Goal: Task Accomplishment & Management: Complete application form

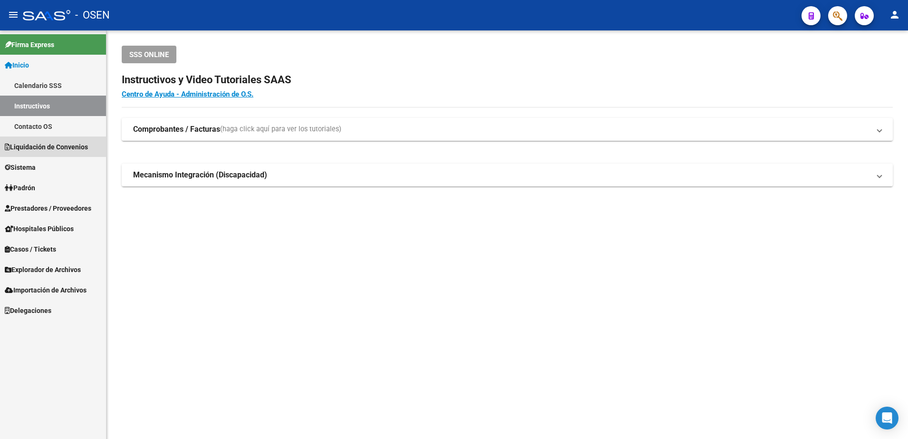
click at [77, 140] on link "Liquidación de Convenios" at bounding box center [53, 146] width 106 height 20
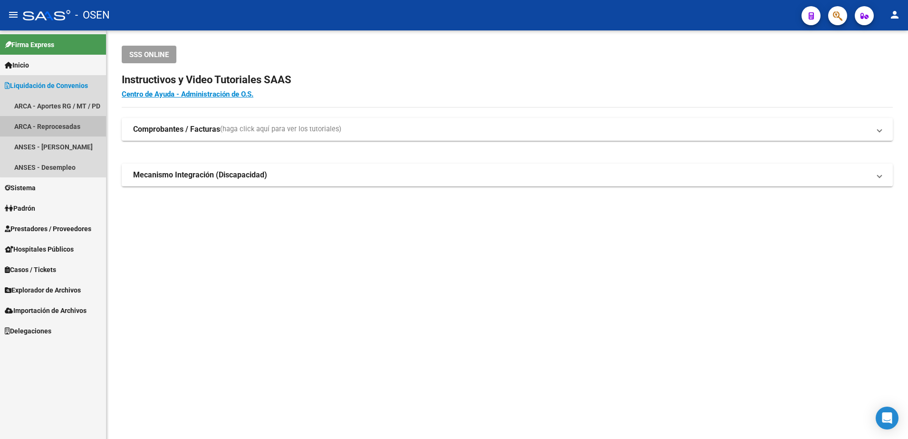
click at [77, 140] on mat-nav-list "ARCA - Aportes RG / MT / PD ARCA - Reprocesadas ANSES - Cápita Jubilados ANSES …" at bounding box center [53, 137] width 106 height 82
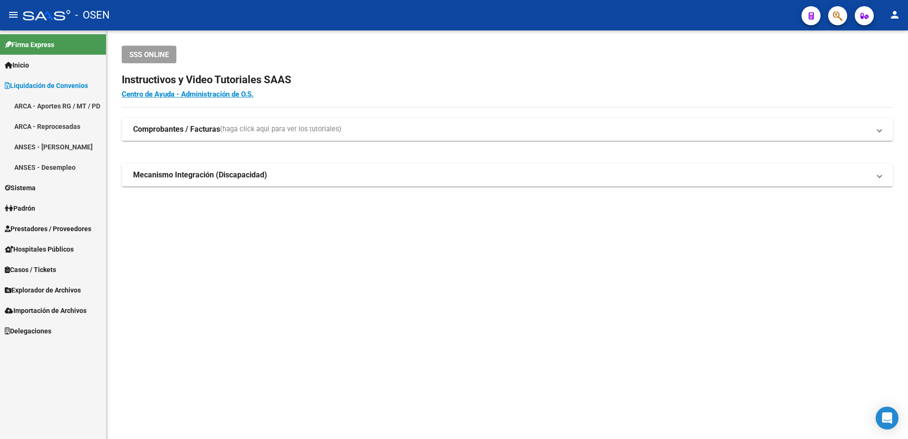
click at [59, 225] on span "Prestadores / Proveedores" at bounding box center [48, 228] width 87 height 10
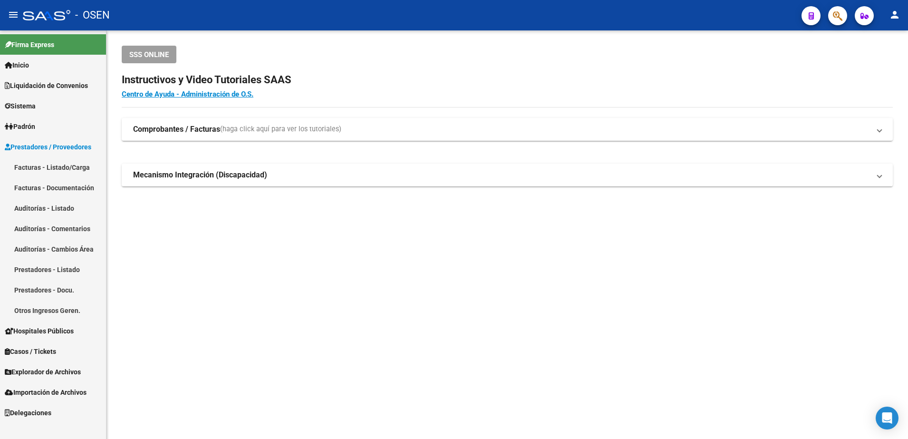
click at [58, 212] on link "Auditorías - Listado" at bounding box center [53, 208] width 106 height 20
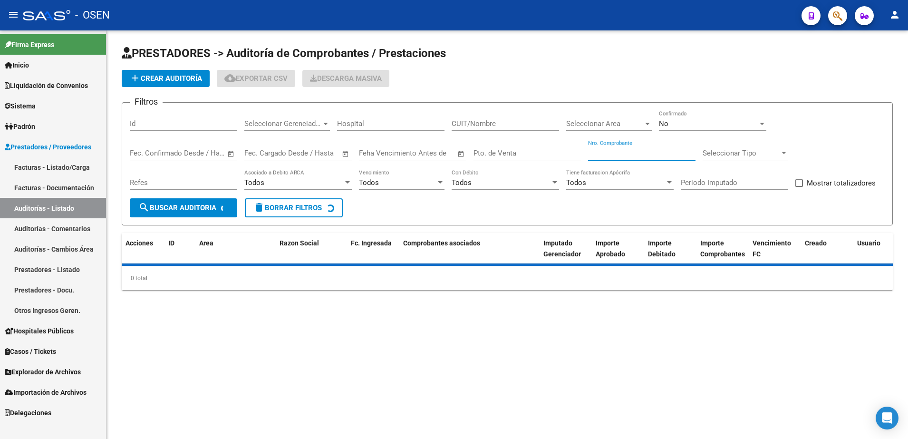
click at [641, 154] on input "Nro. Comprobante" at bounding box center [641, 153] width 107 height 9
paste input "4237"
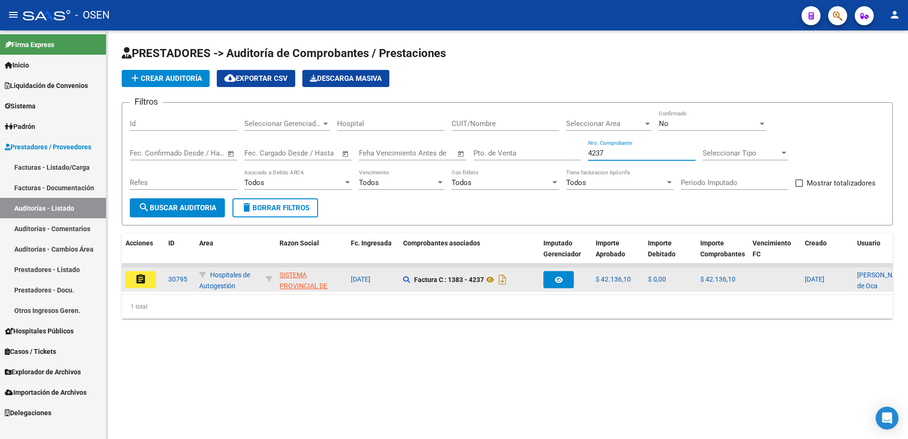
type input "4237"
click at [135, 284] on mat-icon "assignment" at bounding box center [140, 278] width 11 height 11
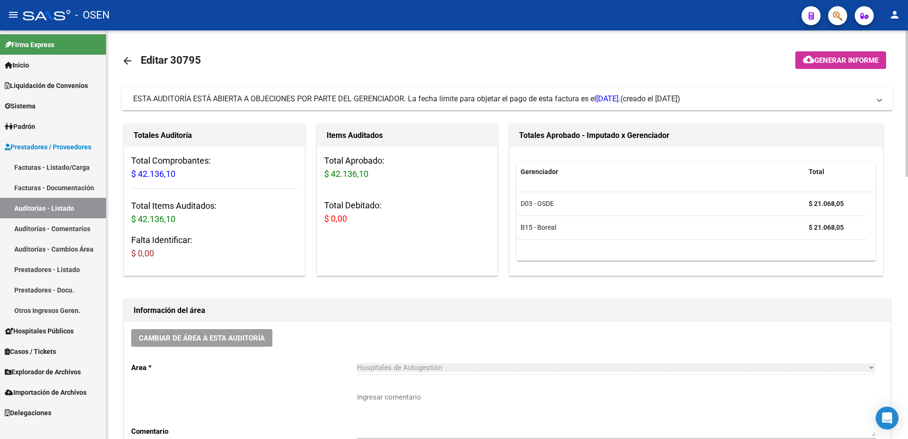
click at [630, 318] on div "Información del área" at bounding box center [507, 310] width 766 height 23
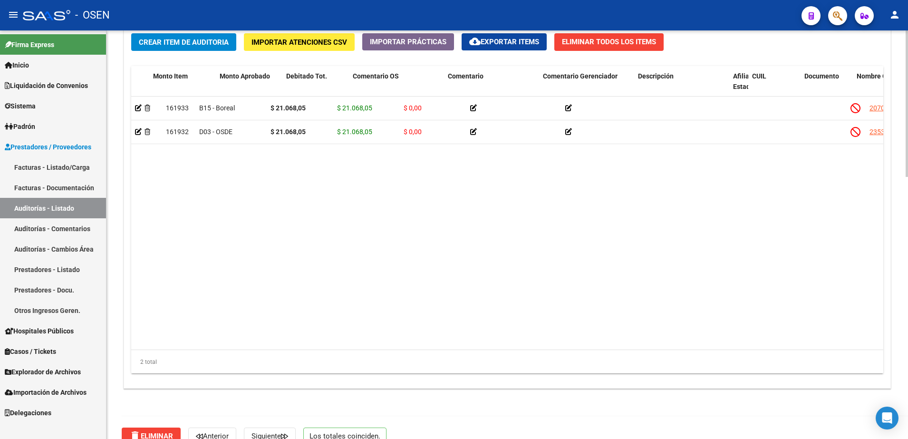
scroll to position [0, 390]
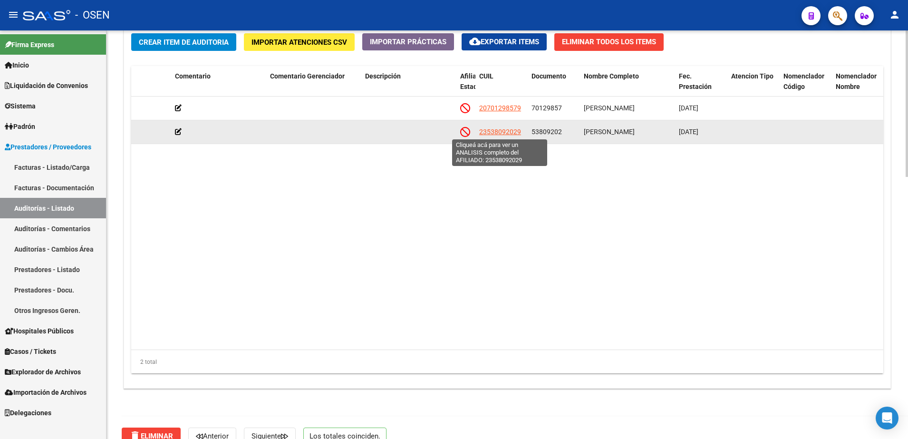
click at [504, 128] on span "23538092029" at bounding box center [500, 132] width 42 height 8
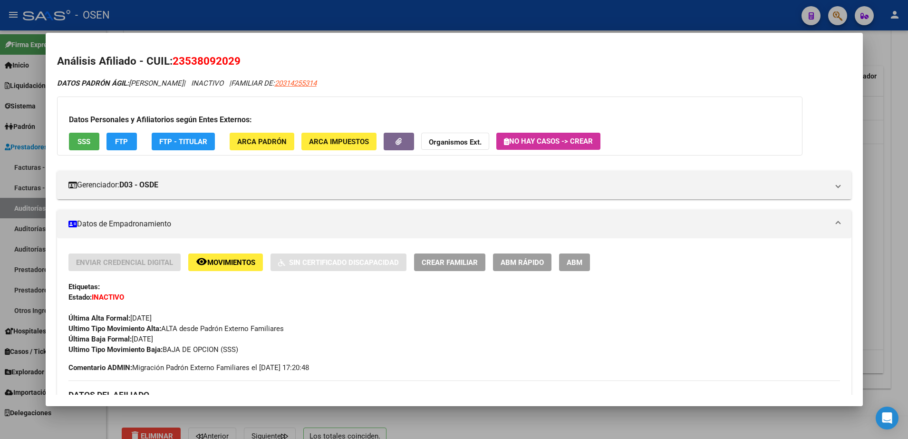
click at [91, 135] on button "SSS" at bounding box center [84, 142] width 30 height 18
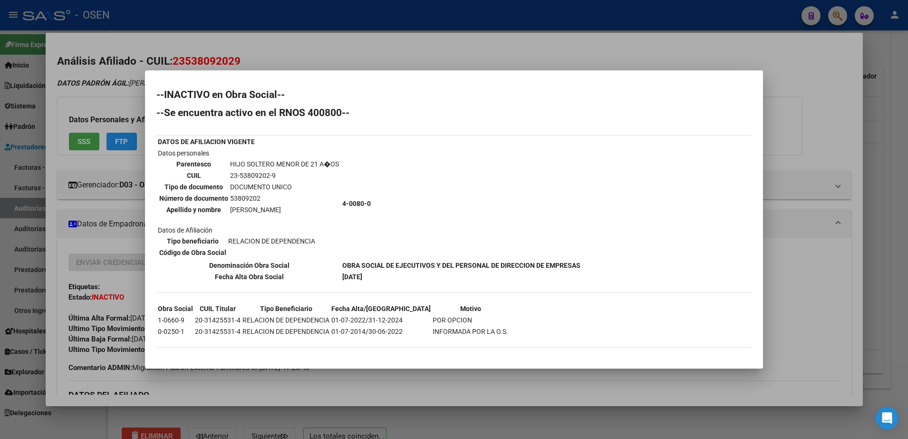
click at [247, 65] on div at bounding box center [454, 219] width 908 height 439
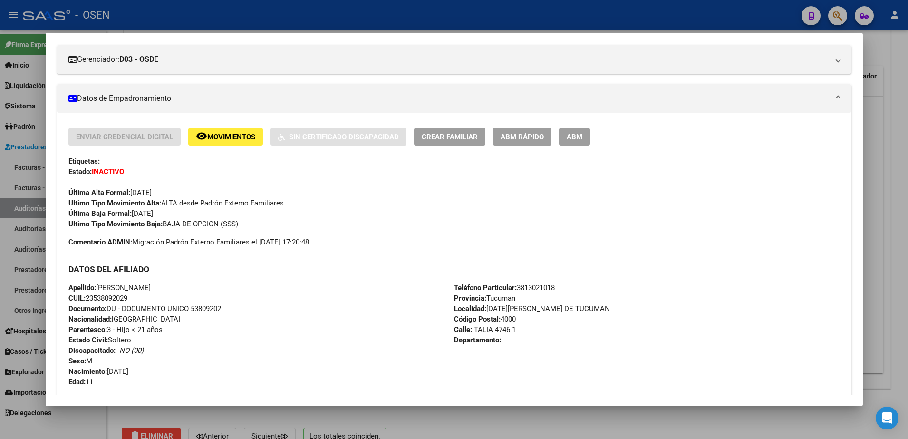
scroll to position [238, 0]
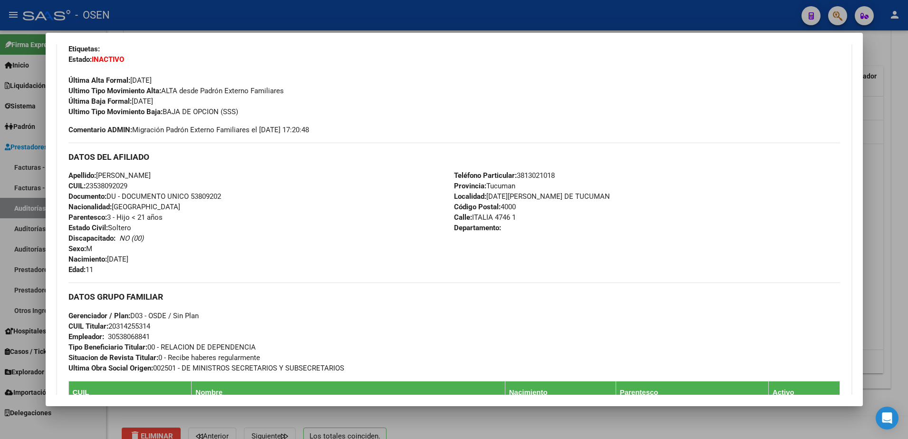
click at [201, 197] on span "Documento: DU - DOCUMENTO UNICO 53809202" at bounding box center [144, 196] width 153 height 9
copy span "53809202"
click at [830, 146] on div "DATOS DEL AFILIADO" at bounding box center [454, 157] width 772 height 28
click at [391, 25] on div at bounding box center [454, 219] width 908 height 439
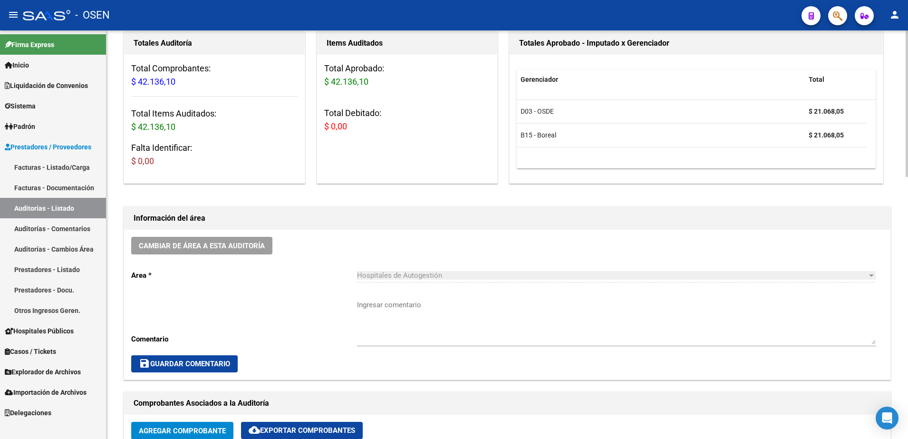
scroll to position [0, 0]
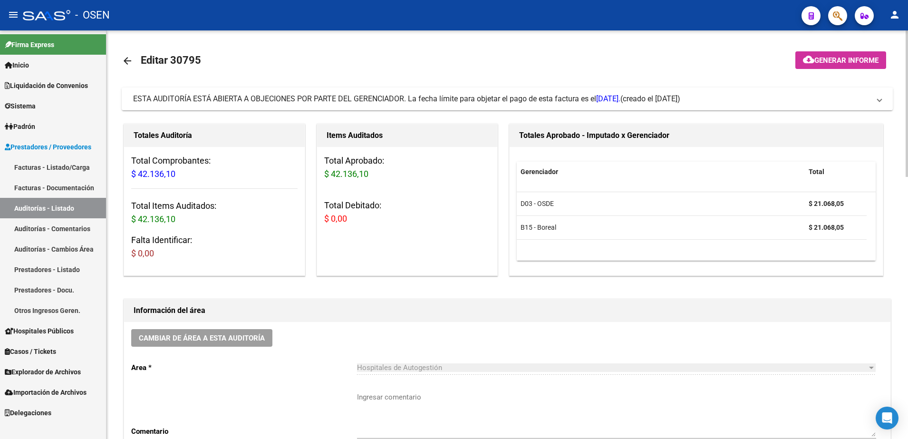
click at [135, 54] on link "arrow_back" at bounding box center [131, 60] width 19 height 22
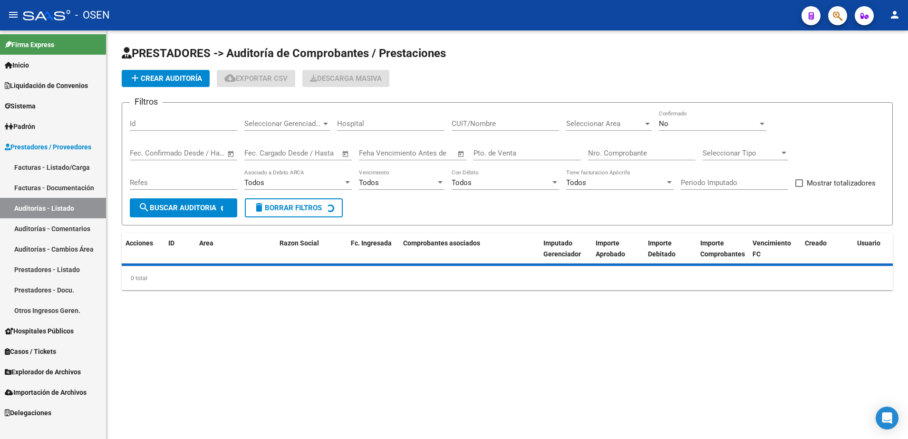
click at [577, 67] on app-list-header "PRESTADORES -> Auditoría de Comprobantes / Prestaciones add Crear Auditoría clo…" at bounding box center [507, 136] width 771 height 180
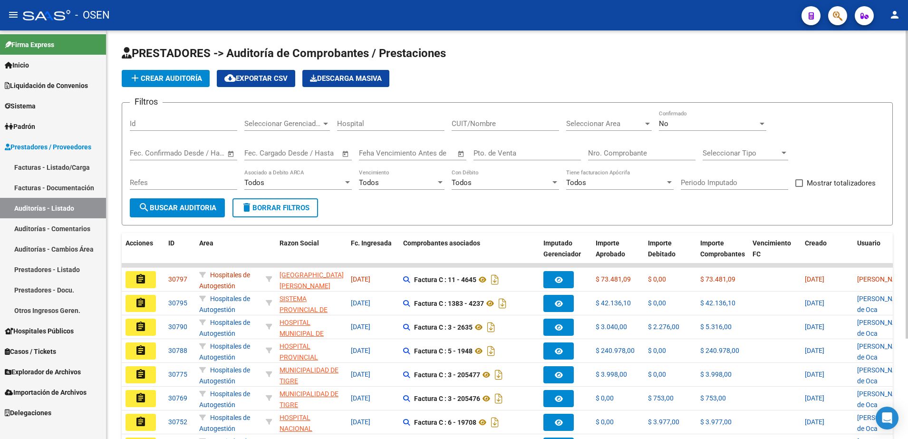
click at [180, 82] on span "add Crear Auditoría" at bounding box center [165, 78] width 73 height 9
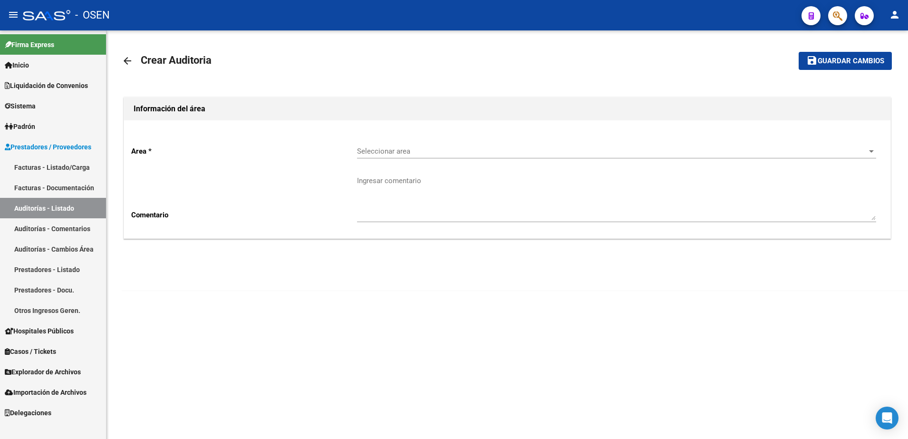
click at [396, 155] on div "Seleccionar area Seleccionar area" at bounding box center [616, 148] width 519 height 20
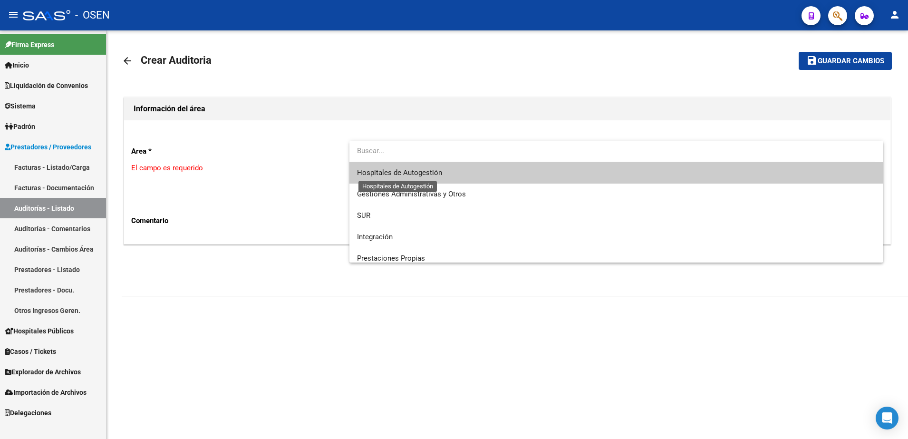
click at [413, 172] on span "Hospitales de Autogestión" at bounding box center [399, 172] width 85 height 9
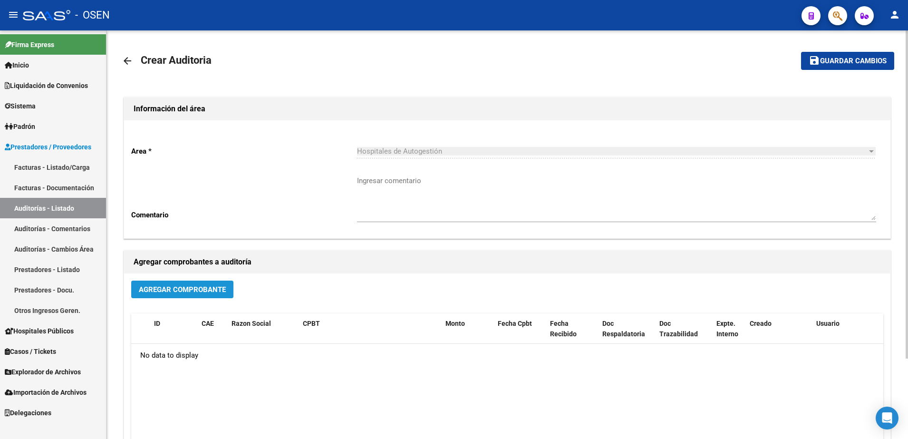
click at [192, 282] on button "Agregar Comprobante" at bounding box center [182, 289] width 102 height 18
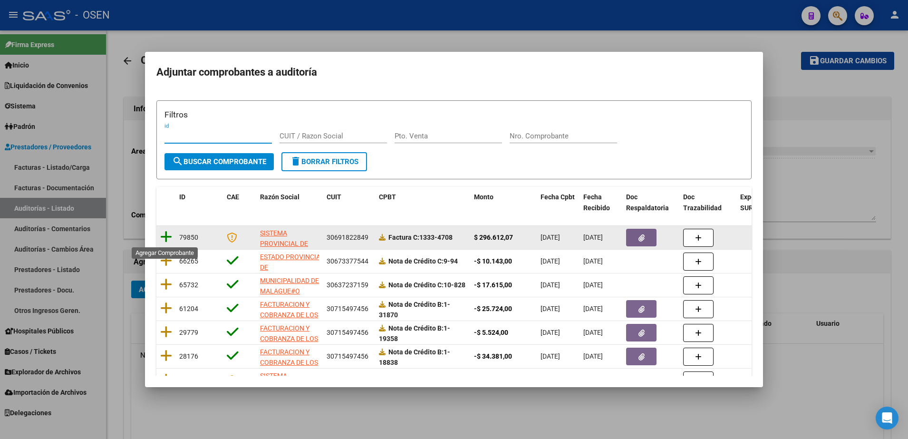
click at [166, 241] on icon at bounding box center [166, 236] width 12 height 13
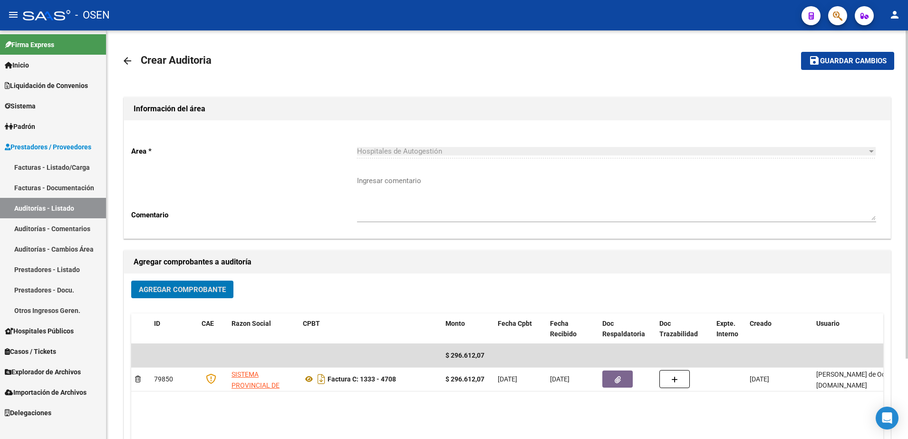
click at [835, 63] on span "Guardar cambios" at bounding box center [853, 61] width 67 height 9
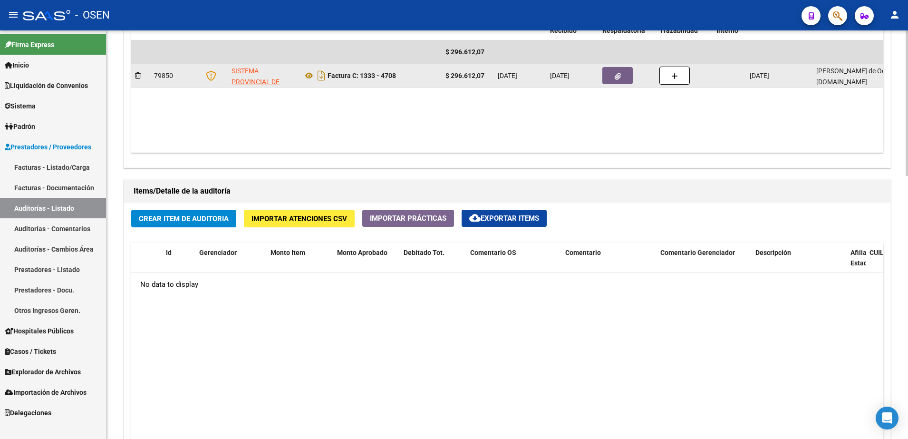
scroll to position [475, 0]
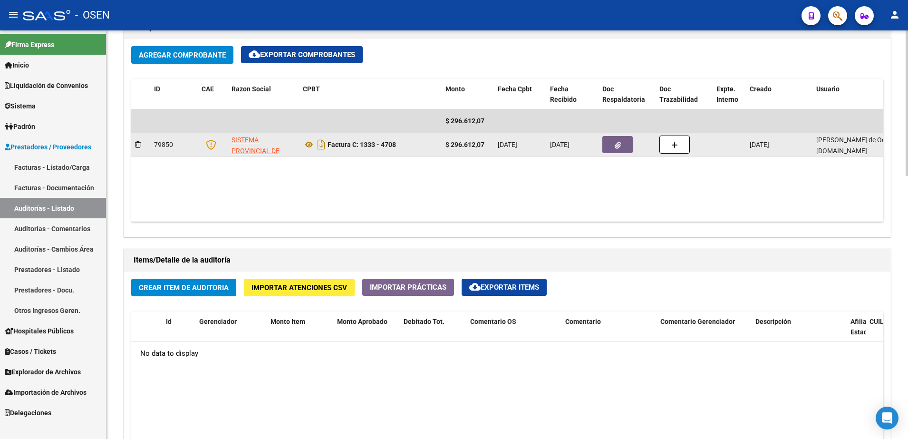
click at [469, 141] on strong "$ 296.612,07" at bounding box center [464, 145] width 39 height 8
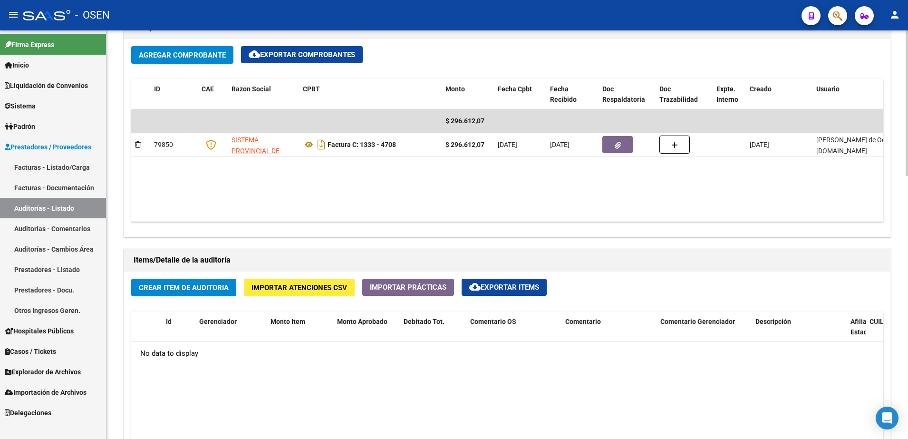
copy strong "$ 296.612,07"
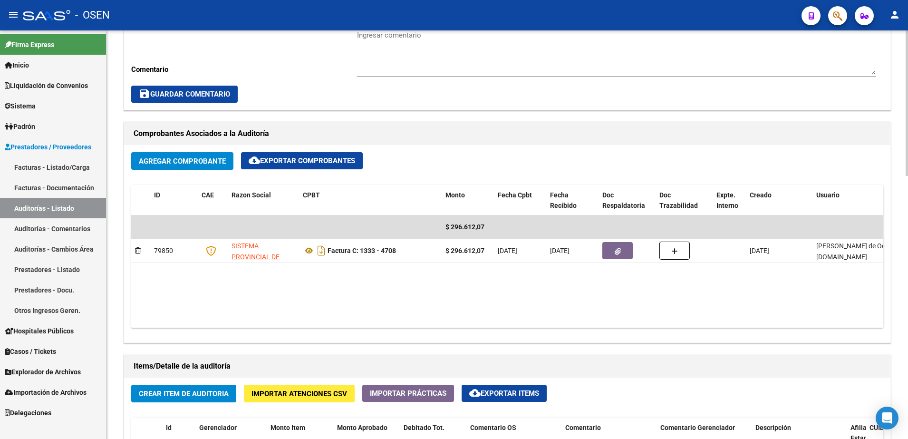
scroll to position [297, 0]
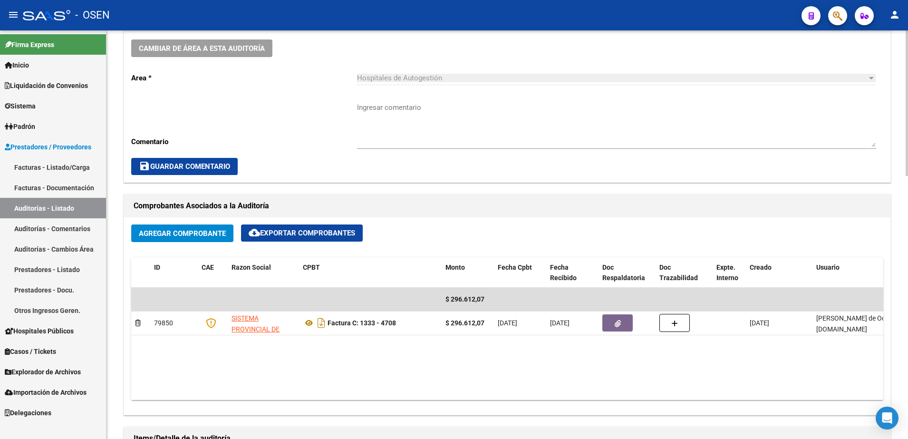
click at [376, 122] on textarea "Ingresar comentario" at bounding box center [616, 124] width 519 height 45
paste textarea "$ 296.612,07"
type textarea "$ 296.612,07"
drag, startPoint x: 419, startPoint y: 107, endPoint x: 304, endPoint y: 99, distance: 115.4
click at [304, 99] on div "Cambiar de área a esta auditoría Area * Hospitales de Autogestión Seleccionar a…" at bounding box center [507, 107] width 766 height 150
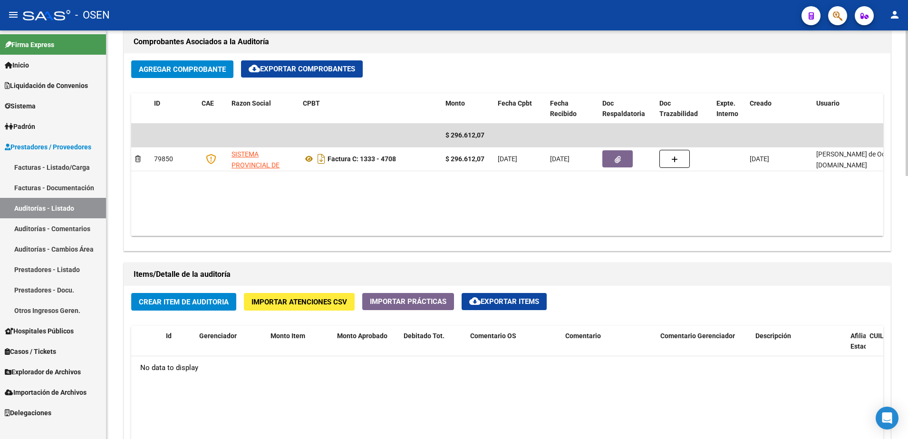
scroll to position [475, 0]
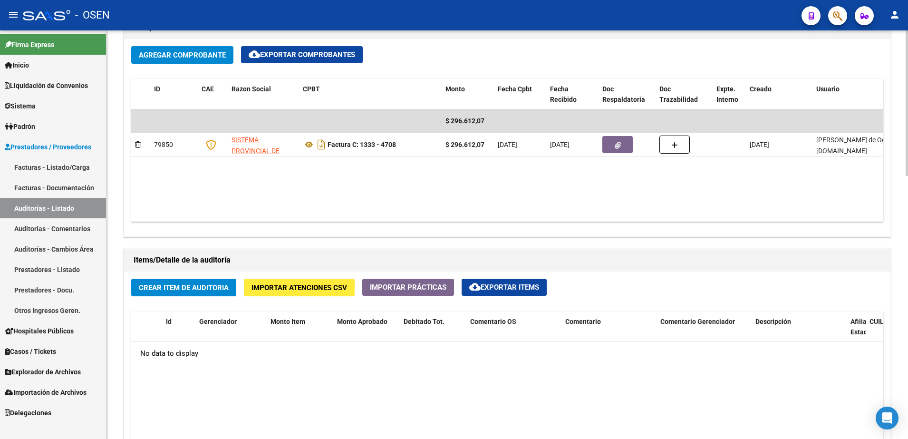
click at [226, 280] on button "Crear Item de Auditoria" at bounding box center [183, 288] width 105 height 18
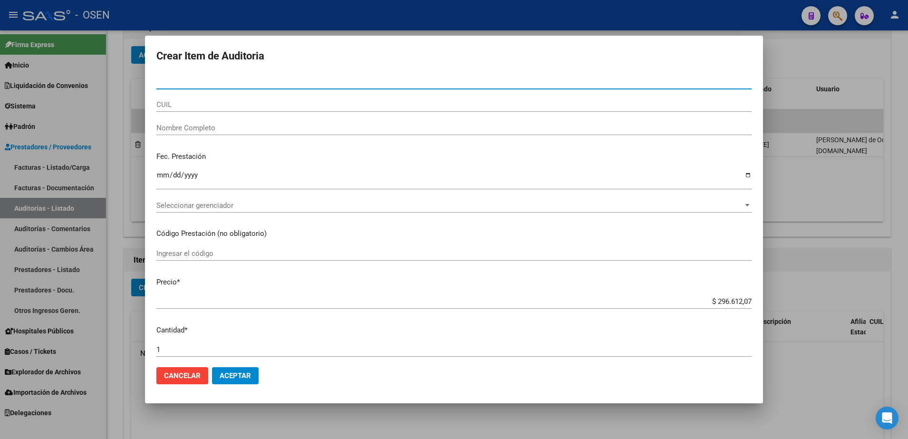
click at [235, 114] on div "CUIL" at bounding box center [453, 108] width 595 height 23
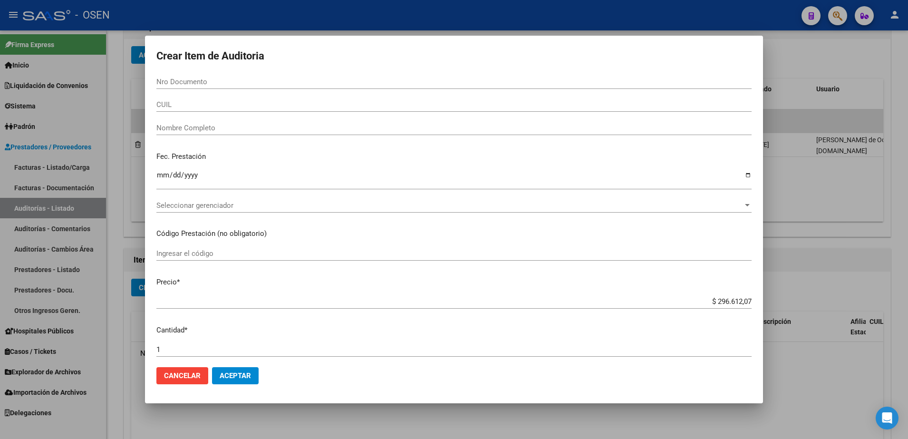
click at [235, 107] on input "CUIL" at bounding box center [453, 104] width 595 height 9
paste input "20531214707"
type input "20531214707"
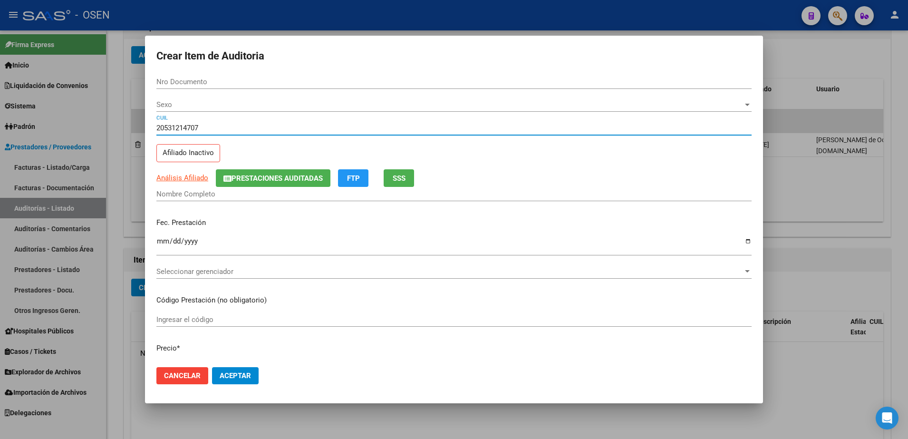
type input "53121470"
type input "PAZ ALAN MIGUEL ALEJANDRO"
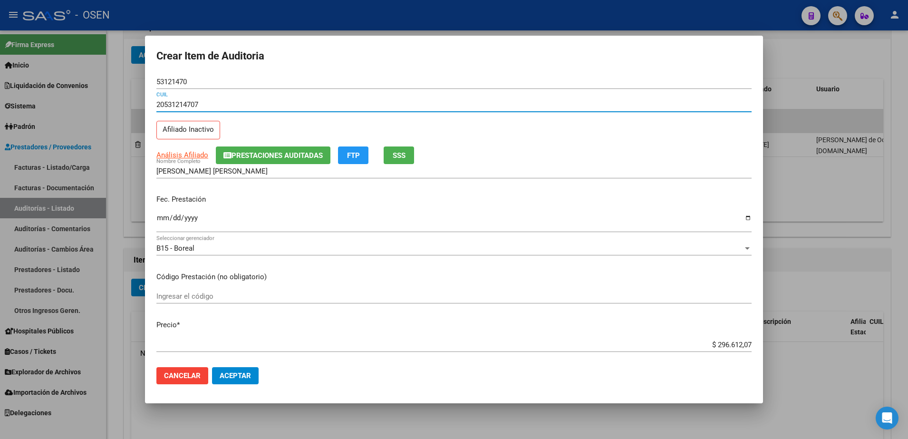
type input "20531214707"
drag, startPoint x: 155, startPoint y: 216, endPoint x: 153, endPoint y: 221, distance: 5.1
click at [154, 217] on mat-dialog-content "53121470 Nro Documento 20531214707 CUIL Afiliado Inactivo Análisis Afiliado Pre…" at bounding box center [454, 217] width 618 height 285
click at [163, 221] on input "Ingresar la fecha" at bounding box center [453, 221] width 595 height 15
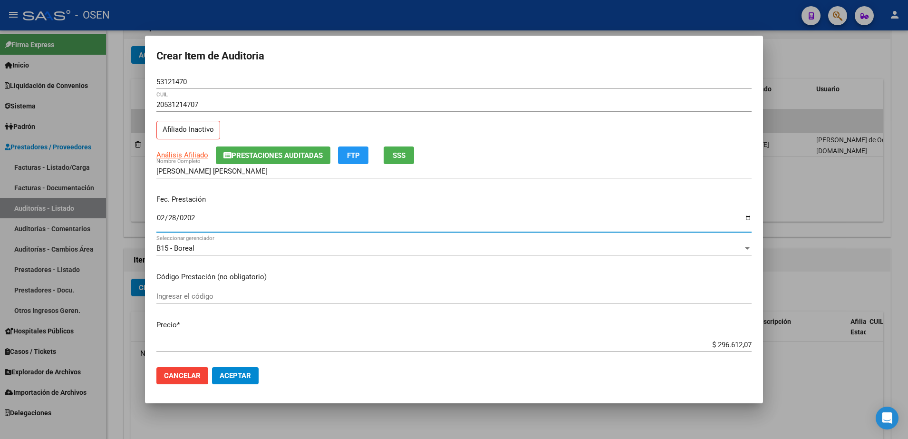
type input "2025-02-28"
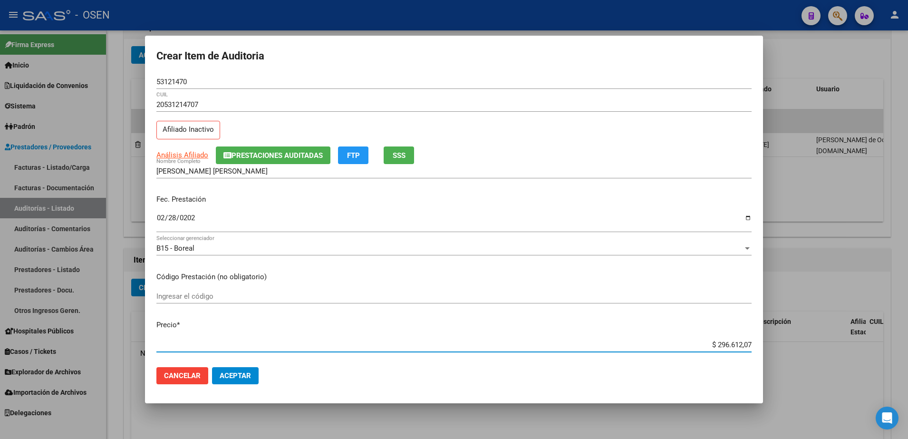
paste input "20.103,45"
type input "$ 20.103,45"
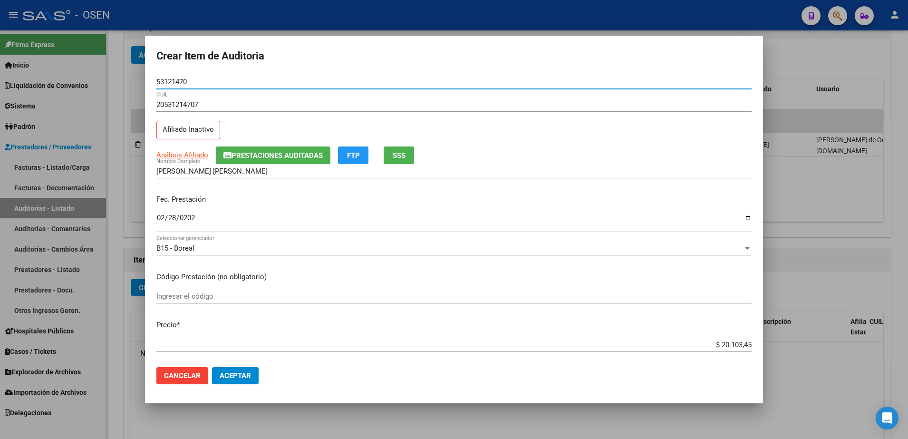
click at [181, 85] on input "53121470" at bounding box center [453, 81] width 595 height 9
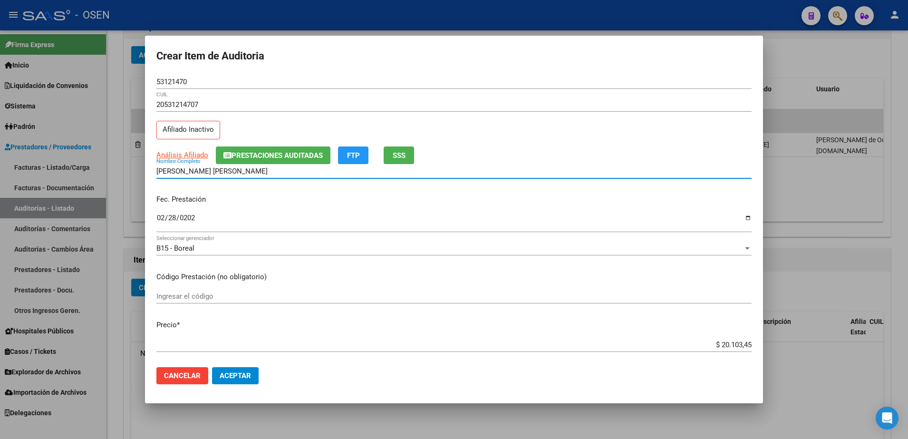
drag, startPoint x: 191, startPoint y: 171, endPoint x: 313, endPoint y: 175, distance: 122.3
click at [313, 175] on div "PAZ ALAN MIGUEL ALEJANDRO Nombre Completo" at bounding box center [453, 171] width 595 height 14
paste input "53121470"
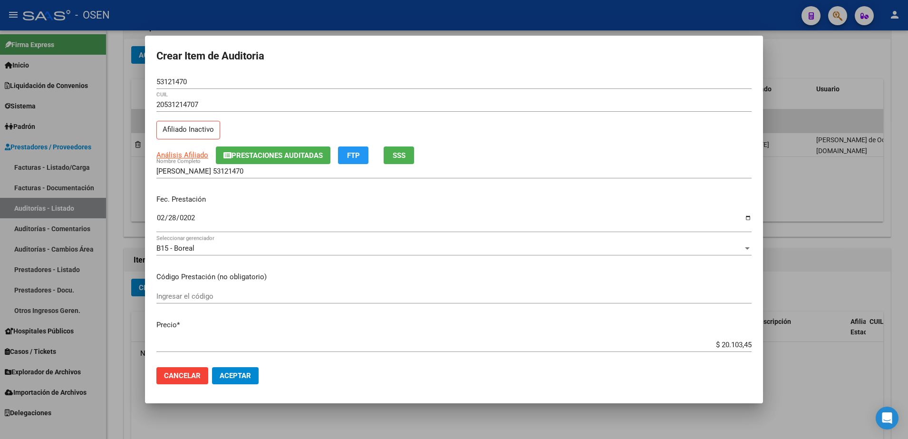
click at [699, 339] on div "$ 20.103,45 Ingresar el precio" at bounding box center [453, 345] width 595 height 14
drag, startPoint x: 701, startPoint y: 343, endPoint x: 744, endPoint y: 344, distance: 42.8
click at [744, 344] on app-form-text-field "Precio * $ 20.103,45 Ingresar el precio" at bounding box center [457, 333] width 603 height 29
click at [236, 169] on input "PAZ ALAN 53121470" at bounding box center [453, 171] width 595 height 9
paste input "$ 20.103,45"
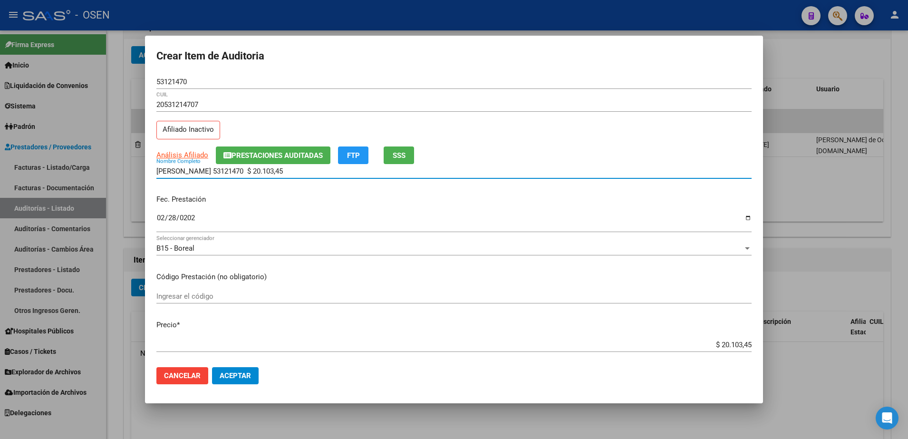
drag, startPoint x: 280, startPoint y: 172, endPoint x: 76, endPoint y: 176, distance: 204.9
click at [76, 176] on div "Crear Item de Auditoria 53121470 Nro Documento 20531214707 CUIL Afiliado Inacti…" at bounding box center [454, 219] width 908 height 439
click at [239, 174] on input "PAZ ALAN 53121470 $ 20.103,45" at bounding box center [453, 171] width 595 height 9
drag, startPoint x: 273, startPoint y: 174, endPoint x: 190, endPoint y: 175, distance: 83.2
click at [190, 175] on div "PAZ ALAN 53121470 $ 20.103,45 Nombre Completo" at bounding box center [453, 171] width 595 height 14
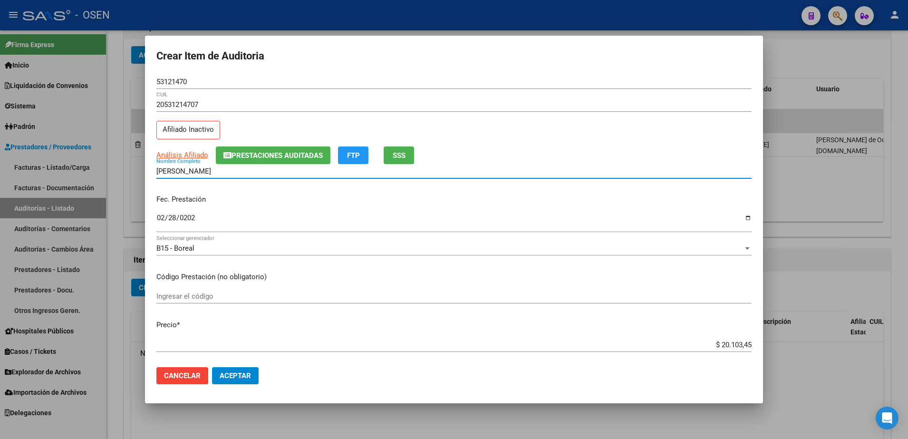
type input "PAZ ALAN"
click at [241, 366] on mat-dialog-actions "Cancelar Aceptar" at bounding box center [453, 375] width 595 height 32
click at [241, 369] on button "Aceptar" at bounding box center [235, 375] width 47 height 17
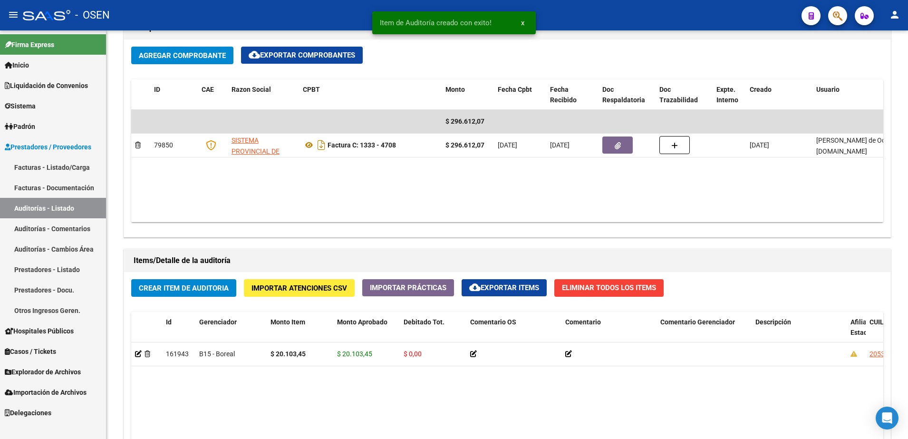
scroll to position [476, 0]
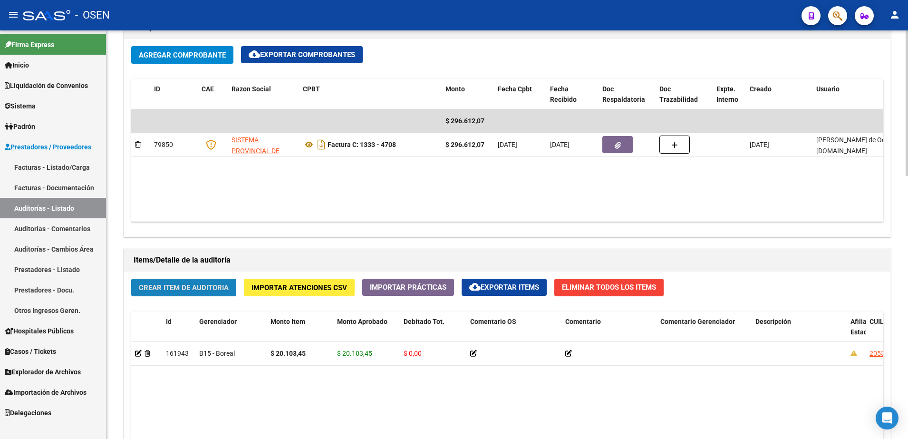
click at [219, 292] on button "Crear Item de Auditoria" at bounding box center [183, 288] width 105 height 18
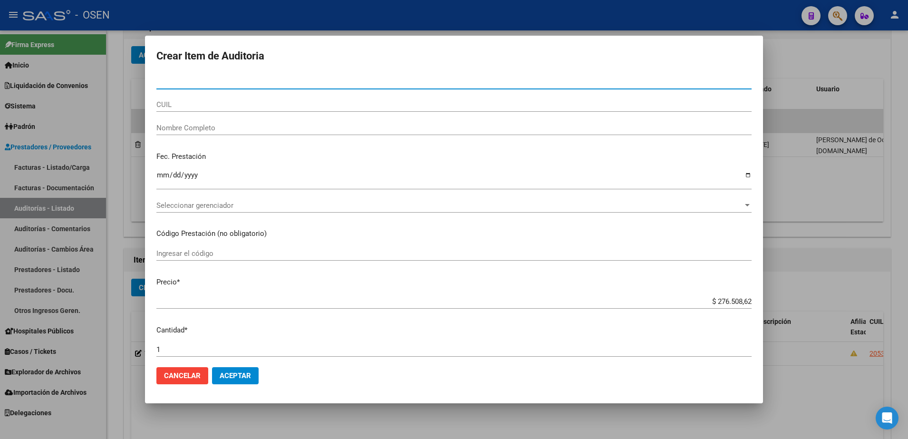
click at [260, 108] on input "CUIL" at bounding box center [453, 104] width 595 height 9
paste input "20310402916"
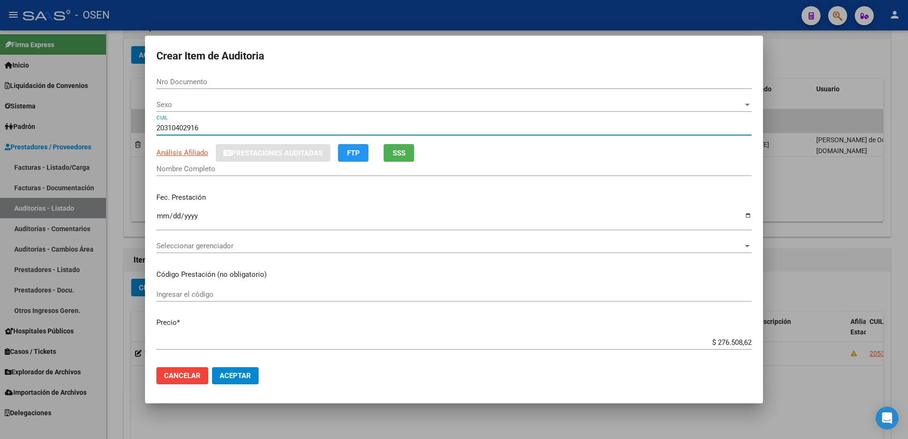
type input "20310402916"
type input "31040291"
type input "FERNANDEZ JOSE MARCELO"
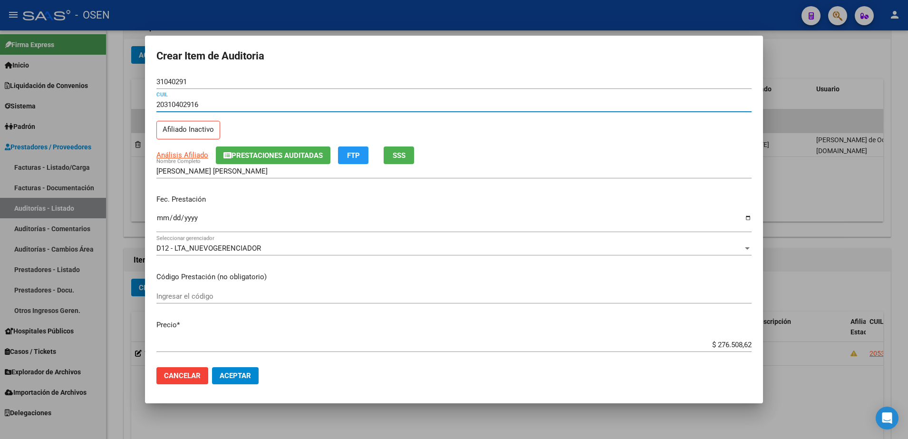
click at [717, 341] on input "$ 276.508,62" at bounding box center [453, 344] width 595 height 9
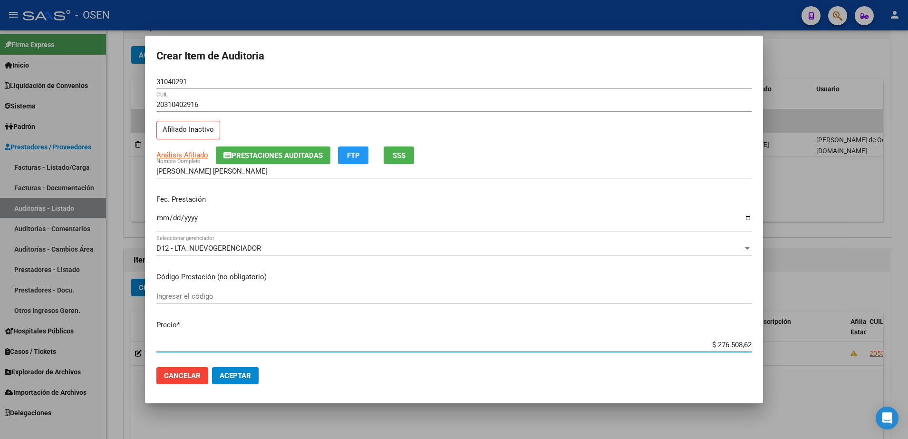
click at [717, 341] on input "$ 276.508,62" at bounding box center [453, 344] width 595 height 9
paste input "32.236,4"
type input "$ 32.236,42"
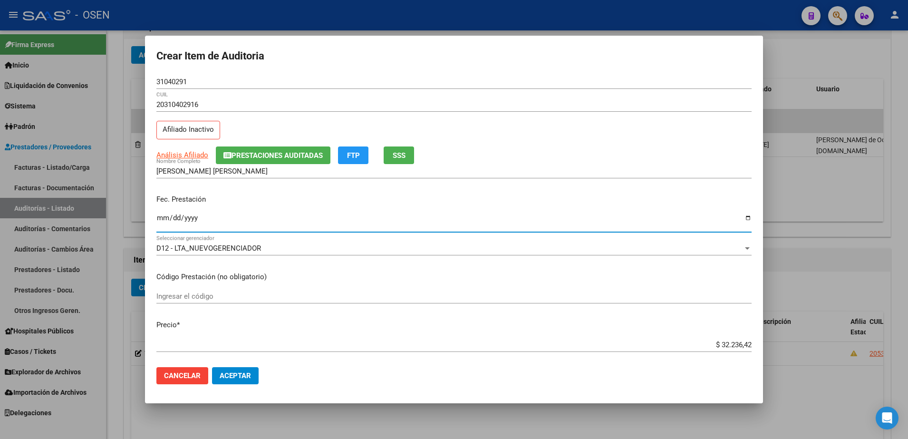
click at [173, 218] on input "Ingresar la fecha" at bounding box center [453, 221] width 595 height 15
type input "2025-04-24"
click at [195, 242] on div "D12 - LTA_NUEVOGERENCIADOR Seleccionar gerenciador" at bounding box center [453, 248] width 595 height 14
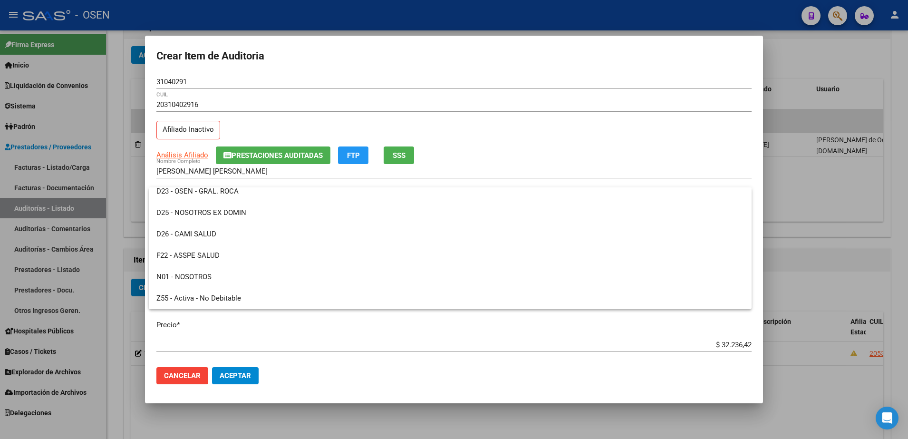
scroll to position [584, 0]
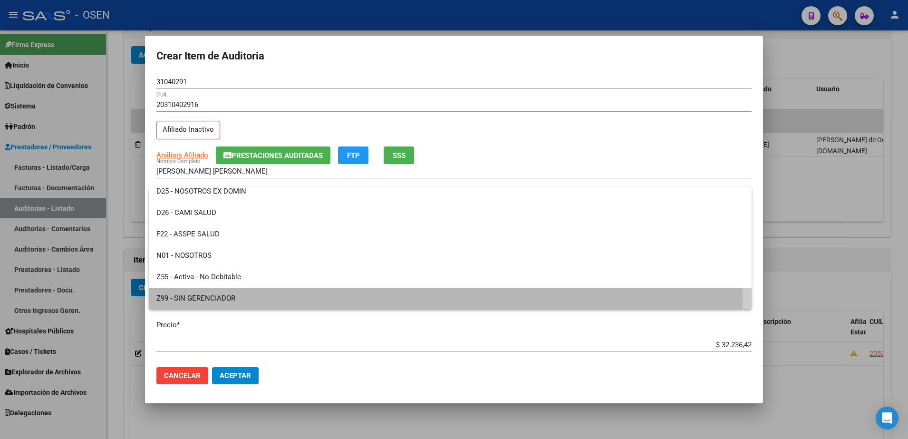
click at [222, 299] on span "Z99 - SIN GERENCIADOR" at bounding box center [450, 298] width 588 height 21
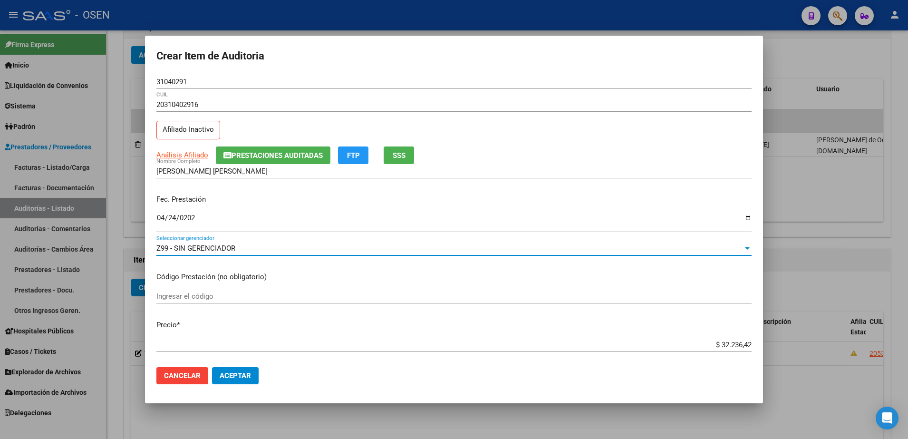
click at [278, 156] on span "Prestaciones Auditadas" at bounding box center [277, 155] width 91 height 9
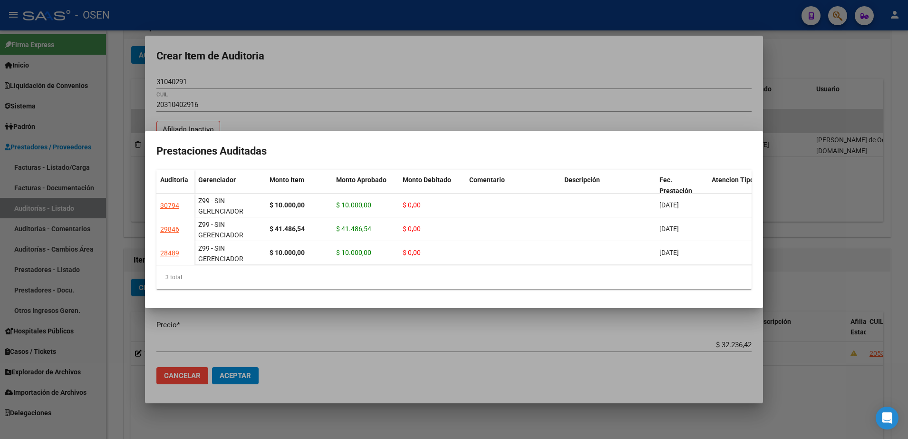
click at [327, 93] on div at bounding box center [454, 219] width 908 height 439
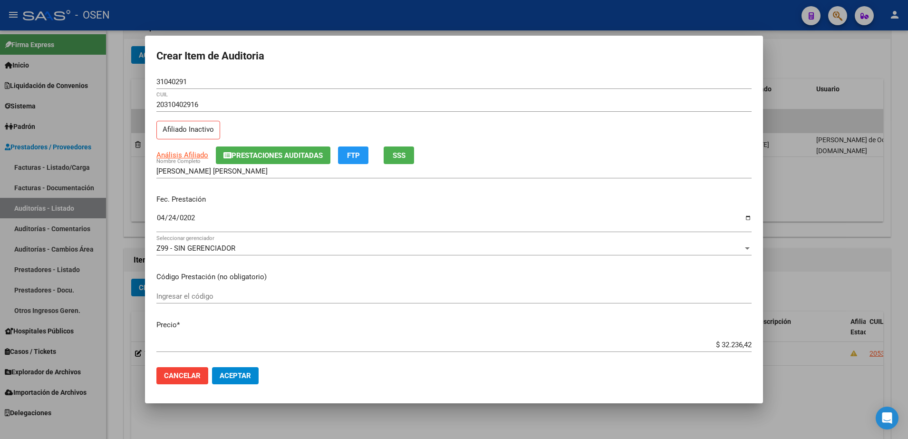
click at [175, 83] on input "31040291" at bounding box center [453, 81] width 595 height 9
click at [227, 167] on input "FERNANDEZ JOSE MARCELO" at bounding box center [453, 171] width 595 height 9
paste input "31040291"
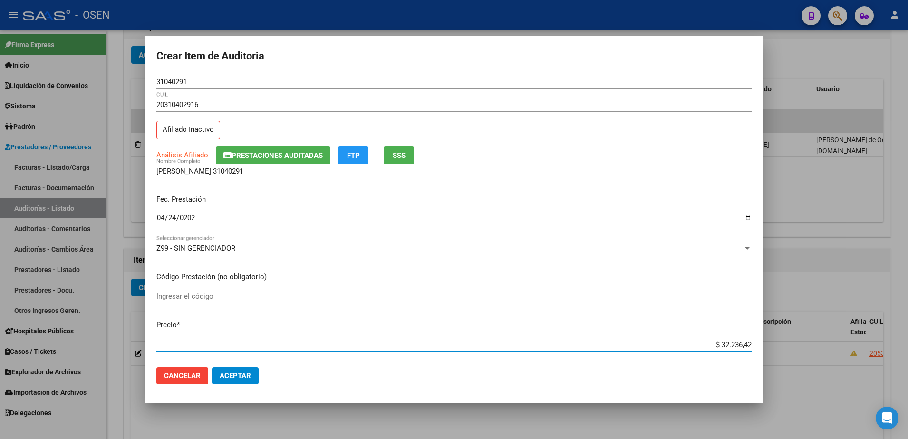
drag, startPoint x: 693, startPoint y: 342, endPoint x: 781, endPoint y: 344, distance: 88.0
click at [784, 344] on div "Crear Item de Auditoria 31040291 Nro Documento 20310402916 CUIL Afiliado Inacti…" at bounding box center [454, 219] width 908 height 439
click at [353, 174] on input "FERNANDEZ JOSE 31040291" at bounding box center [453, 171] width 595 height 9
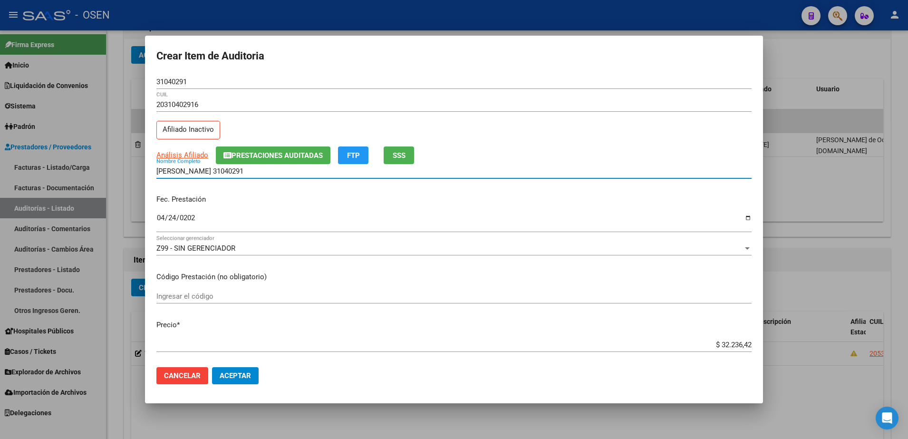
paste input "$ 32.236,42"
drag, startPoint x: 347, startPoint y: 171, endPoint x: 155, endPoint y: 193, distance: 193.2
click at [125, 178] on div "Crear Item de Auditoria 31040291 Nro Documento 20310402916 CUIL Afiliado Inacti…" at bounding box center [454, 219] width 908 height 439
click at [334, 172] on input "FERNANDEZ JOSE 31040291 $ 32.236,42" at bounding box center [453, 171] width 595 height 9
drag, startPoint x: 334, startPoint y: 172, endPoint x: 224, endPoint y: 185, distance: 110.6
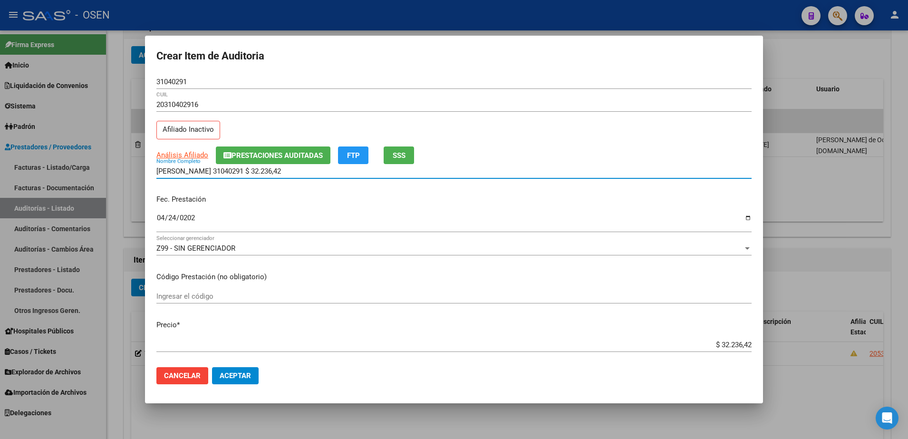
click at [224, 185] on div "FERNANDEZ JOSE 31040291 $ 32.236,42 Nombre Completo" at bounding box center [453, 175] width 595 height 23
type input "FERNANDEZ JOSE"
click at [247, 378] on span "Aceptar" at bounding box center [235, 375] width 31 height 9
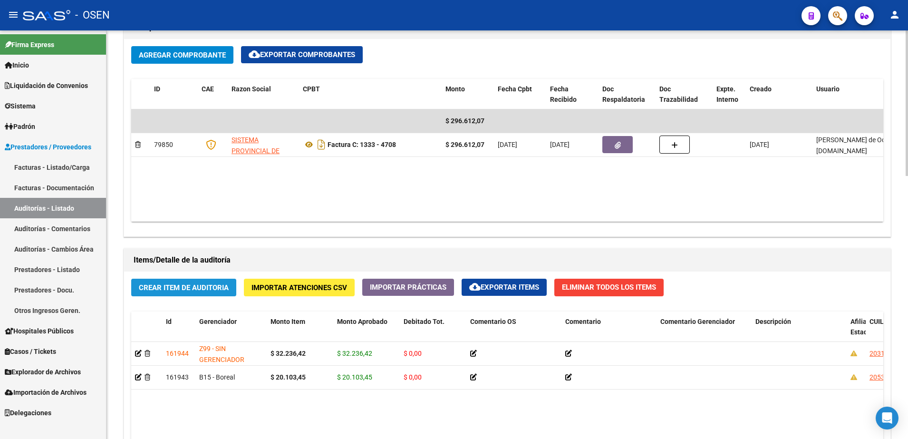
click at [194, 286] on span "Crear Item de Auditoria" at bounding box center [184, 287] width 90 height 9
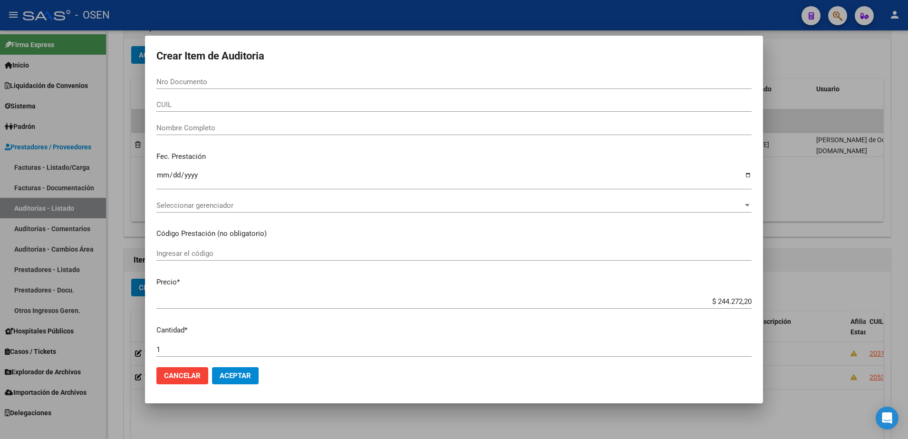
click at [241, 109] on div "CUIL" at bounding box center [453, 104] width 595 height 14
paste input "23589858344"
type input "23589858344"
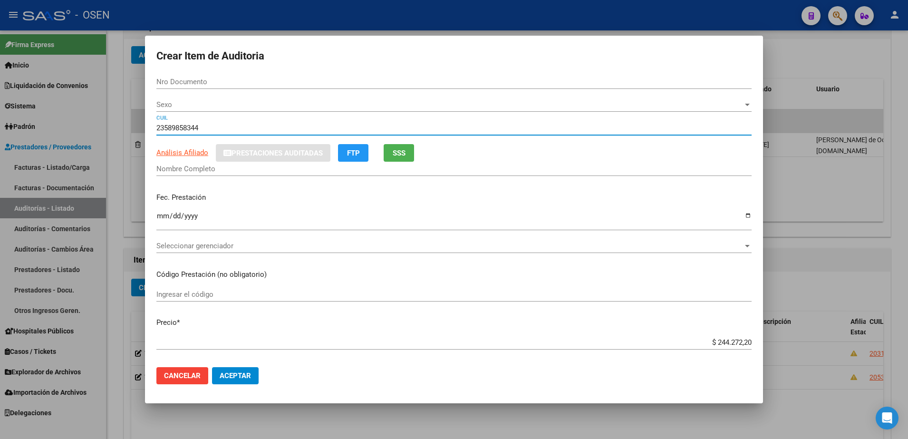
type input "58985834"
type input "SANDOVAL VICTORIA NAYARA"
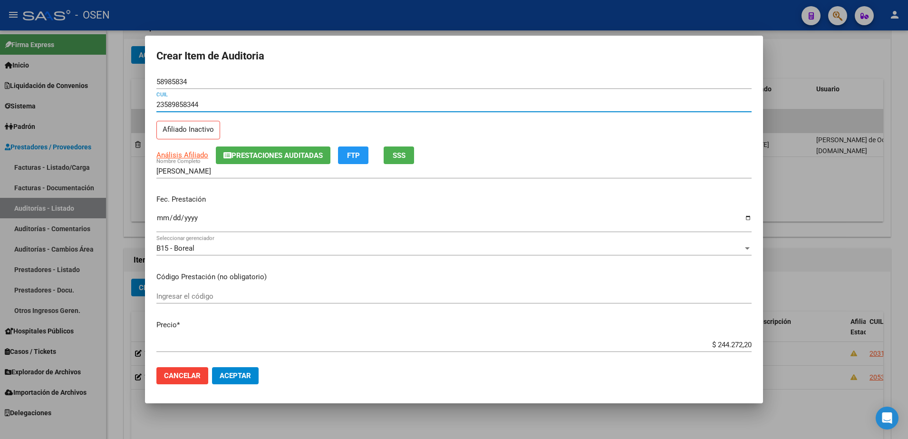
type input "23589858344"
click at [721, 346] on input "$ 244.272,20" at bounding box center [453, 344] width 595 height 9
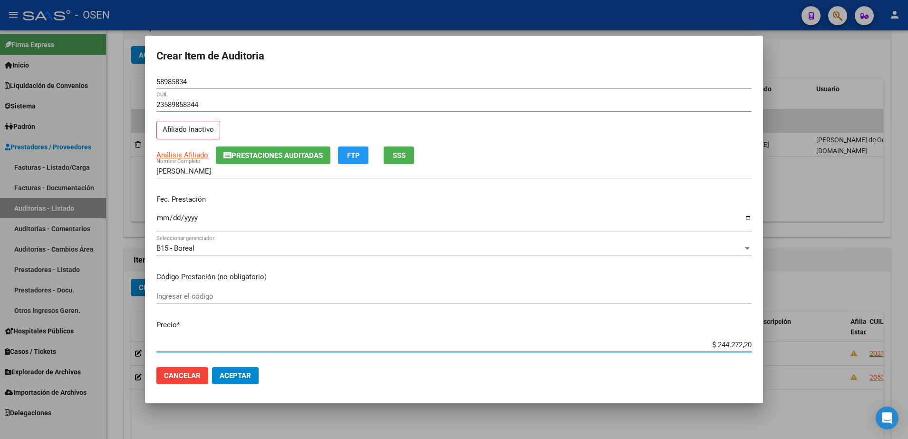
click at [721, 346] on input "$ 244.272,20" at bounding box center [453, 344] width 595 height 9
paste input "10.000,0"
type input "$ 10.000,00"
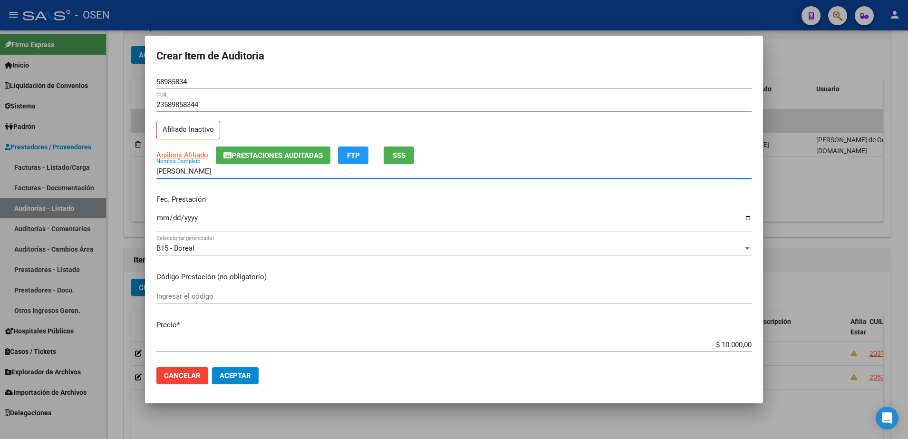
drag, startPoint x: 288, startPoint y: 172, endPoint x: 194, endPoint y: 169, distance: 94.2
click at [194, 169] on input "SANDOVAL VICTORIA NAYARA" at bounding box center [453, 171] width 595 height 9
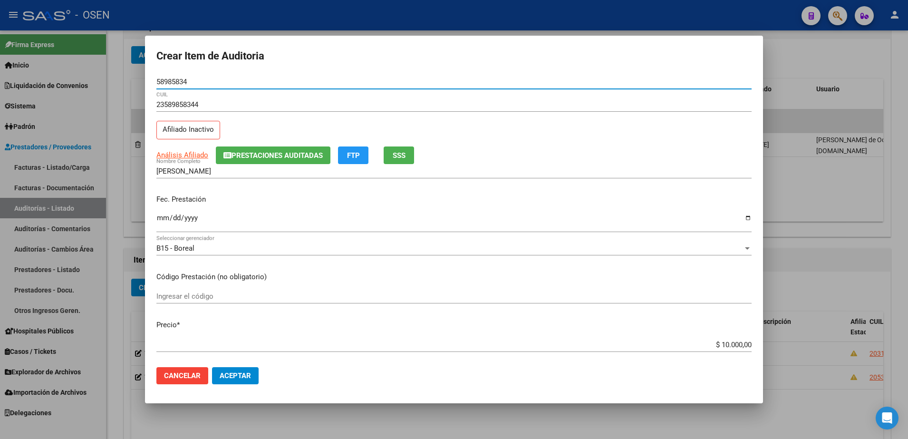
click at [182, 85] on input "58985834" at bounding box center [453, 81] width 595 height 9
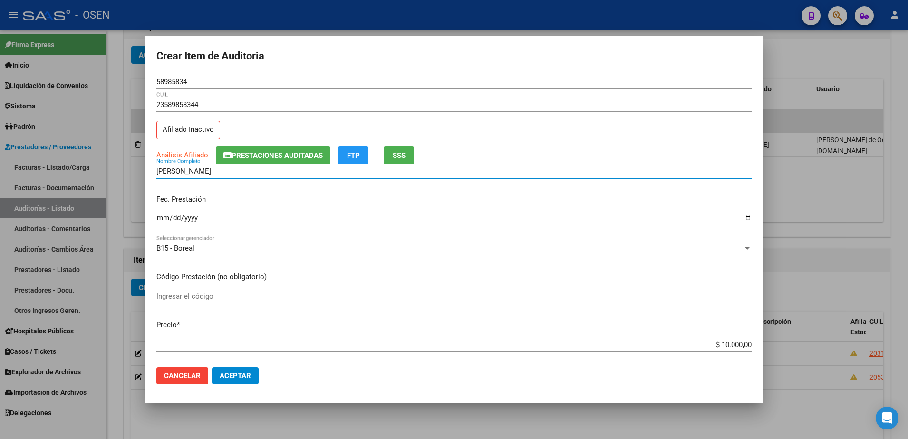
click at [241, 171] on input "SANDOVAL VICTORIA NAYARA" at bounding box center [453, 171] width 595 height 9
paste input "58985834"
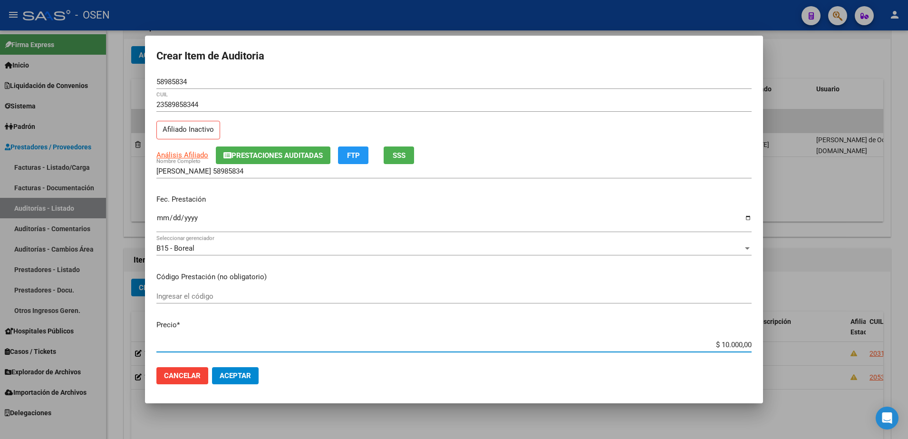
drag, startPoint x: 672, startPoint y: 343, endPoint x: 765, endPoint y: 342, distance: 93.6
click at [765, 342] on div "Crear Item de Auditoria 58985834 Nro Documento 23589858344 CUIL Afiliado Inacti…" at bounding box center [454, 219] width 908 height 439
click at [280, 165] on div "SANDOVAL VICTORIA 58985834 Nombre Completo" at bounding box center [453, 171] width 595 height 14
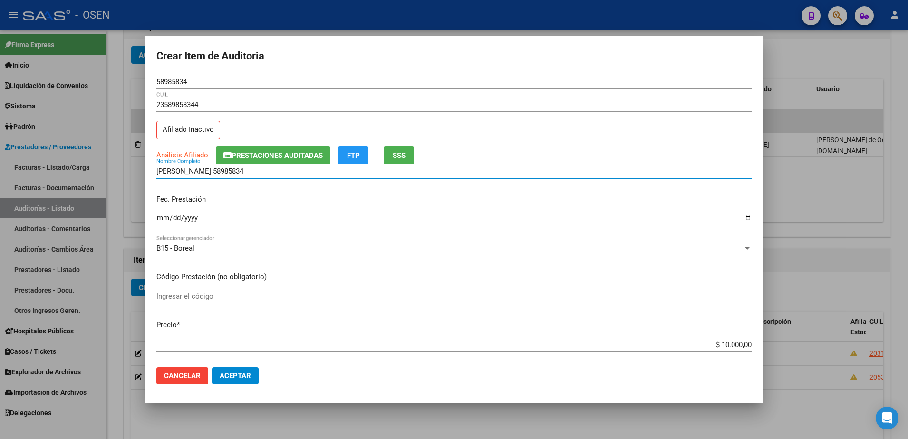
paste input "$ 10.000,00"
type input "SANDOVAL VICTORIA 58985834 $ 10.000,00"
click at [165, 221] on input "Ingresar la fecha" at bounding box center [453, 221] width 595 height 15
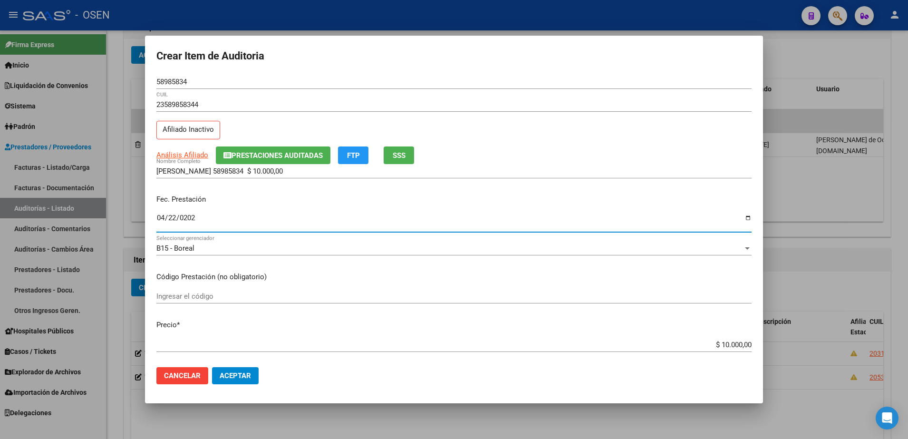
type input "2025-04-22"
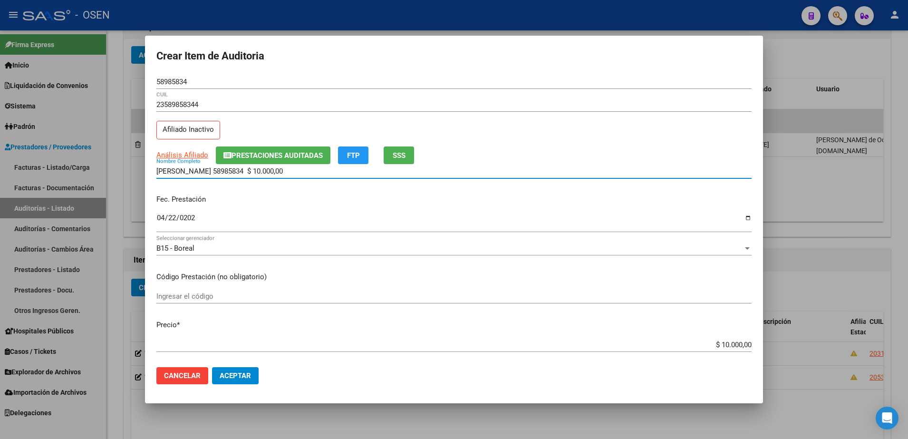
drag, startPoint x: 314, startPoint y: 172, endPoint x: 95, endPoint y: 177, distance: 219.2
click at [95, 176] on div "Crear Item de Auditoria 58985834 Nro Documento 23589858344 CUIL Afiliado Inacti…" at bounding box center [454, 219] width 908 height 439
click at [305, 171] on input "SANDOVAL VICTORIA 58985834 $ 10.000,00" at bounding box center [453, 171] width 595 height 9
drag, startPoint x: 305, startPoint y: 171, endPoint x: 240, endPoint y: 171, distance: 65.1
click at [240, 171] on input "SANDOVAL VICTORIA 58985834 $ 10.000,00" at bounding box center [453, 171] width 595 height 9
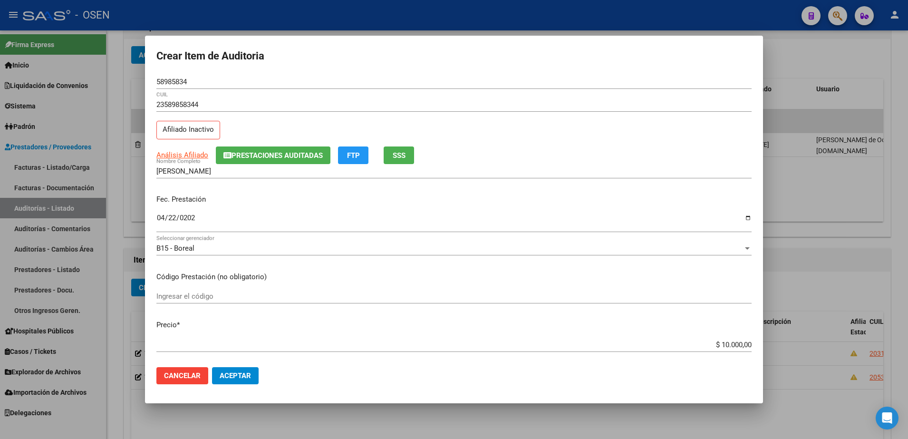
click at [540, 143] on div "23589858344 CUIL Afiliado Inactivo" at bounding box center [453, 121] width 595 height 48
click at [178, 85] on input "58985834" at bounding box center [453, 81] width 595 height 9
click at [241, 173] on input "SANDOVAL VICTORIA" at bounding box center [453, 171] width 595 height 9
paste input "58985834"
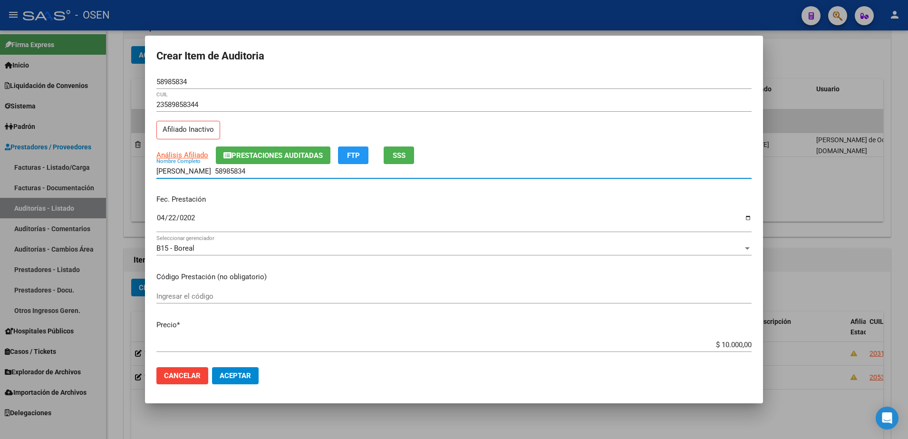
drag, startPoint x: 274, startPoint y: 171, endPoint x: 223, endPoint y: 172, distance: 51.4
click at [223, 172] on input "SANDOVAL VICTORIA 58985834" at bounding box center [453, 171] width 595 height 9
type input "SANDOVAL VICTORIA"
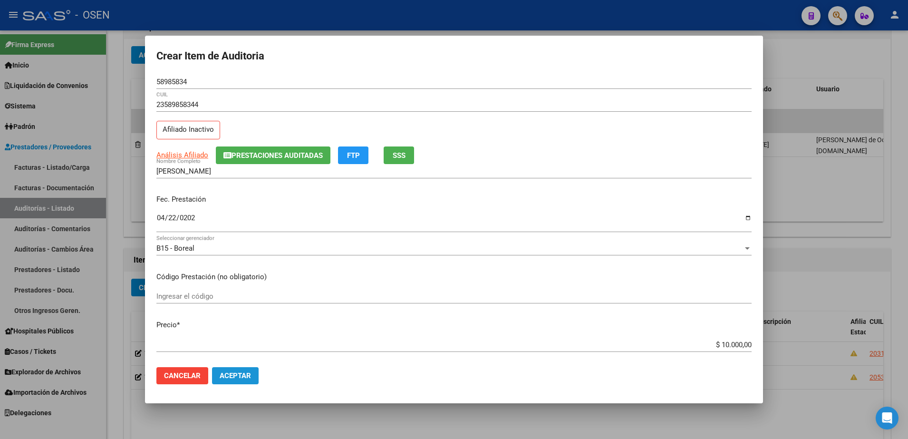
click at [243, 378] on span "Aceptar" at bounding box center [235, 375] width 31 height 9
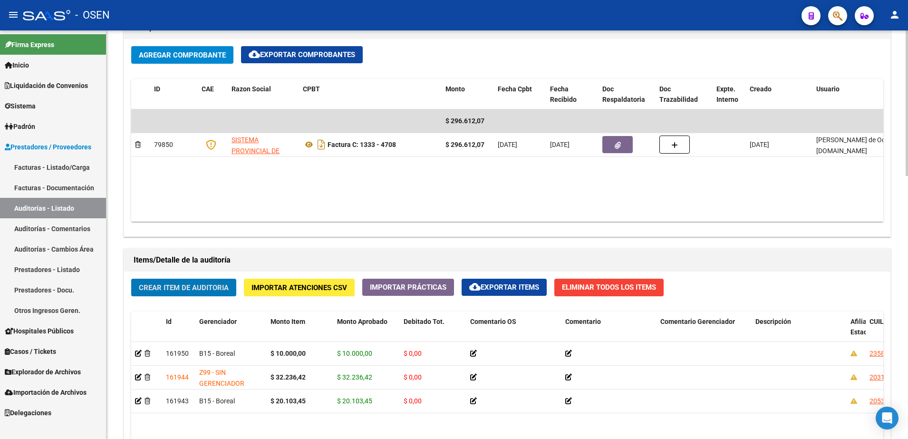
click at [223, 295] on button "Crear Item de Auditoria" at bounding box center [183, 288] width 105 height 18
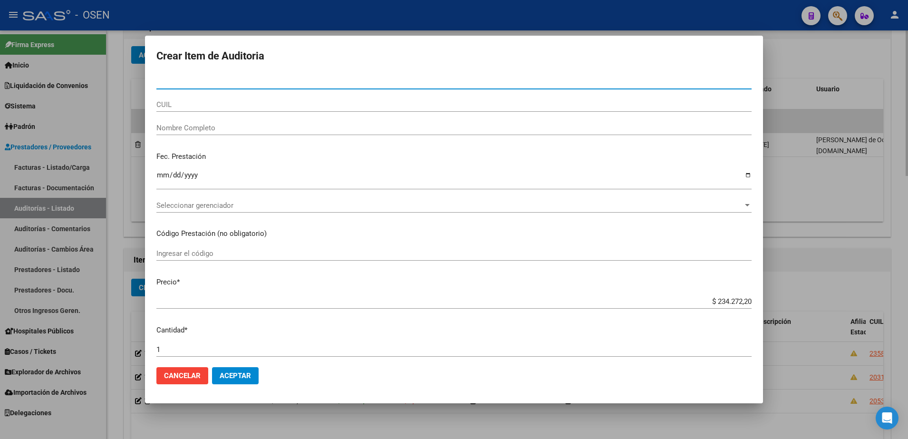
paste input "29998875"
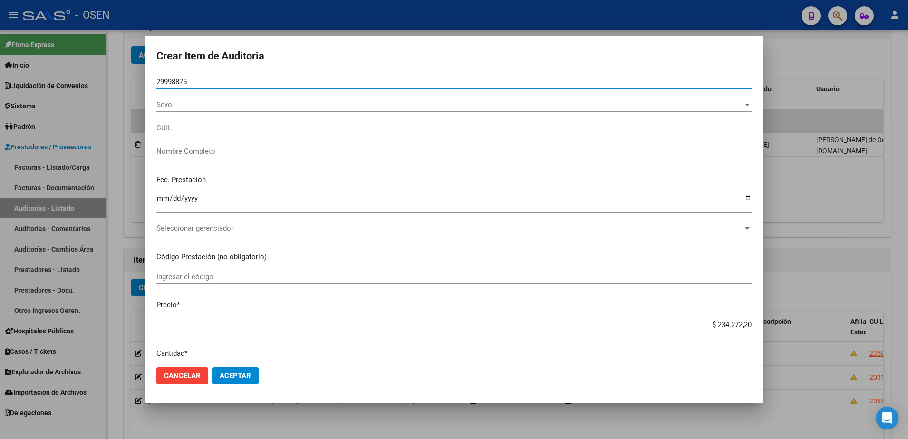
type input "29998875"
type input "27299988754"
type input "AGUILERA MONICA ELIZABETH"
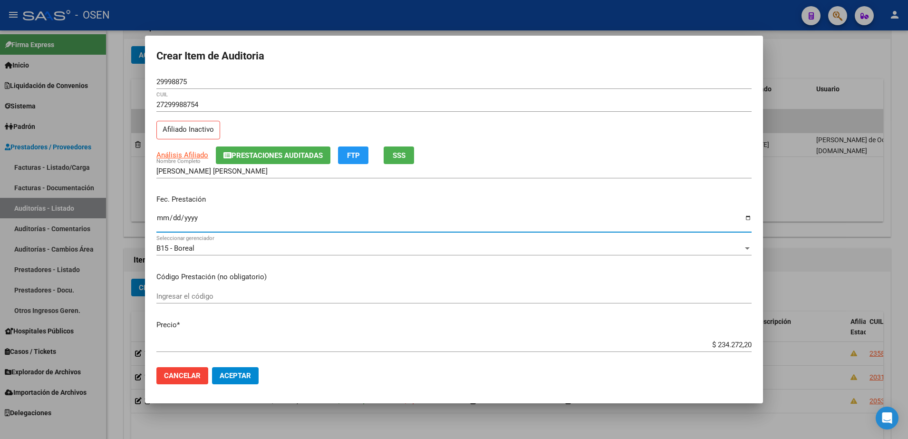
click at [163, 222] on input "Ingresar la fecha" at bounding box center [453, 221] width 595 height 15
type input "2025-04-27"
click at [721, 343] on input "$ 234.272,20" at bounding box center [453, 344] width 595 height 9
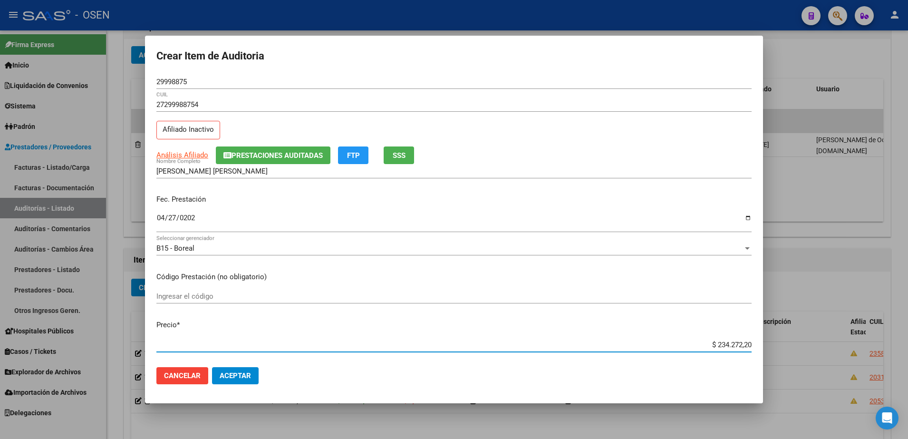
click at [721, 343] on input "$ 234.272,20" at bounding box center [453, 344] width 595 height 9
type input "$ 0,02"
type input "$ 0,20"
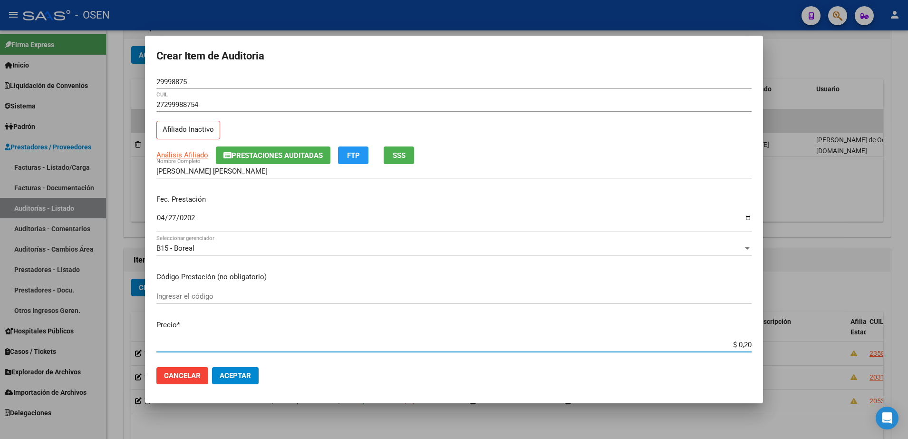
type input "$ 2,00"
type input "$ 20,00"
type input "$ 200,00"
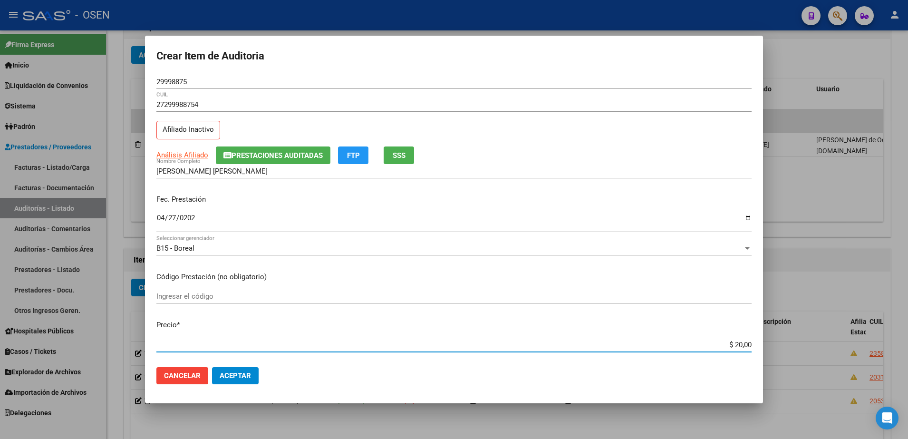
type input "$ 200,00"
type input "$ 2.000,00"
type input "$ 20.000,00"
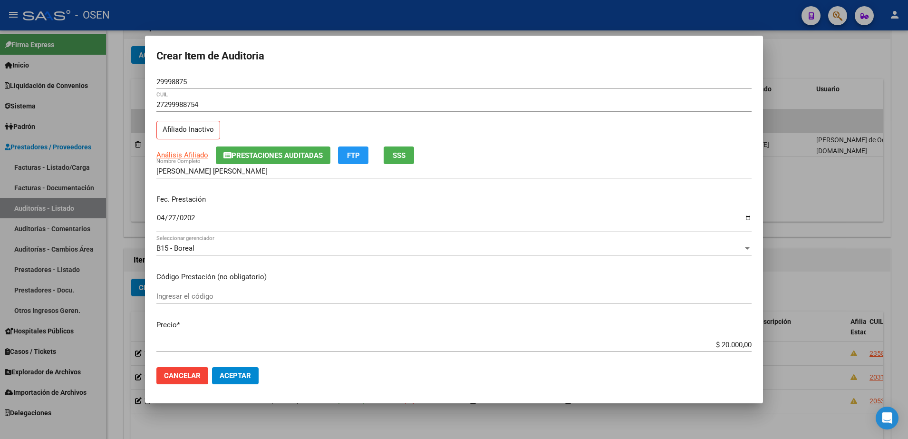
click at [188, 87] on div "29998875 Nro Documento" at bounding box center [453, 82] width 595 height 14
click at [179, 83] on input "29998875" at bounding box center [453, 81] width 595 height 9
click at [251, 176] on div "AGUILERA MONICA ELIZABETH Nombre Completo" at bounding box center [453, 171] width 595 height 14
click at [250, 173] on input "AGUILERA MONICA ELIZABETH" at bounding box center [453, 171] width 595 height 9
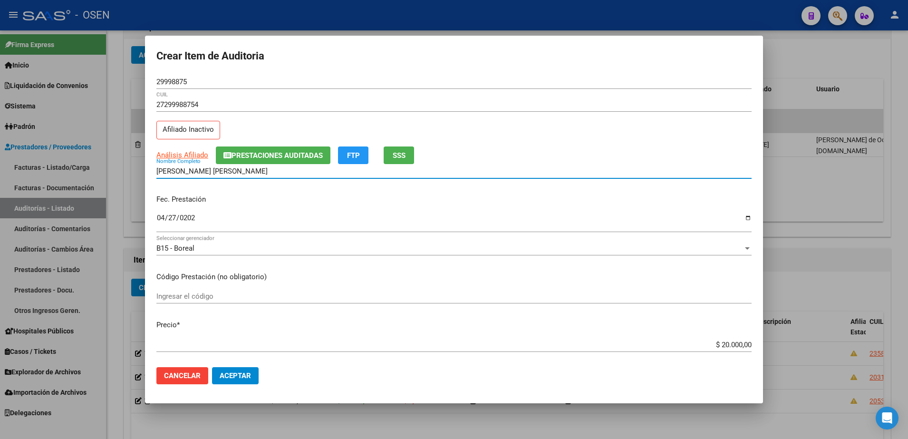
click at [250, 173] on input "AGUILERA MONICA ELIZABETH" at bounding box center [453, 171] width 595 height 9
click at [282, 174] on input "AGUILERA MONICA ELIZABETH" at bounding box center [453, 171] width 595 height 9
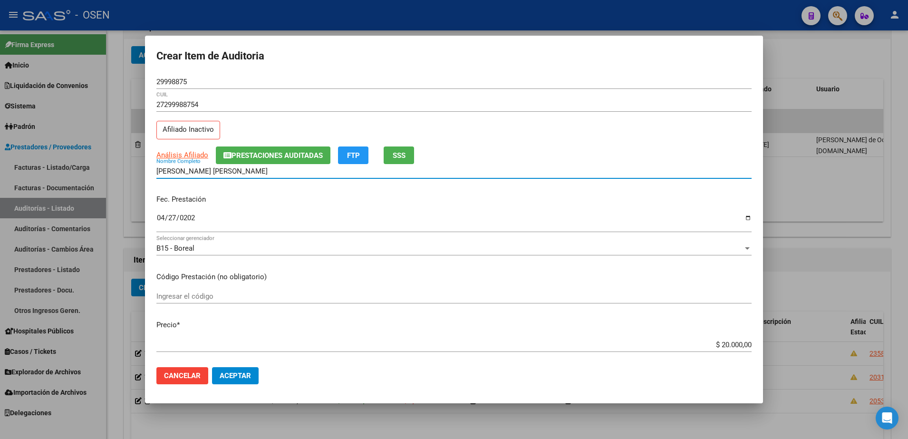
click at [247, 173] on input "AGUILERA MONICA ELIZABETH" at bounding box center [453, 171] width 595 height 9
paste input "29998875"
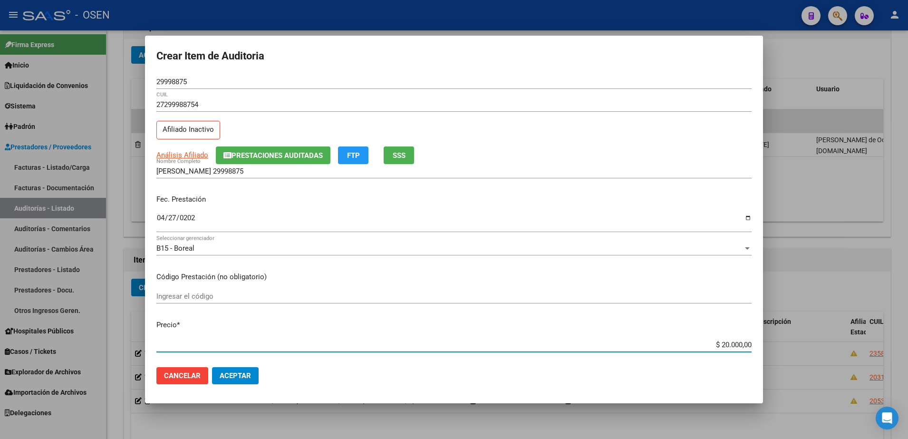
drag, startPoint x: 665, startPoint y: 340, endPoint x: 790, endPoint y: 347, distance: 125.3
click at [790, 347] on div "Crear Item de Auditoria 29998875 Nro Documento 27299988754 CUIL Afiliado Inacti…" at bounding box center [454, 219] width 908 height 439
click at [307, 165] on div "AGUILERA MONICA 29998875 Nombre Completo" at bounding box center [453, 171] width 595 height 14
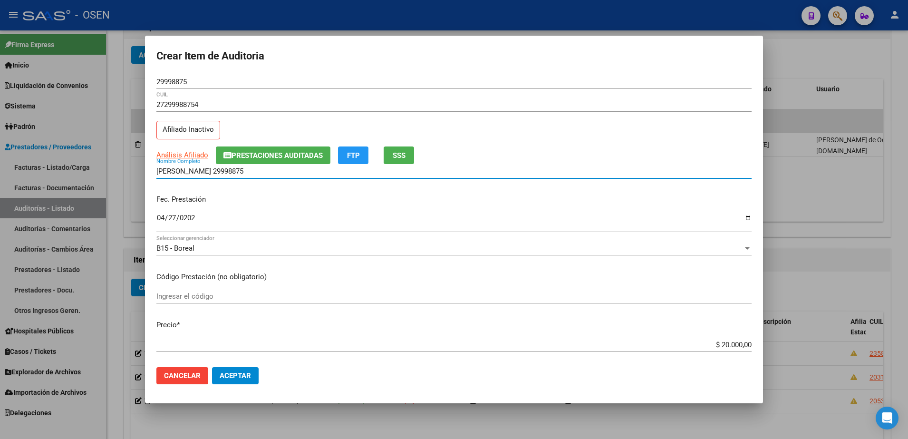
paste input "$ 20.000,00"
drag, startPoint x: 324, startPoint y: 171, endPoint x: 92, endPoint y: 179, distance: 232.6
click at [92, 179] on div "Crear Item de Auditoria 29998875 Nro Documento 27299988754 CUIL Afiliado Inacti…" at bounding box center [454, 219] width 908 height 439
click at [320, 174] on input "AGUILERA MONICA 29998875 $ 20.000,00" at bounding box center [453, 171] width 595 height 9
click at [318, 174] on input "AGUILERA MONICA 29998875 $ 20.000,00" at bounding box center [453, 171] width 595 height 9
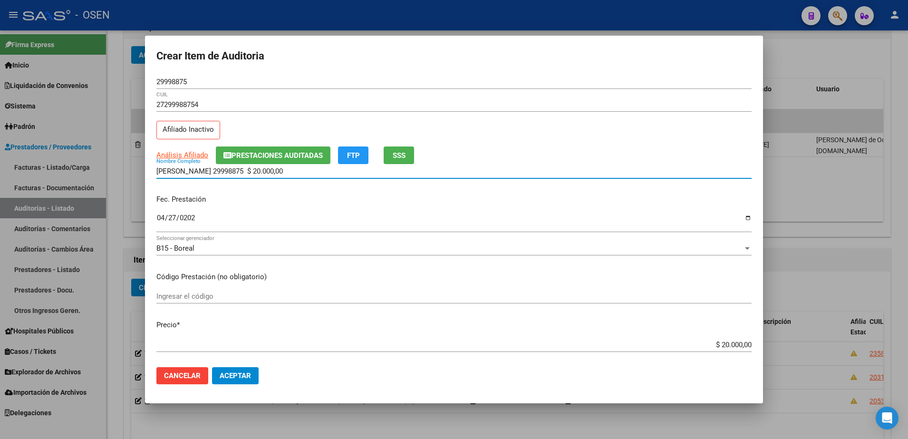
drag, startPoint x: 318, startPoint y: 174, endPoint x: 226, endPoint y: 177, distance: 92.3
click at [226, 177] on div "AGUILERA MONICA 29998875 $ 20.000,00 Nombre Completo" at bounding box center [453, 171] width 595 height 14
type input "AGUILERA MONICA"
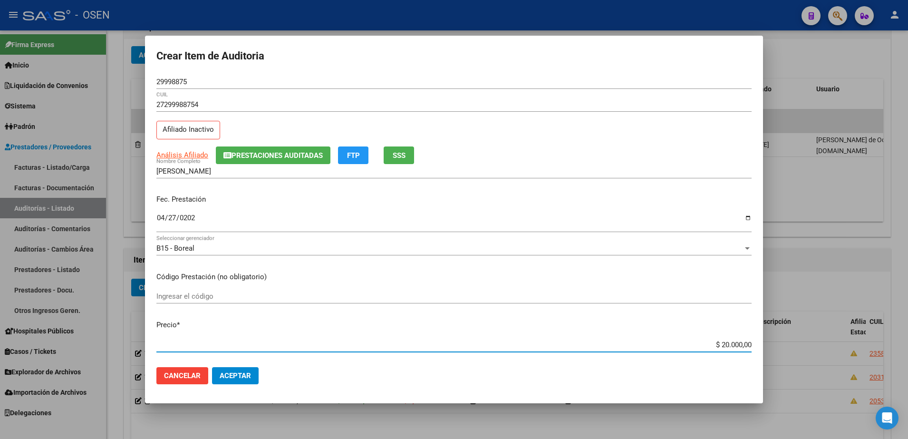
drag, startPoint x: 717, startPoint y: 343, endPoint x: 713, endPoint y: 342, distance: 4.8
click at [712, 343] on input "$ 20.000,00" at bounding box center [453, 344] width 595 height 9
type input "$ 10.000,00"
click at [180, 77] on input "29998875" at bounding box center [453, 81] width 595 height 9
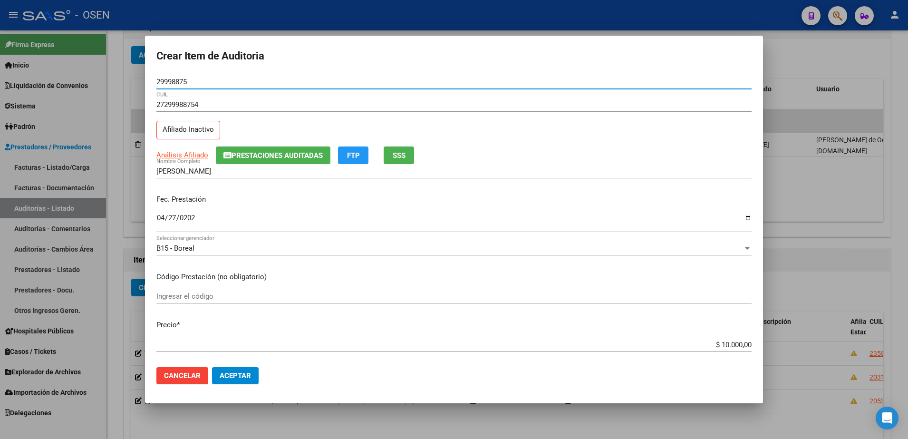
click at [180, 77] on input "29998875" at bounding box center [453, 81] width 595 height 9
click at [242, 369] on button "Aceptar" at bounding box center [235, 375] width 47 height 17
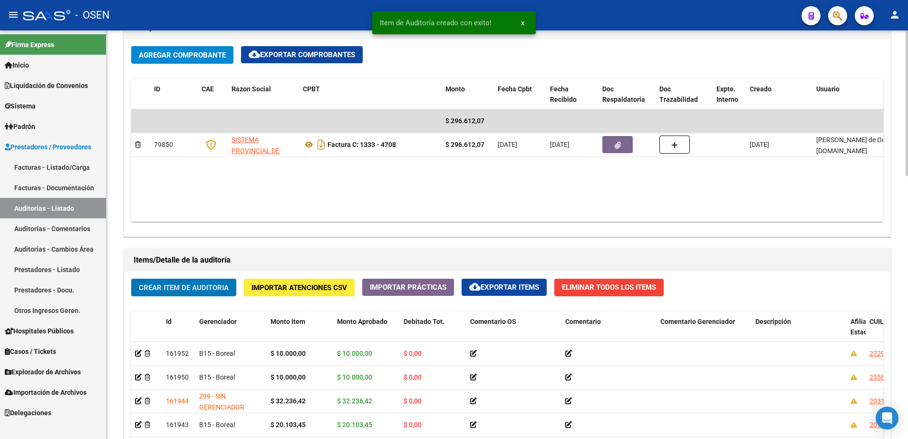
click at [218, 281] on button "Crear Item de Auditoria" at bounding box center [183, 288] width 105 height 18
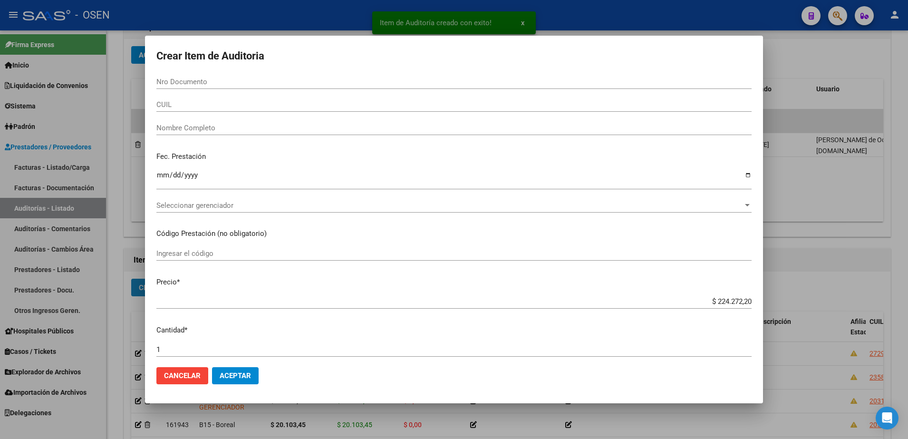
paste input "29998875"
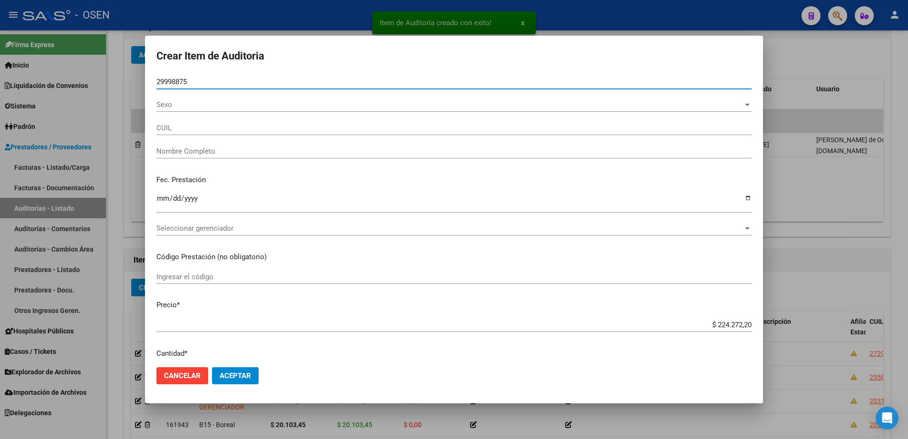
type input "29998875"
type input "27299988754"
type input "AGUILERA MONICA ELIZABETH"
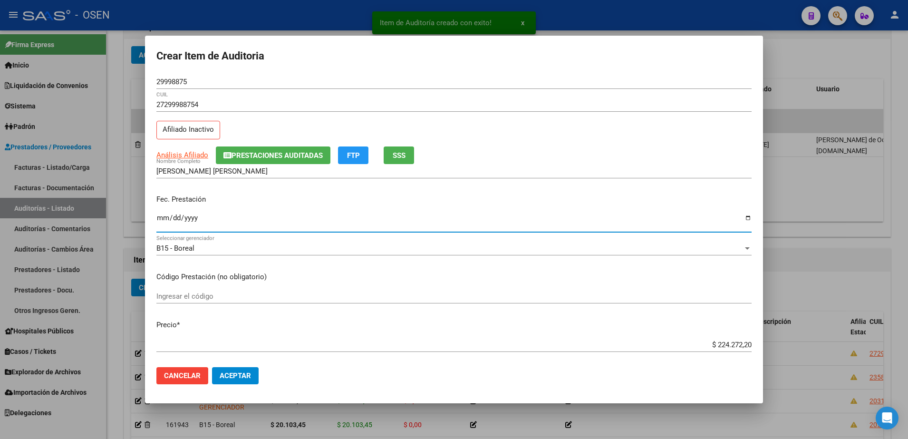
click at [163, 222] on input "Ingresar la fecha" at bounding box center [453, 221] width 595 height 15
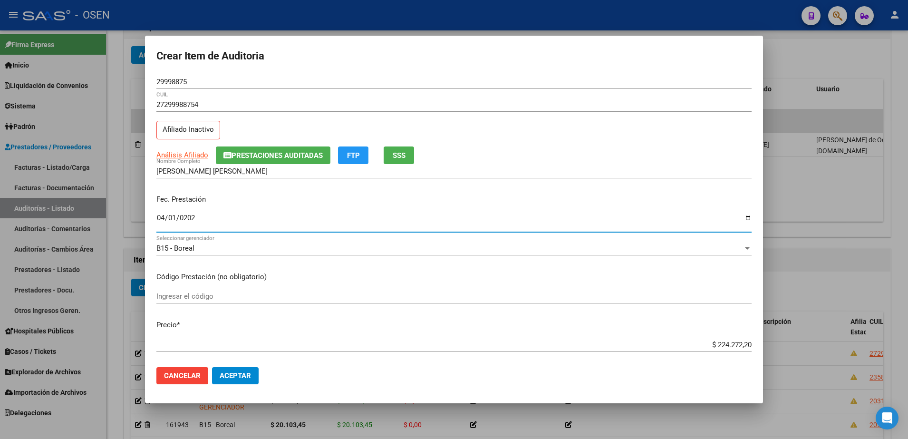
type input "2025-04-01"
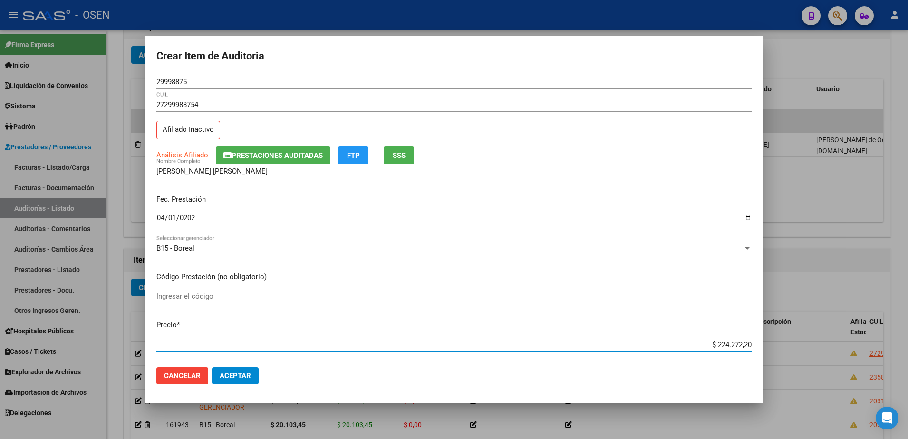
type input "$ 0,01"
type input "$ 0,10"
type input "$ 1,00"
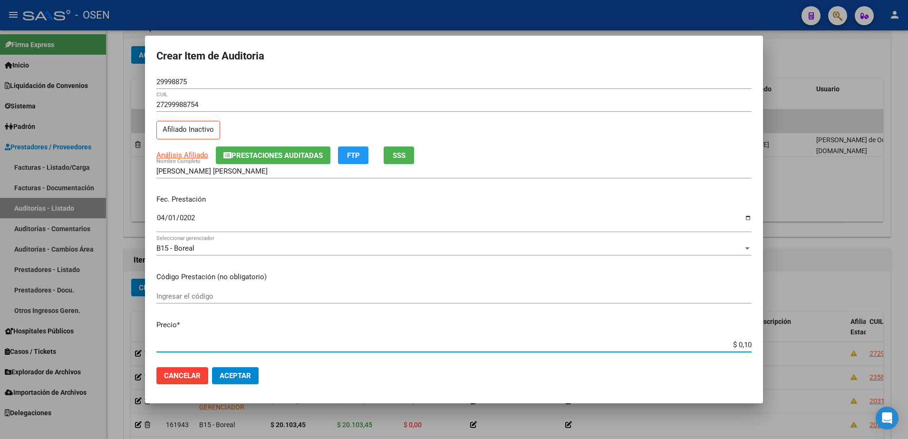
type input "$ 1,00"
type input "$ 10,00"
type input "$ 100,00"
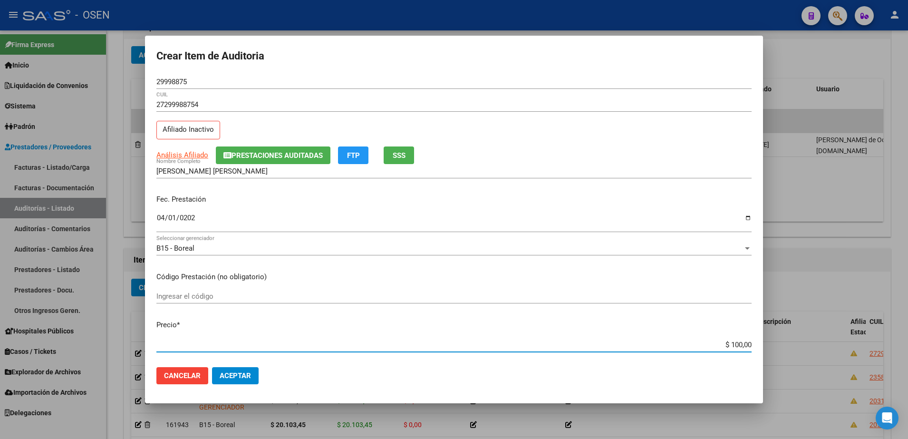
type input "$ 1.000,00"
type input "$ 10.000,00"
type input "$ 100.000,00"
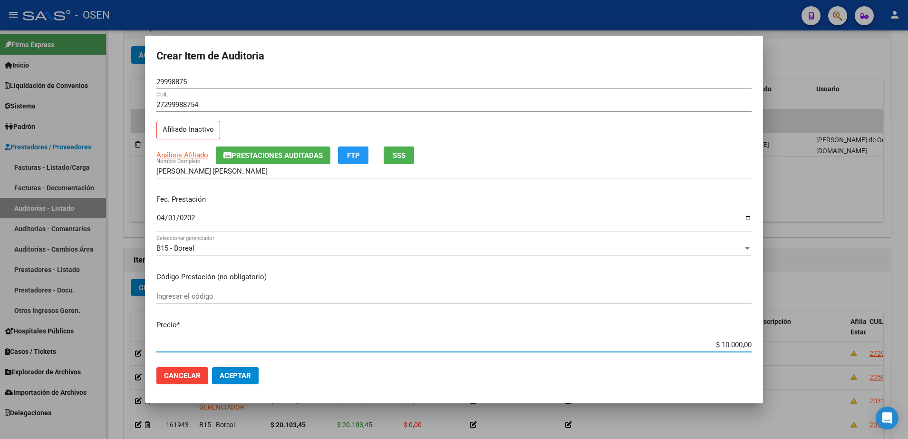
type input "$ 100.000,00"
type input "$ 1.000.000,00"
type input "$ 10.000.000,00"
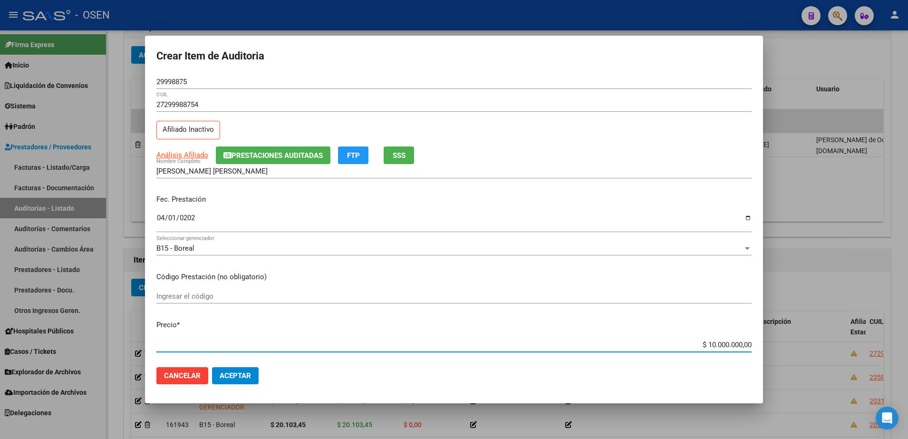
type input "$ 1.000.000,00"
type input "$ 100.000,00"
type input "$ 10.000,00"
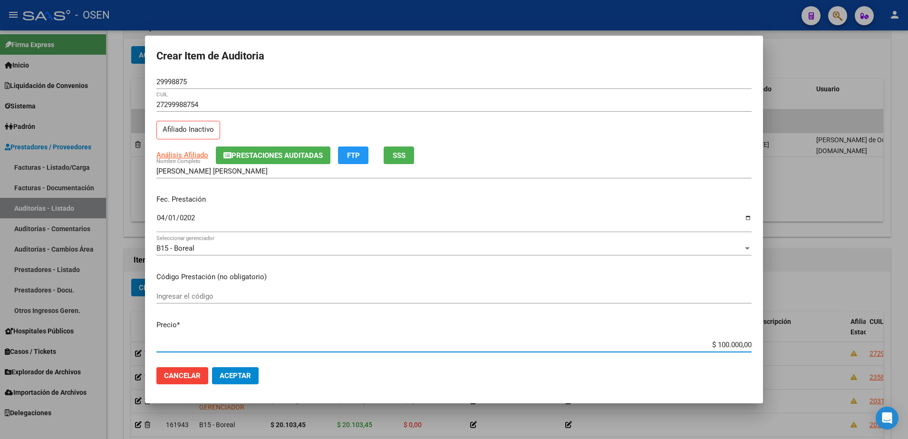
type input "$ 10.000,00"
click at [260, 369] on mat-dialog-actions "Cancelar Aceptar" at bounding box center [453, 375] width 595 height 32
click at [254, 371] on button "Aceptar" at bounding box center [235, 375] width 47 height 17
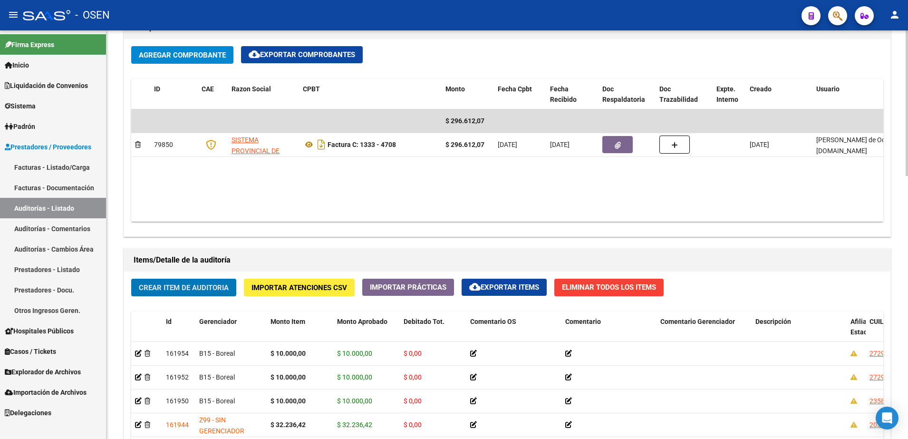
click at [215, 281] on button "Crear Item de Auditoria" at bounding box center [183, 288] width 105 height 18
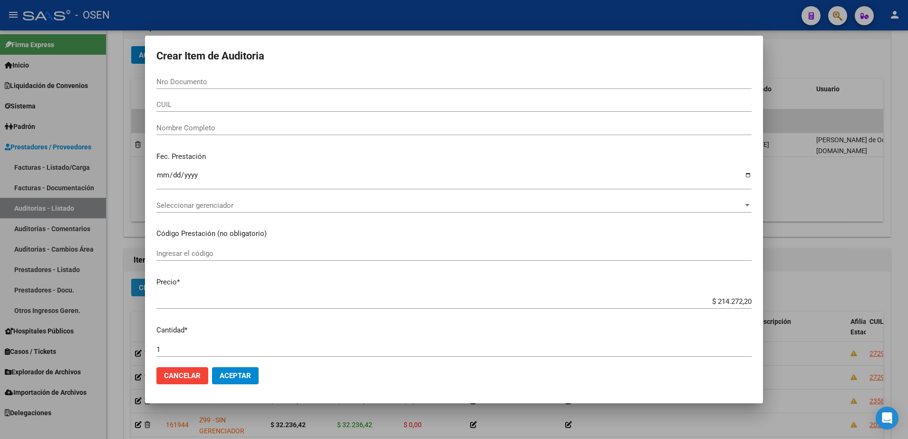
paste input "29998875"
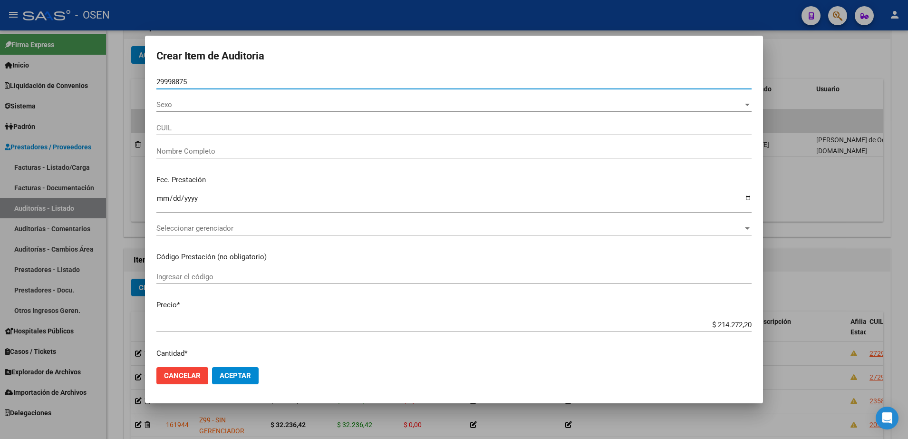
type input "29998875"
type input "27299988754"
type input "AGUILERA MONICA ELIZABETH"
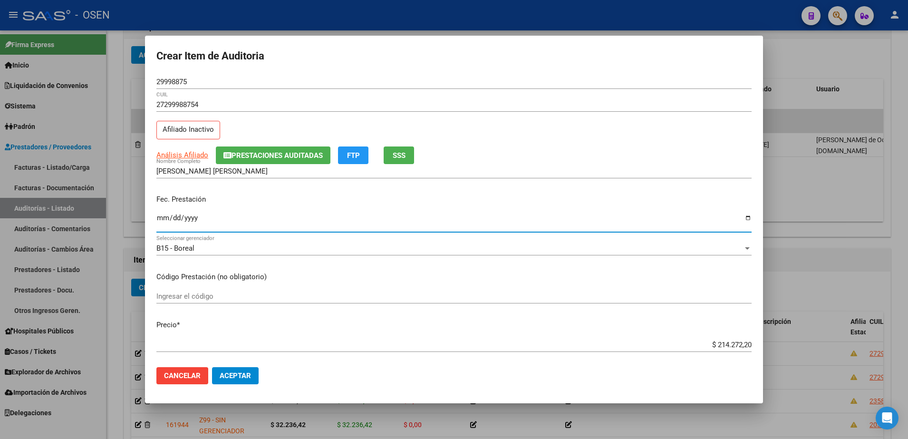
click at [164, 222] on input "Ingresar la fecha" at bounding box center [453, 221] width 595 height 15
type input "2025-04-01"
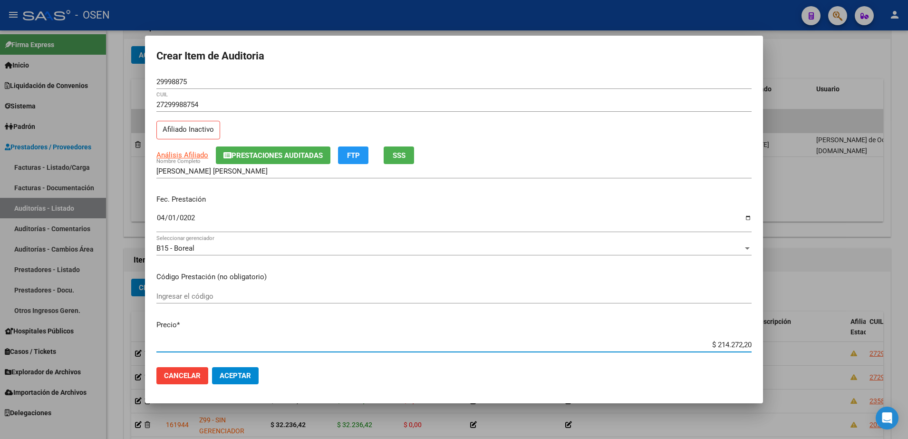
paste input "10.000,0"
type input "$ 10.000,00"
click at [183, 79] on input "29998875" at bounding box center [453, 81] width 595 height 9
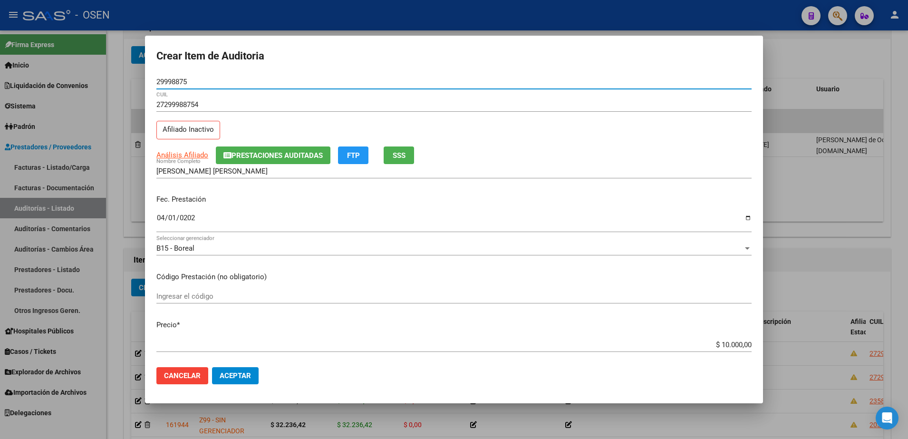
click at [183, 79] on input "29998875" at bounding box center [453, 81] width 595 height 9
click at [245, 172] on input "AGUILERA MONICA ELIZABETH" at bounding box center [453, 171] width 595 height 9
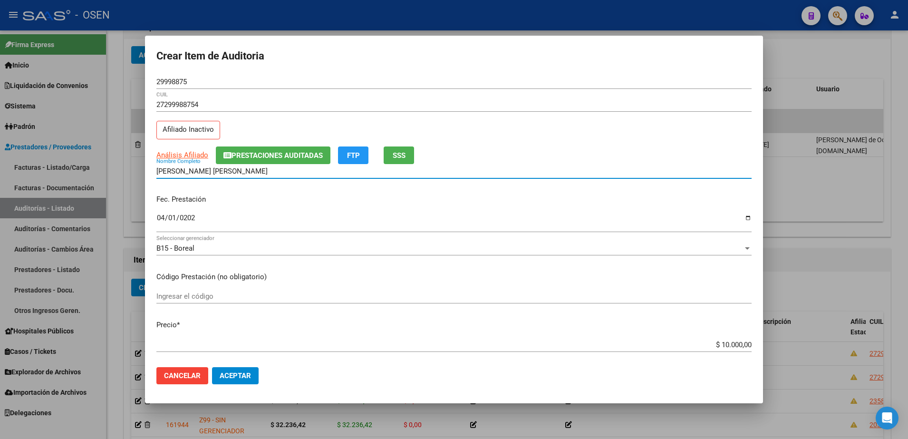
click at [245, 172] on input "AGUILERA MONICA ELIZABETH" at bounding box center [453, 171] width 595 height 9
paste input "29998875"
click at [247, 171] on input "AGUILERA MONICA 29998875" at bounding box center [453, 171] width 595 height 9
type input "AGUILERA MONICA"
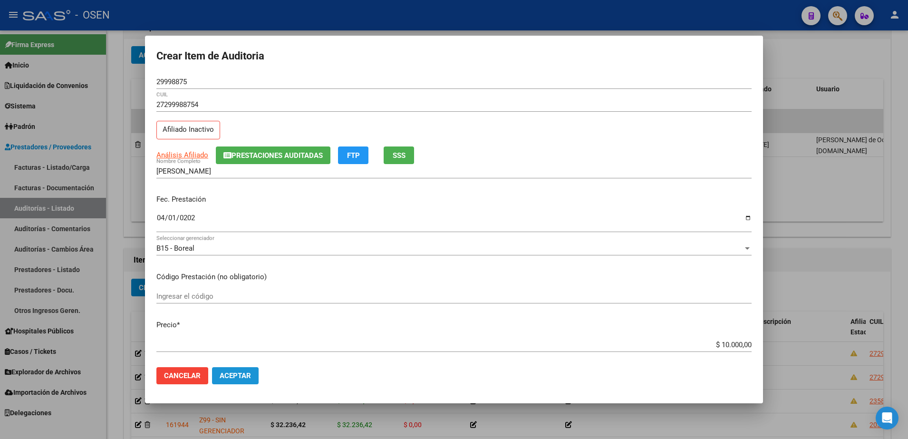
click at [256, 376] on button "Aceptar" at bounding box center [235, 375] width 47 height 17
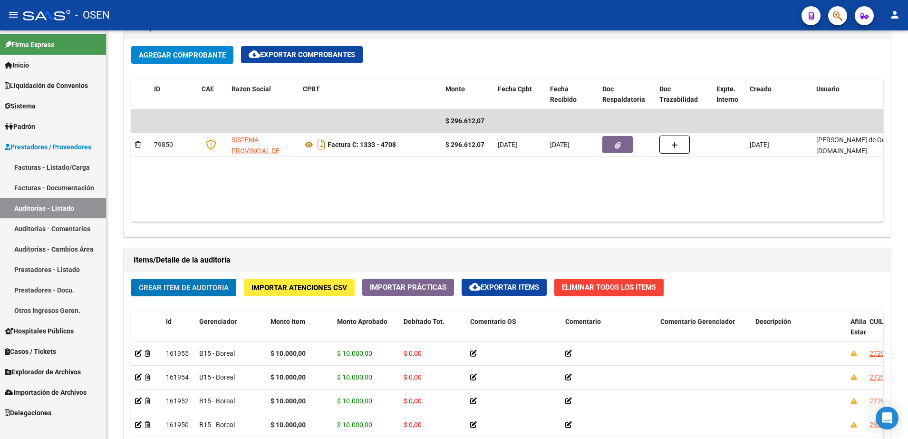
click at [131, 279] on button "Crear Item de Auditoria" at bounding box center [183, 288] width 105 height 18
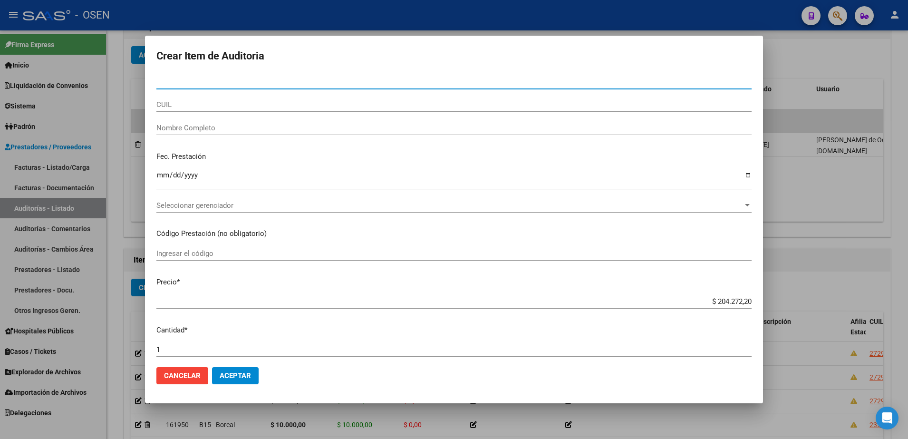
click at [811, 337] on div at bounding box center [454, 219] width 908 height 439
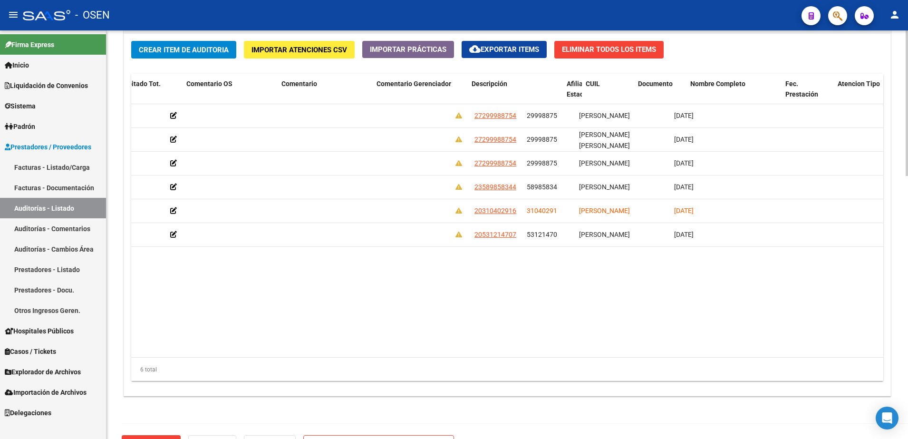
scroll to position [0, 0]
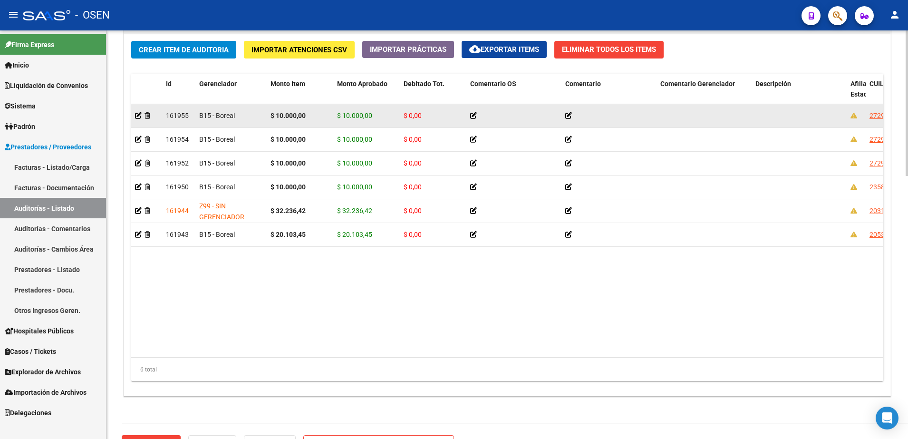
click at [156, 116] on div at bounding box center [146, 115] width 23 height 11
click at [146, 115] on icon at bounding box center [148, 115] width 6 height 7
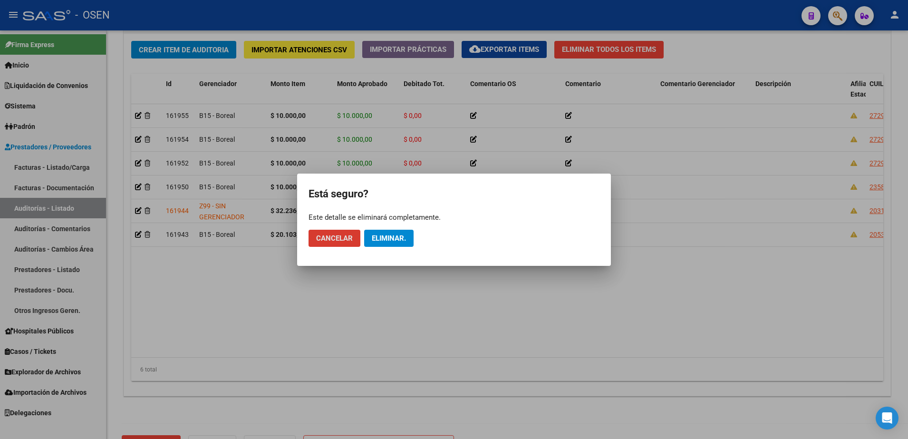
click at [401, 248] on mat-dialog-actions "Cancelar Eliminar." at bounding box center [454, 238] width 291 height 32
click at [396, 234] on span "Eliminar." at bounding box center [389, 238] width 34 height 9
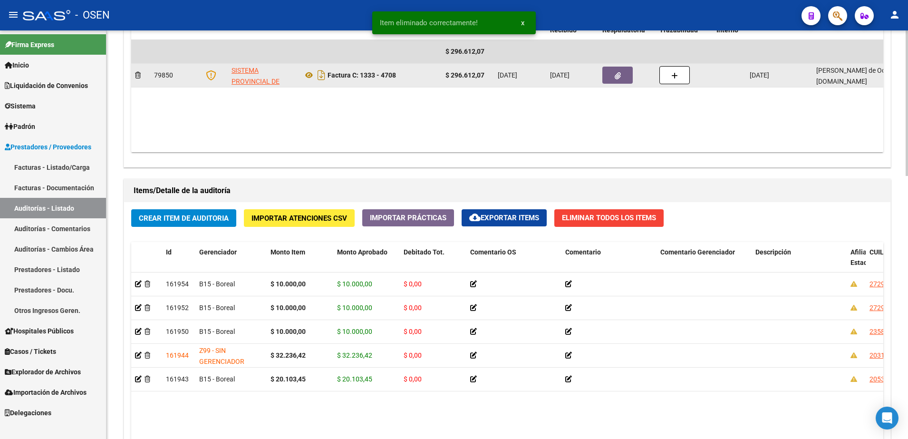
scroll to position [476, 0]
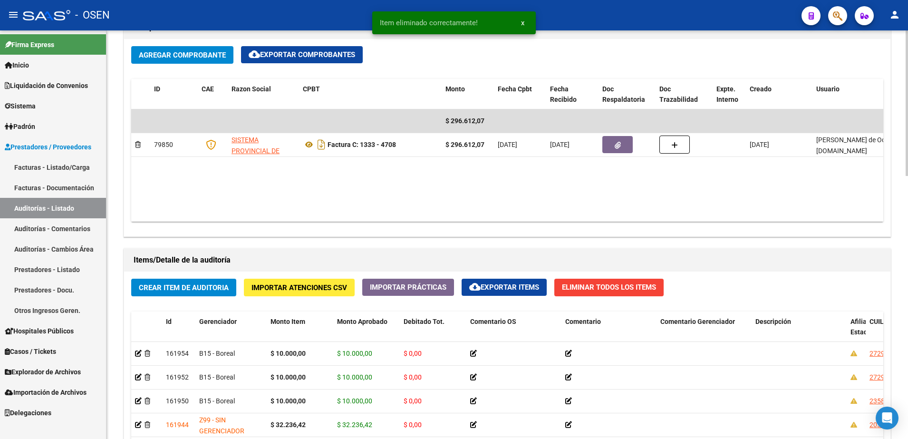
click at [212, 292] on button "Crear Item de Auditoria" at bounding box center [183, 288] width 105 height 18
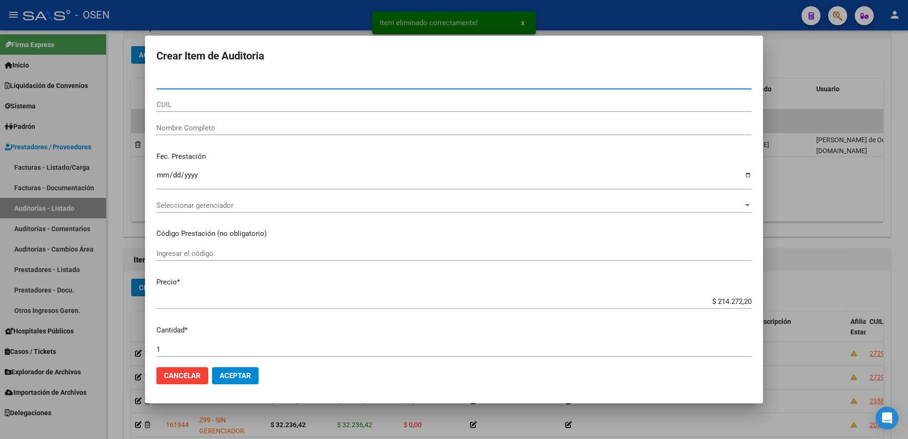
paste input "29998875"
type input "29998875"
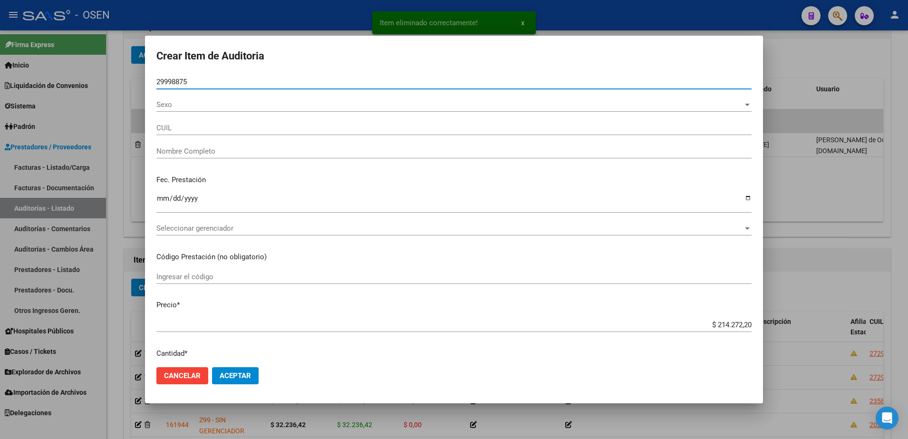
type input "27299988754"
type input "AGUILERA MONICA ELIZABETH"
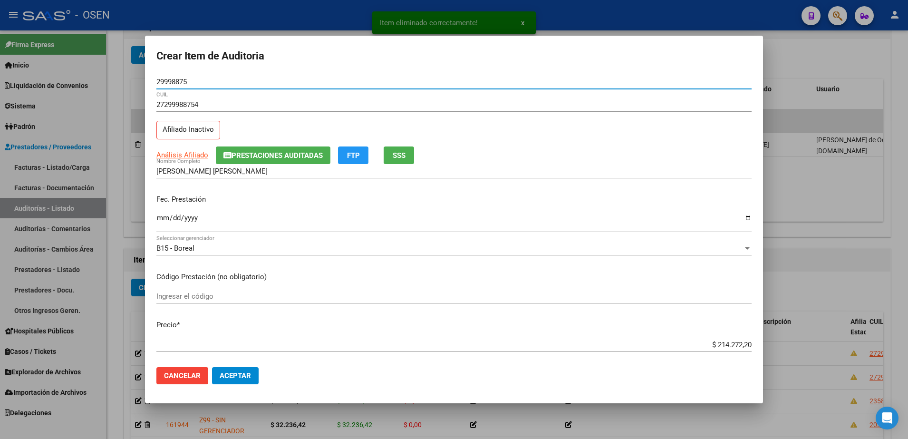
type input "29998875"
click at [840, 259] on div at bounding box center [454, 219] width 908 height 439
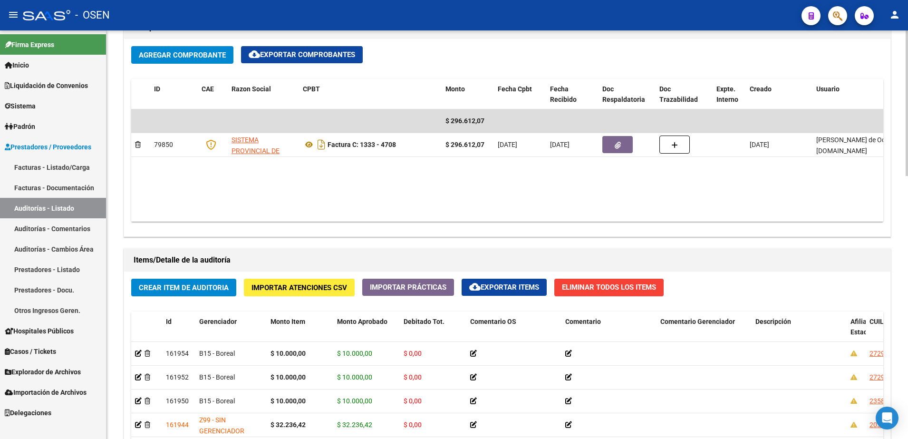
click at [222, 293] on button "Crear Item de Auditoria" at bounding box center [183, 288] width 105 height 18
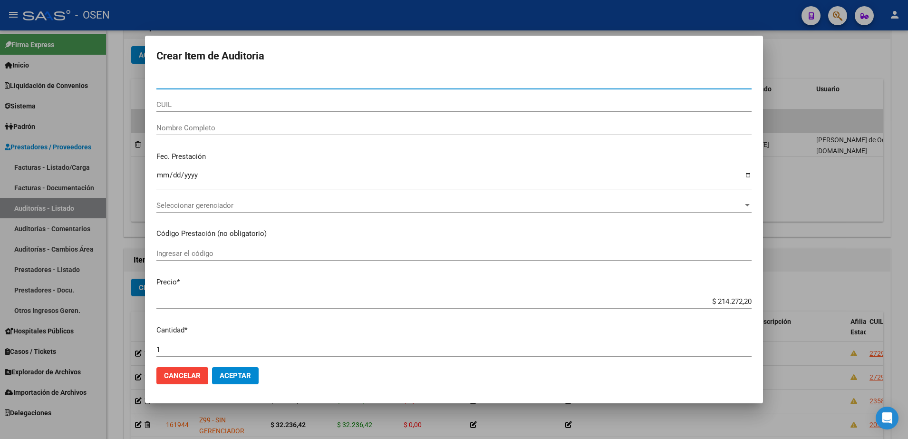
click at [253, 83] on input "Nro Documento" at bounding box center [453, 81] width 595 height 9
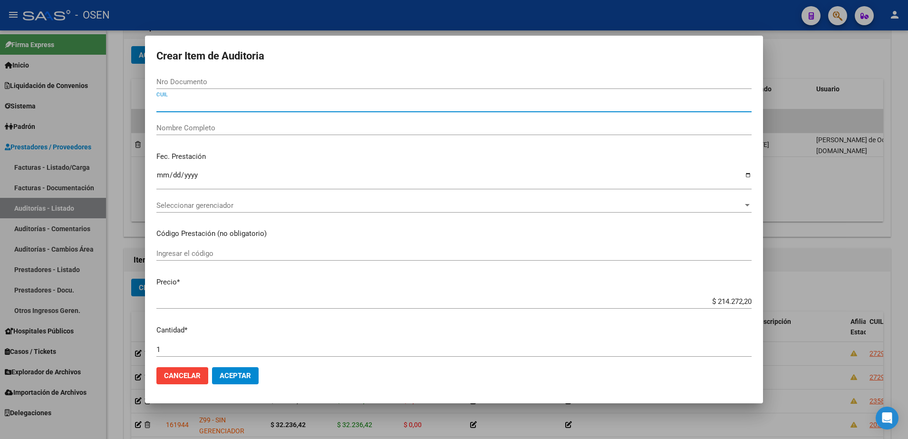
click at [258, 102] on input "CUIL" at bounding box center [453, 104] width 595 height 9
paste input "23458622744"
type input "23458622744"
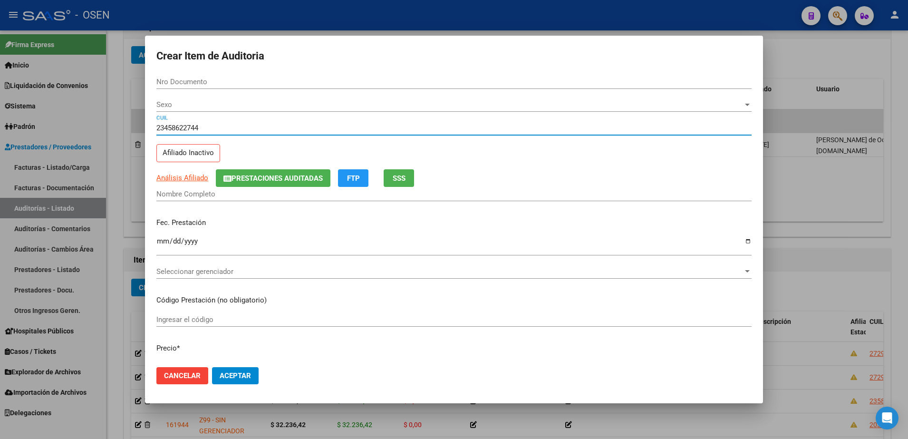
type input "45862274"
type input "CABRERA PAULA SOFIA"
type input "23458622744"
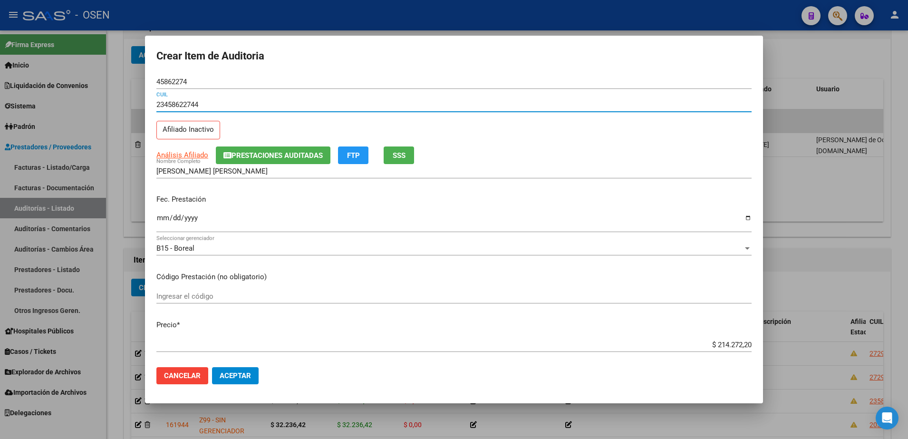
click at [154, 215] on mat-dialog-content "45862274 Nro Documento 23458622744 CUIL Afiliado Inactivo Análisis Afiliado Pre…" at bounding box center [454, 217] width 618 height 285
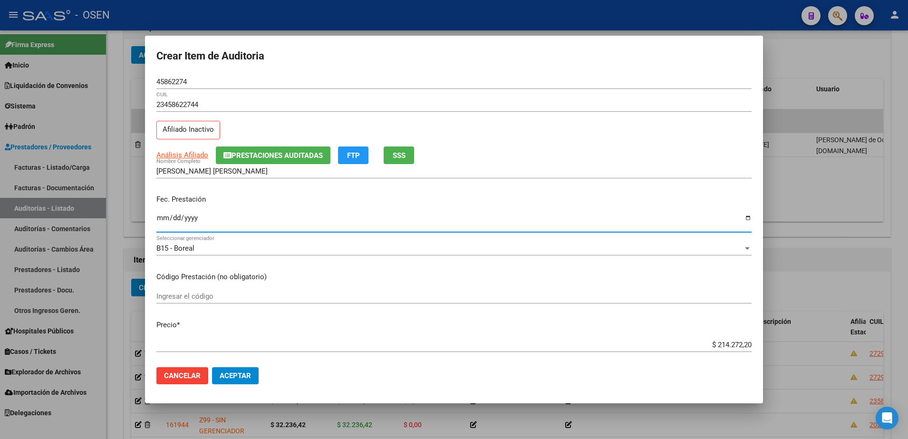
click at [164, 220] on input "Ingresar la fecha" at bounding box center [453, 221] width 595 height 15
type input "2025-04-01"
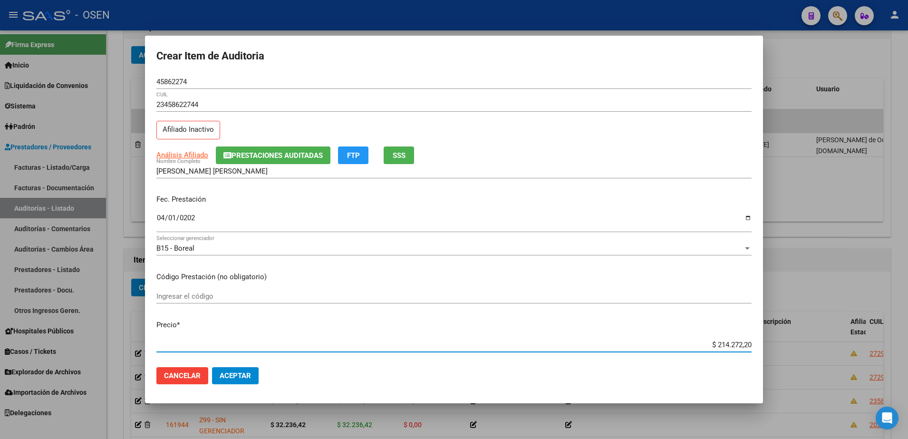
paste input "10.000,0"
type input "$ 10.000,00"
click at [180, 84] on input "45862274" at bounding box center [453, 81] width 595 height 9
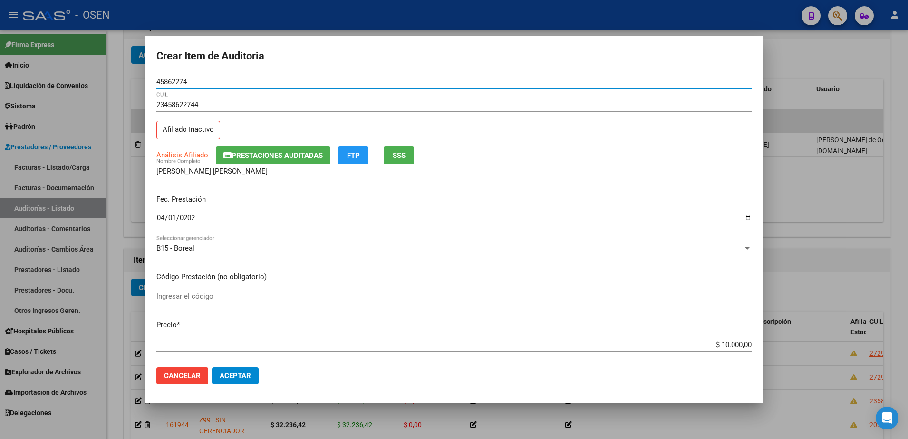
click at [180, 84] on input "45862274" at bounding box center [453, 81] width 595 height 9
click at [222, 169] on input "CABRERA PAULA SOFIA" at bounding box center [453, 171] width 595 height 9
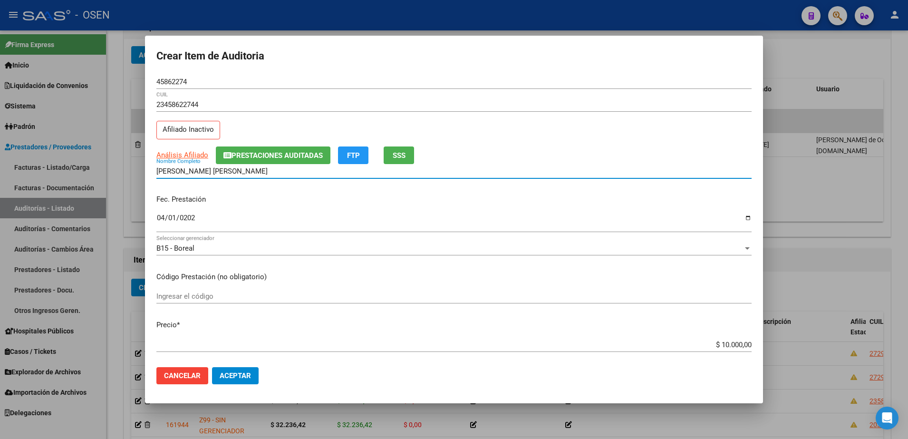
click at [222, 169] on input "CABRERA PAULA SOFIA" at bounding box center [453, 171] width 595 height 9
paste input "45862274"
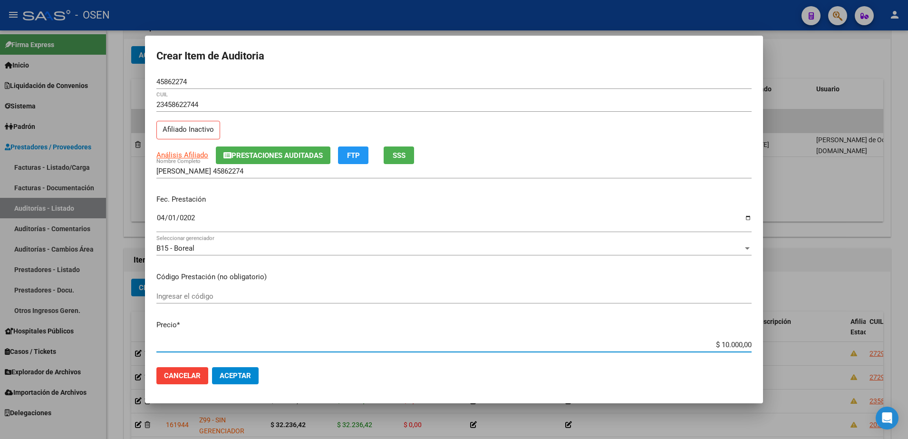
click at [667, 348] on input "$ 10.000,00" at bounding box center [453, 344] width 595 height 9
drag, startPoint x: 671, startPoint y: 346, endPoint x: 763, endPoint y: 346, distance: 92.2
click at [763, 347] on div "Crear Item de Auditoria 45862274 Nro Documento 23458622744 CUIL Afiliado Inacti…" at bounding box center [454, 219] width 908 height 439
click at [316, 173] on input "CABRERA PAULA 45862274" at bounding box center [453, 171] width 595 height 9
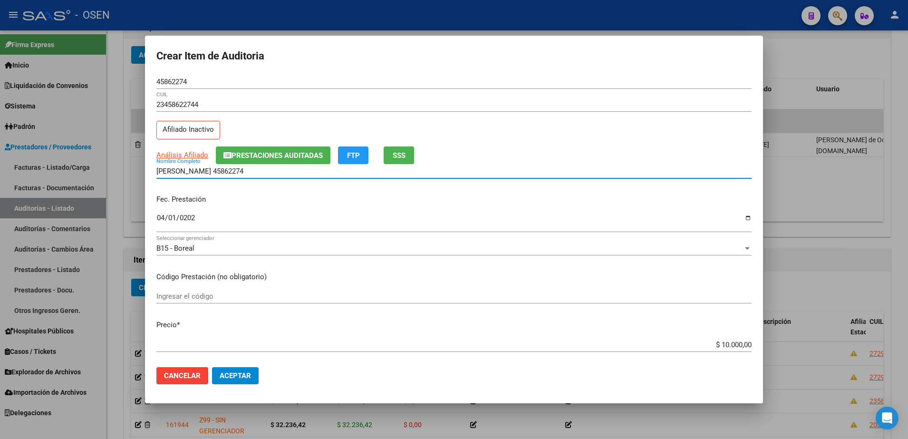
paste input "$ 10.000,00"
drag, startPoint x: 325, startPoint y: 173, endPoint x: 96, endPoint y: 152, distance: 230.5
click at [96, 152] on div "Crear Item de Auditoria 45862274 Nro Documento 23458622744 CUIL Afiliado Inacti…" at bounding box center [454, 219] width 908 height 439
click at [239, 173] on input "CABRERA PAULA 45862274 $ 10.000,00" at bounding box center [453, 171] width 595 height 9
drag, startPoint x: 309, startPoint y: 166, endPoint x: 216, endPoint y: 171, distance: 92.8
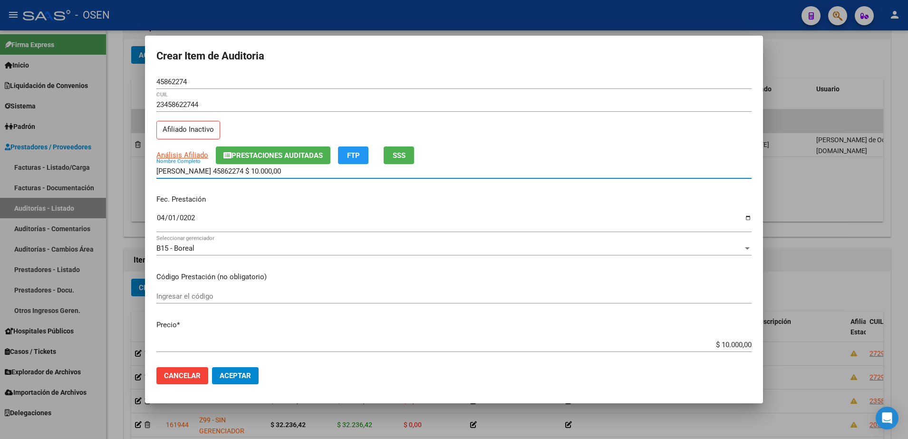
click at [216, 171] on input "CABRERA PAULA 45862274 $ 10.000,00" at bounding box center [453, 171] width 595 height 9
type input "CABRERA PAULA"
click at [225, 369] on button "Aceptar" at bounding box center [235, 375] width 47 height 17
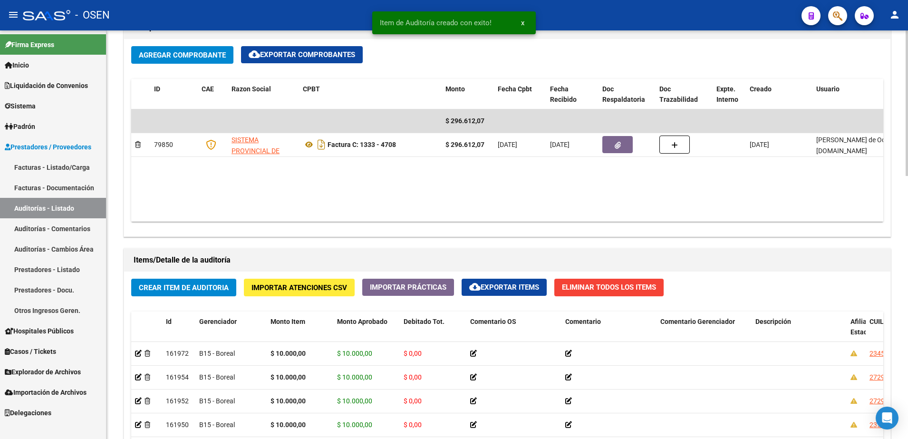
click at [187, 289] on span "Crear Item de Auditoria" at bounding box center [184, 287] width 90 height 9
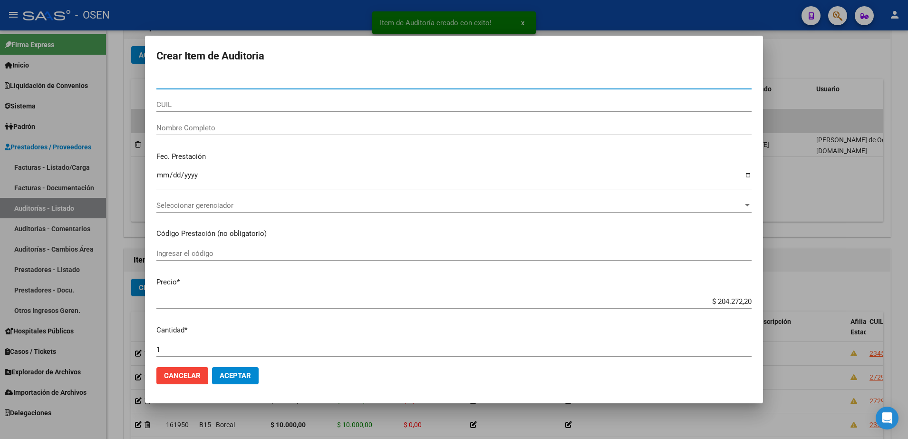
click at [216, 104] on input "CUIL" at bounding box center [453, 104] width 595 height 9
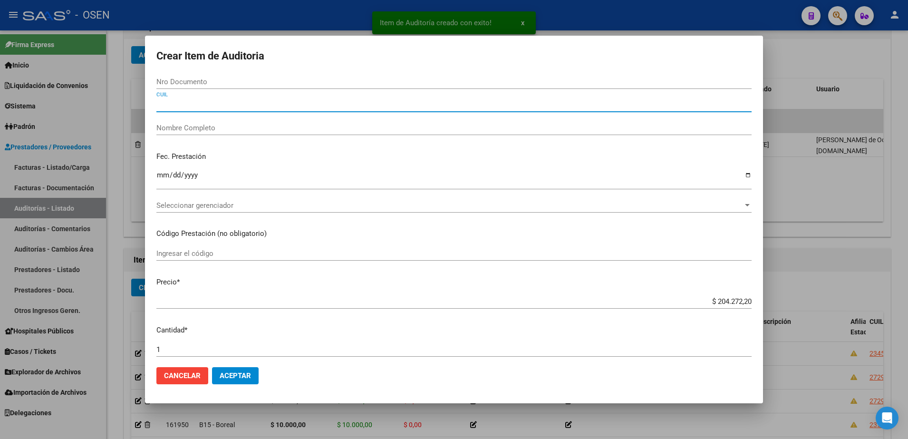
paste input "23589858344"
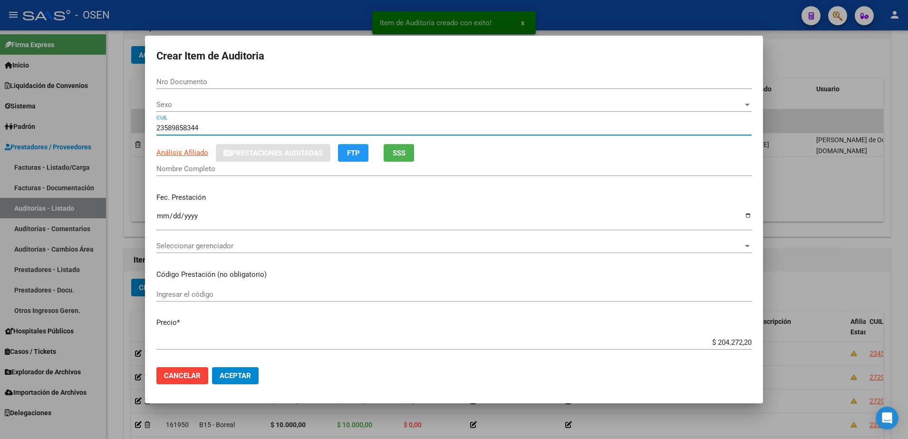
type input "23589858344"
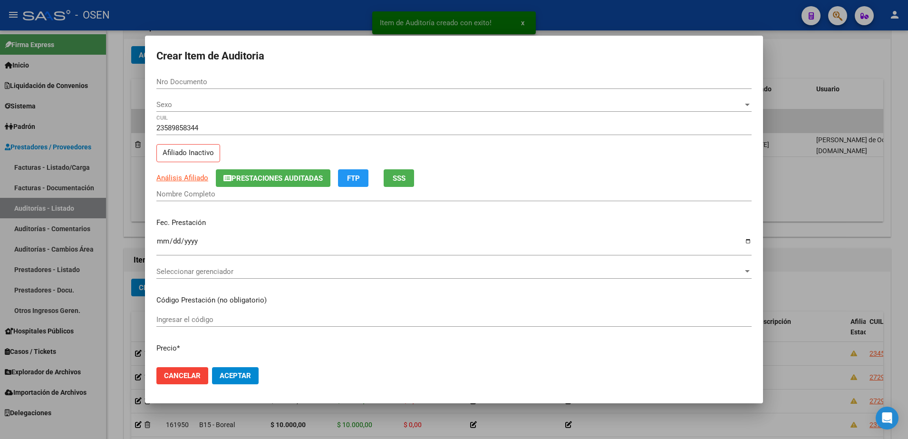
type input "58985834"
type input "SANDOVAL VICTORIA NAYARA"
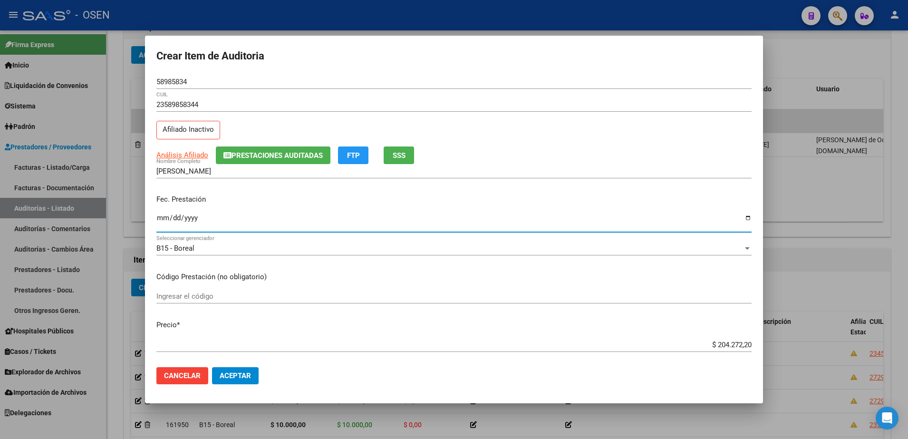
drag, startPoint x: 167, startPoint y: 218, endPoint x: 183, endPoint y: 211, distance: 17.2
click at [166, 218] on input "Ingresar la fecha" at bounding box center [453, 221] width 595 height 15
type input "2025-04-22"
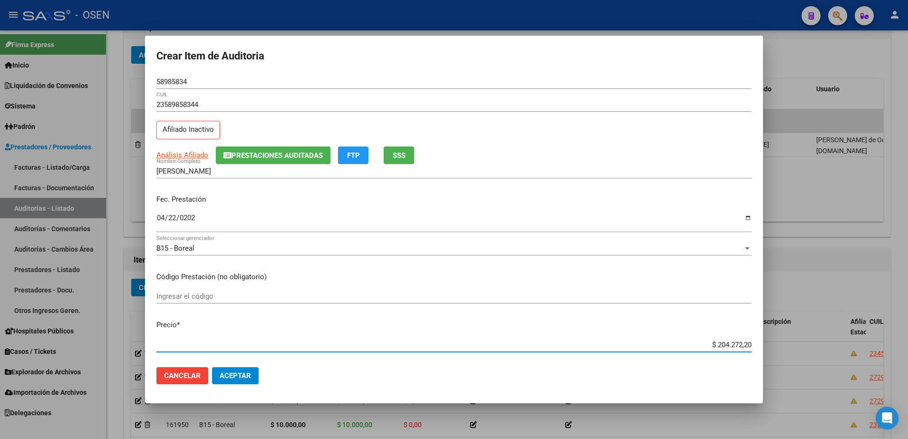
paste input "10.000,0"
type input "$ 10.000,00"
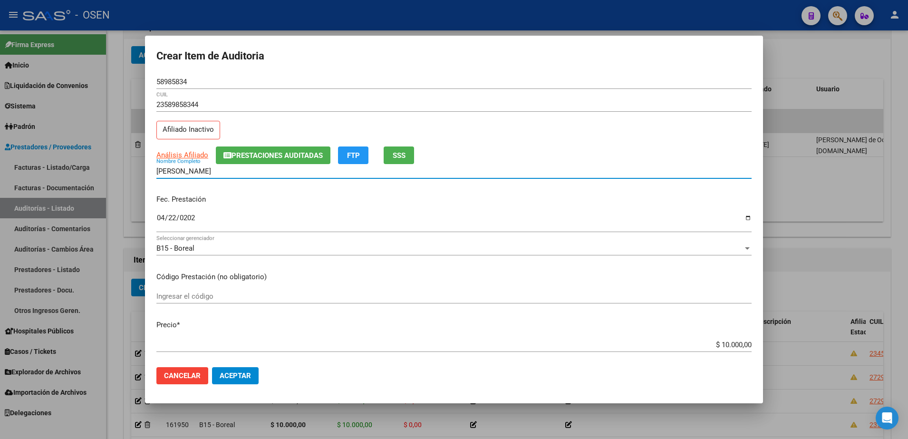
drag, startPoint x: 283, startPoint y: 173, endPoint x: 194, endPoint y: 174, distance: 88.4
click at [194, 174] on input "SANDOVAL VICTORIA NAYARA" at bounding box center [453, 171] width 595 height 9
click at [169, 68] on form "Crear Item de Auditoria 58985834 Nro Documento 23589858344 CUIL Afiliado Inacti…" at bounding box center [453, 219] width 595 height 345
click at [176, 79] on input "58985834" at bounding box center [453, 81] width 595 height 9
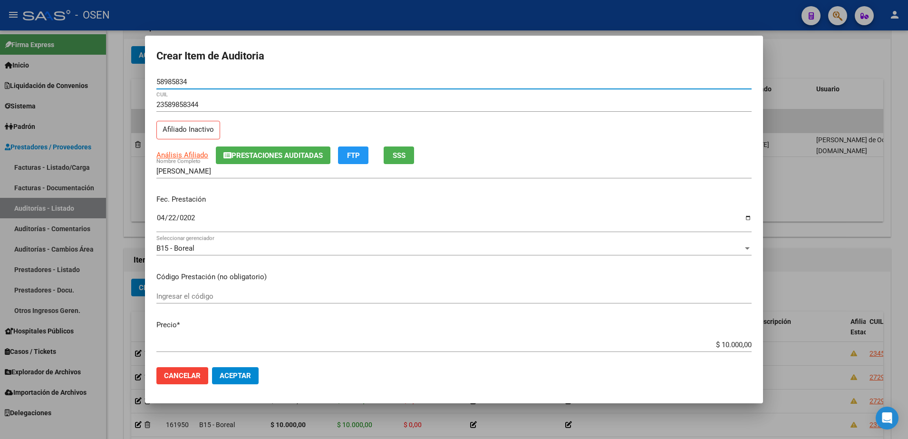
click at [176, 79] on input "58985834" at bounding box center [453, 81] width 595 height 9
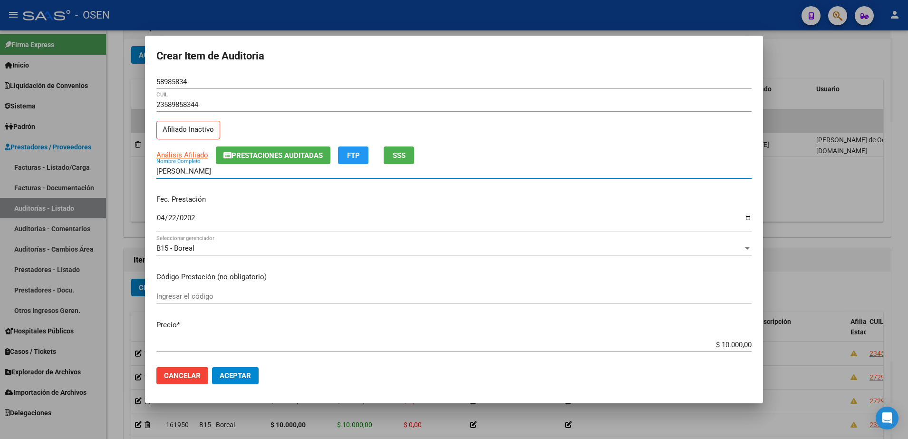
click at [249, 169] on input "SANDOVAL VICTORIA NAYARA" at bounding box center [453, 171] width 595 height 9
click at [253, 173] on input "SANDOVAL VICTORIA NAYARA" at bounding box center [453, 171] width 595 height 9
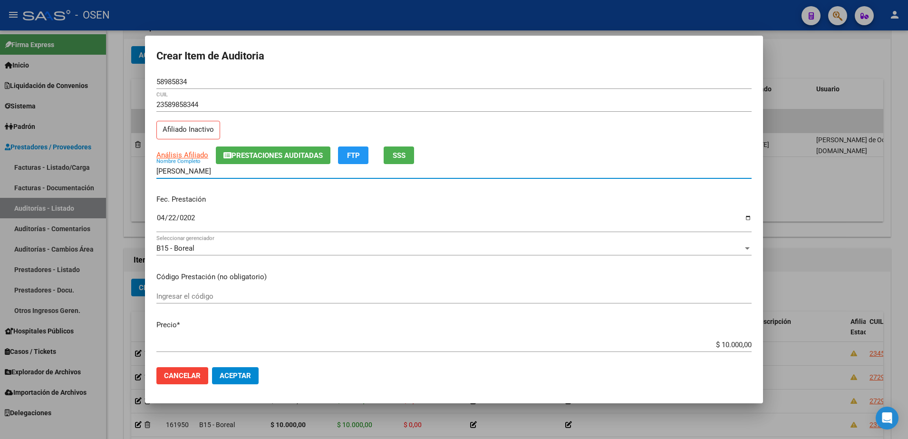
paste input "58985834"
click at [243, 168] on input "SANDOVAL VICTORIA 58985834" at bounding box center [453, 171] width 595 height 9
type input "SANDOVAL VICTORIA"
click at [248, 377] on span "Aceptar" at bounding box center [235, 375] width 31 height 9
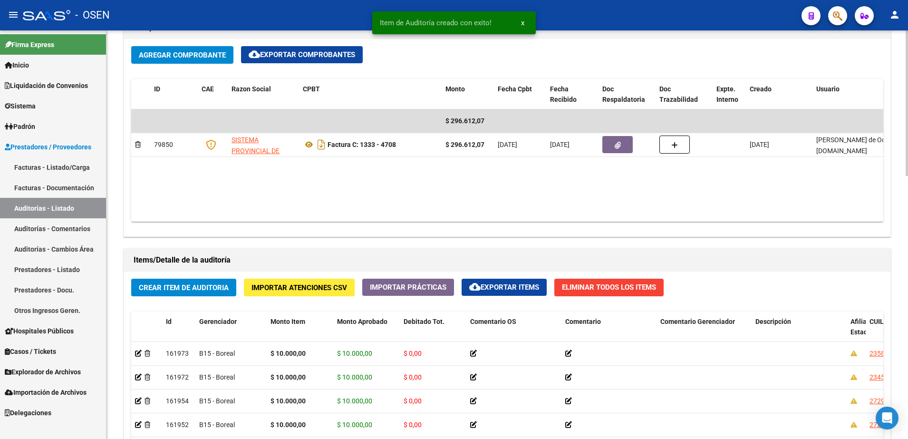
click at [219, 289] on span "Crear Item de Auditoria" at bounding box center [184, 287] width 90 height 9
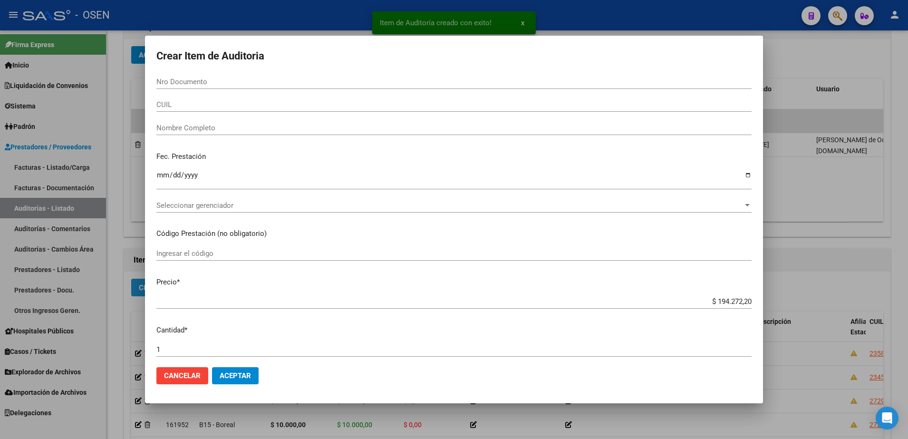
paste input "70485072"
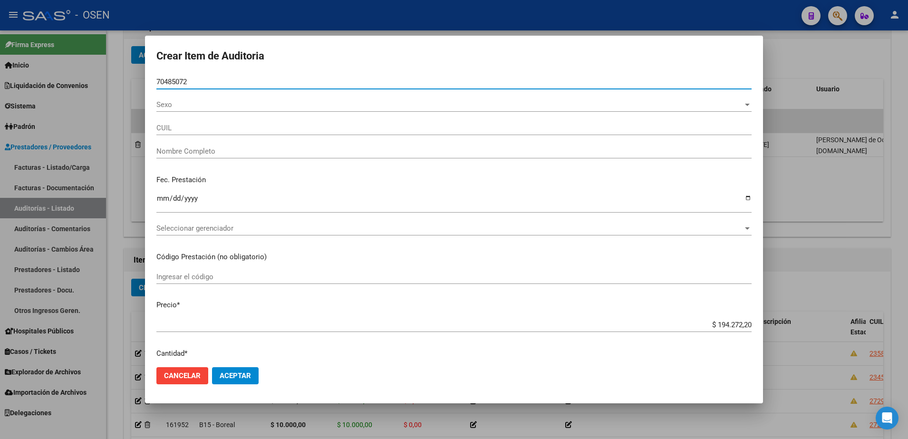
type input "70485072"
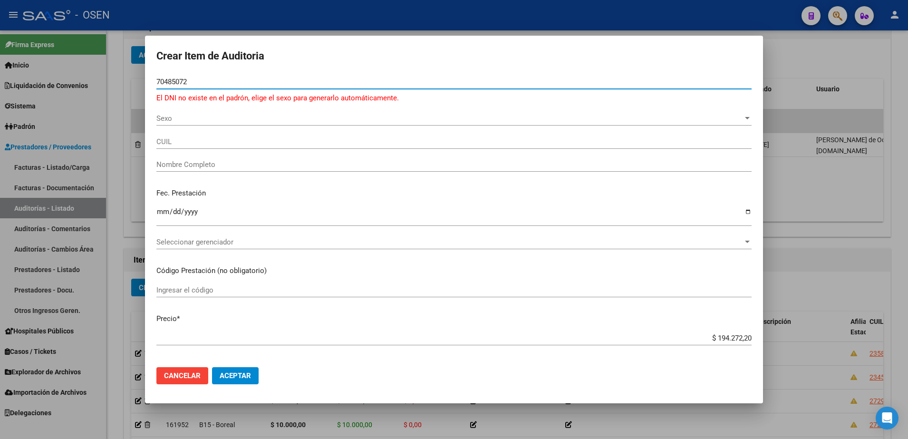
click at [794, 210] on div at bounding box center [454, 219] width 908 height 439
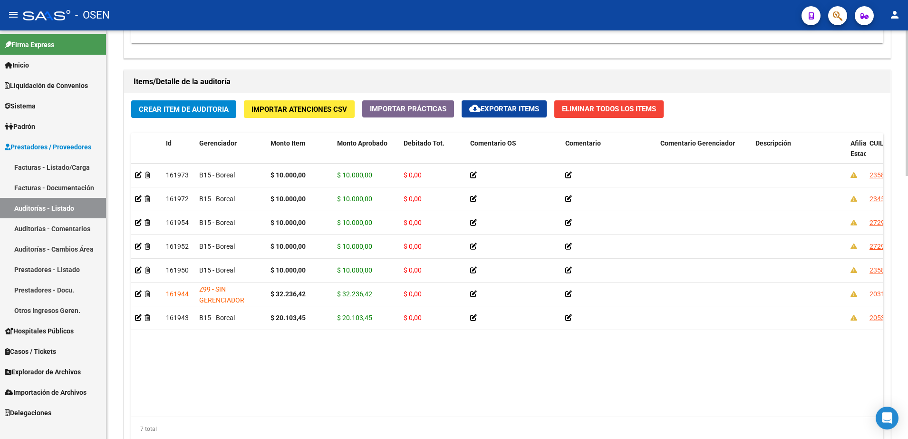
scroll to position [0, 408]
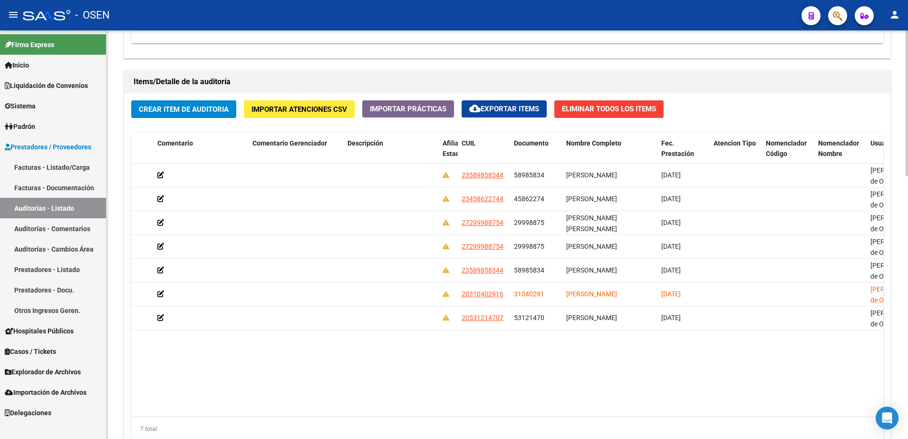
click at [147, 97] on div "Crear Item de Auditoria Importar Atenciones CSV Importar Prácticas cloud_downlo…" at bounding box center [507, 274] width 766 height 362
click at [164, 108] on span "Crear Item de Auditoria" at bounding box center [184, 109] width 90 height 9
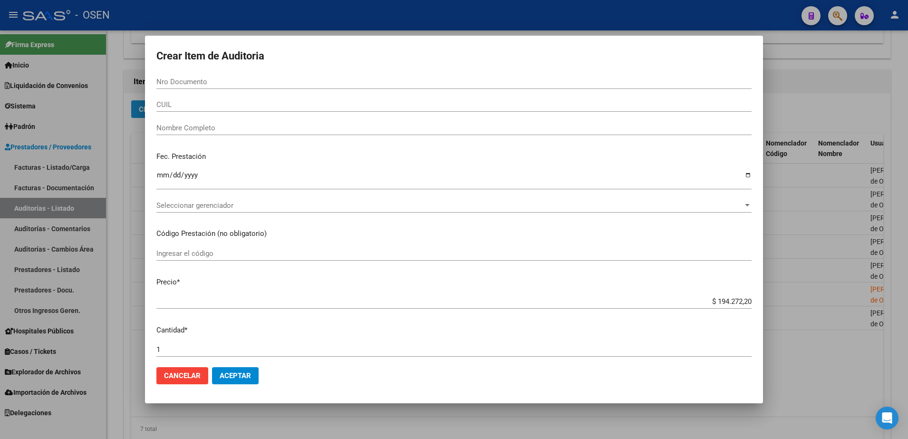
paste input "70485072"
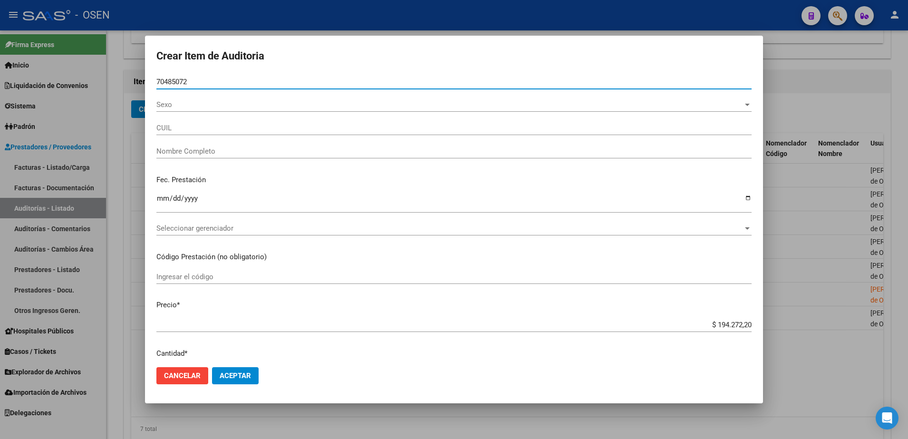
type input "70485072"
click at [213, 98] on div "70485072 Nro Documento" at bounding box center [453, 86] width 595 height 23
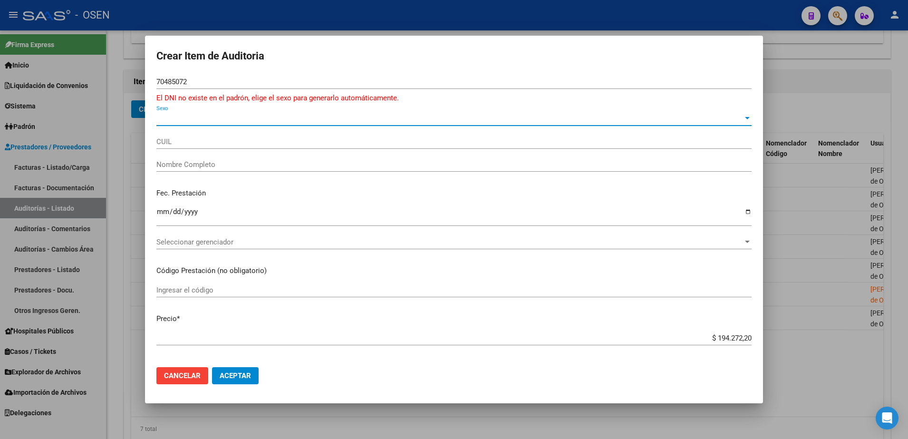
click at [213, 115] on span "Sexo" at bounding box center [449, 118] width 587 height 9
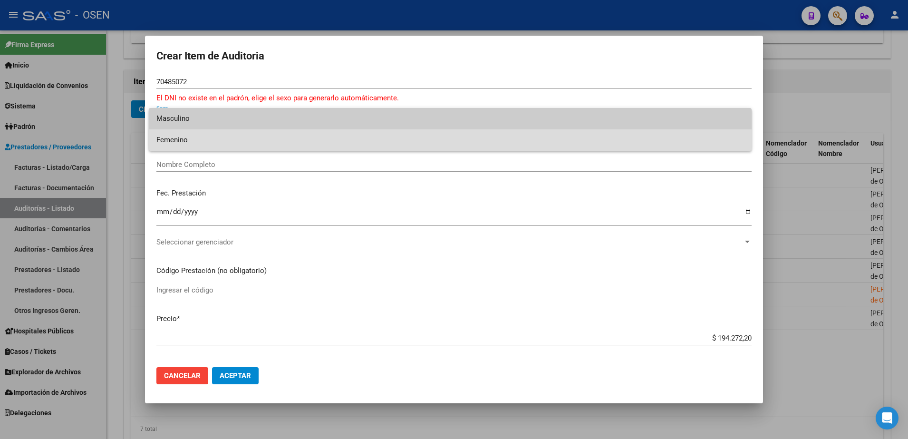
click at [219, 134] on span "Femenino" at bounding box center [450, 139] width 588 height 21
type input "27704850722"
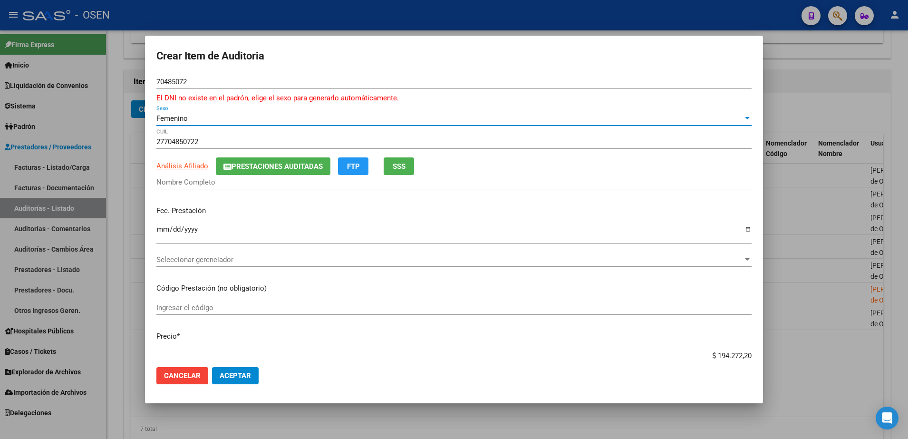
type input "ROLDAN PILAR"
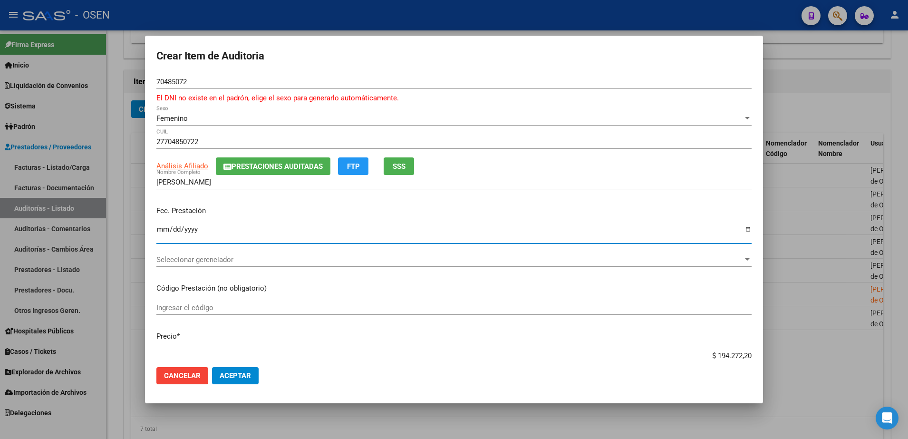
click at [161, 227] on input "Ingresar la fecha" at bounding box center [453, 232] width 595 height 15
type input "2025-04-29"
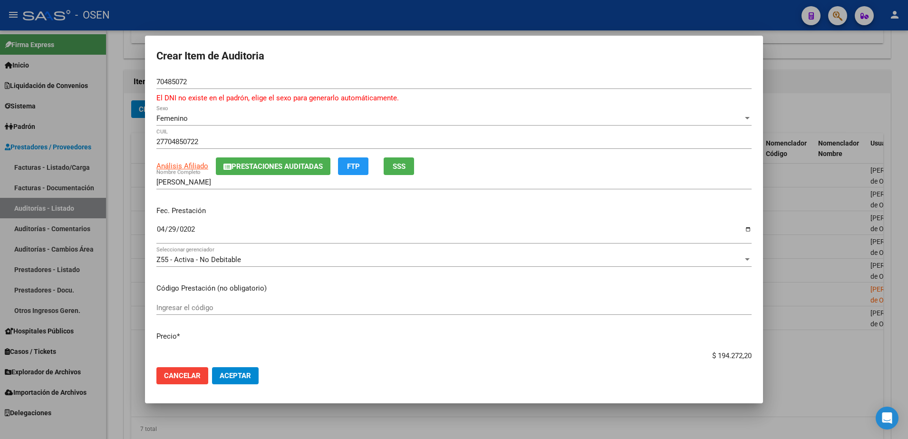
click at [268, 154] on div "27704850722 CUIL" at bounding box center [453, 146] width 595 height 23
click at [278, 172] on button "Prestaciones Auditadas" at bounding box center [273, 166] width 115 height 18
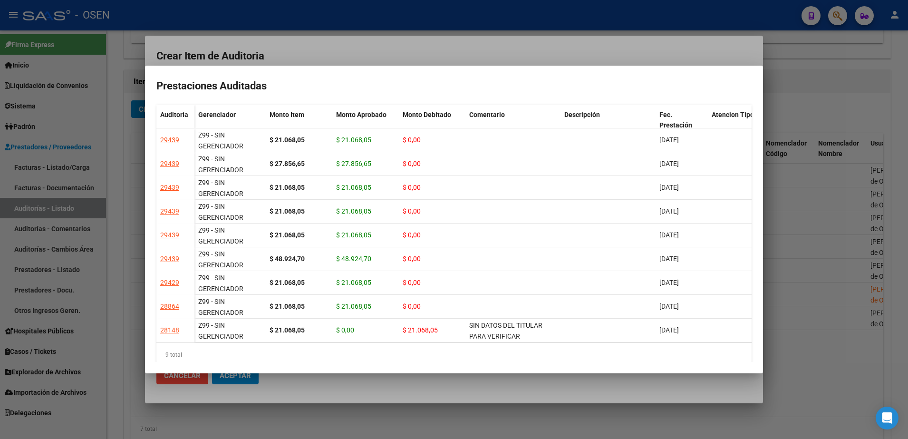
click at [357, 401] on div at bounding box center [454, 219] width 908 height 439
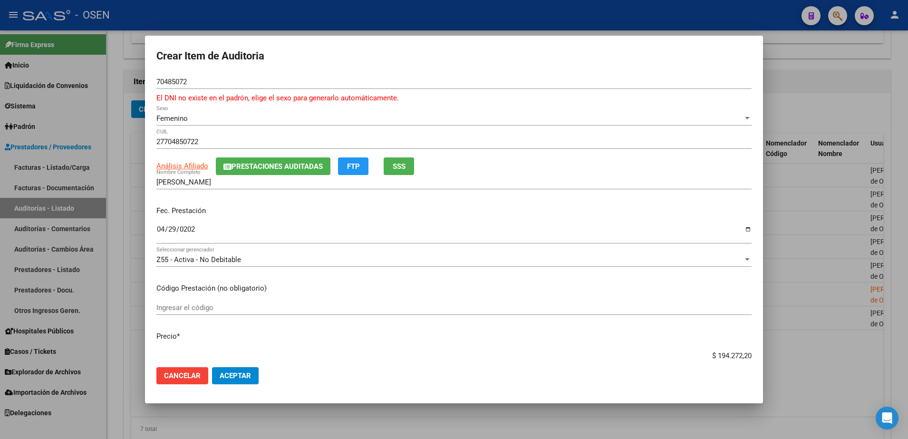
click at [317, 259] on div "Z55 - Activa - No Debitable" at bounding box center [449, 259] width 587 height 9
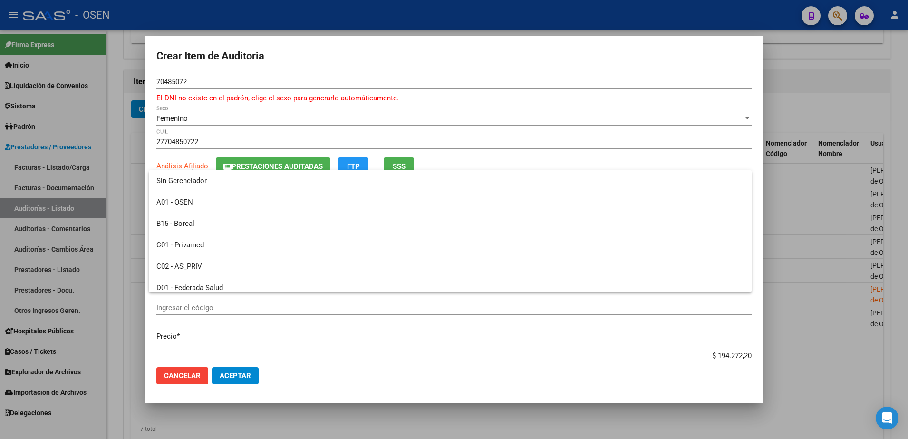
scroll to position [584, 0]
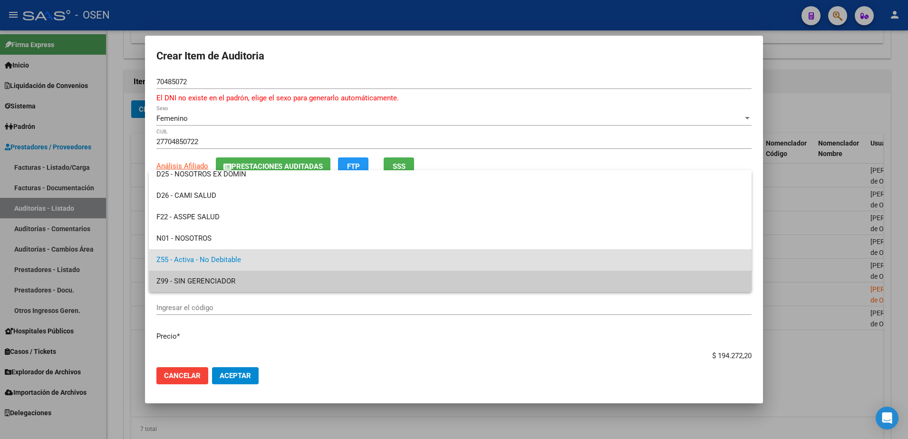
click at [306, 279] on span "Z99 - SIN GERENCIADOR" at bounding box center [450, 280] width 588 height 21
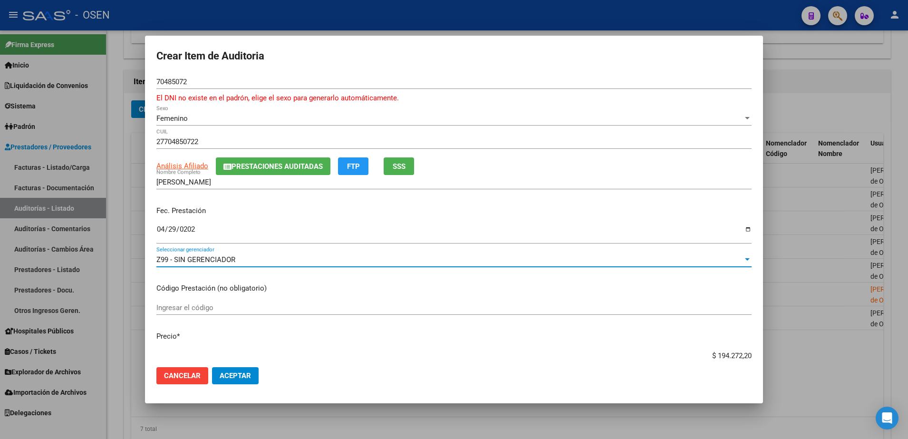
click at [727, 358] on input "$ 194.272,20" at bounding box center [453, 355] width 595 height 9
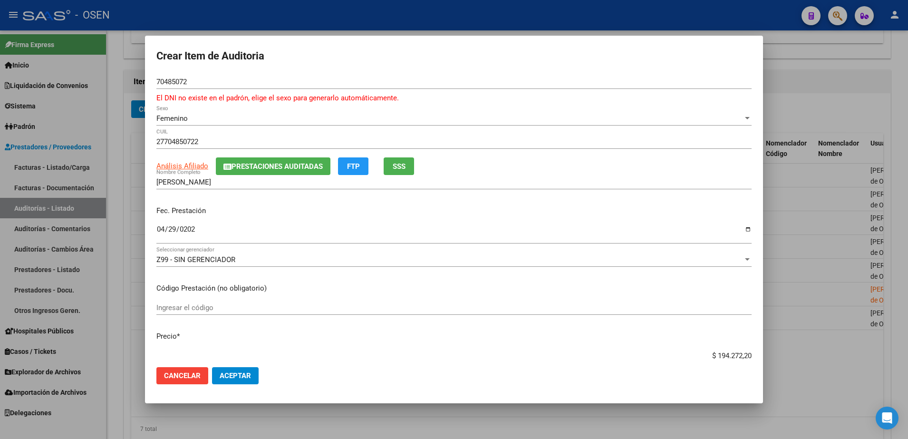
click at [727, 358] on input "$ 194.272,20" at bounding box center [453, 355] width 595 height 9
type input "$ 0,01"
type input "$ 0,10"
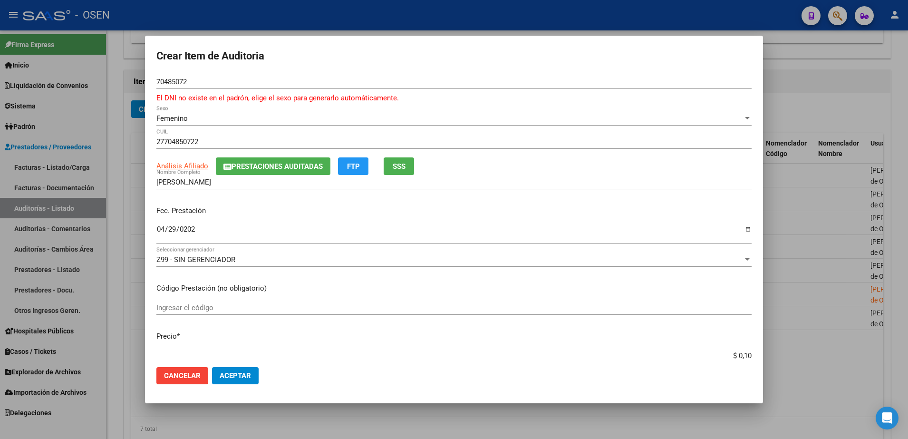
type input "$ 1,00"
type input "$ 10,00"
type input "$ 100,00"
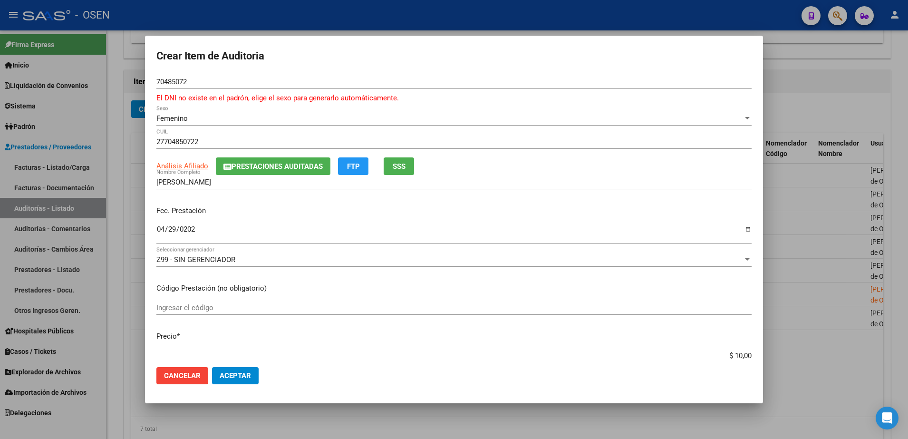
type input "$ 100,00"
type input "$ 1.000,00"
type input "$ 10.000,00"
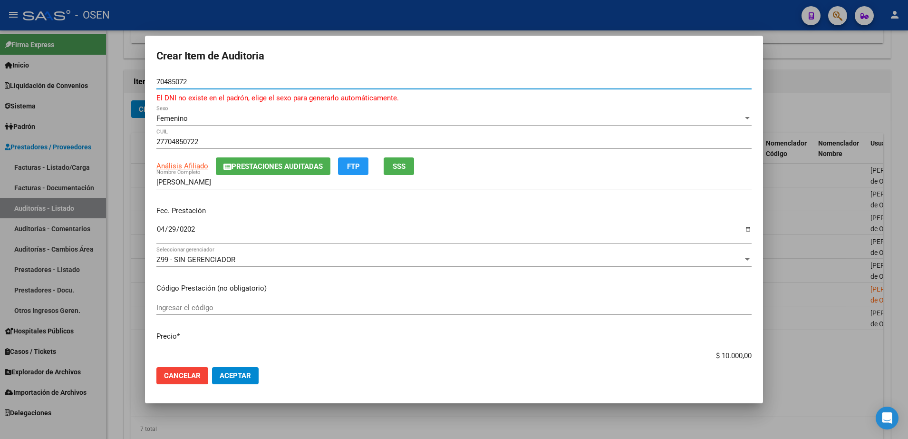
click at [174, 81] on input "70485072" at bounding box center [453, 81] width 595 height 9
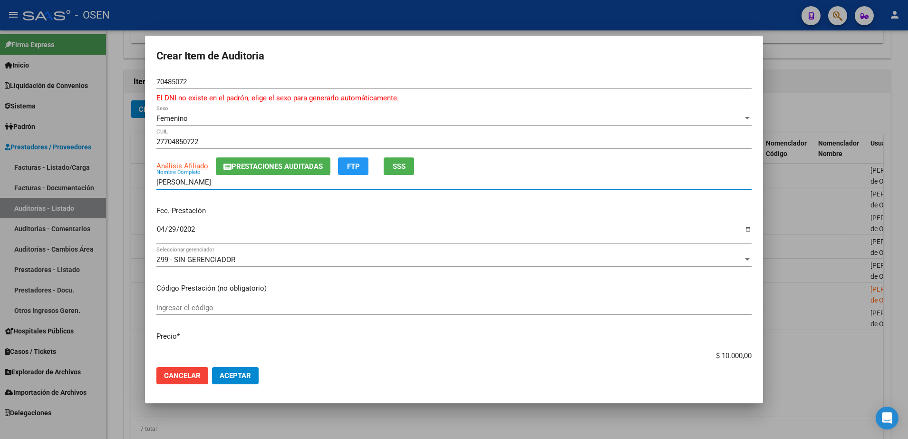
drag, startPoint x: 132, startPoint y: 183, endPoint x: 123, endPoint y: 183, distance: 9.0
click at [123, 183] on div "Crear Item de Auditoria 70485072 Nro Documento El DNI no existe en el padrón, e…" at bounding box center [454, 219] width 908 height 439
drag, startPoint x: 690, startPoint y: 215, endPoint x: 338, endPoint y: 135, distance: 360.8
click at [689, 215] on p "Fec. Prestación" at bounding box center [453, 210] width 595 height 11
click at [177, 83] on input "70485072" at bounding box center [453, 81] width 595 height 9
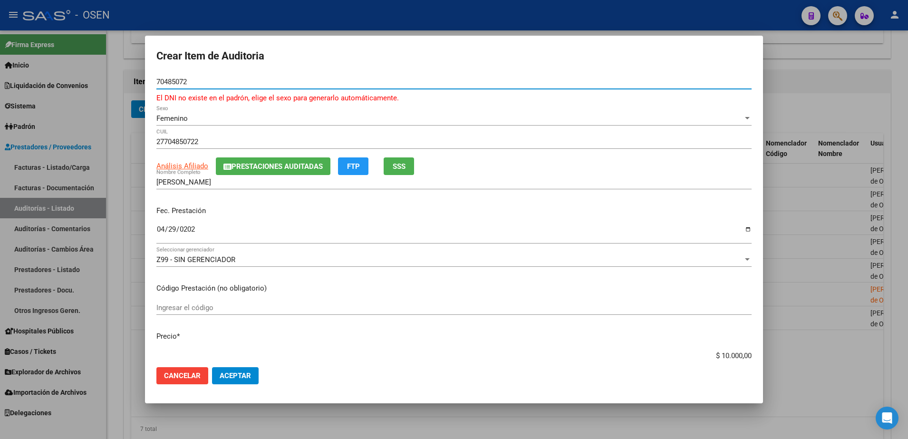
click at [177, 83] on input "70485072" at bounding box center [453, 81] width 595 height 9
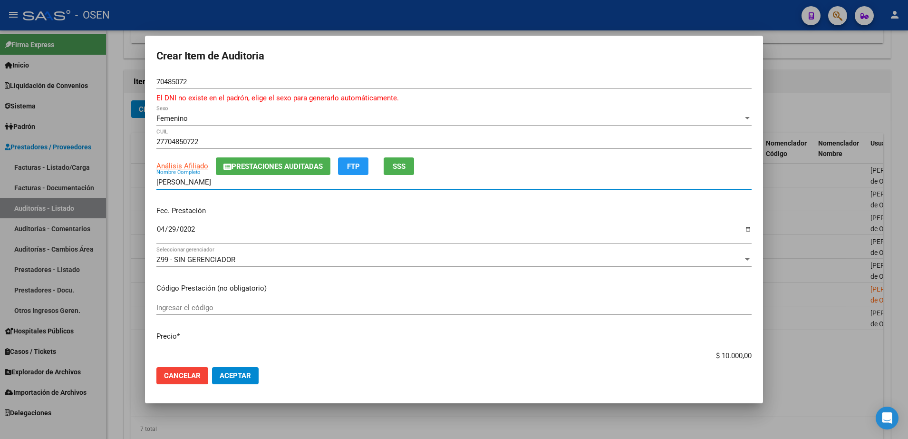
click at [228, 182] on input "ROLDAN PILAR" at bounding box center [453, 182] width 595 height 9
paste input "70485072"
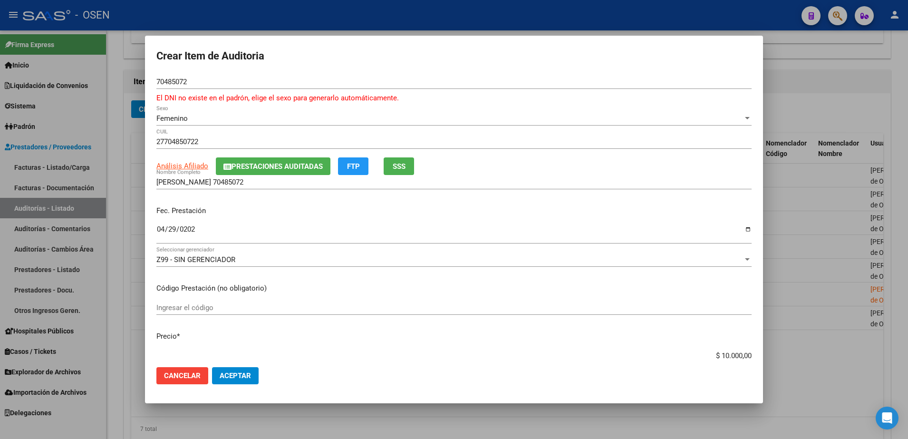
scroll to position [91, 0]
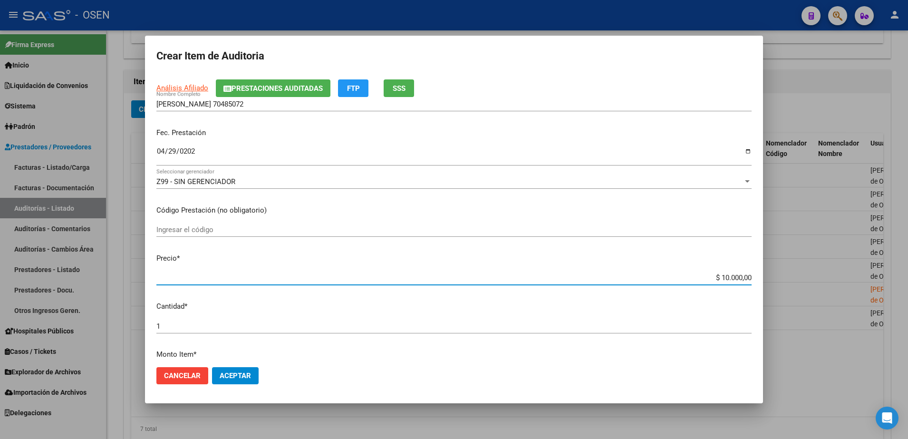
drag, startPoint x: 704, startPoint y: 351, endPoint x: 770, endPoint y: 355, distance: 66.2
click at [777, 360] on div "Crear Item de Auditoria 70485072 Nro Documento El DNI no existe en el padrón, e…" at bounding box center [454, 219] width 908 height 439
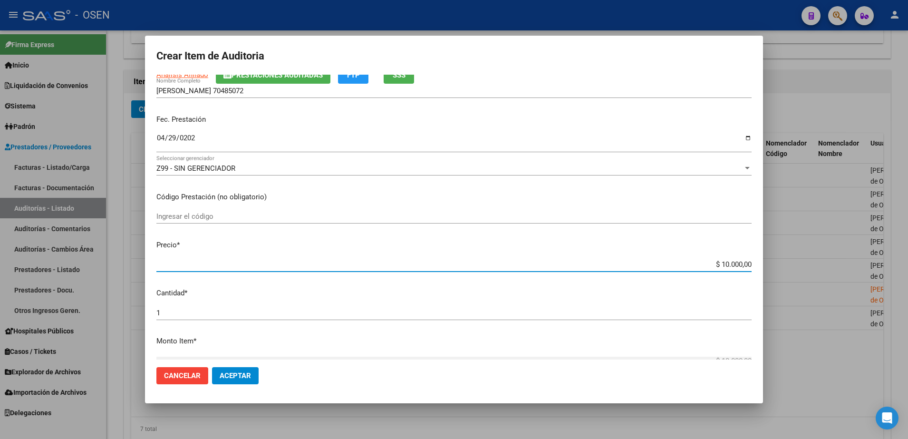
click at [261, 90] on input "ROLDAN PILAR 70485072" at bounding box center [453, 91] width 595 height 9
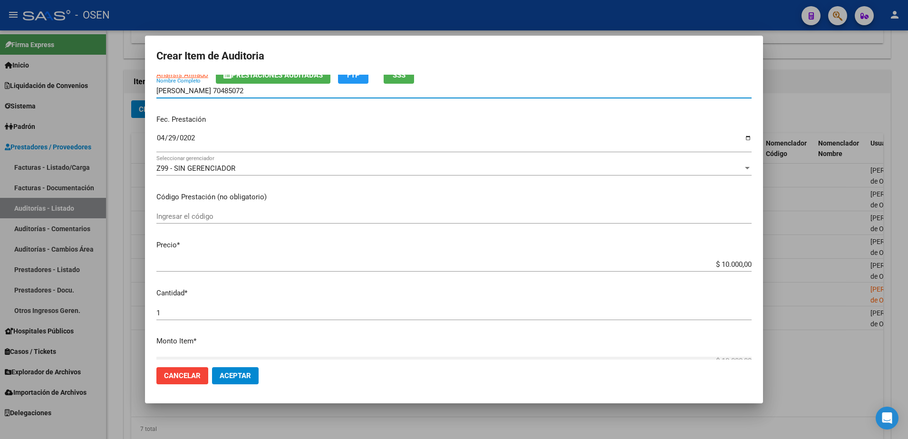
paste input "$ 10.000,00"
click at [240, 89] on input "ROLDAN PILAR 70485072$ 10.000,00" at bounding box center [453, 91] width 595 height 9
click at [252, 88] on input "ROLDAN PILAR 70485072 $ 10.000,00" at bounding box center [453, 91] width 595 height 9
drag, startPoint x: 283, startPoint y: 92, endPoint x: 135, endPoint y: 100, distance: 148.1
click at [120, 87] on div "Crear Item de Auditoria 70485072 Nro Documento El DNI no existe en el padrón, e…" at bounding box center [454, 219] width 908 height 439
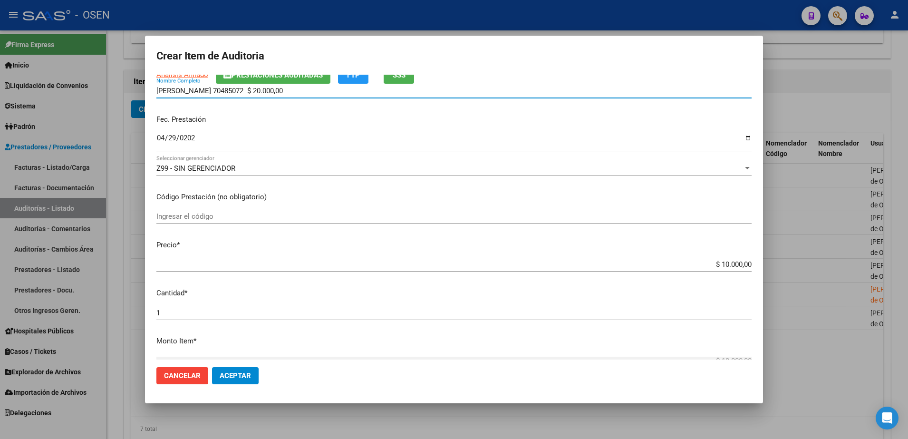
click at [282, 89] on input "ROLDAN PILAR 70485072 $ 20.000,00" at bounding box center [453, 91] width 595 height 9
drag, startPoint x: 283, startPoint y: 89, endPoint x: 206, endPoint y: 91, distance: 76.6
click at [206, 91] on input "ROLDAN PILAR 70485072 $ 20.000,00" at bounding box center [453, 91] width 595 height 9
type input "ROLDAN PILAR"
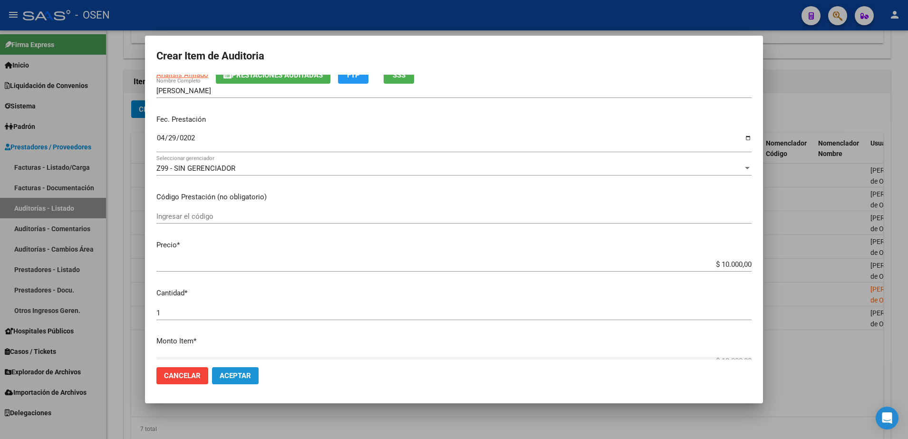
click at [231, 369] on button "Aceptar" at bounding box center [235, 375] width 47 height 17
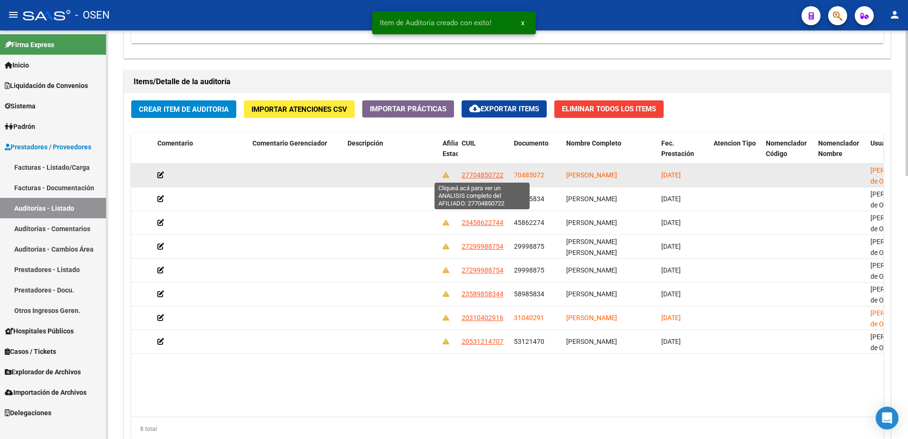
drag, startPoint x: 506, startPoint y: 180, endPoint x: 462, endPoint y: 177, distance: 44.3
click at [462, 177] on datatable-body-cell "27704850722" at bounding box center [484, 175] width 52 height 23
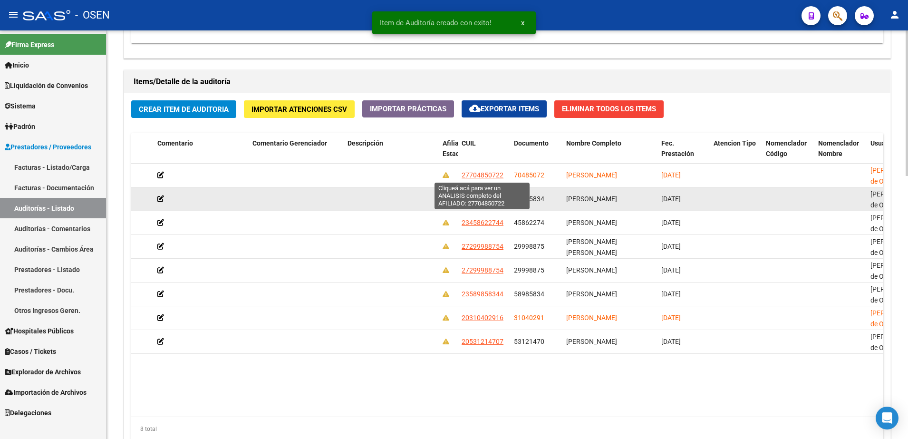
copy span "27704850722"
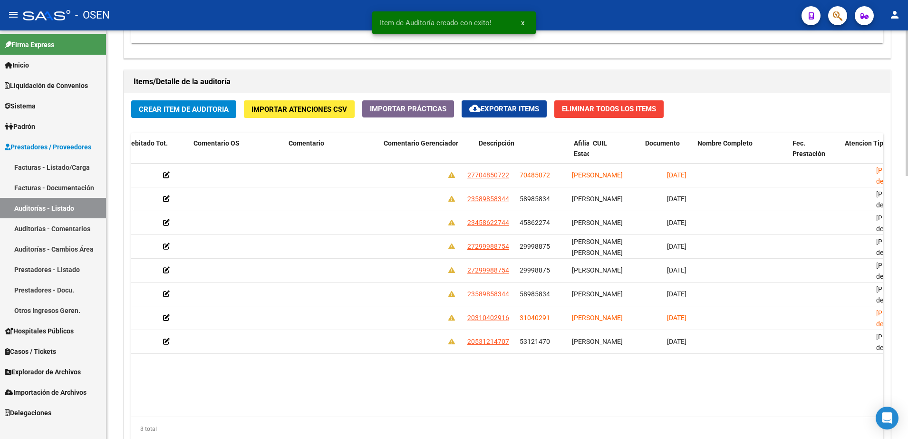
scroll to position [0, 0]
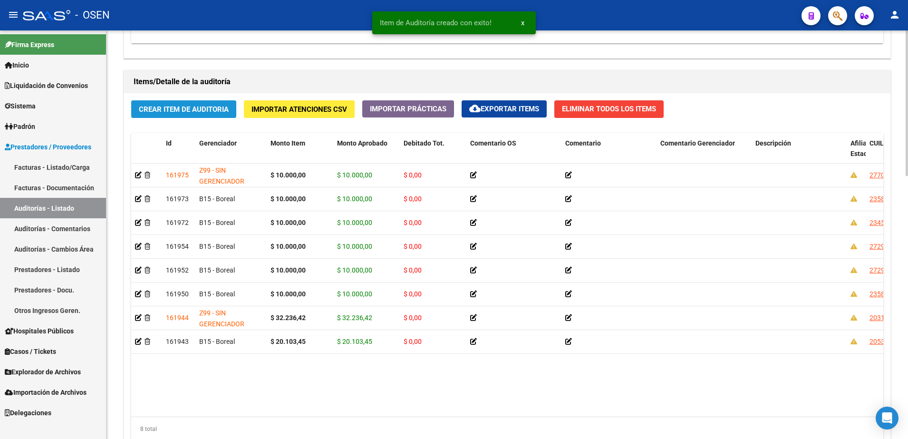
click at [196, 106] on span "Crear Item de Auditoria" at bounding box center [184, 109] width 90 height 9
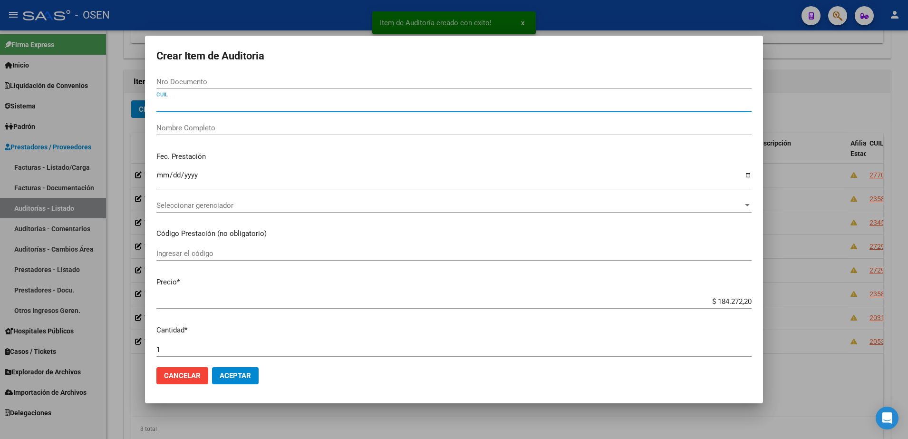
click at [217, 106] on input "CUIL" at bounding box center [453, 104] width 595 height 9
paste input "27704850722"
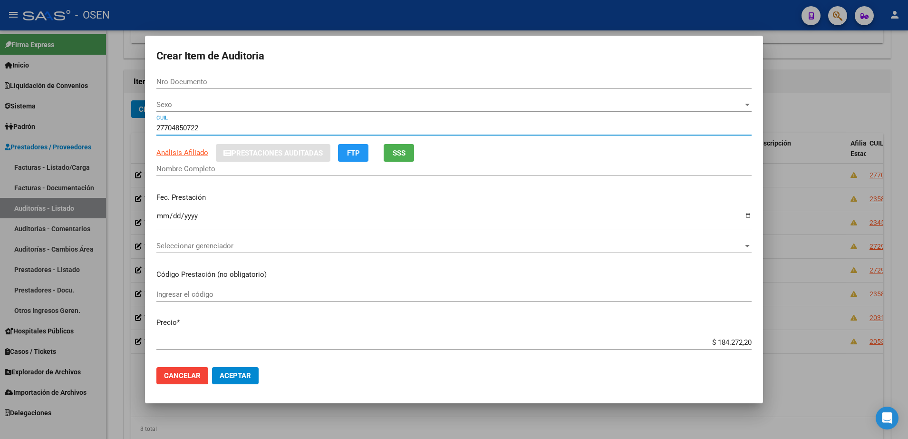
type input "27704850722"
type input "70485072"
type input "ROLDAN PILAR"
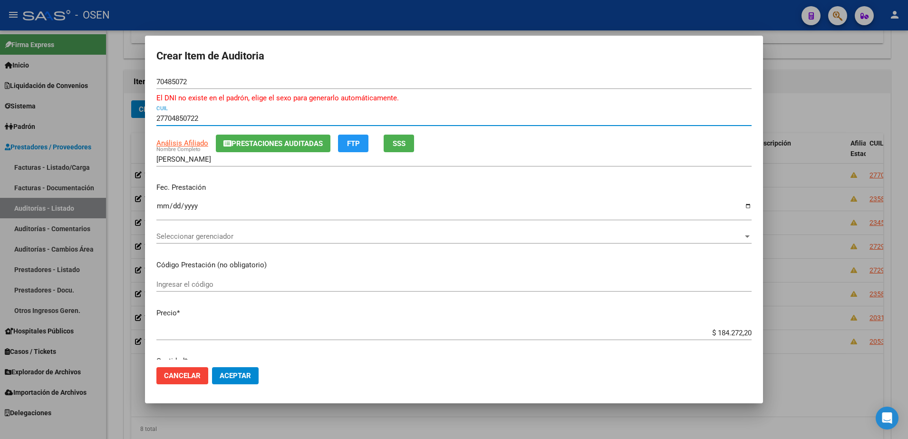
click at [160, 209] on input "Ingresar la fecha" at bounding box center [453, 209] width 595 height 15
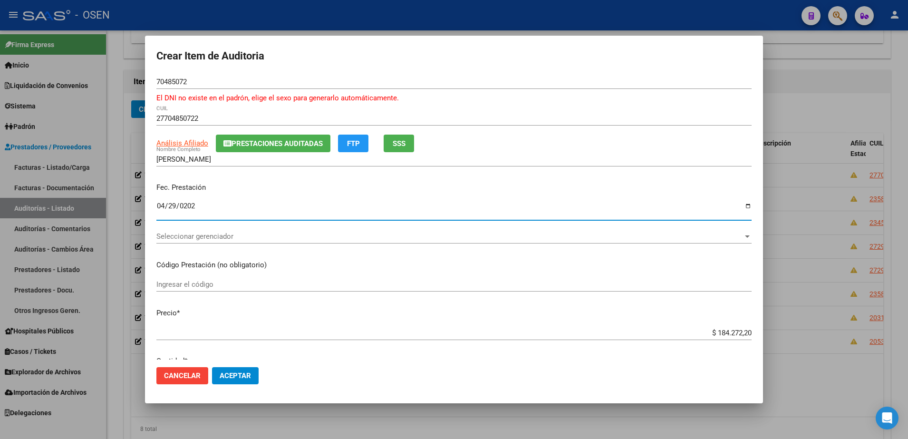
type input "2025-04-29"
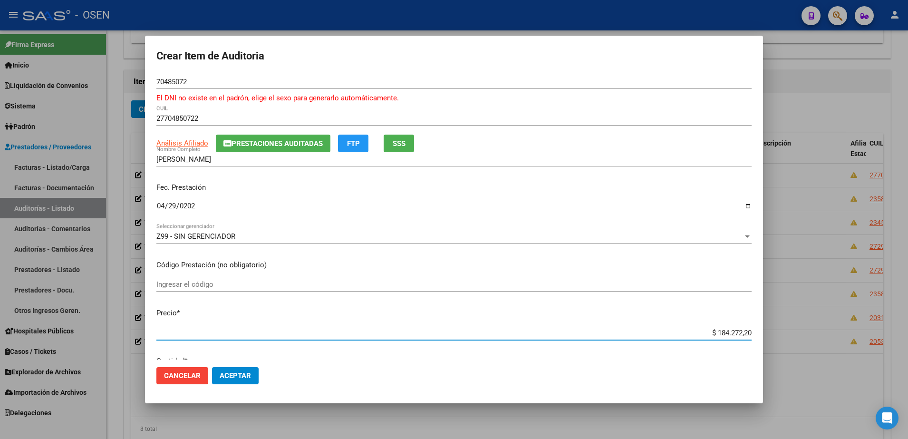
type input "$ 0,01"
type input "$ 0,10"
type input "$ 1,00"
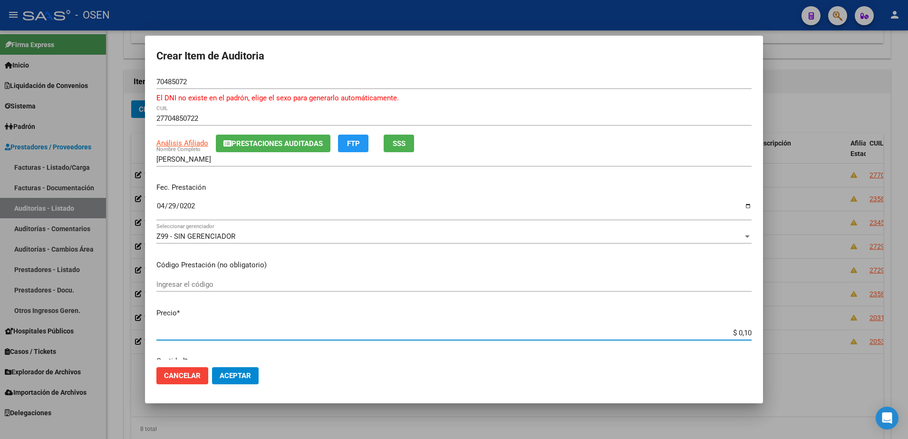
type input "$ 1,00"
type input "$ 10,00"
type input "$ 100,00"
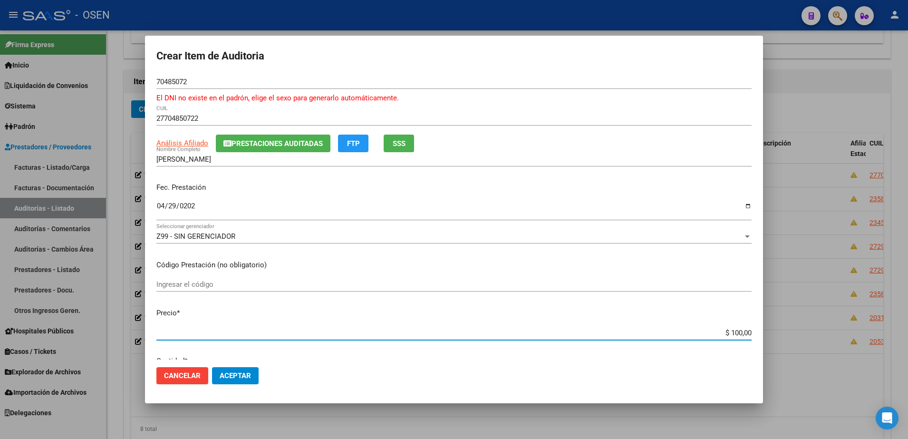
type input "$ 1.000,00"
type input "$ 10.000,00"
click at [229, 370] on button "Aceptar" at bounding box center [235, 375] width 47 height 17
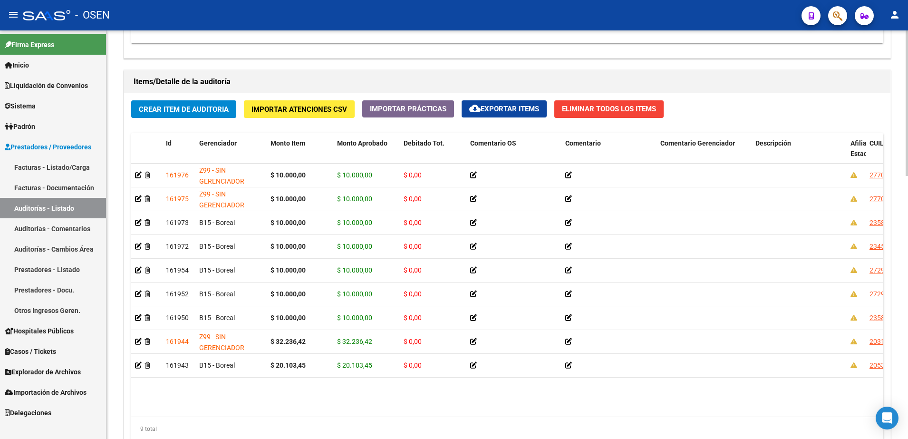
click at [223, 94] on div "Crear Item de Auditoria Importar Atenciones CSV Importar Prácticas cloud_downlo…" at bounding box center [507, 274] width 766 height 362
click at [223, 106] on span "Crear Item de Auditoria" at bounding box center [184, 109] width 90 height 9
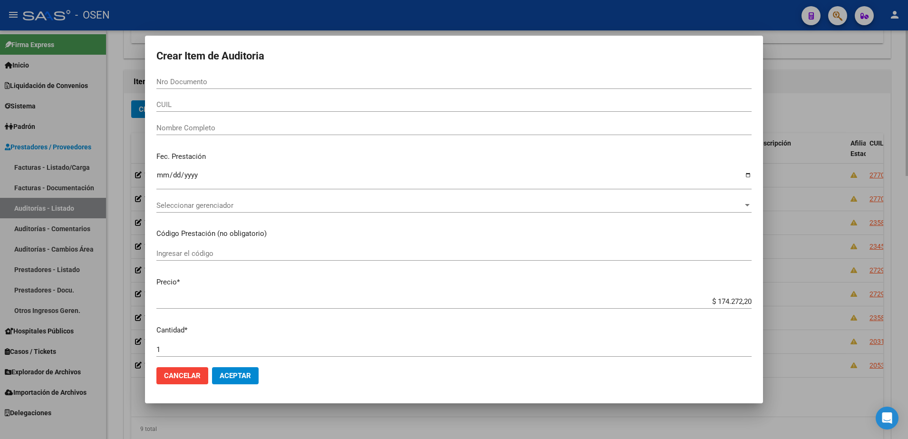
paste input "56970948"
click at [223, 106] on div "Crear Item de Auditoria Nro Documento CUIL Nombre Completo Fec. Prestación Ingr…" at bounding box center [454, 220] width 618 height 368
type input "56970948"
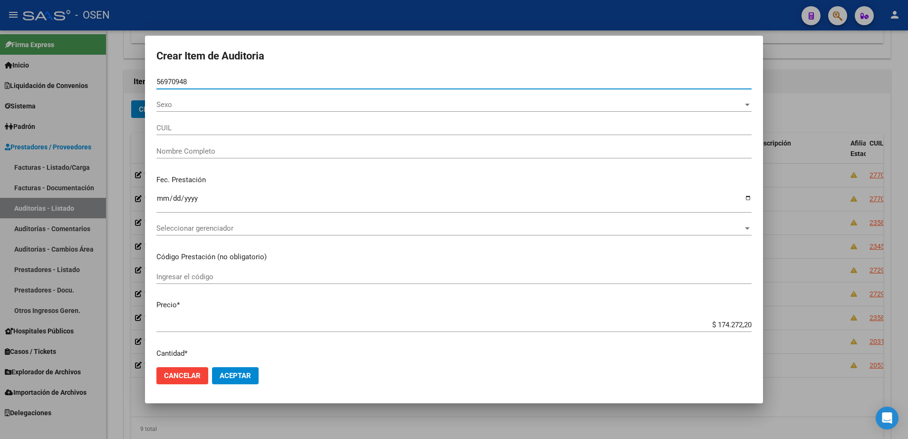
type input "20569709483"
type input "MANGIONE DIP JEREMIAS BENJAMIN -"
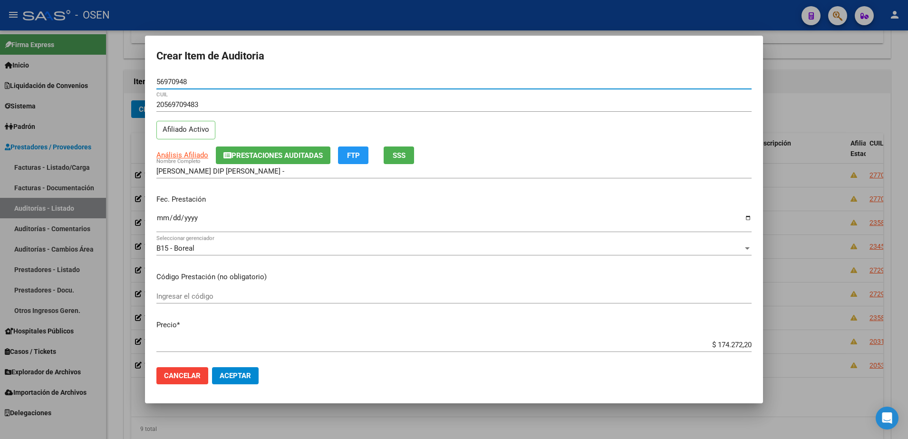
type input "56970948"
click at [161, 215] on input "Ingresar la fecha" at bounding box center [453, 221] width 595 height 15
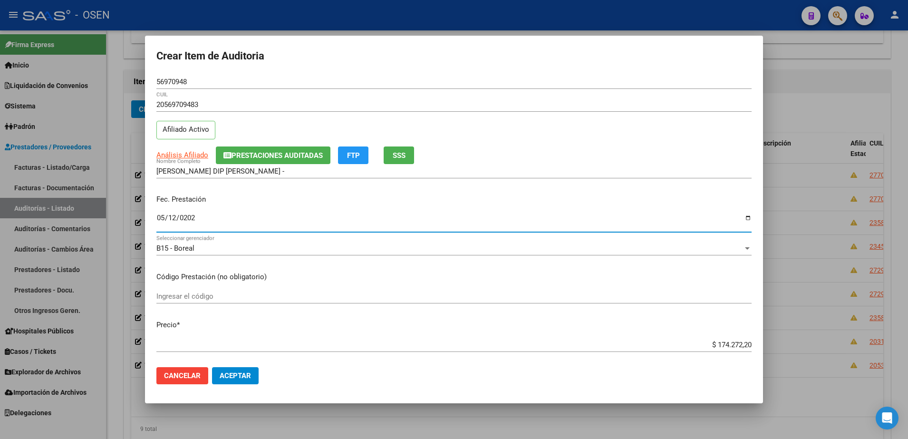
type input "2025-05-12"
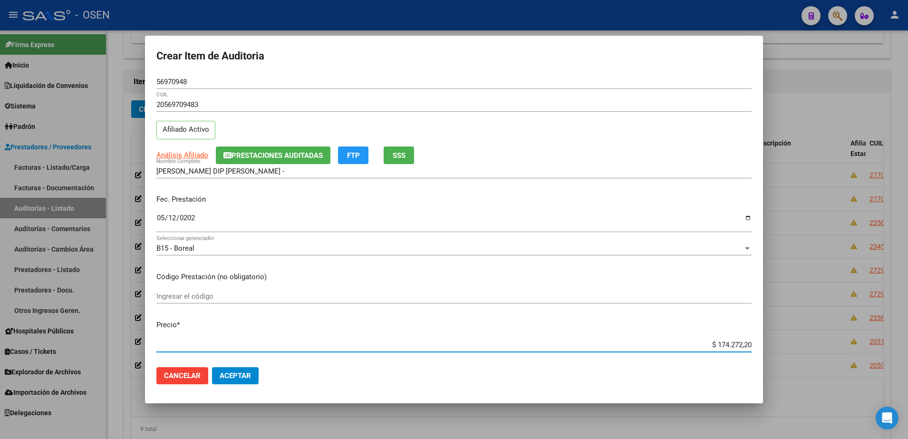
type input "$ 0,02"
type input "$ 0,20"
type input "$ 2,00"
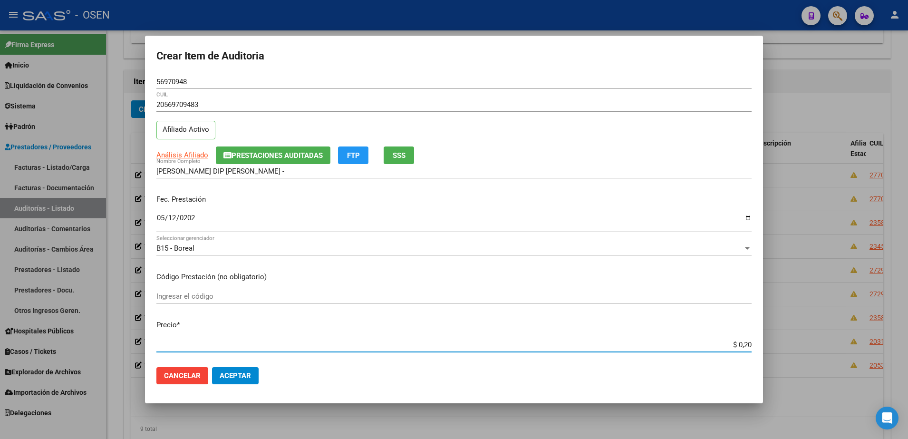
type input "$ 2,00"
type input "$ 20,00"
type input "$ 200,00"
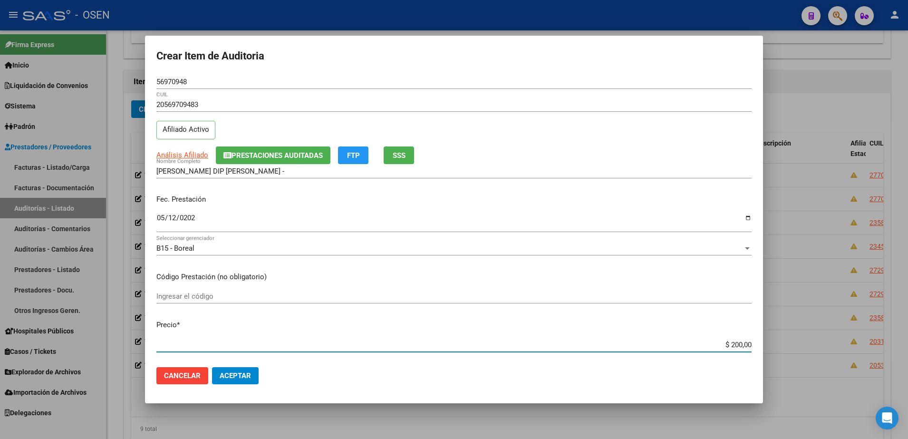
type input "$ 2.000,00"
type input "$ 20.000,00"
click at [318, 148] on button "Prestaciones Auditadas" at bounding box center [273, 155] width 115 height 18
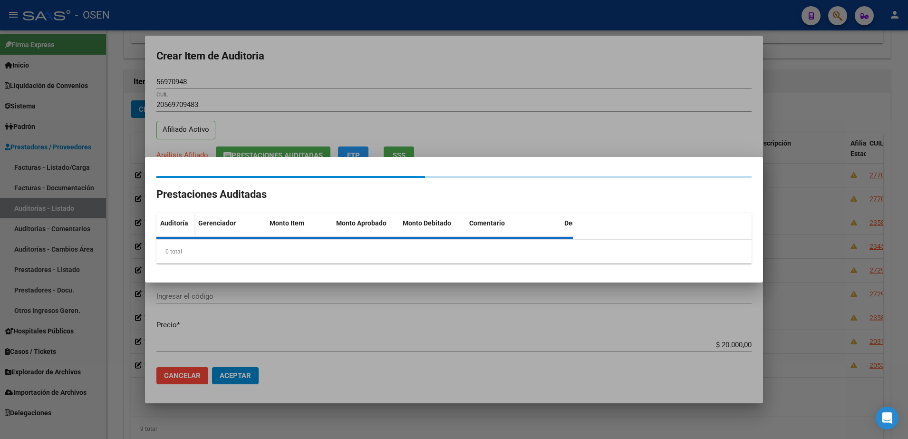
click at [368, 354] on div at bounding box center [454, 219] width 908 height 439
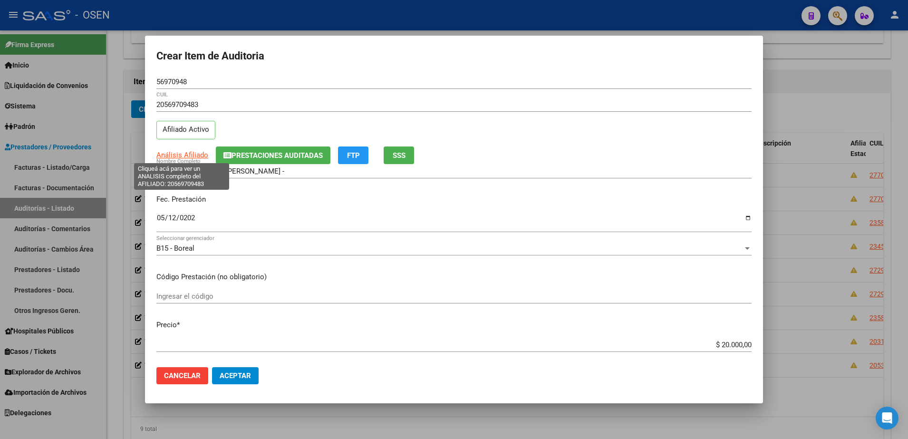
click at [193, 156] on span "Análisis Afiliado" at bounding box center [182, 155] width 52 height 9
type textarea "20569709483"
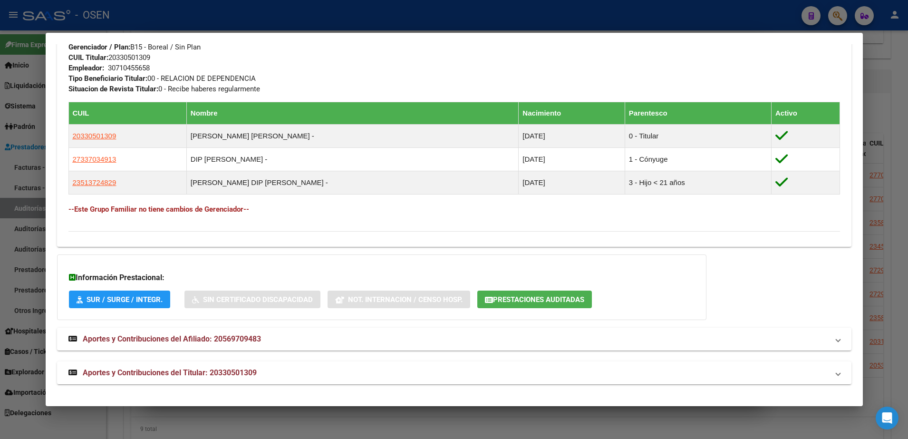
click at [452, 365] on mat-expansion-panel-header "Aportes y Contribuciones del Titular: 20330501309" at bounding box center [454, 372] width 794 height 23
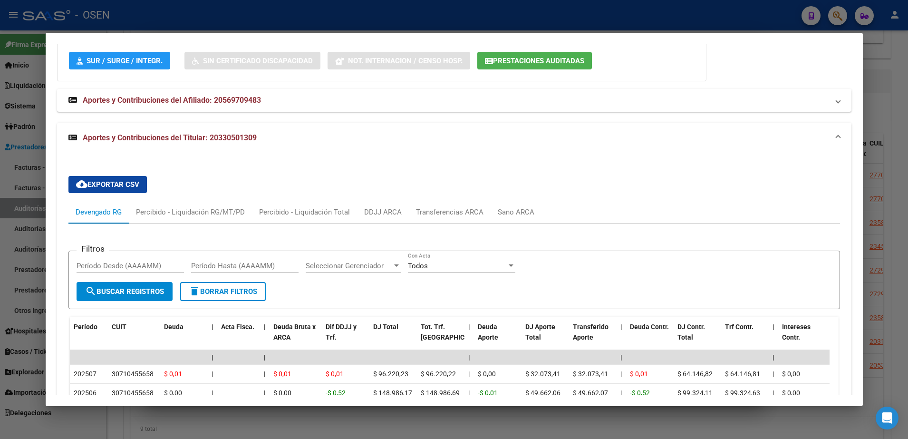
scroll to position [832, 0]
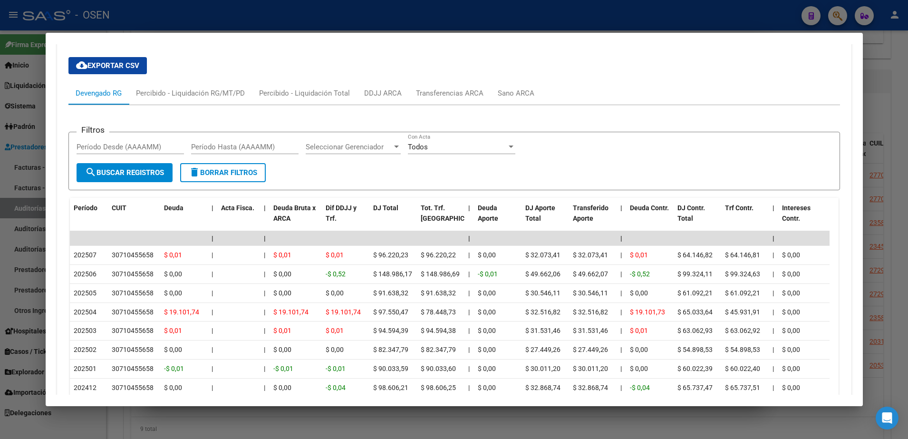
click at [283, 414] on div at bounding box center [454, 219] width 908 height 439
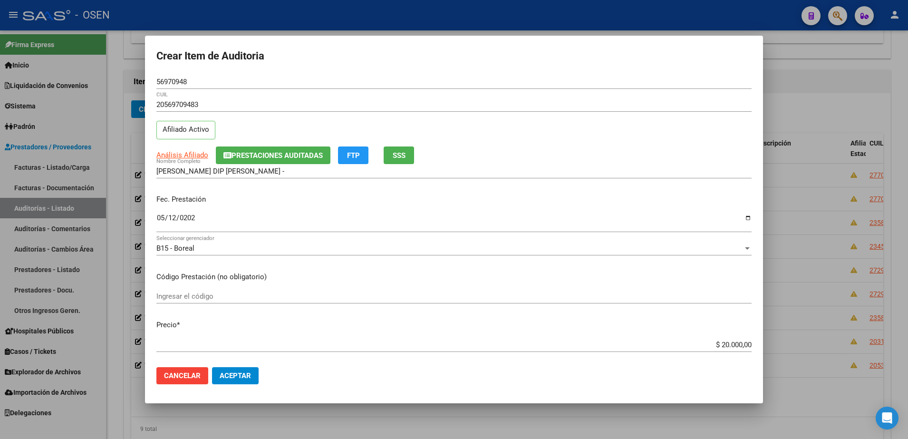
click at [249, 384] on button "Aceptar" at bounding box center [235, 375] width 47 height 17
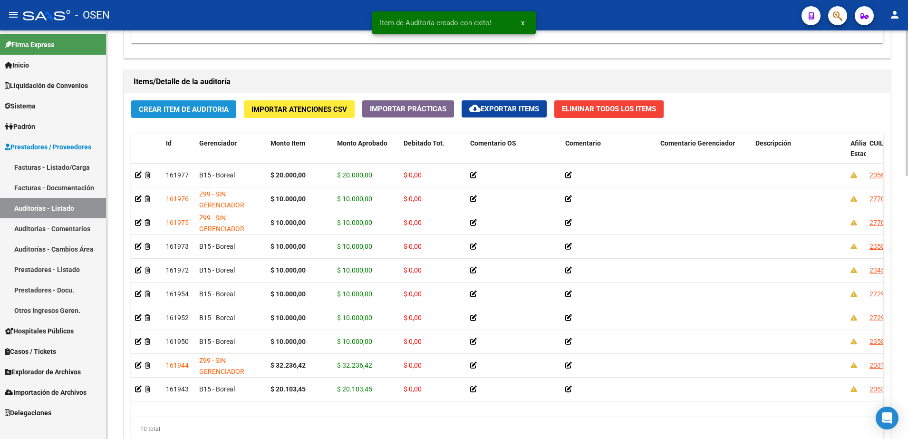
click at [190, 107] on span "Crear Item de Auditoria" at bounding box center [184, 109] width 90 height 9
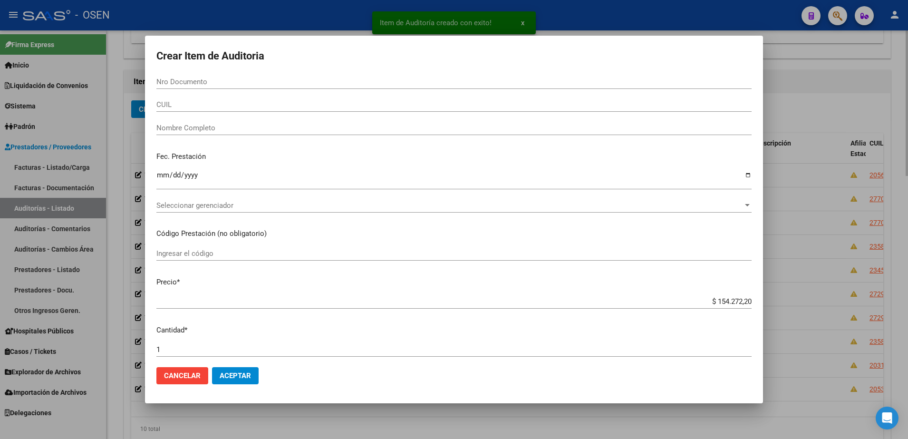
paste input "70485072"
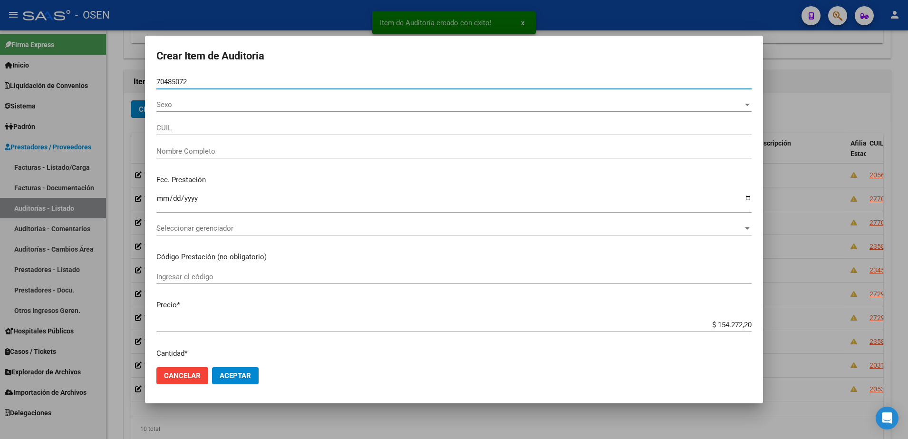
type input "70485072"
click at [166, 185] on p "Fec. Prestación" at bounding box center [453, 179] width 595 height 11
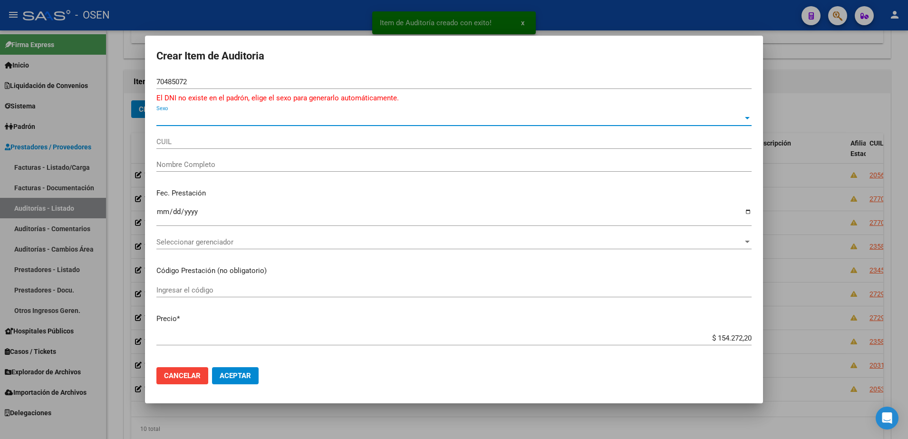
click at [193, 119] on span "Sexo" at bounding box center [449, 118] width 587 height 9
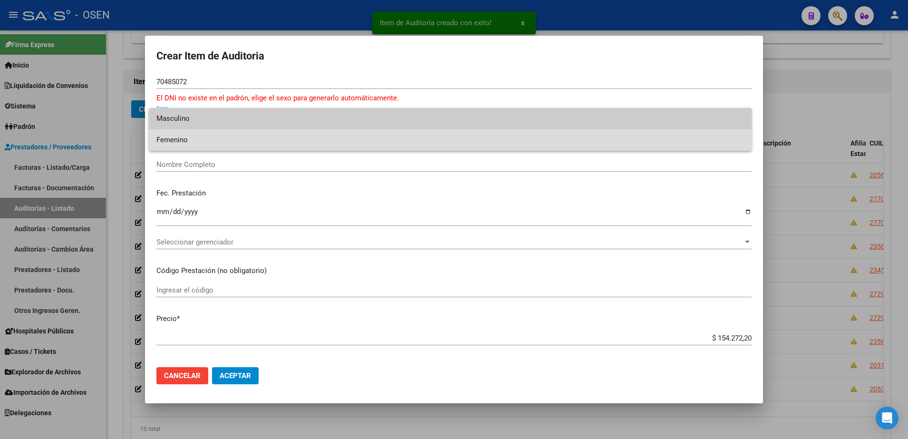
click at [193, 137] on span "Femenino" at bounding box center [450, 139] width 588 height 21
type input "27704850722"
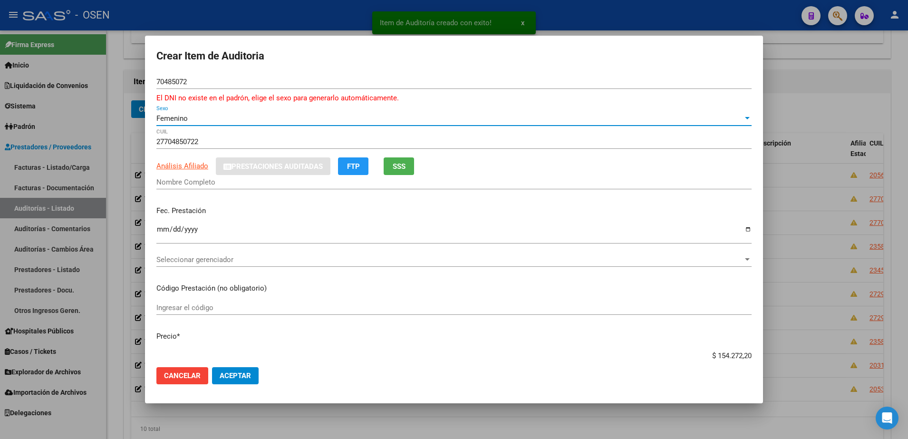
type input "ROLDAN PILAR"
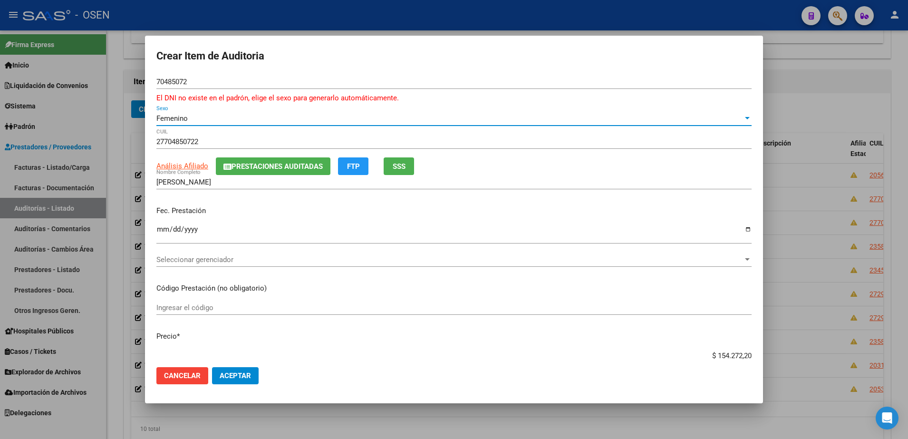
click at [161, 230] on input "Ingresar la fecha" at bounding box center [453, 232] width 595 height 15
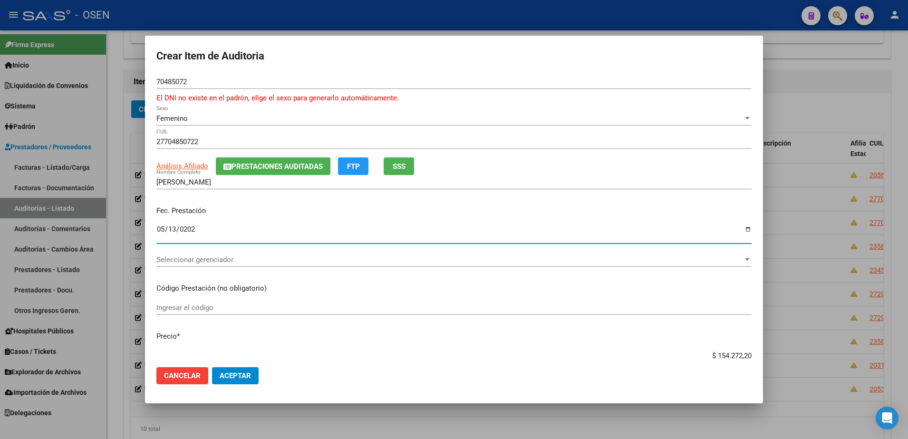
type input "2025-05-13"
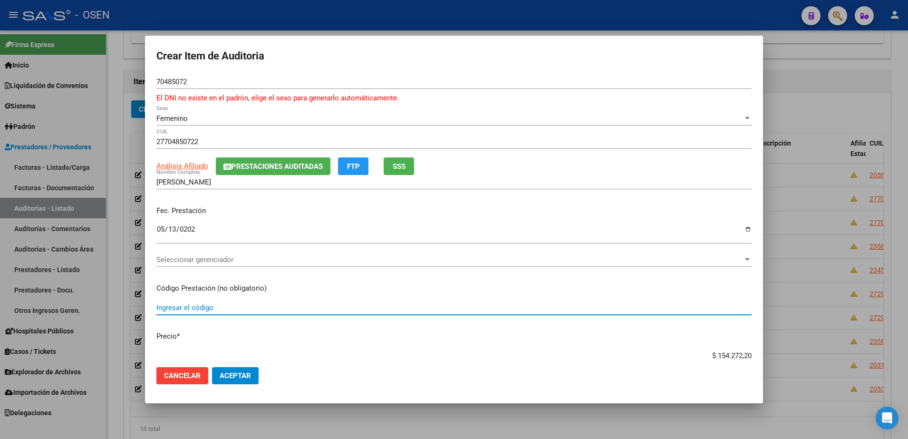
type input "z"
click at [185, 251] on div "2025-05-13 Ingresar la fecha" at bounding box center [453, 237] width 595 height 29
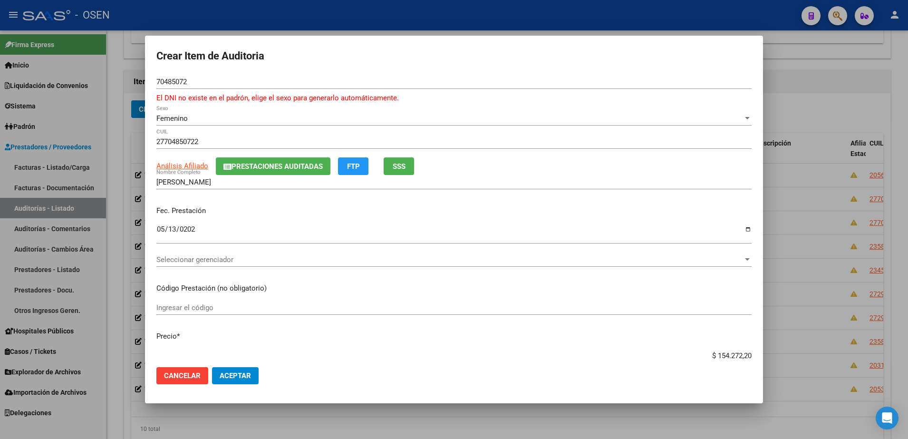
click at [192, 256] on span "Seleccionar gerenciador" at bounding box center [449, 259] width 587 height 9
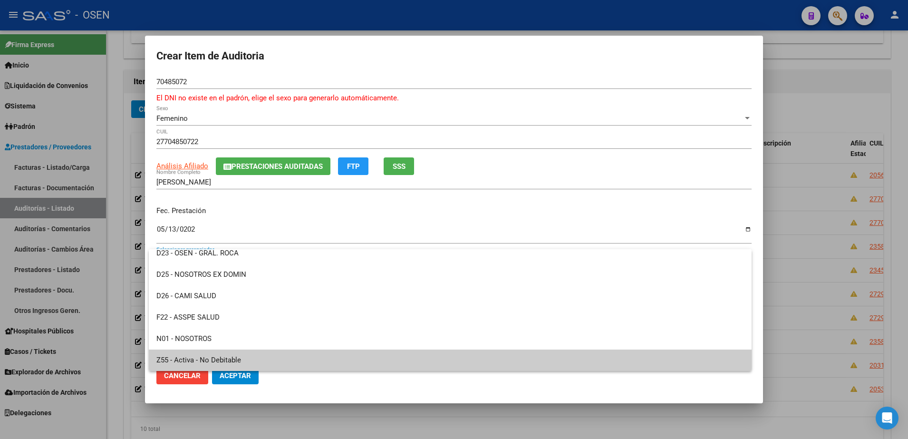
scroll to position [584, 0]
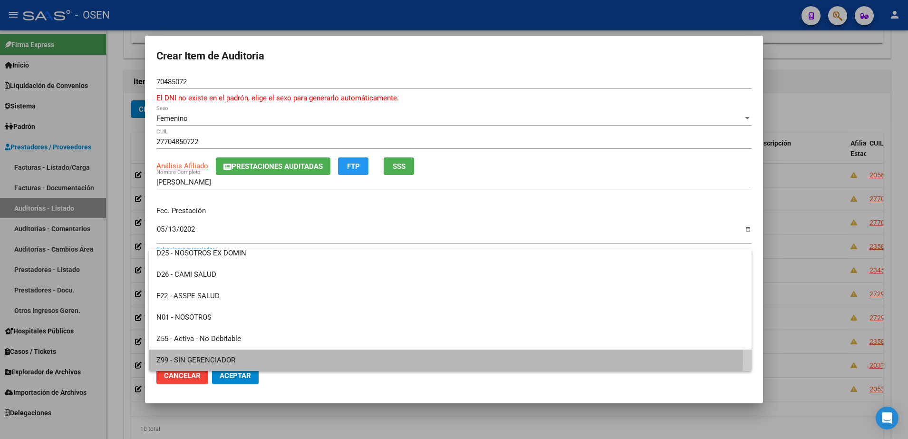
click at [214, 354] on span "Z99 - SIN GERENCIADOR" at bounding box center [450, 359] width 588 height 21
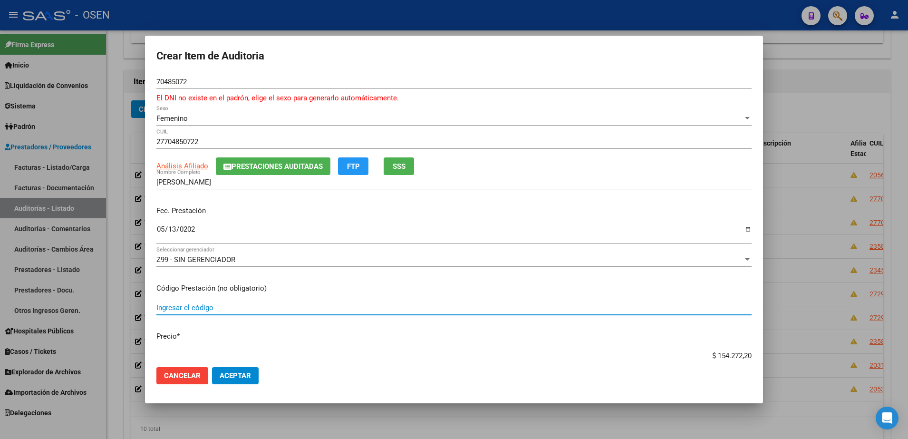
scroll to position [0, 0]
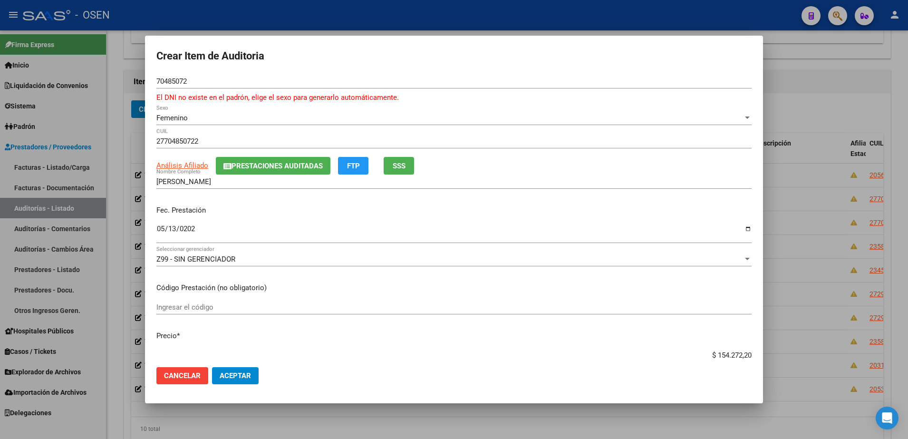
paste input "10.000,0"
type input "$ 10.000,00"
click at [240, 379] on span "Aceptar" at bounding box center [235, 375] width 31 height 9
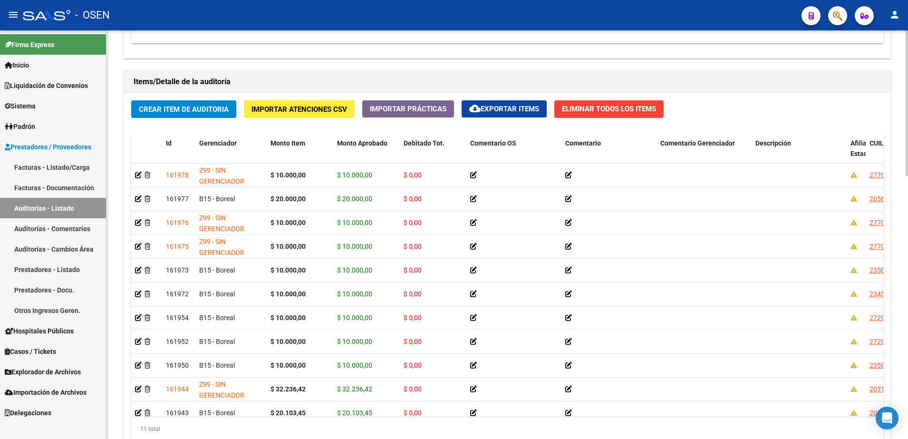
click at [219, 123] on div "Crear Item de Auditoria Importar Atenciones CSV Importar Prácticas cloud_downlo…" at bounding box center [507, 274] width 766 height 362
click at [211, 106] on span "Crear Item de Auditoria" at bounding box center [184, 109] width 90 height 9
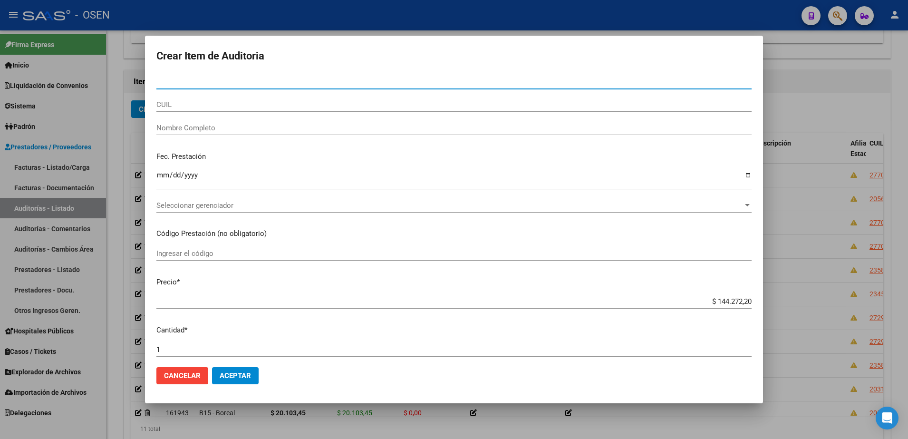
paste input "56970948"
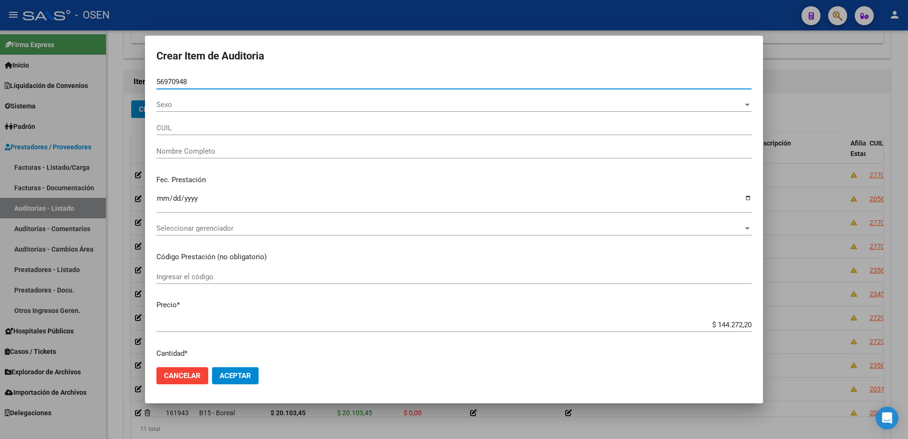
type input "56970948"
type input "20569709483"
type input "MANGIONE DIP JEREMIAS BENJAMIN -"
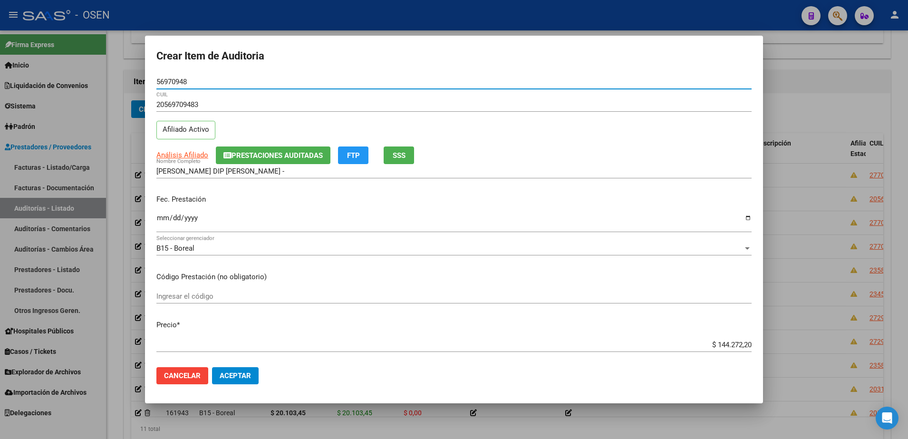
click at [167, 223] on input "Ingresar la fecha" at bounding box center [453, 221] width 595 height 15
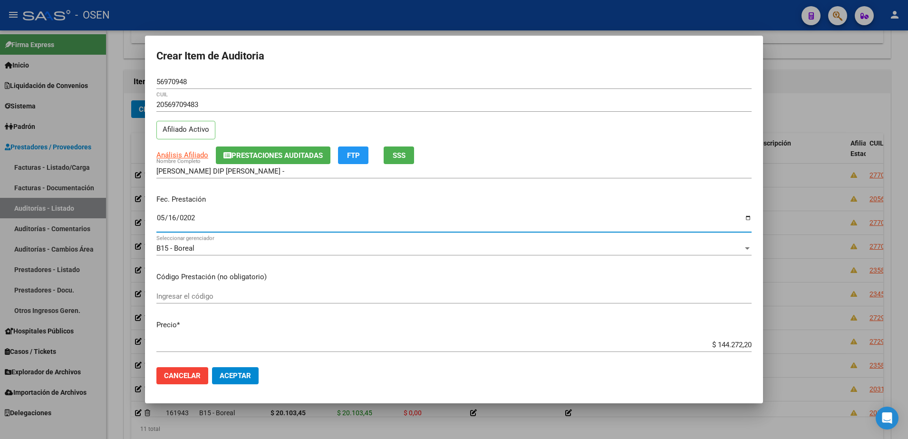
type input "2025-05-16"
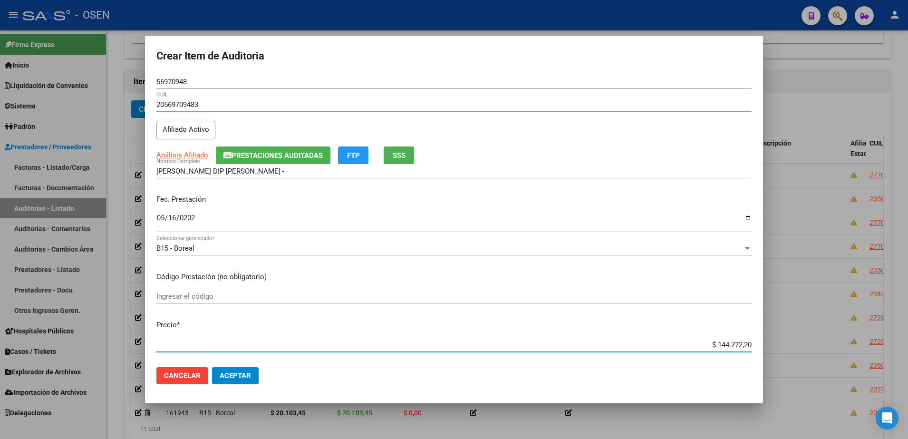
paste input "10.000,0"
type input "$ 10.000,00"
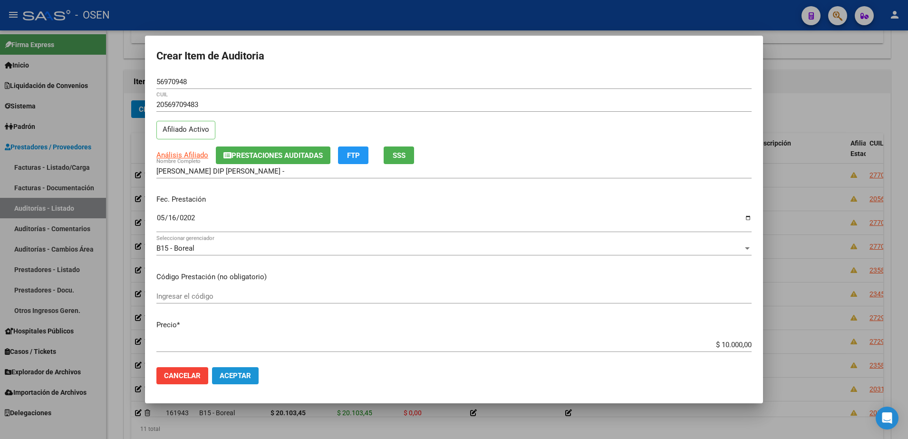
click at [237, 372] on span "Aceptar" at bounding box center [235, 375] width 31 height 9
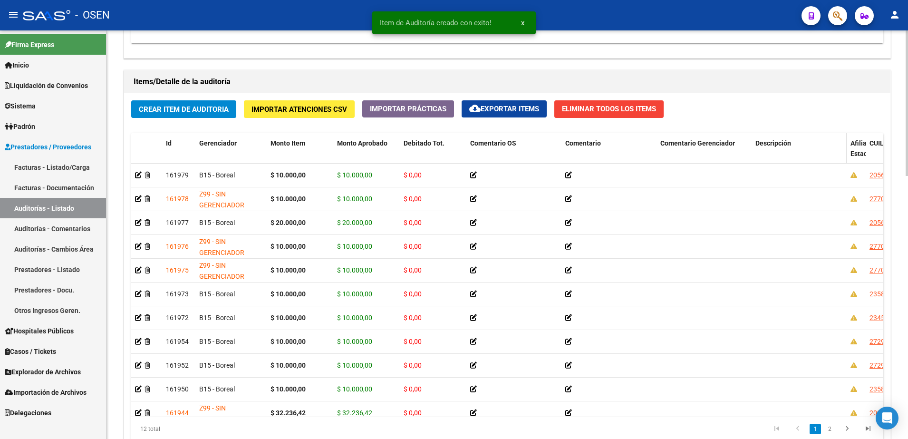
drag, startPoint x: 846, startPoint y: 145, endPoint x: 762, endPoint y: 153, distance: 85.0
click at [753, 147] on datatable-header-cell "Descripción" at bounding box center [799, 154] width 95 height 42
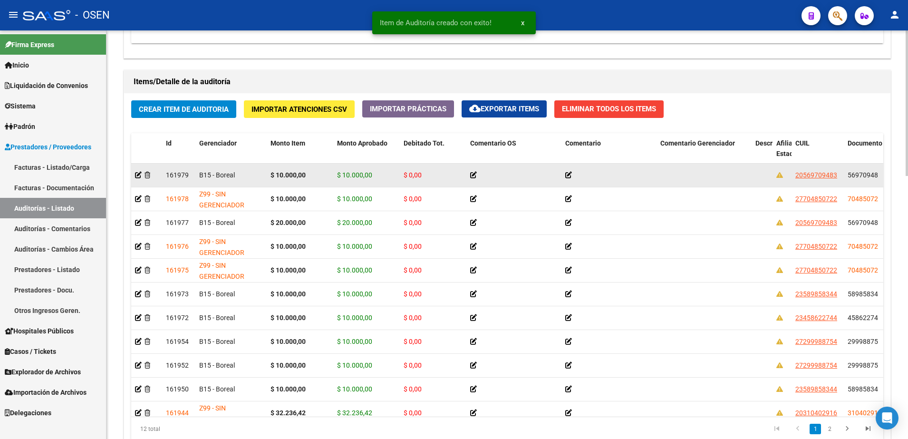
click at [843, 174] on datatable-body-cell "20569709483" at bounding box center [817, 175] width 52 height 23
click at [844, 172] on datatable-body-cell "56970948" at bounding box center [870, 175] width 52 height 23
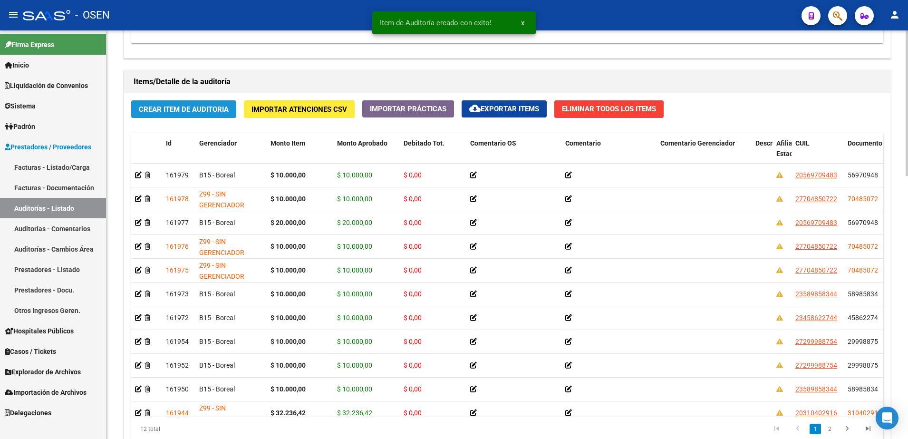
click at [231, 111] on button "Crear Item de Auditoria" at bounding box center [183, 109] width 105 height 18
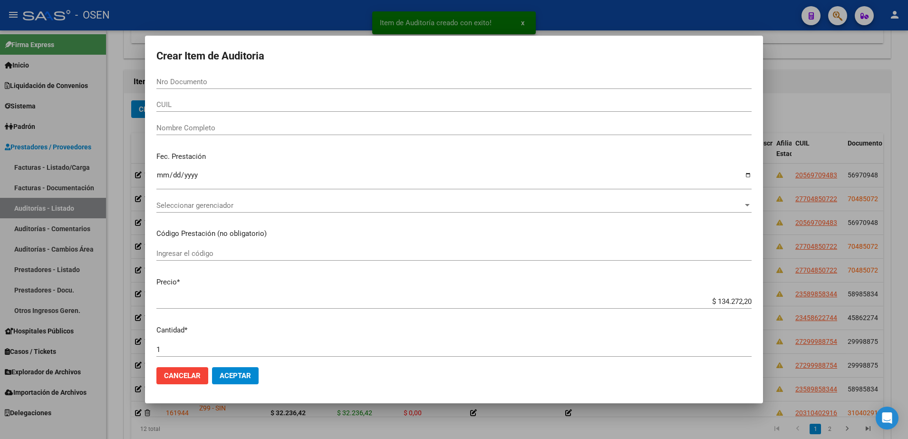
paste input "56970948"
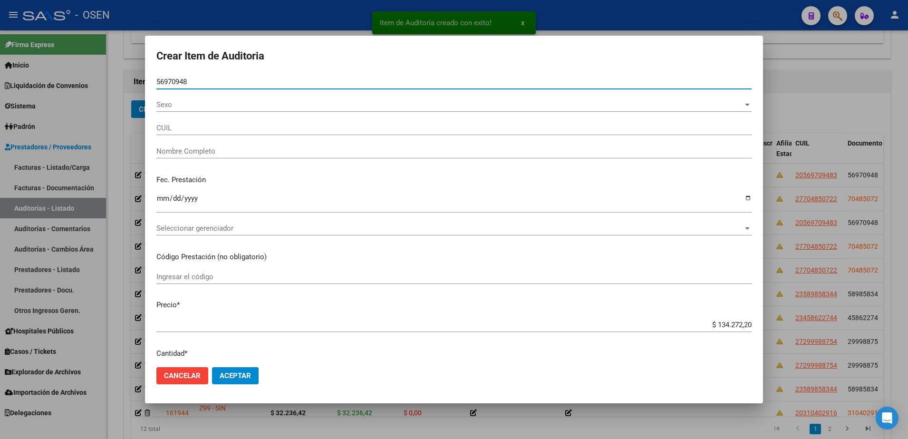
type input "56970948"
type input "20569709483"
type input "MANGIONE DIP JEREMIAS BENJAMIN -"
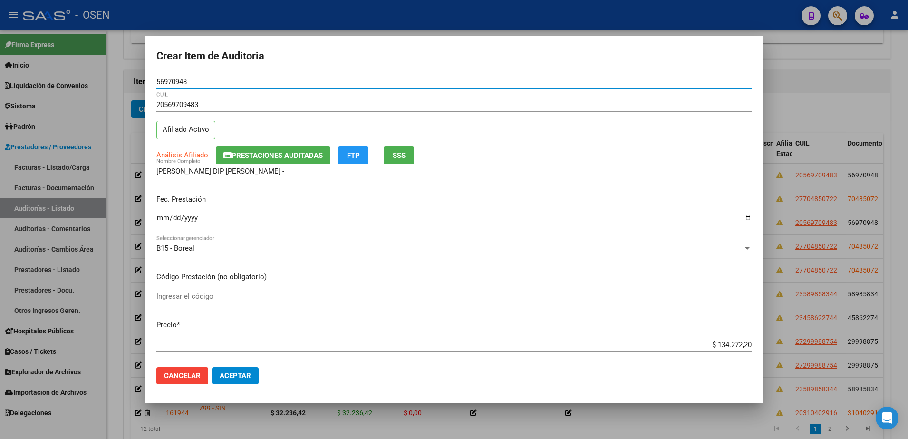
click at [163, 217] on input "Ingresar la fecha" at bounding box center [453, 221] width 595 height 15
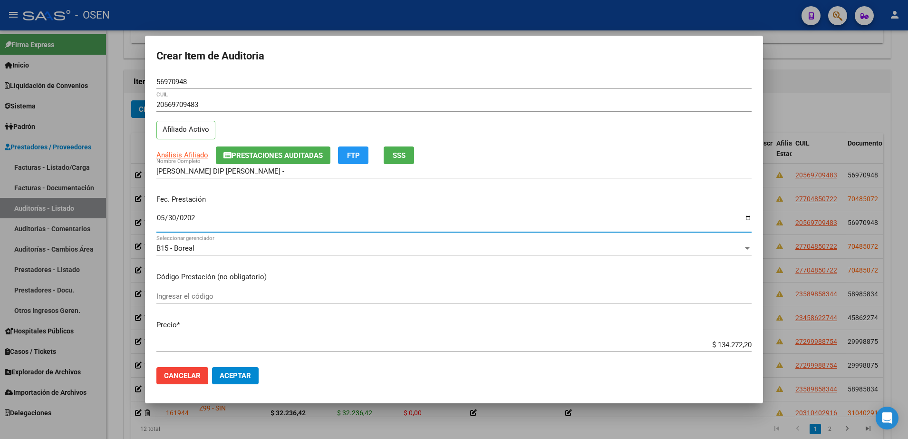
type input "2025-05-30"
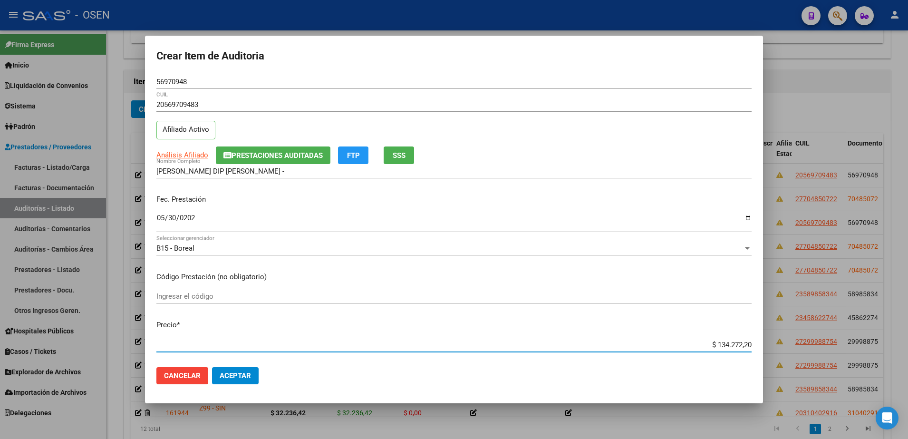
paste input "10.000,0"
type input "$ 10.000,00"
click at [250, 368] on button "Aceptar" at bounding box center [235, 375] width 47 height 17
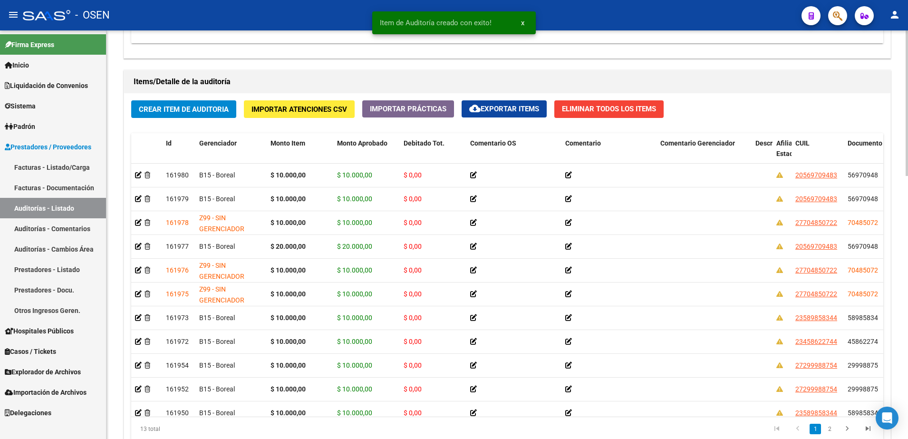
click at [217, 106] on span "Crear Item de Auditoria" at bounding box center [184, 109] width 90 height 9
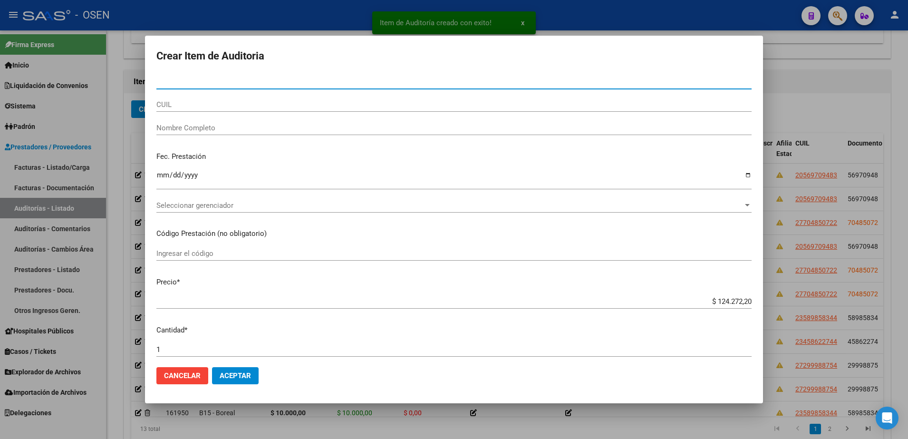
paste input "56970948"
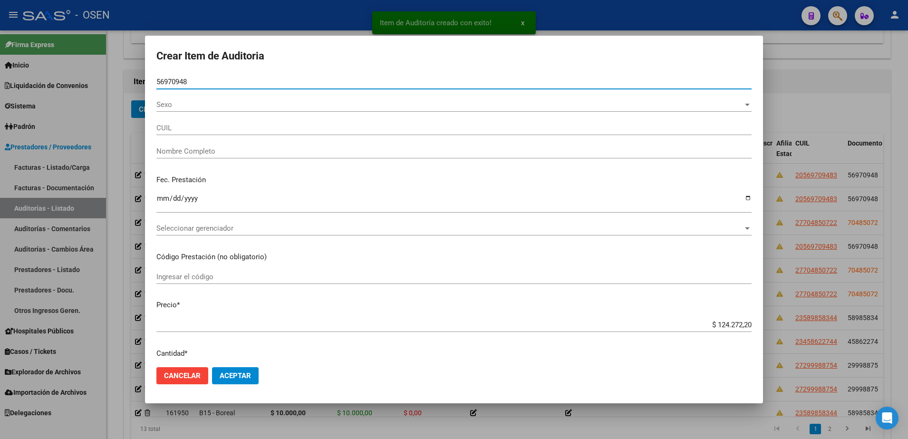
type input "56970948"
type input "20569709483"
type input "MANGIONE DIP JEREMIAS BENJAMIN -"
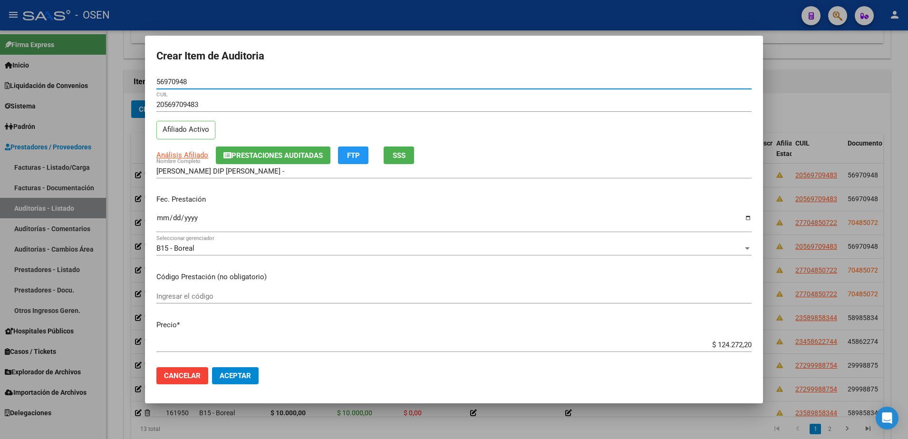
click at [164, 218] on input "Ingresar la fecha" at bounding box center [453, 221] width 595 height 15
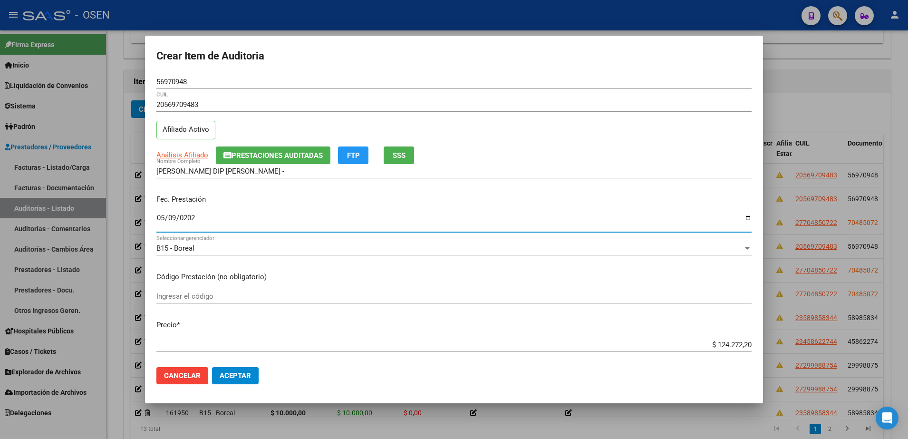
type input "2025-05-09"
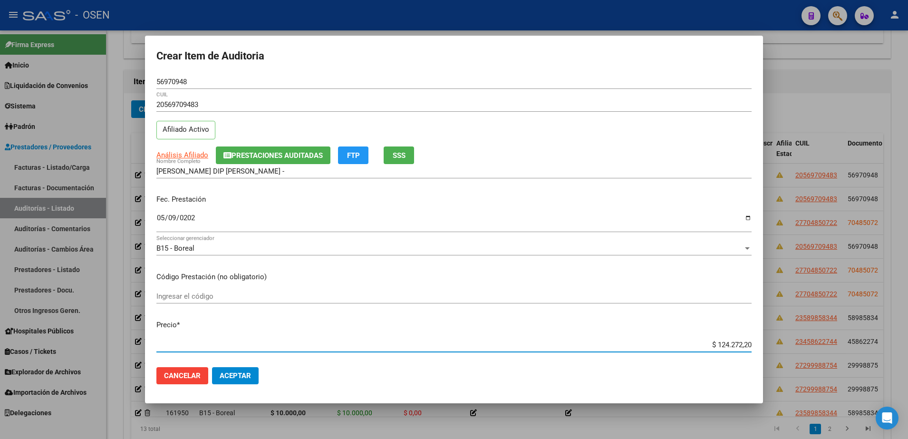
paste input "21.068,05"
type input "$ 21.068,05"
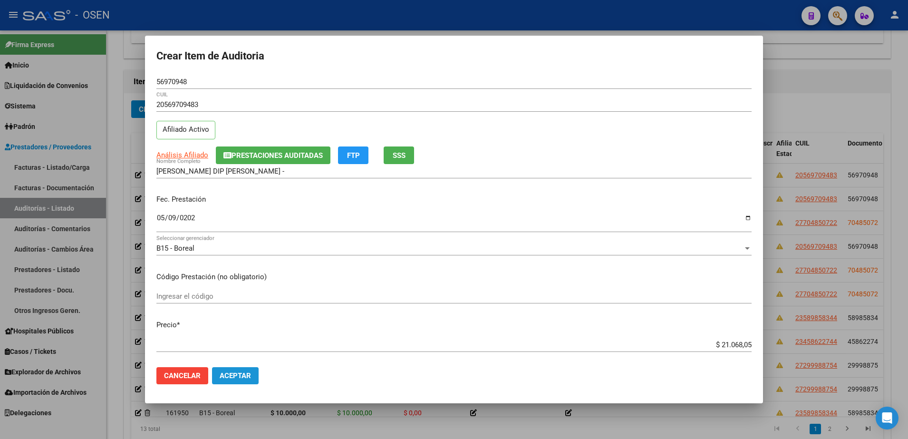
click at [231, 374] on span "Aceptar" at bounding box center [235, 375] width 31 height 9
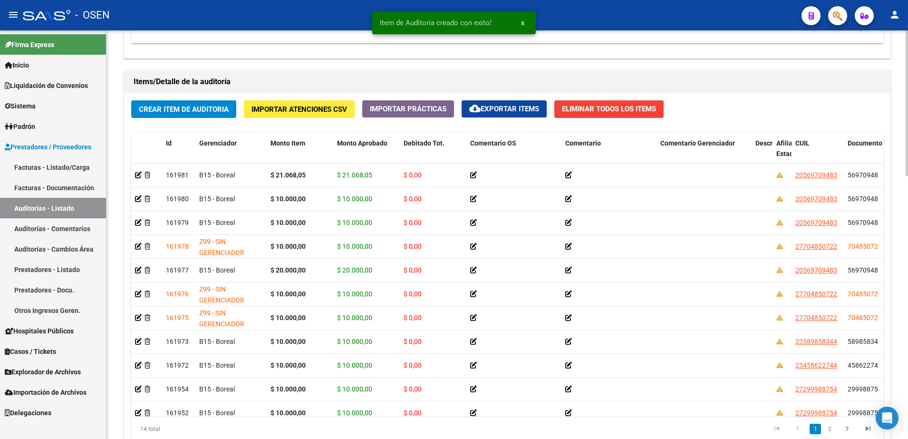
click at [203, 119] on div "Crear Item de Auditoria Importar Atenciones CSV Importar Prácticas cloud_downlo…" at bounding box center [507, 274] width 766 height 362
click at [208, 106] on span "Crear Item de Auditoria" at bounding box center [184, 109] width 90 height 9
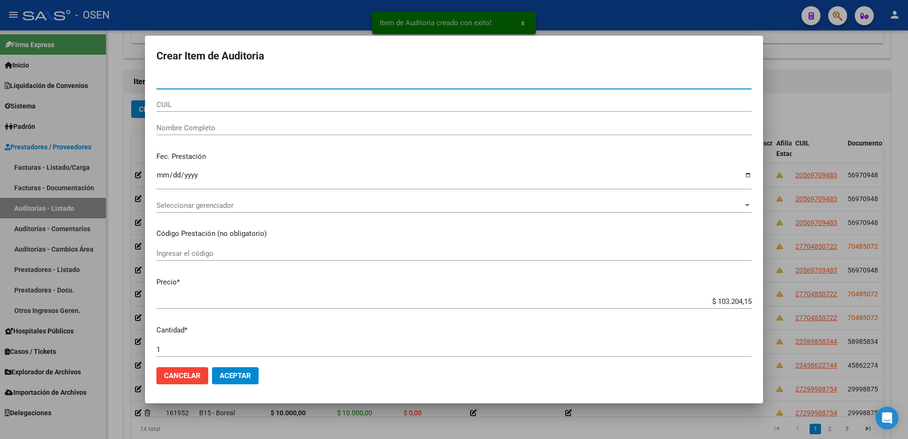
paste input "48613377"
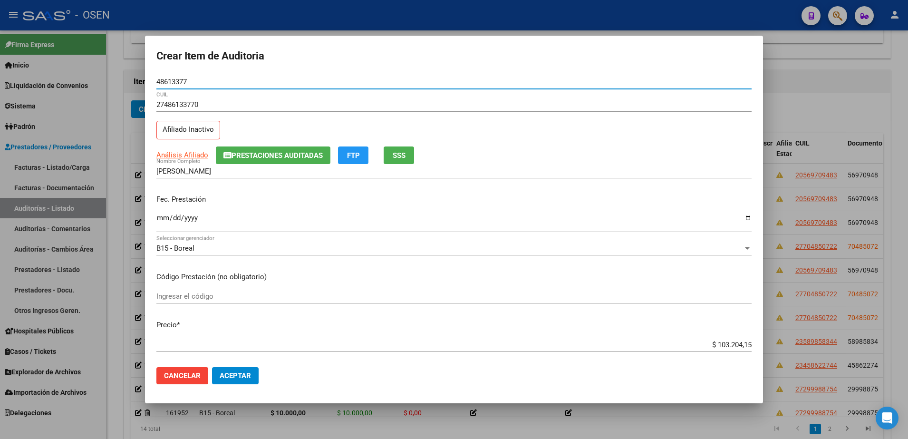
click at [176, 77] on input "48613377" at bounding box center [453, 81] width 595 height 9
click at [247, 174] on input "ALBARRACIN BRISA ANTONELLA" at bounding box center [453, 171] width 595 height 9
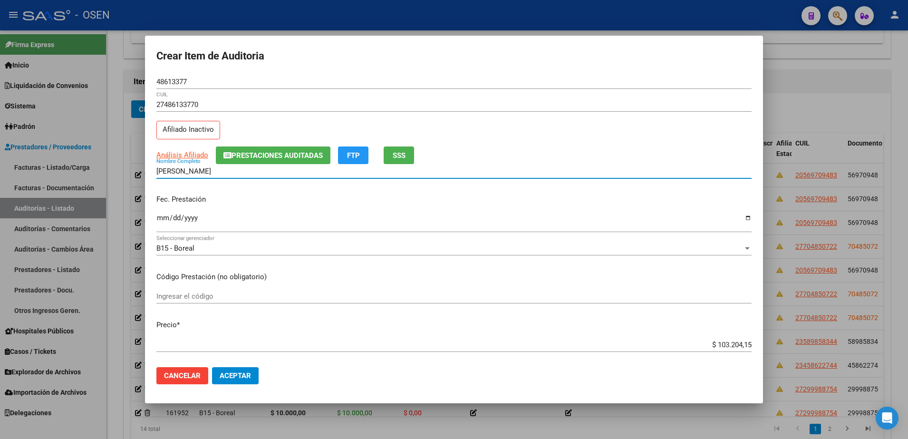
click at [247, 174] on input "ALBARRACIN BRISA ANTONELLA" at bounding box center [453, 171] width 595 height 9
paste input "48613377"
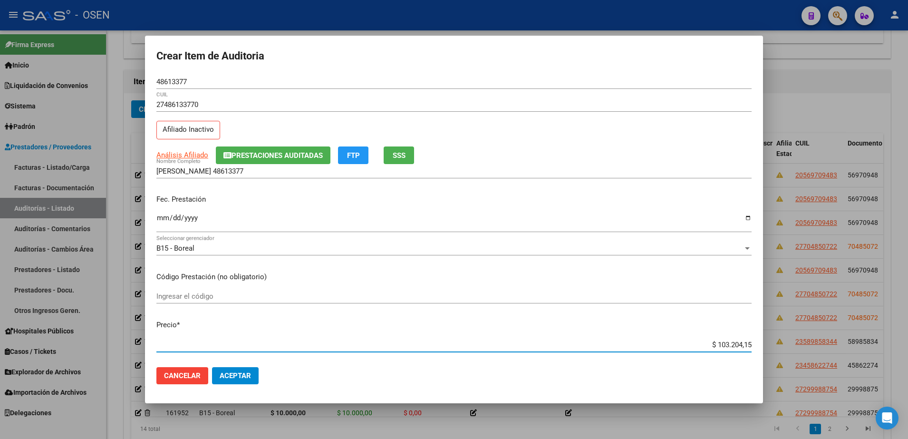
click at [697, 342] on input "$ 103.204,15" at bounding box center [453, 344] width 595 height 9
click at [737, 347] on input "$ 103.204,15" at bounding box center [453, 344] width 595 height 9
paste input "21.068,0"
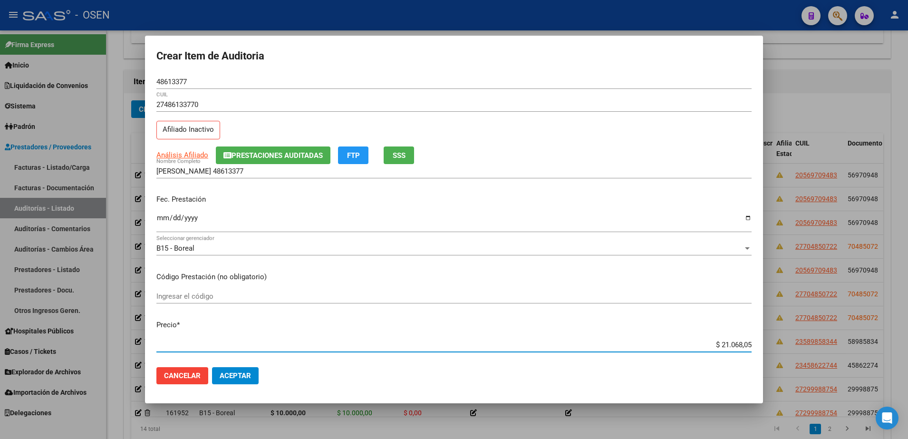
drag, startPoint x: 699, startPoint y: 347, endPoint x: 763, endPoint y: 348, distance: 63.7
click at [763, 348] on div "Crear Item de Auditoria 48613377 Nro Documento 27486133770 CUIL Afiliado Inacti…" at bounding box center [454, 219] width 908 height 439
click at [301, 171] on input "ALBARRACIN BRISA 48613377" at bounding box center [453, 171] width 595 height 9
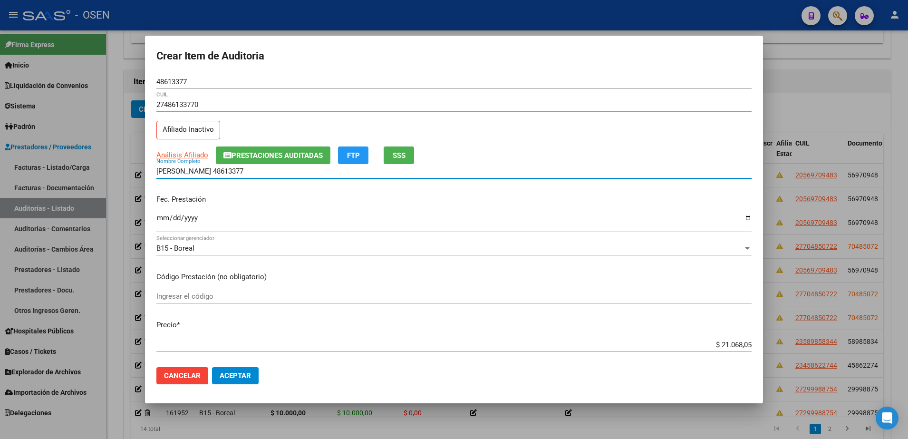
paste input "$ 21.068,05"
drag, startPoint x: 309, startPoint y: 174, endPoint x: 115, endPoint y: 168, distance: 194.0
click at [115, 168] on div "Crear Item de Auditoria 48613377 Nro Documento 27486133770 CUIL Afiliado Inacti…" at bounding box center [454, 219] width 908 height 439
click at [301, 175] on input "ALBARRACIN BRISA 48613377 $ 21.068,05" at bounding box center [453, 171] width 595 height 9
drag, startPoint x: 302, startPoint y: 174, endPoint x: 233, endPoint y: 175, distance: 68.9
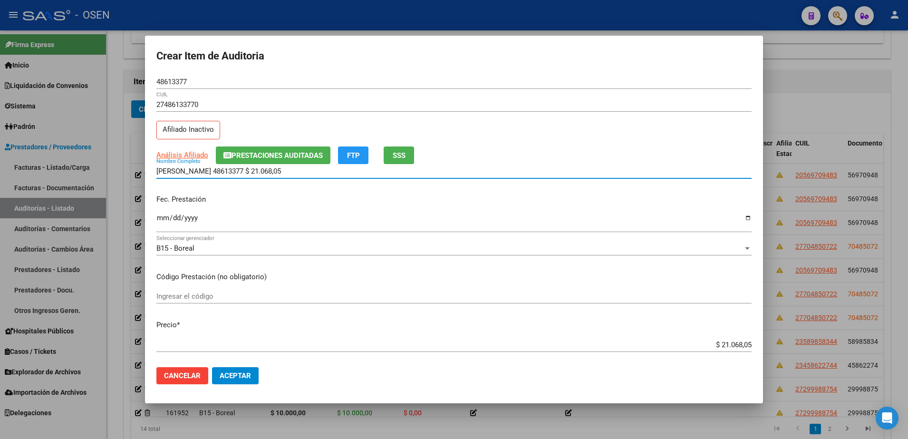
click at [232, 175] on input "ALBARRACIN BRISA 48613377 $ 21.068,05" at bounding box center [453, 171] width 595 height 9
click at [159, 217] on input "Ingresar la fecha" at bounding box center [453, 221] width 595 height 15
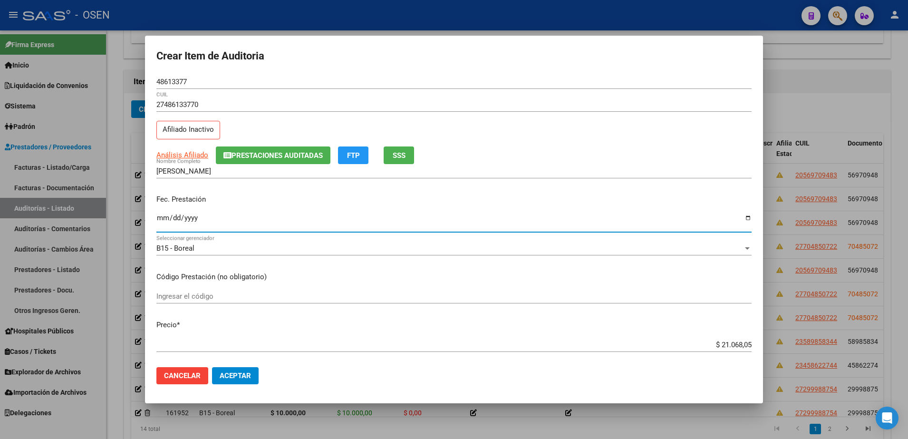
click at [238, 358] on div "$ 21.068,05 Ingresar el precio" at bounding box center [453, 349] width 595 height 23
click at [238, 371] on span "Aceptar" at bounding box center [235, 375] width 31 height 9
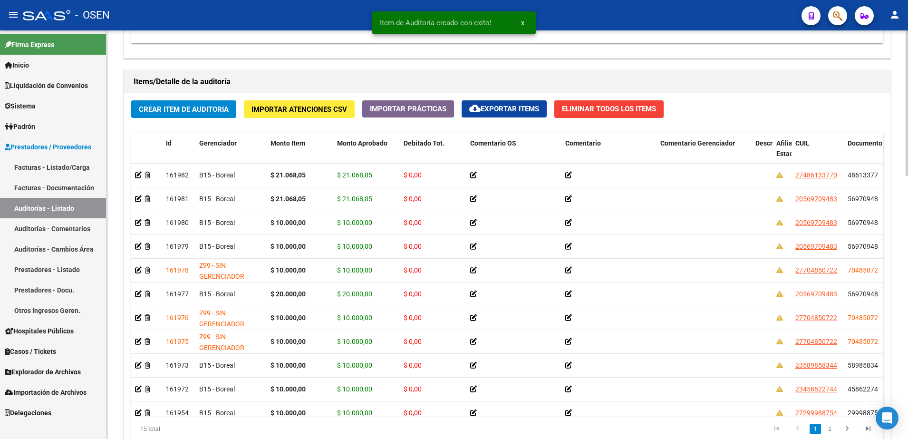
click at [211, 105] on span "Crear Item de Auditoria" at bounding box center [184, 109] width 90 height 9
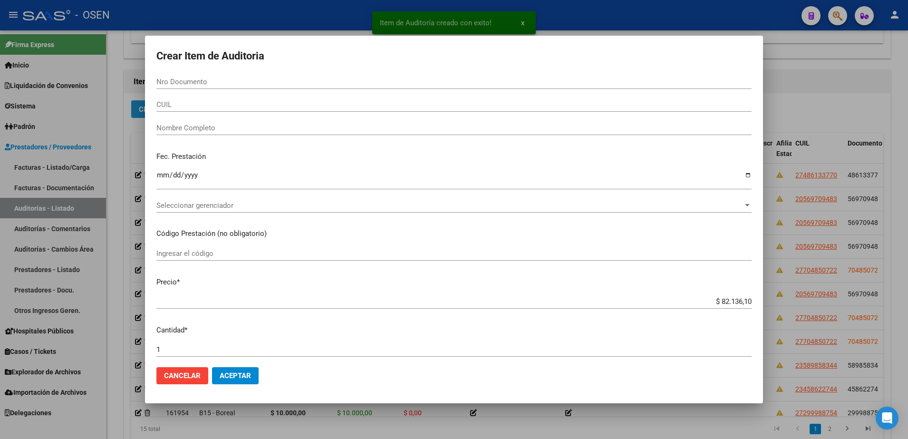
paste input "59762638"
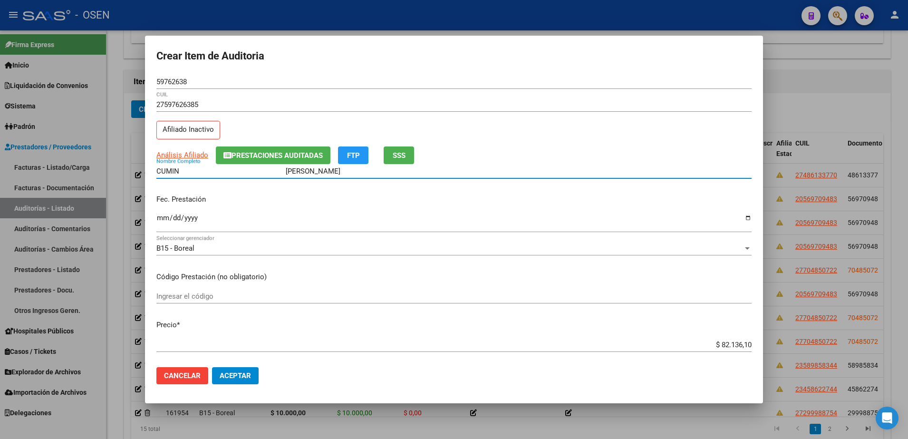
drag, startPoint x: 276, startPoint y: 174, endPoint x: 182, endPoint y: 168, distance: 94.3
click at [182, 168] on input "CUMIN MARIA AMPARO" at bounding box center [453, 171] width 595 height 9
click at [171, 84] on input "59762638" at bounding box center [453, 81] width 595 height 9
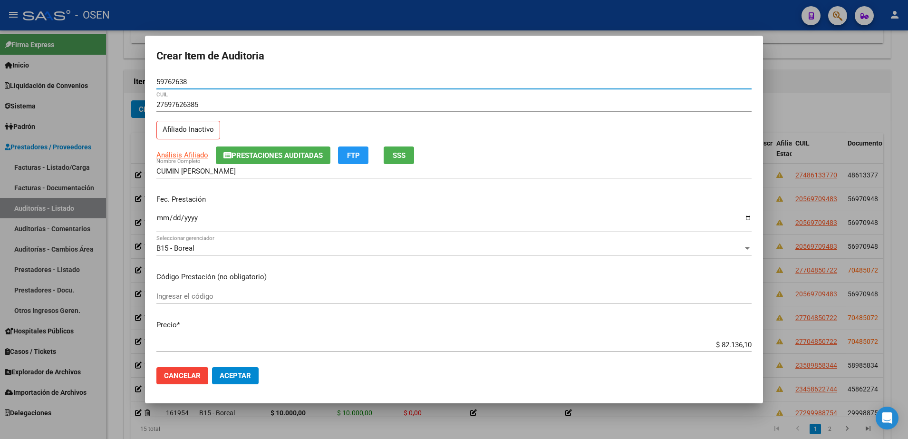
click at [171, 84] on input "59762638" at bounding box center [453, 81] width 595 height 9
click at [215, 171] on input "CUMIN MARIA AMPARO" at bounding box center [453, 171] width 595 height 9
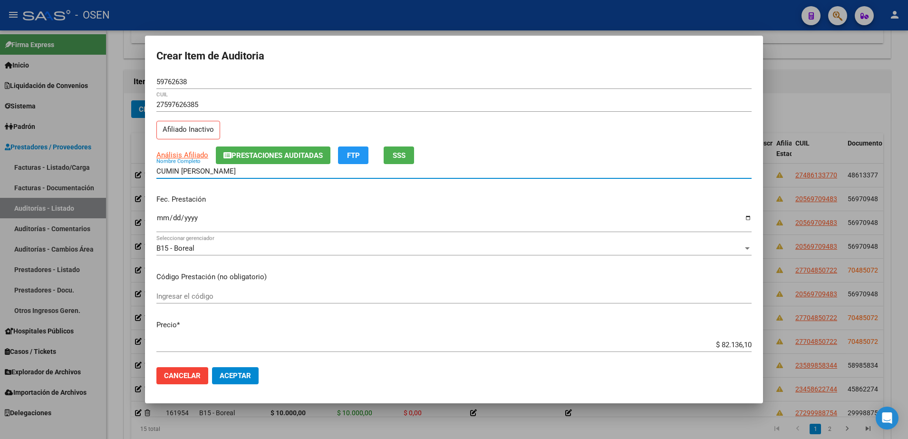
paste input "59762638"
click at [734, 344] on input "$ 82.136,10" at bounding box center [453, 344] width 595 height 9
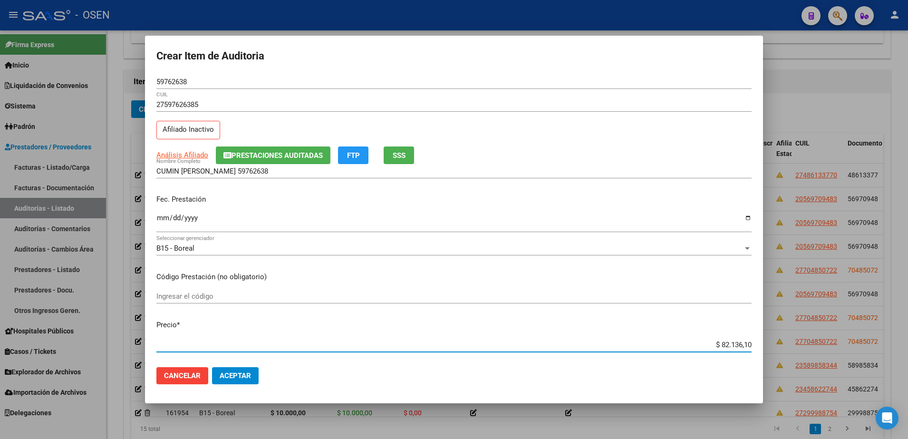
click at [734, 344] on input "$ 82.136,10" at bounding box center [453, 344] width 595 height 9
paste input "10.000,0"
drag, startPoint x: 707, startPoint y: 346, endPoint x: 547, endPoint y: 298, distance: 166.9
click at [758, 346] on mat-dialog-content "59762638 Nro Documento 27597626385 CUIL Afiliado Inactivo Análisis Afiliado Pre…" at bounding box center [454, 217] width 618 height 285
click at [273, 174] on input "CUMIN MARIA 59762638" at bounding box center [453, 171] width 595 height 9
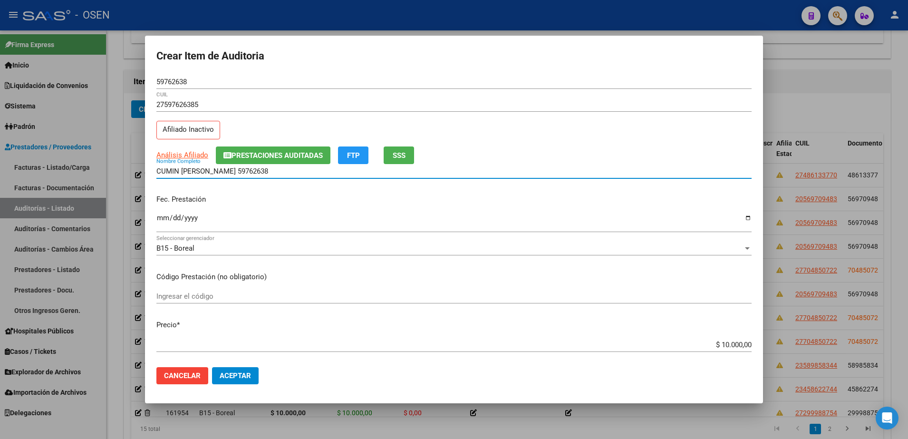
paste input "$ 10.000,00"
drag, startPoint x: 289, startPoint y: 172, endPoint x: 74, endPoint y: 170, distance: 214.9
click at [69, 166] on div "Crear Item de Auditoria 59762638 Nro Documento 27597626385 CUIL Afiliado Inacti…" at bounding box center [454, 219] width 908 height 439
click at [272, 166] on div "CUMIN MARIA 59762638 $ 10.000,00 Nombre Completo" at bounding box center [453, 171] width 595 height 14
click at [282, 169] on input "CUMIN MARIA 59762638 $ 10.000,00" at bounding box center [453, 171] width 595 height 9
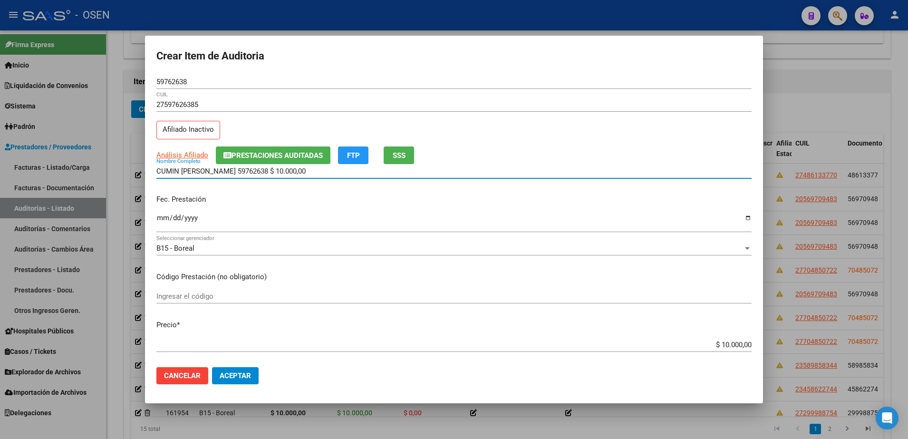
drag, startPoint x: 283, startPoint y: 169, endPoint x: 230, endPoint y: 169, distance: 52.8
click at [230, 169] on input "CUMIN MARIA 59762638 $ 10.000,00" at bounding box center [453, 171] width 595 height 9
click at [161, 221] on input "Ingresar la fecha" at bounding box center [453, 221] width 595 height 15
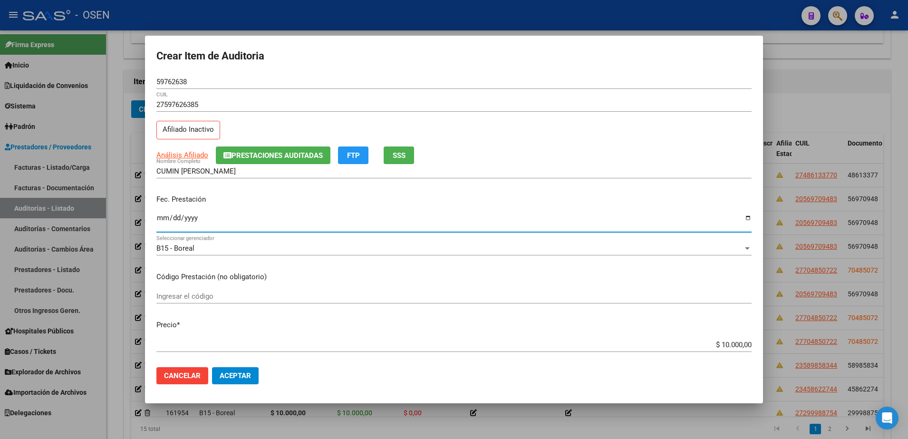
click at [245, 375] on span "Aceptar" at bounding box center [235, 375] width 31 height 9
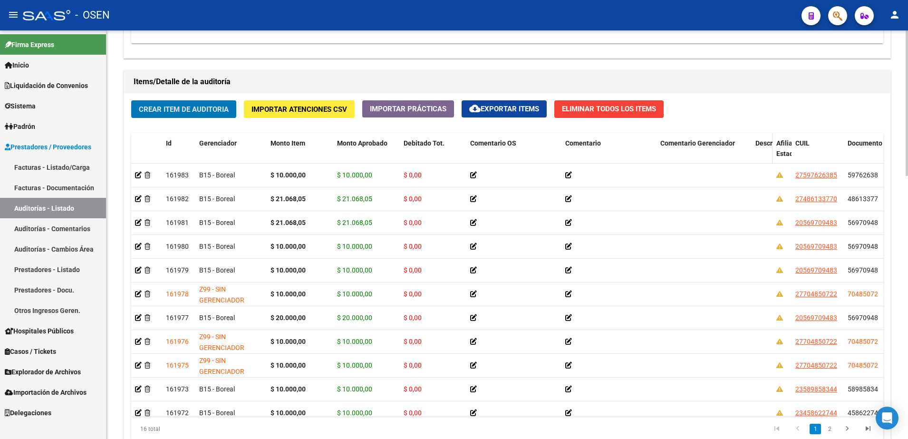
click at [753, 148] on datatable-header-cell "Descripción" at bounding box center [762, 154] width 21 height 42
click at [747, 148] on datatable-header-cell "Comentario Gerenciador" at bounding box center [703, 154] width 95 height 42
drag, startPoint x: 750, startPoint y: 149, endPoint x: 648, endPoint y: 151, distance: 101.7
click at [648, 151] on div "Id Gerenciador Monto Item Monto Aprobado Debitado Tot. Comentario OS Comentario…" at bounding box center [798, 154] width 1335 height 42
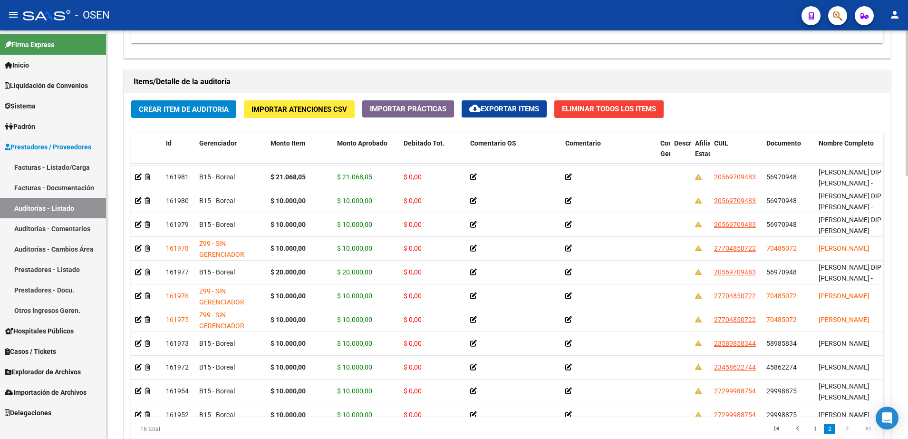
scroll to position [50, 0]
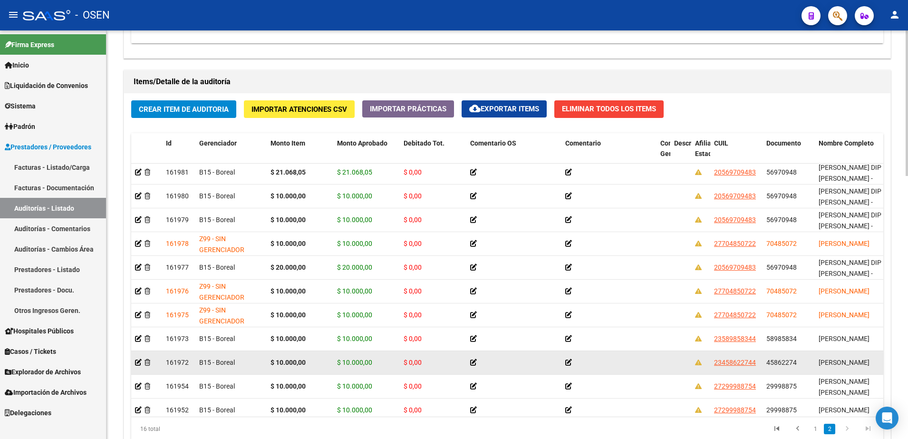
click at [776, 358] on span "45862274" at bounding box center [781, 362] width 30 height 8
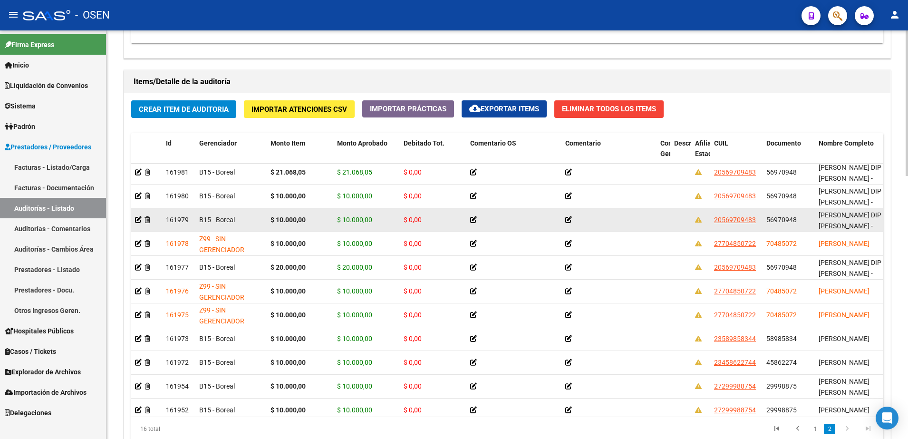
copy span "45862274"
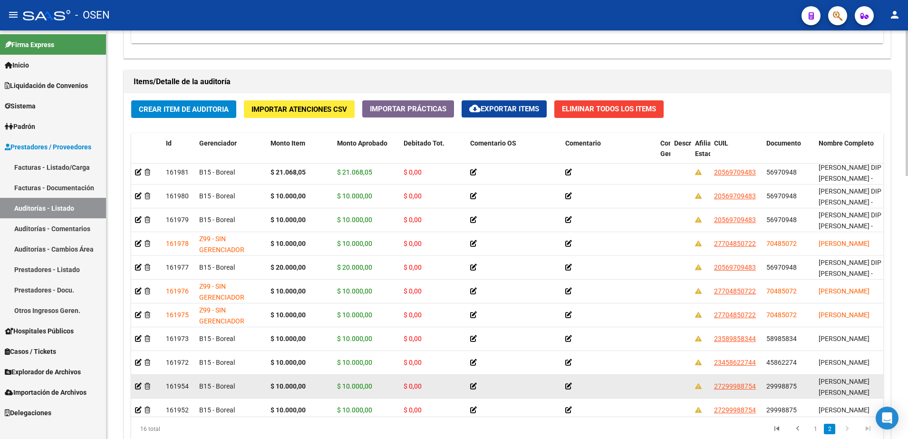
click at [769, 387] on span "29998875" at bounding box center [781, 386] width 30 height 8
copy span "29998875"
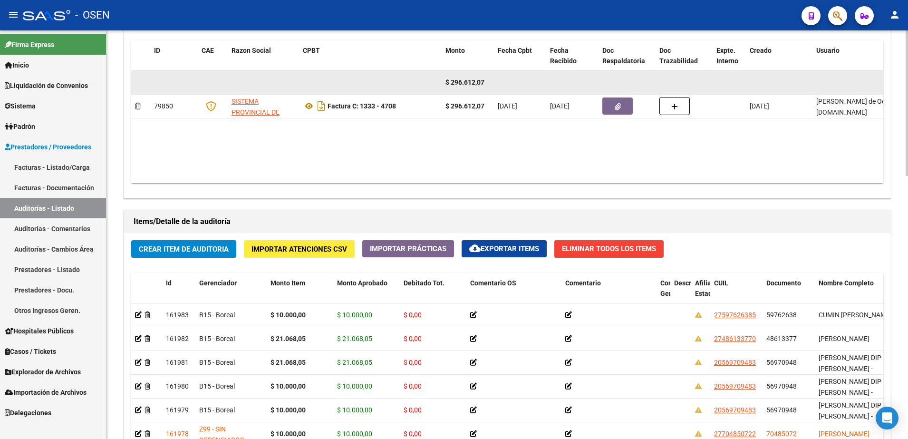
scroll to position [476, 0]
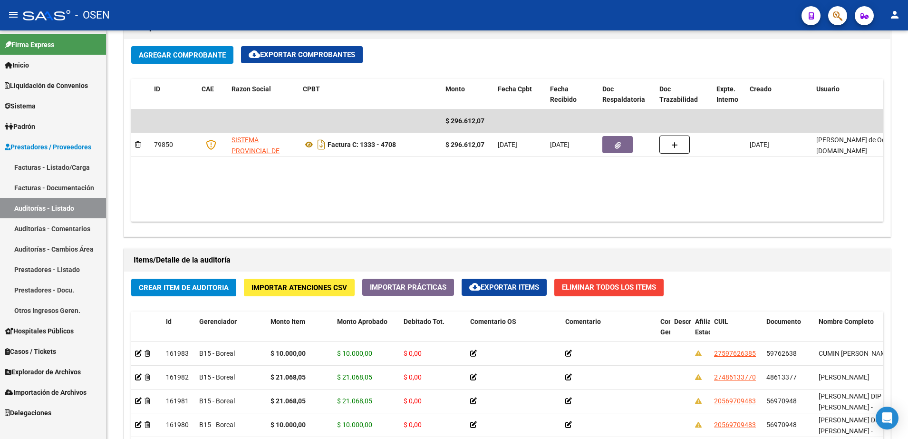
click at [223, 268] on div "Items/Detalle de la auditoría" at bounding box center [507, 260] width 766 height 23
click at [223, 280] on button "Crear Item de Auditoria" at bounding box center [183, 288] width 105 height 18
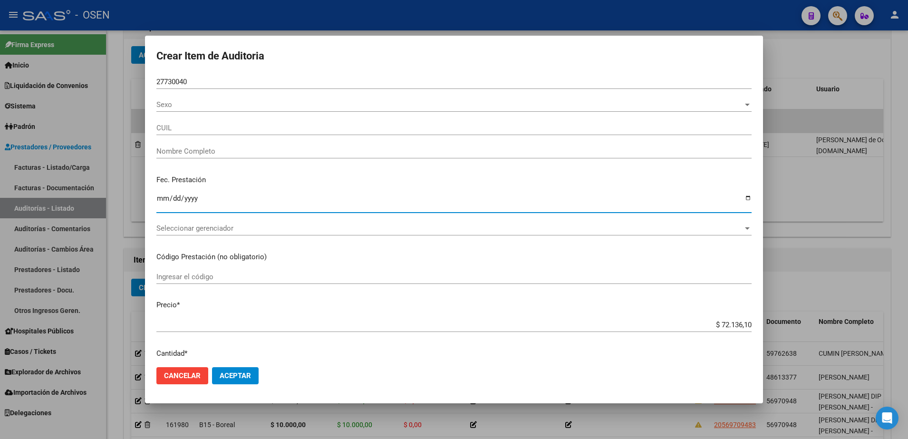
click at [164, 199] on input "Ingresar la fecha" at bounding box center [453, 201] width 595 height 15
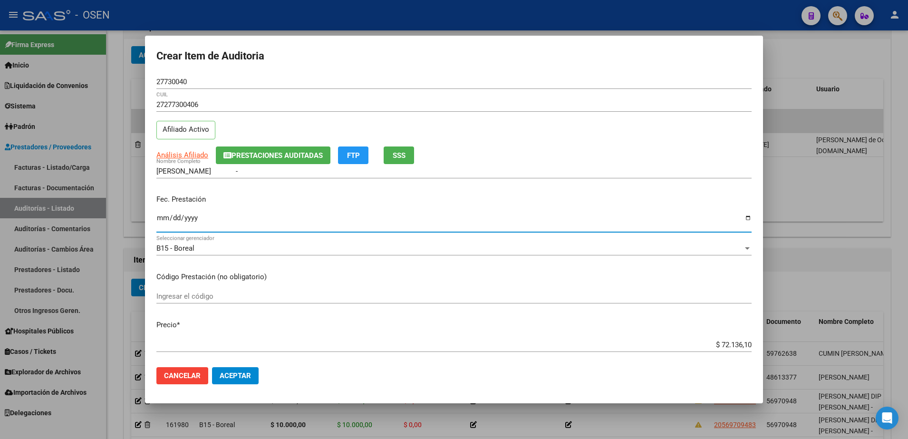
click at [733, 357] on div "$ 72.136,10 Ingresar el precio" at bounding box center [453, 349] width 595 height 23
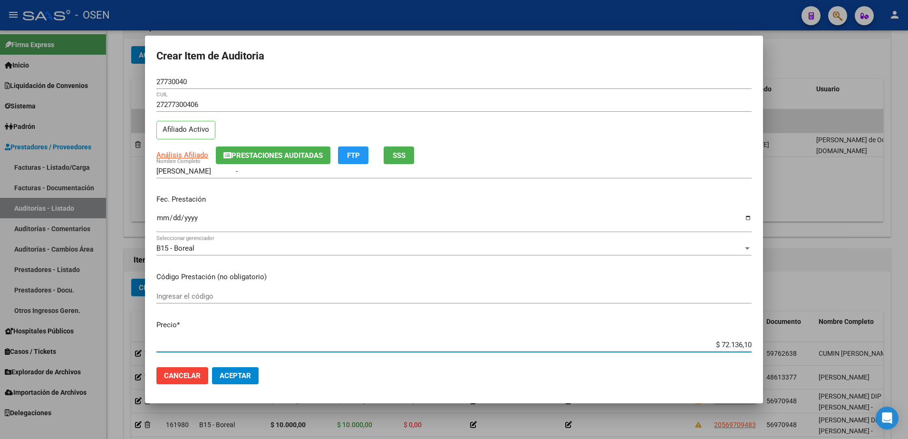
click at [725, 347] on input "$ 72.136,10" at bounding box center [453, 344] width 595 height 9
paste input "21.068,05"
click at [185, 154] on span "Análisis Afiliado" at bounding box center [182, 155] width 52 height 9
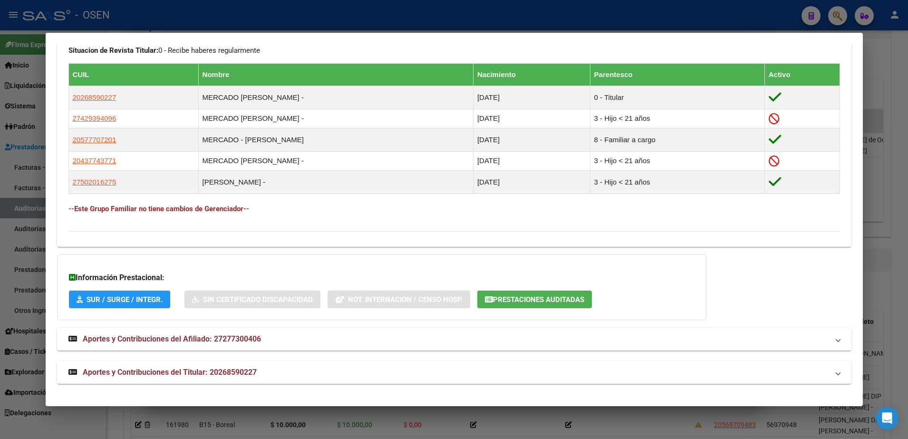
click at [464, 362] on mat-expansion-panel-header "Aportes y Contribuciones del Titular: 20268590227" at bounding box center [454, 372] width 794 height 23
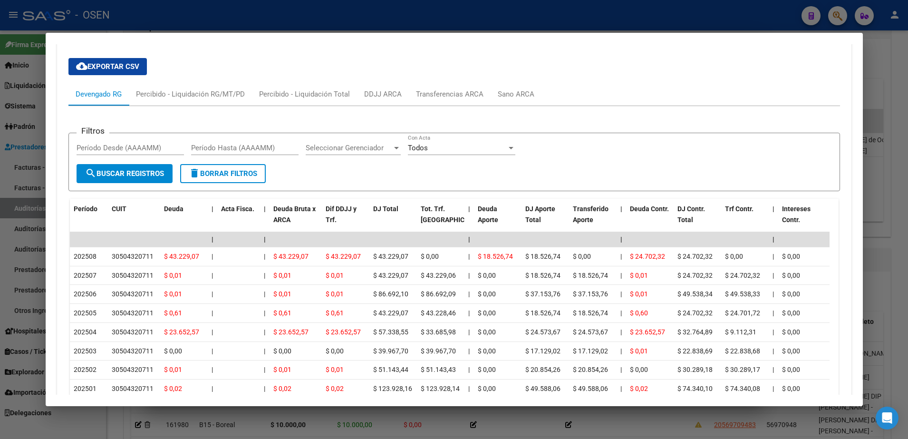
scroll to position [871, 0]
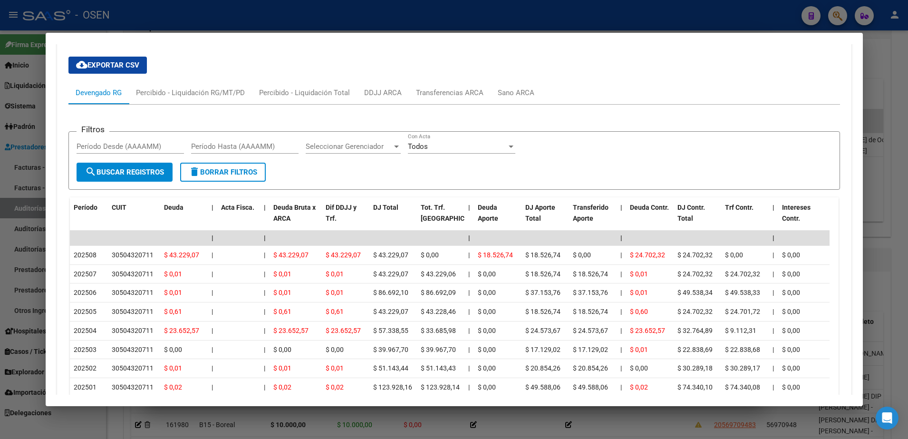
click at [6, 316] on div at bounding box center [454, 219] width 908 height 439
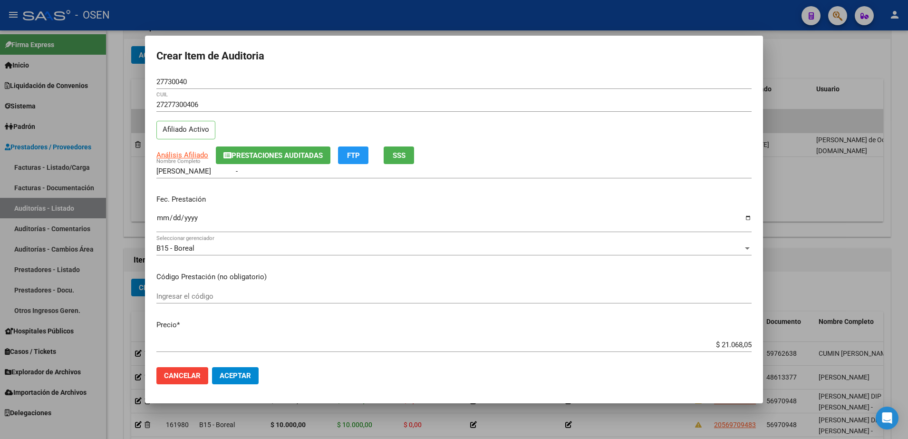
click at [273, 377] on mat-dialog-actions "Cancelar Aceptar" at bounding box center [453, 375] width 595 height 32
click at [241, 370] on button "Aceptar" at bounding box center [235, 375] width 47 height 17
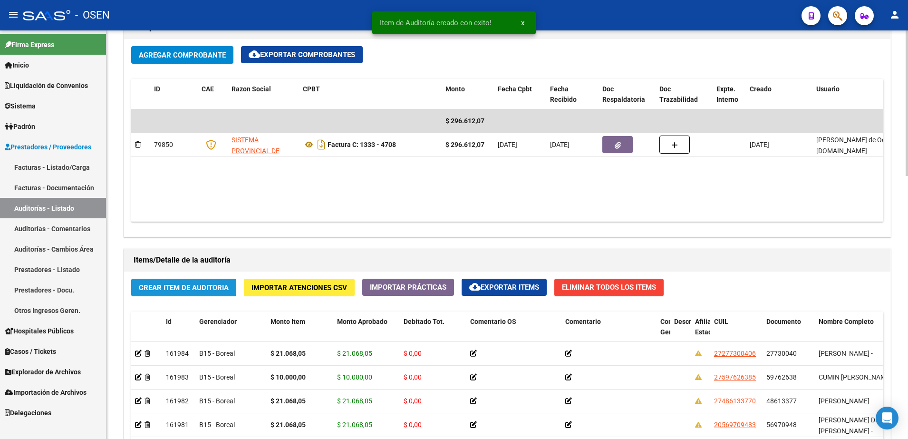
click at [210, 295] on button "Crear Item de Auditoria" at bounding box center [183, 288] width 105 height 18
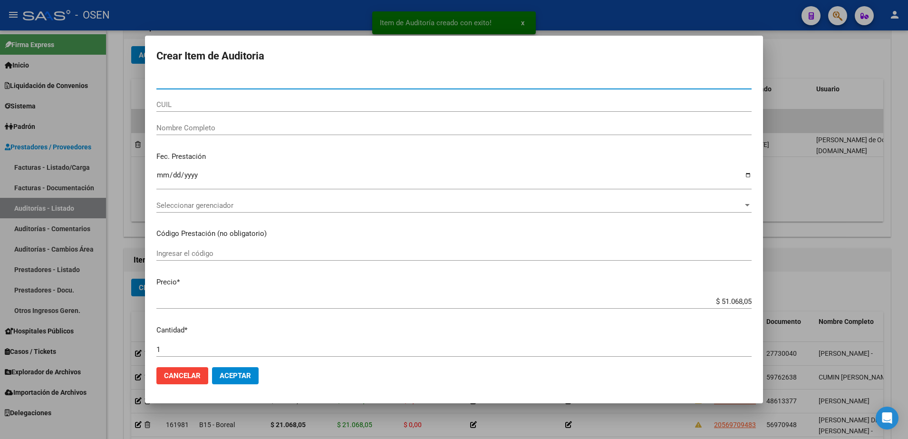
paste input "36865707"
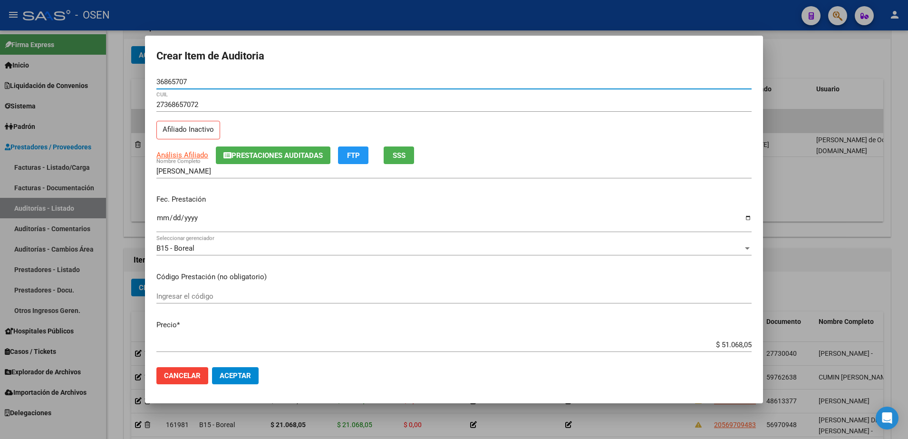
click at [169, 77] on input "36865707" at bounding box center [453, 81] width 595 height 9
click at [235, 176] on div "MARTINEZ LUCIANA NOELIA Nombre Completo" at bounding box center [453, 171] width 595 height 14
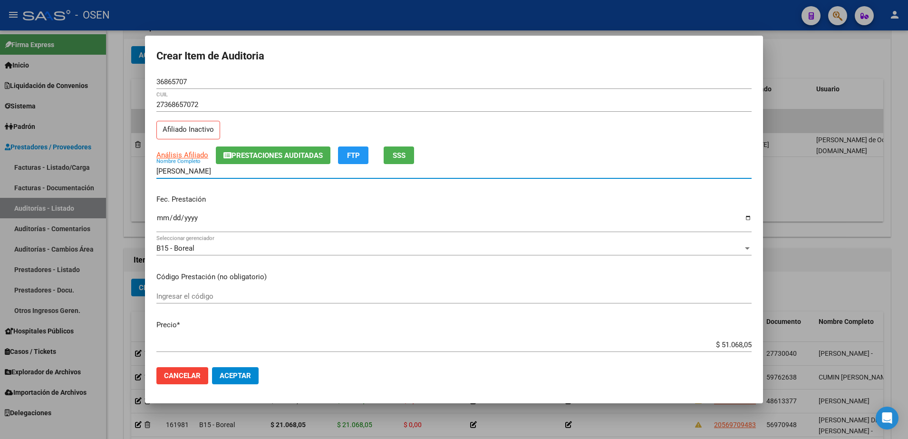
click at [234, 170] on input "MARTINEZ LUCIANA NOELIA" at bounding box center [453, 171] width 595 height 9
paste input "36865707"
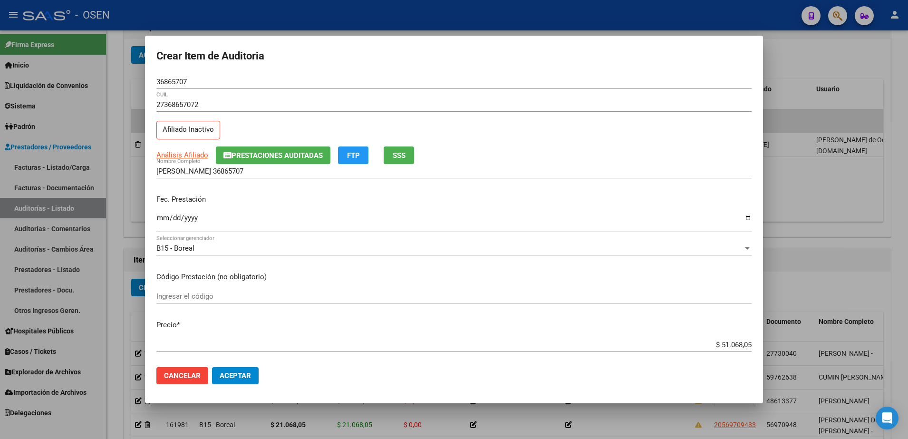
click at [723, 350] on div "$ 51.068,05 Ingresar el precio" at bounding box center [453, 345] width 595 height 14
click at [719, 345] on input "$ 51.068,05" at bounding box center [453, 344] width 595 height 9
paste input "10.000,00"
drag, startPoint x: 702, startPoint y: 346, endPoint x: 779, endPoint y: 349, distance: 77.1
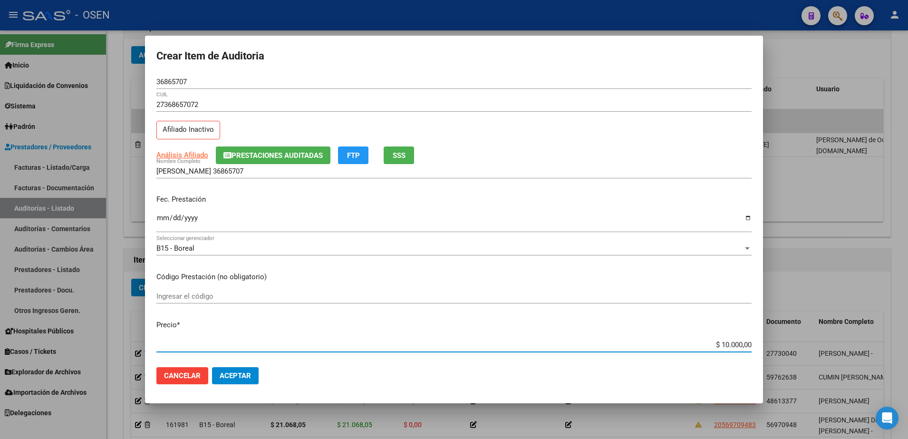
click at [779, 349] on div "Crear Item de Auditoria 36865707 Nro Documento 27368657072 CUIL Afiliado Inacti…" at bounding box center [454, 219] width 908 height 439
click at [295, 174] on input "MARTINEZ LUCIANA 36865707" at bounding box center [453, 171] width 595 height 9
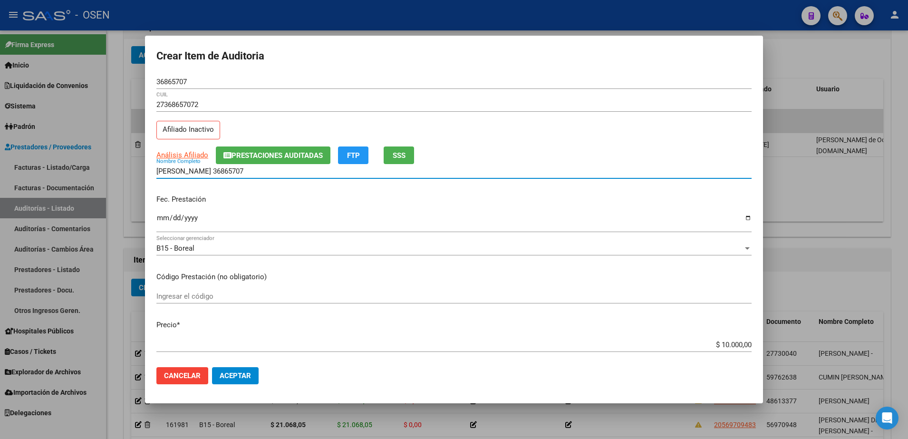
paste input "$ 10.000,00"
drag, startPoint x: 313, startPoint y: 173, endPoint x: 143, endPoint y: 173, distance: 170.7
click at [143, 173] on div "Crear Item de Auditoria 36865707 Nro Documento 27368657072 CUIL Afiliado Inacti…" at bounding box center [454, 219] width 908 height 439
click at [313, 179] on div "MARTINEZ LUCIANA 36865707 $ 10.000,00 Nombre Completo" at bounding box center [453, 175] width 595 height 23
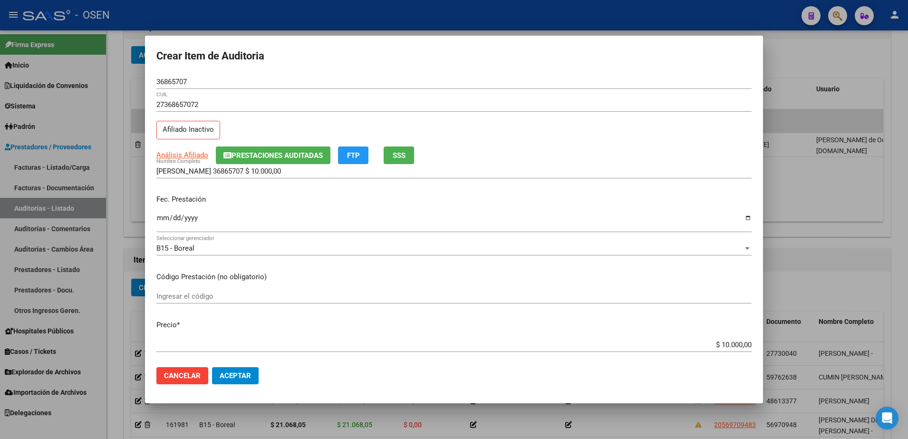
click at [312, 174] on input "MARTINEZ LUCIANA 36865707 $ 10.000,00" at bounding box center [453, 171] width 595 height 9
drag, startPoint x: 312, startPoint y: 175, endPoint x: 232, endPoint y: 175, distance: 80.8
click at [232, 175] on input "MARTINEZ LUCIANA 36865707 $ 10.000,00" at bounding box center [453, 171] width 595 height 9
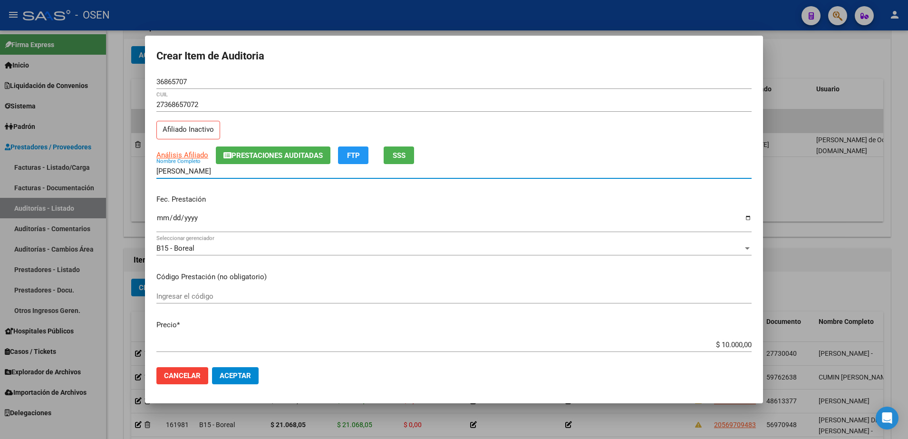
click at [166, 222] on input "Ingresar la fecha" at bounding box center [453, 221] width 595 height 15
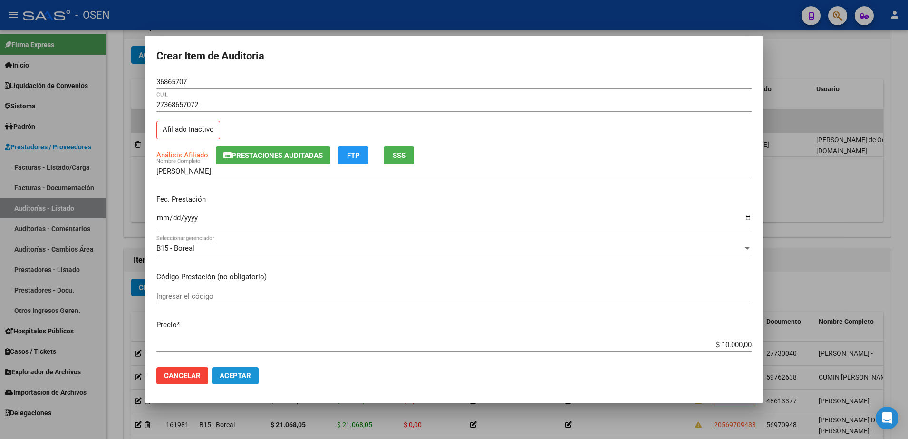
click at [234, 373] on span "Aceptar" at bounding box center [235, 375] width 31 height 9
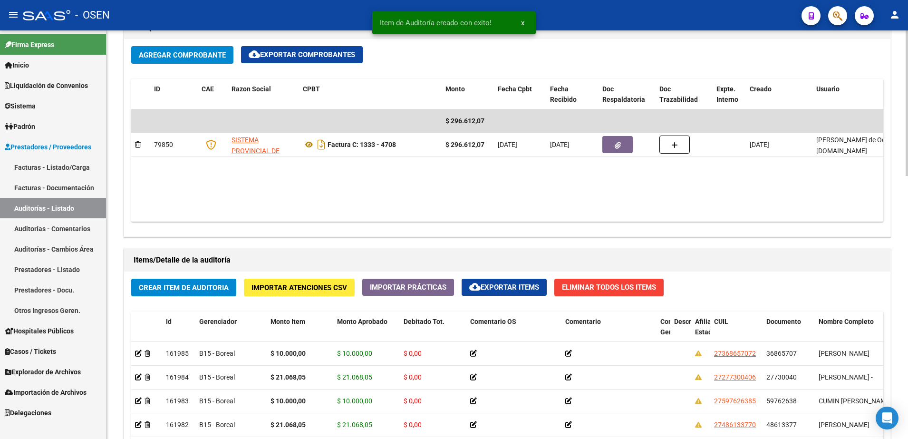
click at [235, 282] on button "Crear Item de Auditoria" at bounding box center [183, 288] width 105 height 18
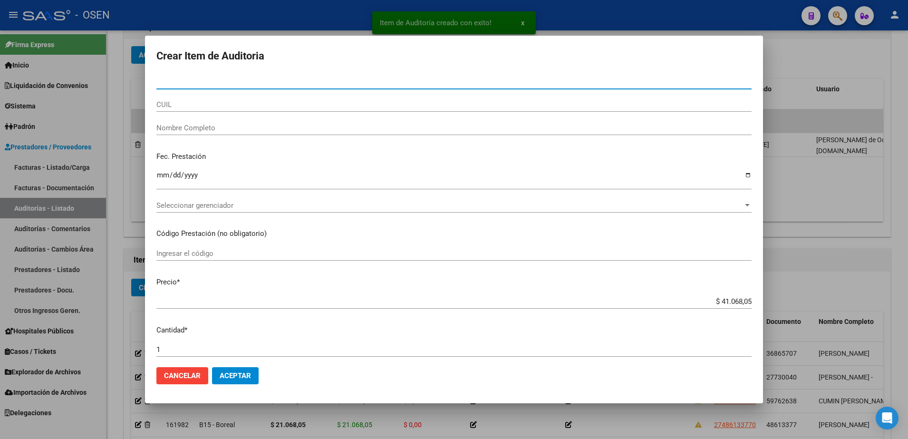
click at [232, 117] on div "CUIL" at bounding box center [453, 108] width 595 height 23
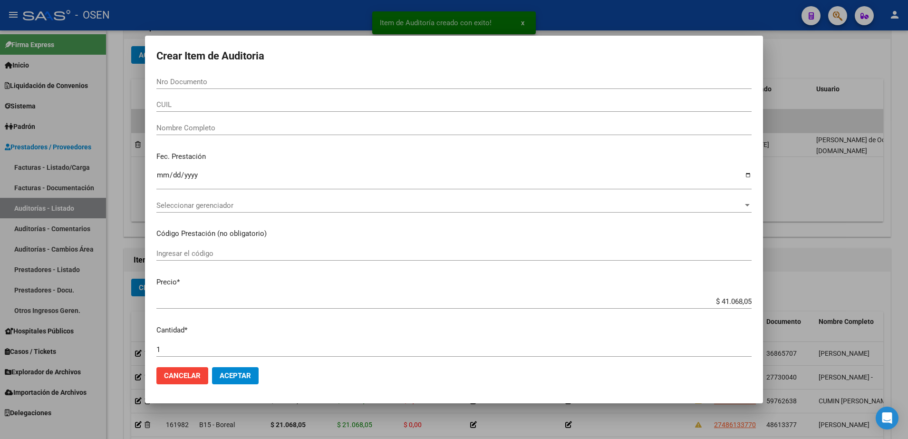
click at [230, 105] on input "CUIL" at bounding box center [453, 104] width 595 height 9
paste input "20569709483"
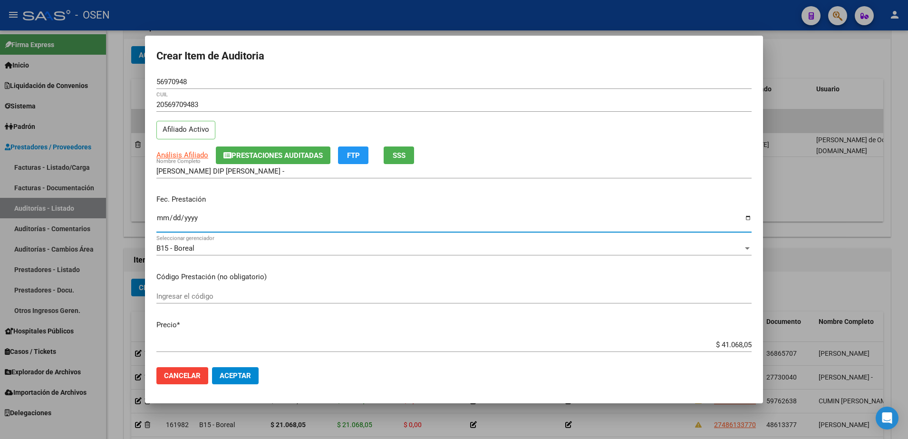
click at [163, 222] on input "Ingresar la fecha" at bounding box center [453, 221] width 595 height 15
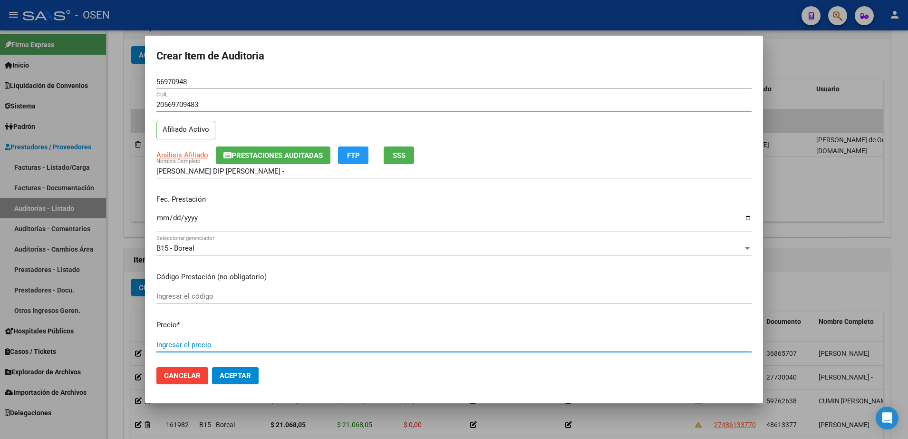
paste input "10.000,00"
click at [256, 369] on mat-dialog-actions "Cancelar Aceptar" at bounding box center [453, 375] width 595 height 32
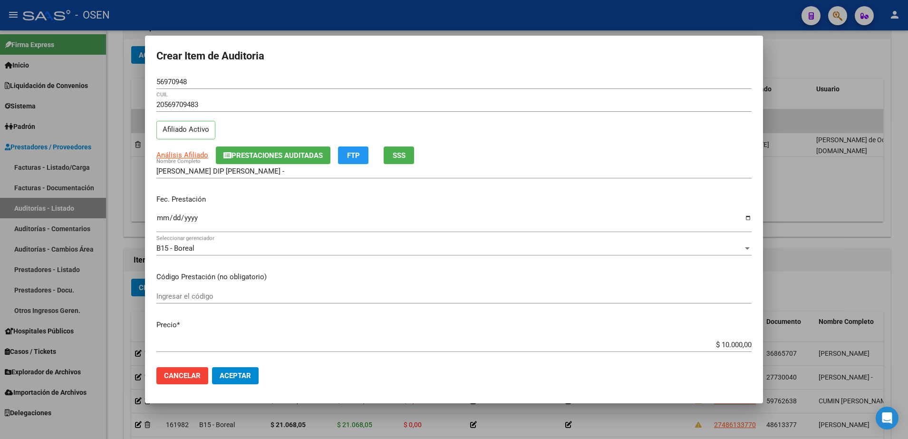
click at [251, 370] on button "Aceptar" at bounding box center [235, 375] width 47 height 17
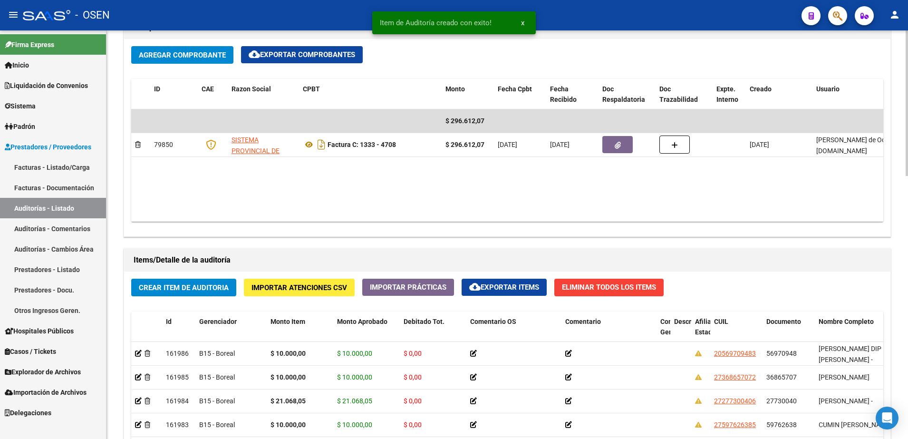
click at [185, 285] on span "Crear Item de Auditoria" at bounding box center [184, 287] width 90 height 9
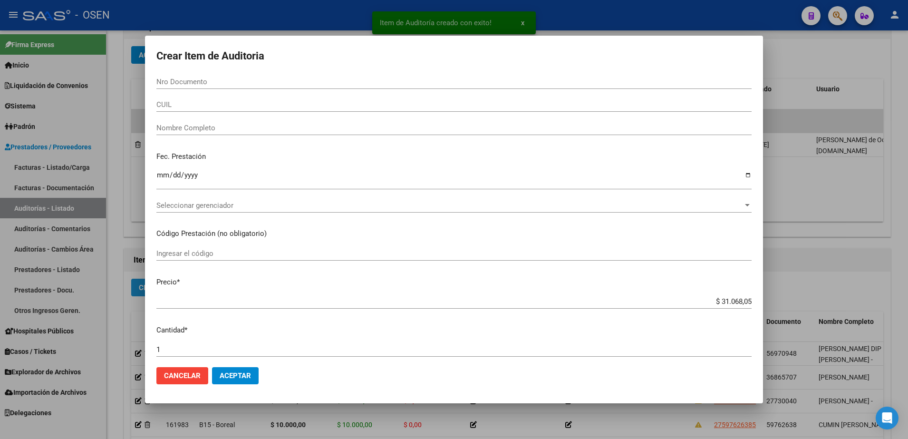
paste input "35484887"
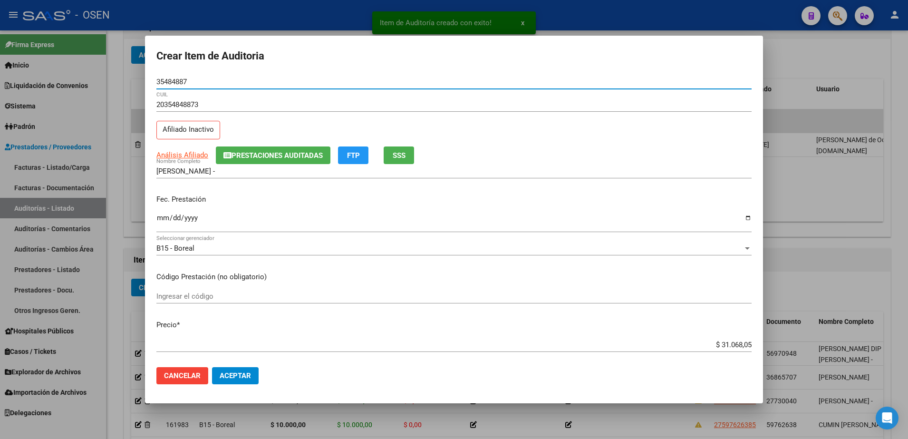
click at [161, 222] on input "Ingresar la fecha" at bounding box center [453, 221] width 595 height 15
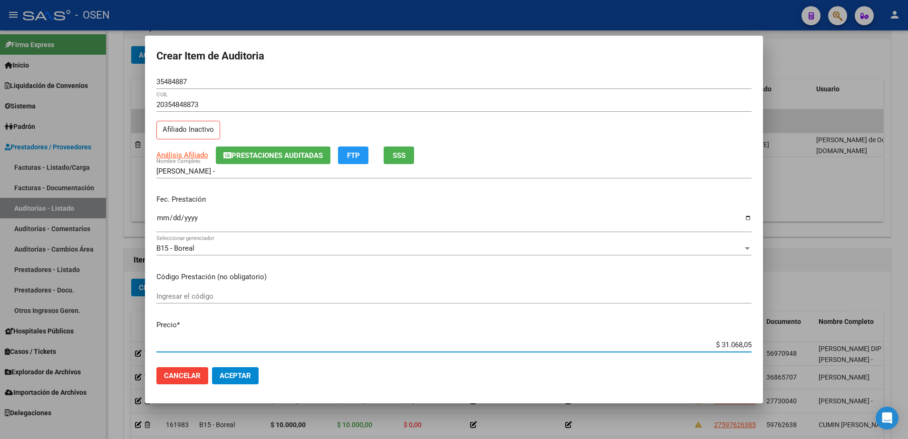
paste input "2"
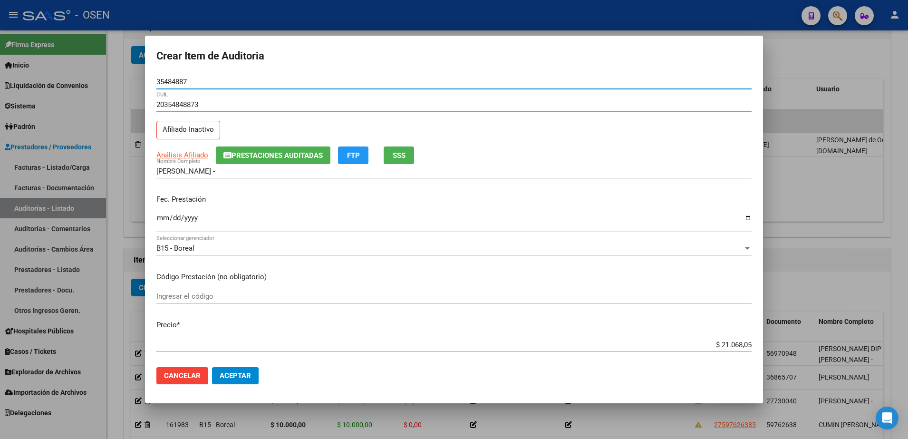
click at [170, 77] on input "35484887" at bounding box center [453, 81] width 595 height 9
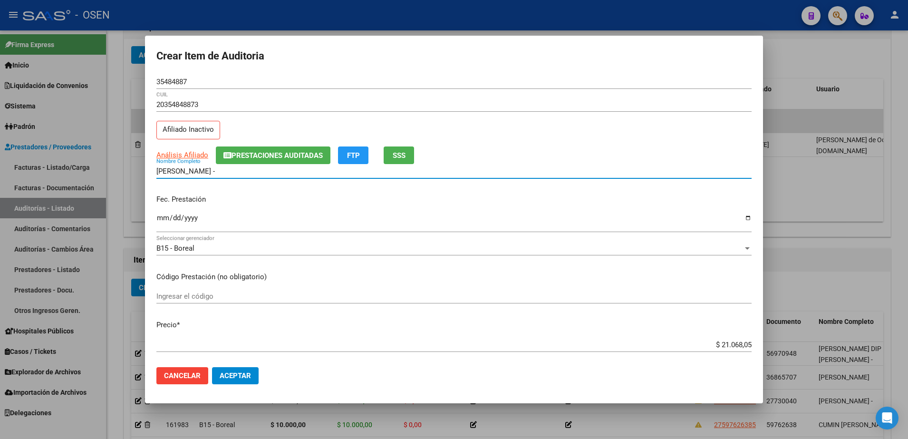
drag, startPoint x: 245, startPoint y: 172, endPoint x: 299, endPoint y: 206, distance: 63.7
click at [265, 177] on div "BUSTOS ISAIAS SANTIAGO - Nombre Completo" at bounding box center [453, 171] width 595 height 14
paste input "35484887"
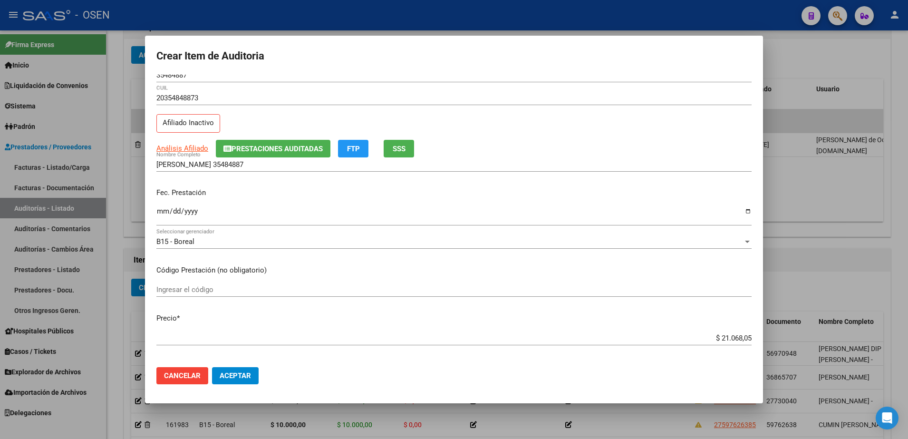
drag, startPoint x: 695, startPoint y: 349, endPoint x: 767, endPoint y: 350, distance: 71.3
click at [767, 350] on div "Crear Item de Auditoria 35484887 Nro Documento 20354848873 CUIL Afiliado Inacti…" at bounding box center [454, 219] width 908 height 439
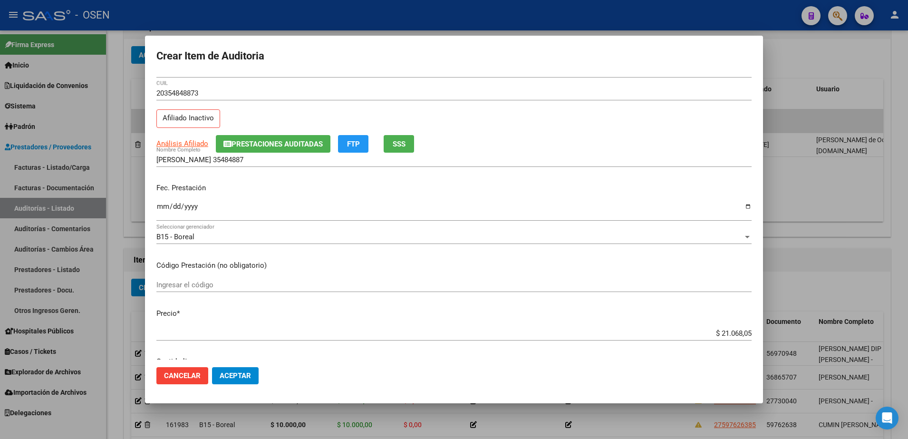
drag, startPoint x: 767, startPoint y: 350, endPoint x: 709, endPoint y: 339, distance: 59.0
click at [709, 340] on div "$ 21.068,05 Ingresar el precio" at bounding box center [453, 333] width 595 height 14
drag, startPoint x: 703, startPoint y: 332, endPoint x: 770, endPoint y: 334, distance: 67.0
click at [770, 334] on div "Crear Item de Auditoria 35484887 Nro Documento 20354848873 CUIL Afiliado Inacti…" at bounding box center [454, 219] width 908 height 439
click at [283, 161] on input "BUSTOS ISAIAS SANTIAGO 35484887" at bounding box center [453, 159] width 595 height 9
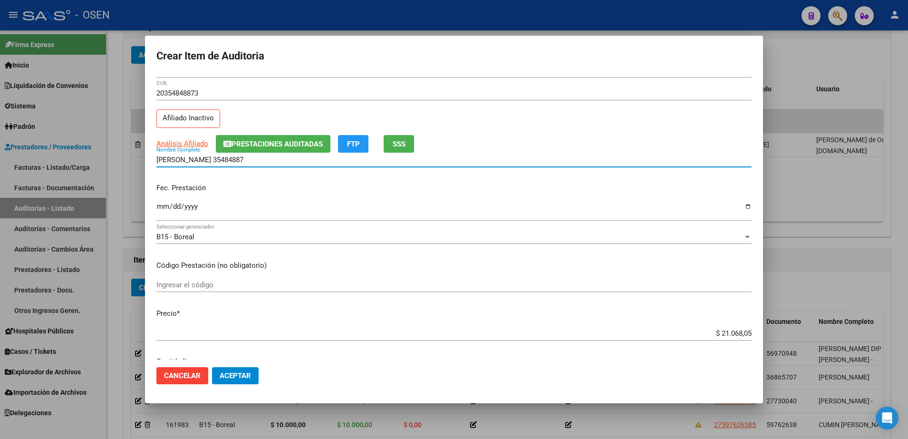
paste input "$ 21.068,05"
drag, startPoint x: 327, startPoint y: 160, endPoint x: 131, endPoint y: 161, distance: 195.9
click at [131, 161] on div "Crear Item de Auditoria 35484887 Nro Documento 20354848873 CUIL Afiliado Inacti…" at bounding box center [454, 219] width 908 height 439
click at [323, 161] on input "BUSTOS ISAIAS SANTIAGO 35484887 $ 21.068,05" at bounding box center [453, 159] width 595 height 9
drag, startPoint x: 323, startPoint y: 161, endPoint x: 267, endPoint y: 162, distance: 56.1
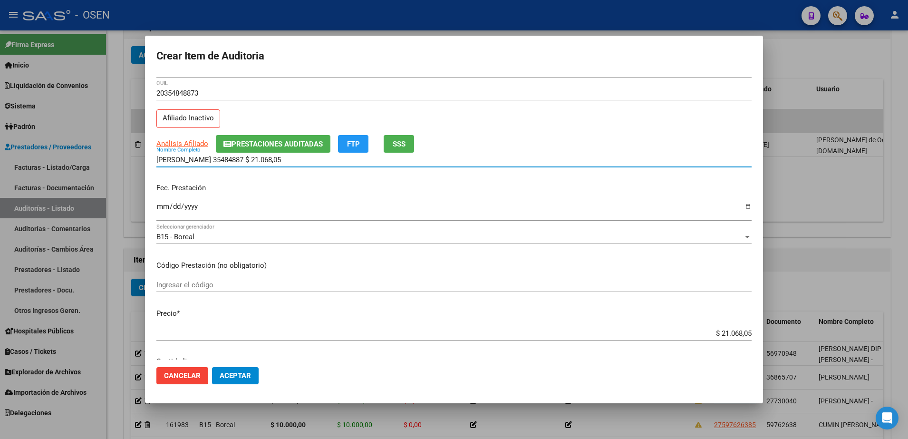
click at [267, 162] on input "BUSTOS ISAIAS SANTIAGO 35484887 $ 21.068,05" at bounding box center [453, 159] width 595 height 9
click at [246, 377] on span "Aceptar" at bounding box center [235, 375] width 31 height 9
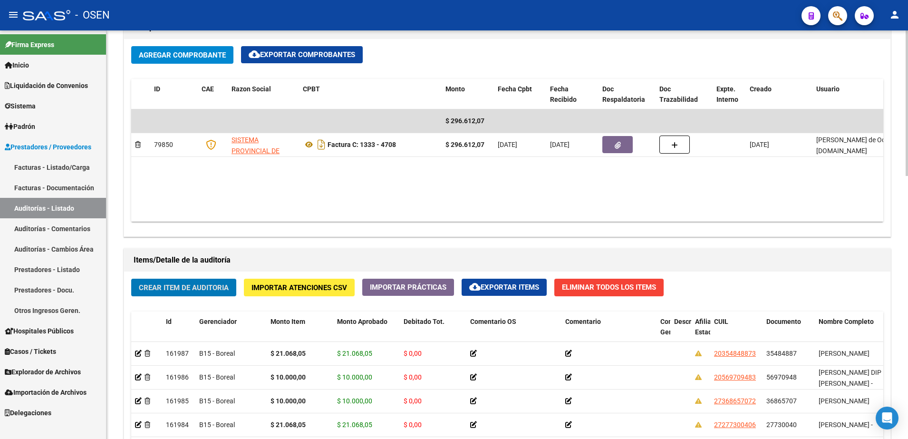
click at [215, 287] on span "Crear Item de Auditoria" at bounding box center [184, 287] width 90 height 9
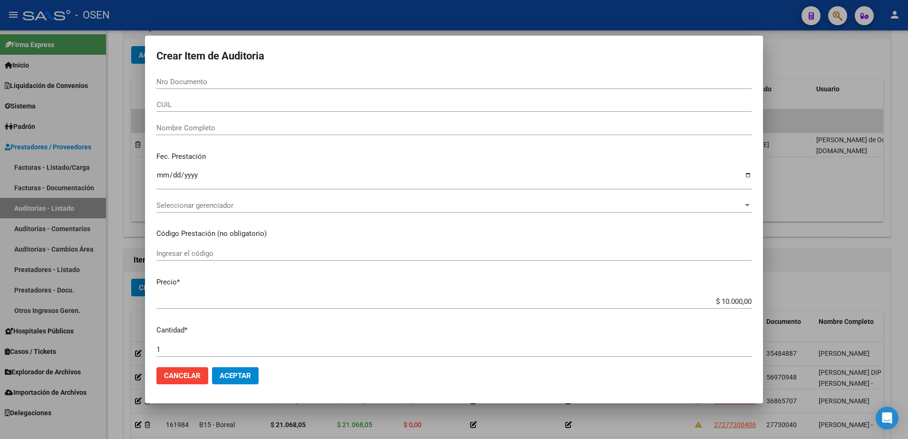
paste input "59762638"
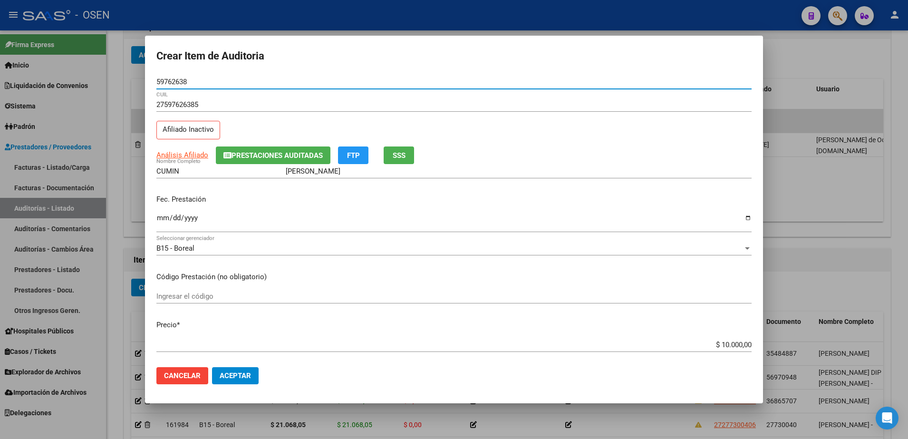
click at [164, 215] on input "Ingresar la fecha" at bounding box center [453, 221] width 595 height 15
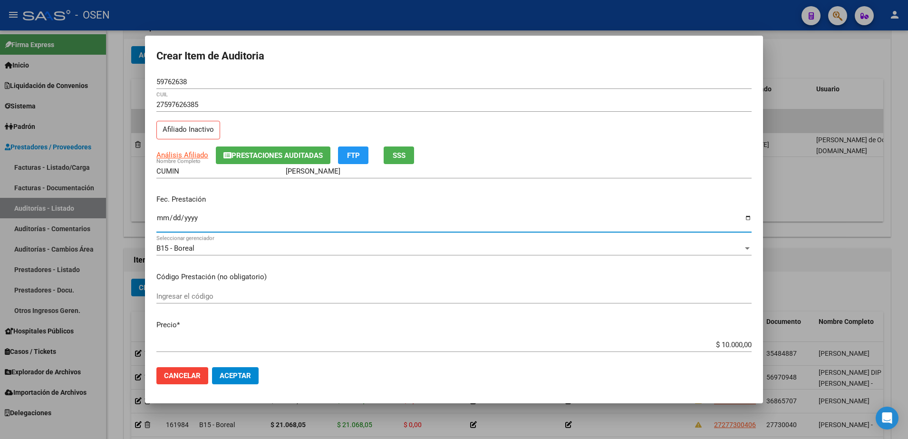
click at [241, 365] on mat-dialog-actions "Cancelar Aceptar" at bounding box center [453, 375] width 595 height 32
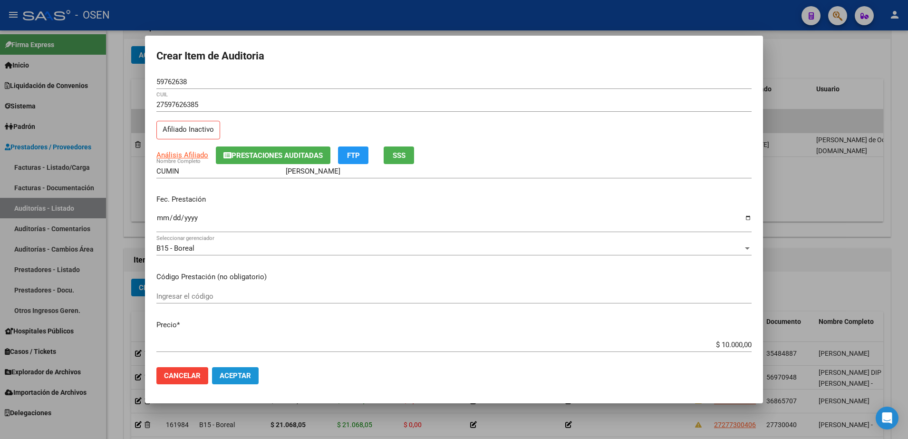
click at [243, 370] on button "Aceptar" at bounding box center [235, 375] width 47 height 17
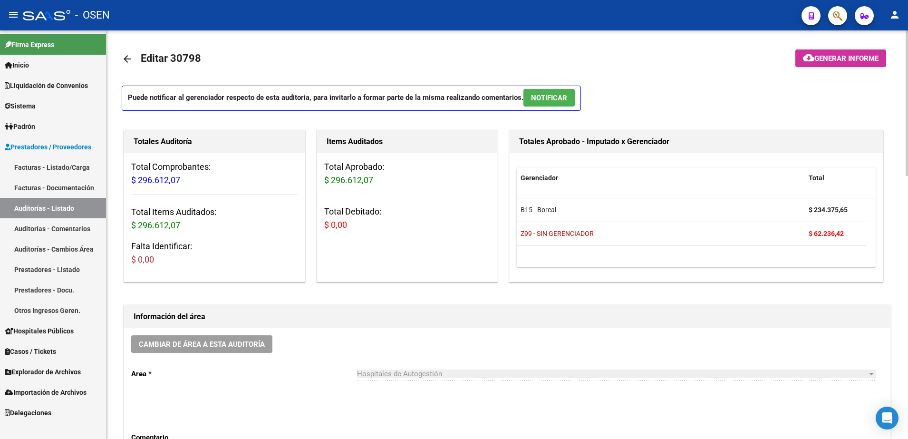
scroll to position [0, 0]
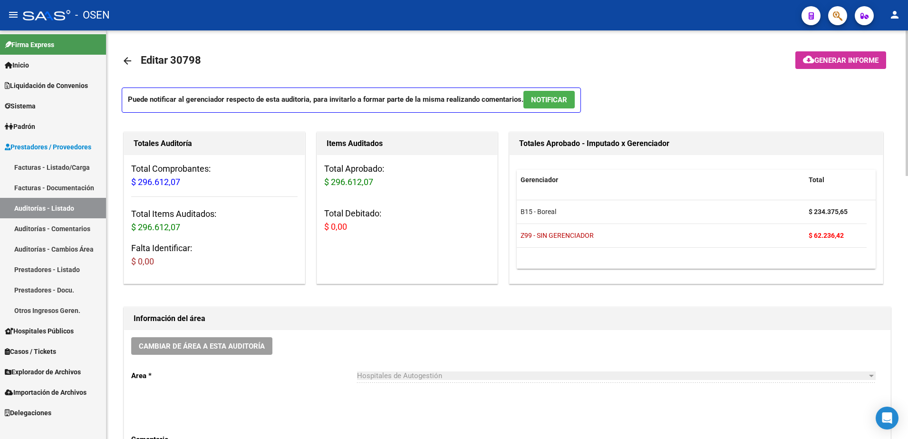
click at [122, 58] on mat-icon "arrow_back" at bounding box center [127, 60] width 11 height 11
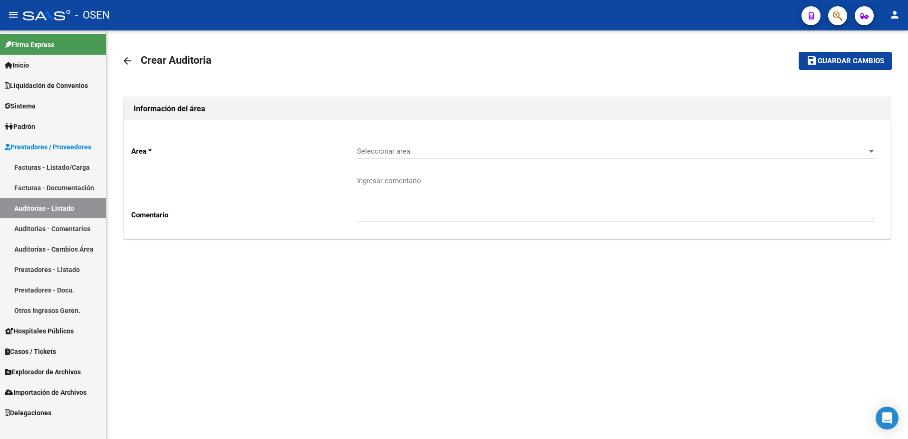
click at [122, 58] on mat-icon "arrow_back" at bounding box center [127, 60] width 11 height 11
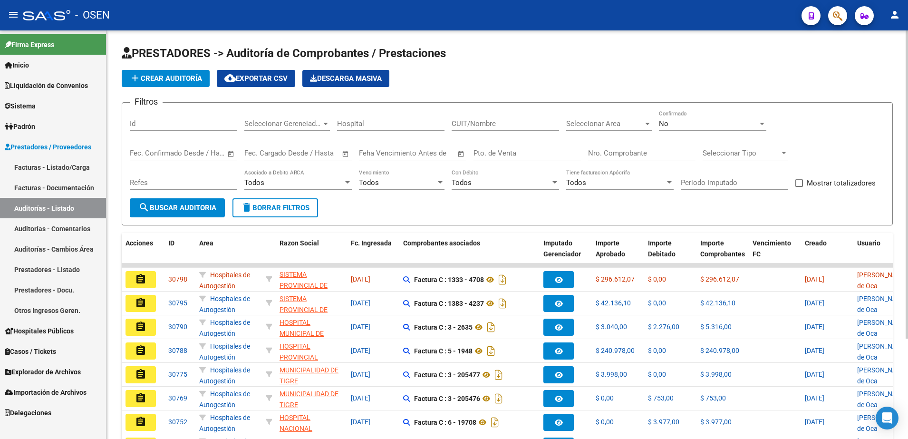
click at [185, 44] on div "PRESTADORES -> Auditoría de Comprobantes / Prestaciones add Crear Auditoría clo…" at bounding box center [506, 296] width 801 height 532
click at [193, 66] on app-list-header "PRESTADORES -> Auditoría de Comprobantes / Prestaciones add Crear Auditoría clo…" at bounding box center [507, 136] width 771 height 180
click at [202, 76] on span "add Crear Auditoría" at bounding box center [165, 78] width 73 height 9
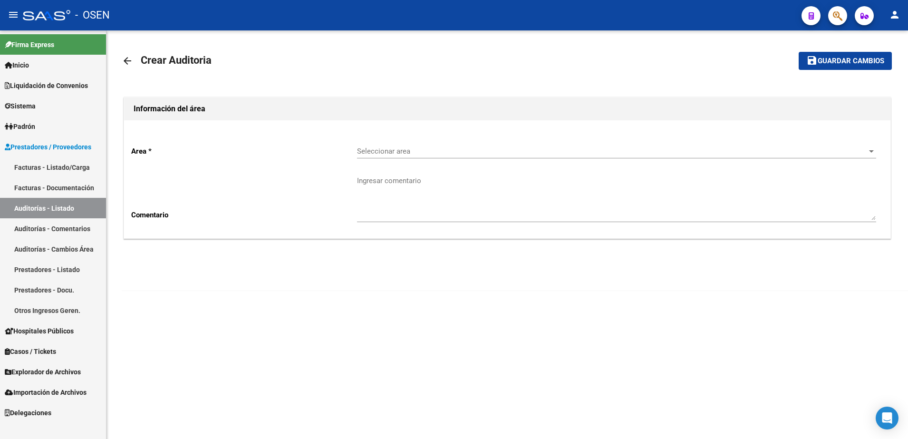
click at [391, 153] on span "Seleccionar area" at bounding box center [612, 151] width 511 height 9
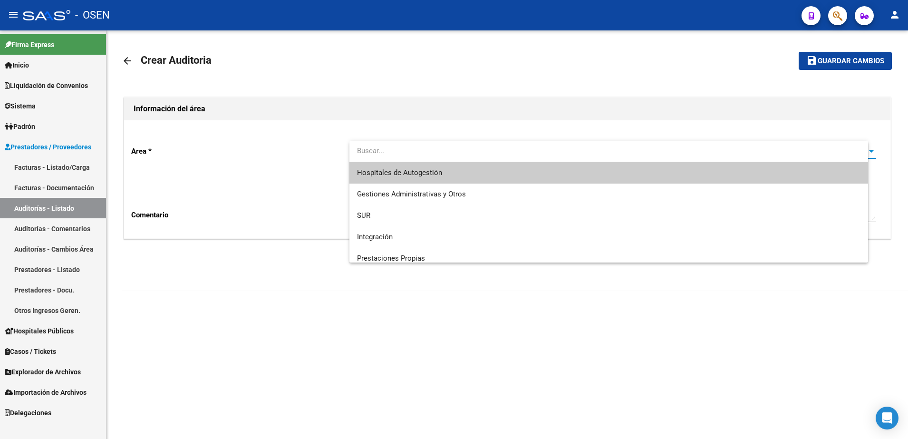
click at [400, 164] on span "Hospitales de Autogestión" at bounding box center [609, 172] width 504 height 21
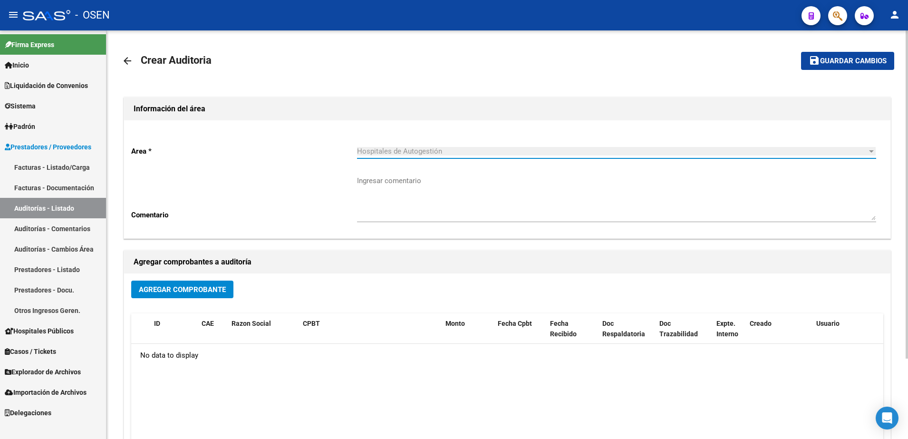
click at [205, 302] on div "Agregar Comprobante" at bounding box center [507, 292] width 752 height 25
click at [210, 280] on button "Agregar Comprobante" at bounding box center [182, 289] width 102 height 18
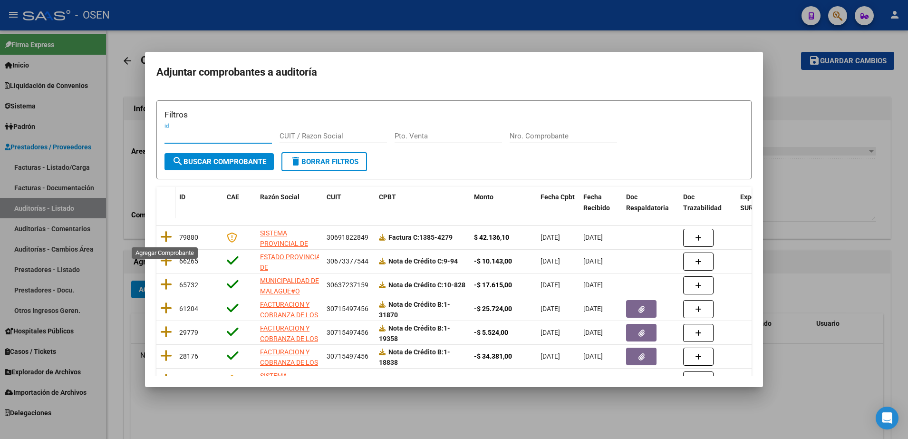
click at [167, 235] on icon at bounding box center [166, 236] width 12 height 13
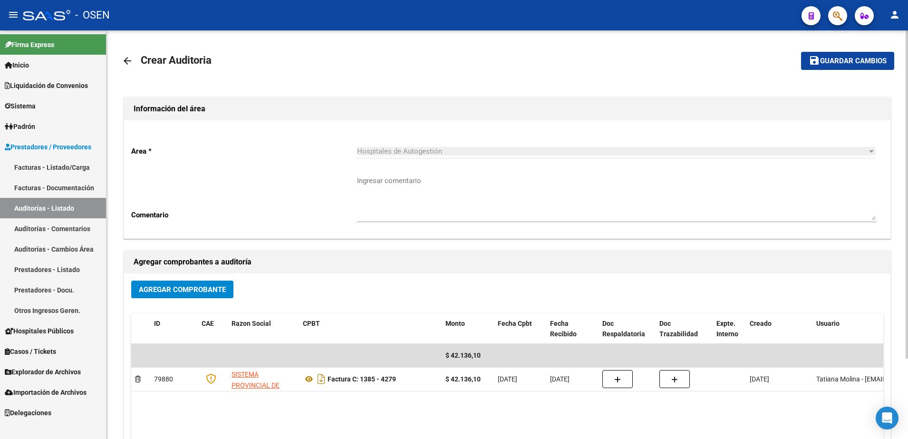
click at [881, 35] on div "arrow_back Crear Auditoria save Guardar cambios Información del área Area * Hos…" at bounding box center [506, 284] width 801 height 508
click at [882, 55] on button "save Guardar cambios" at bounding box center [847, 61] width 93 height 18
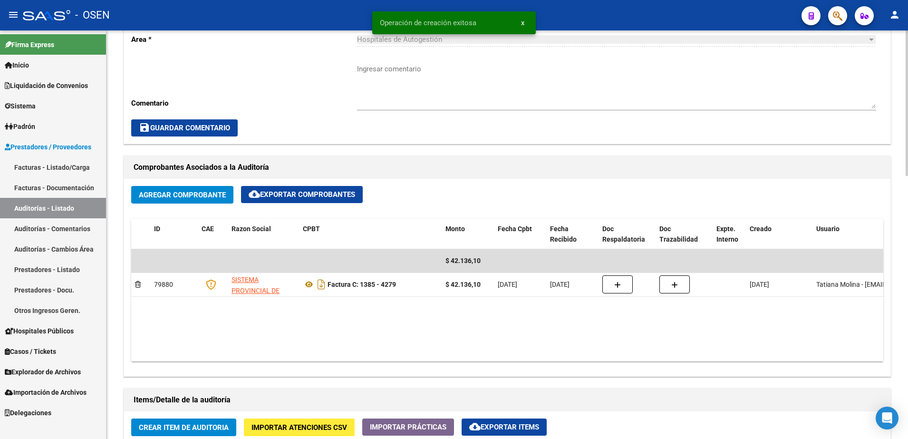
scroll to position [416, 0]
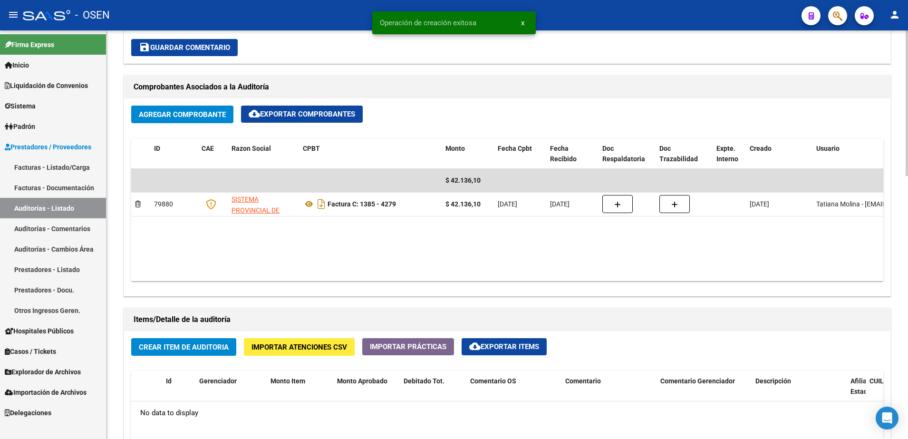
click at [229, 329] on div "Items/Detalle de la auditoría" at bounding box center [507, 319] width 766 height 23
click at [223, 346] on span "Crear Item de Auditoria" at bounding box center [184, 347] width 90 height 9
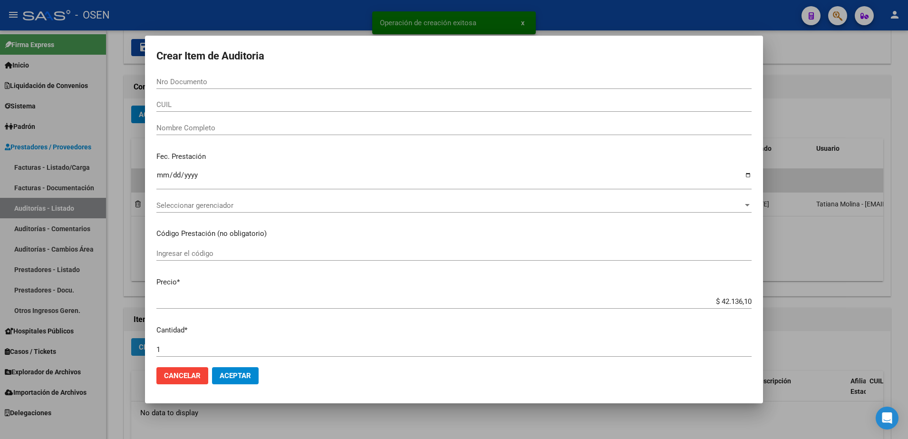
paste input "34710523"
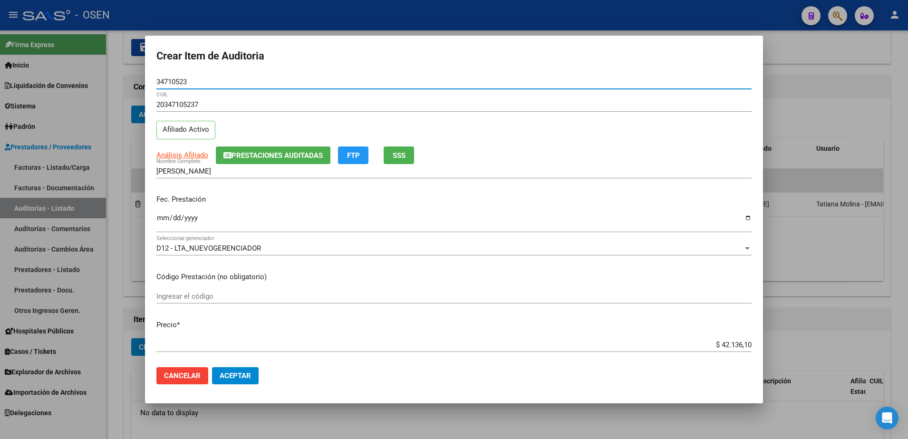
click at [158, 229] on input "Ingresar la fecha" at bounding box center [453, 221] width 595 height 15
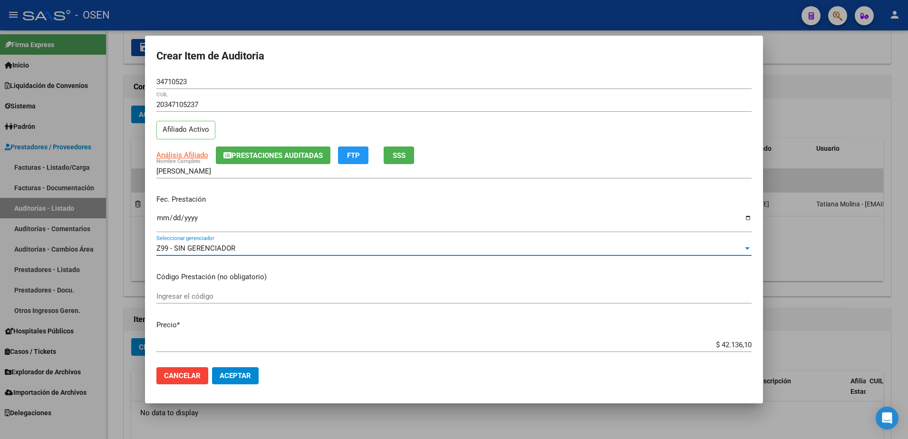
click at [725, 348] on input "$ 42.136,10" at bounding box center [453, 344] width 595 height 9
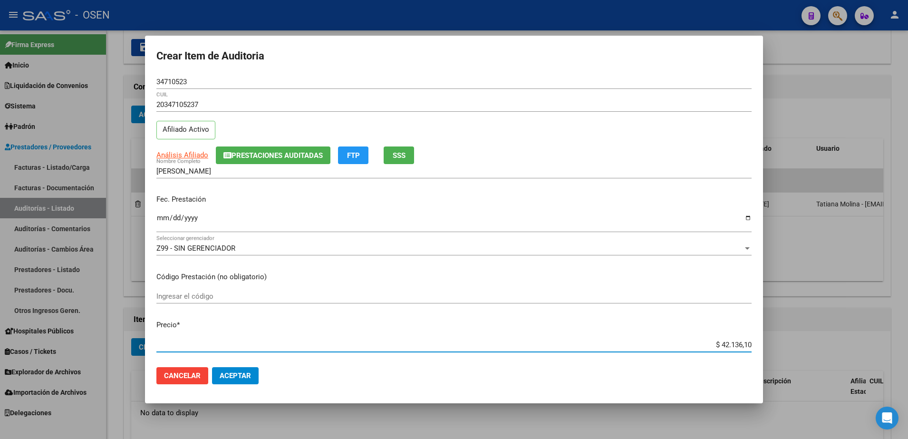
click at [724, 347] on input "$ 42.136,10" at bounding box center [453, 344] width 595 height 9
click at [184, 154] on span "Análisis Afiliado" at bounding box center [182, 155] width 52 height 9
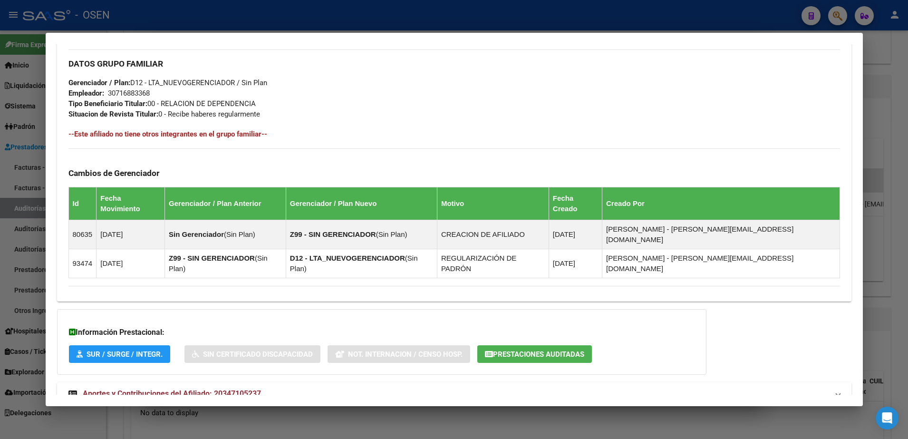
click at [397, 382] on mat-expansion-panel-header "Aportes y Contribuciones del Afiliado: 20347105237" at bounding box center [454, 393] width 794 height 23
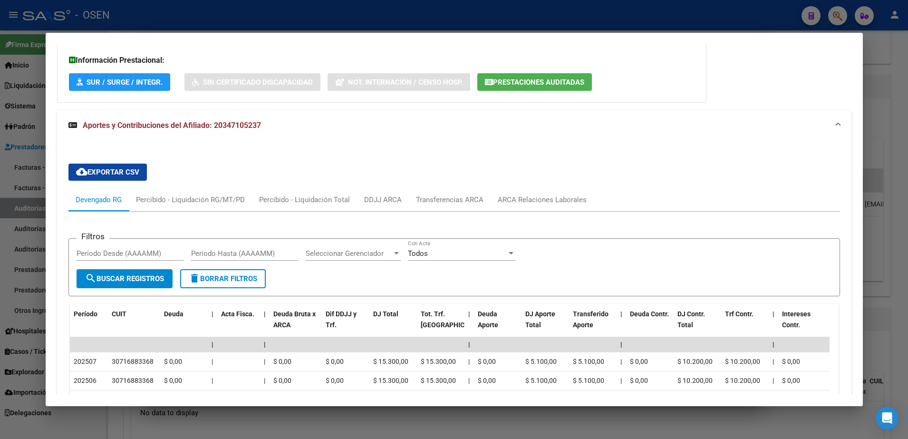
scroll to position [785, 0]
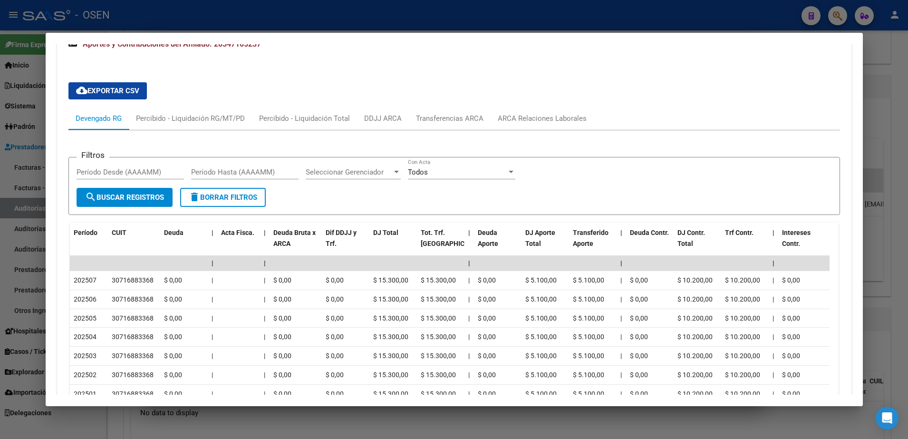
click at [32, 257] on div at bounding box center [454, 219] width 908 height 439
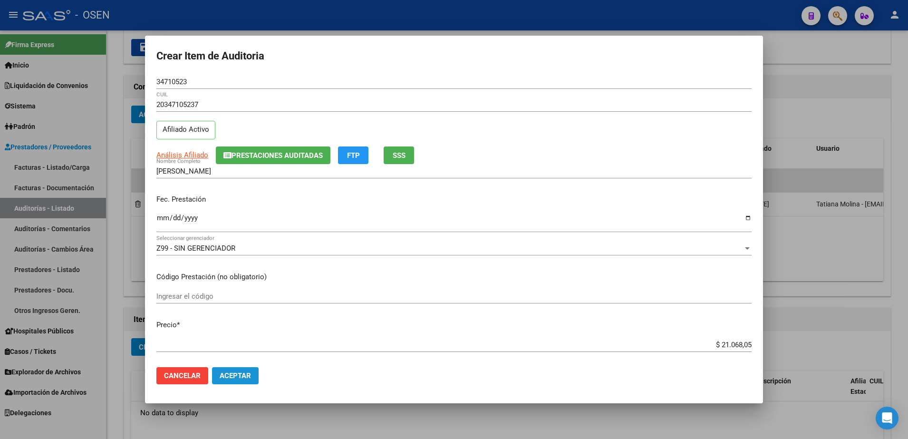
click at [220, 367] on button "Aceptar" at bounding box center [235, 375] width 47 height 17
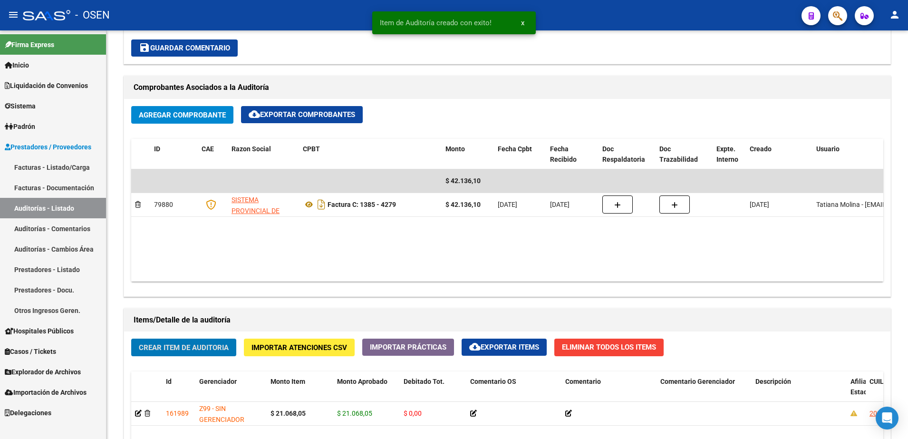
scroll to position [416, 0]
click at [212, 344] on span "Crear Item de Auditoria" at bounding box center [184, 347] width 90 height 9
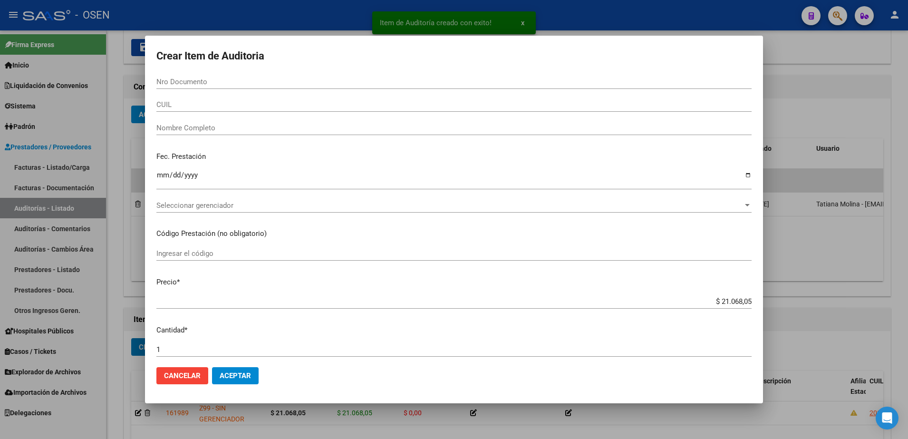
paste input "59039423"
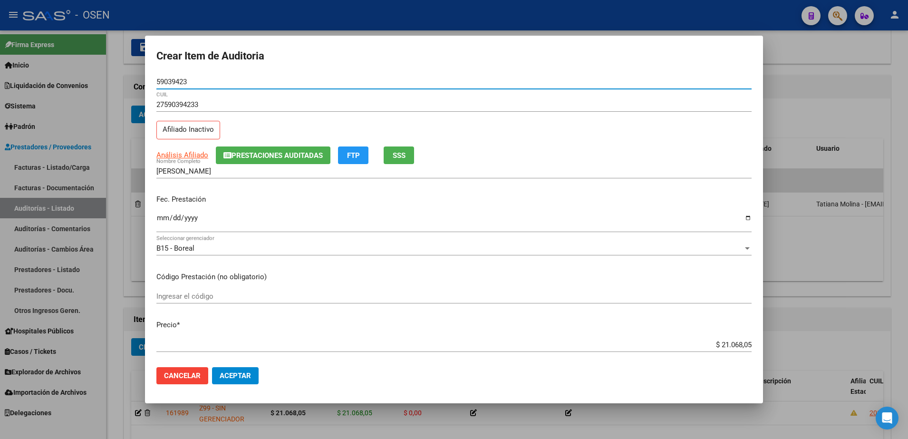
click at [184, 77] on input "59039423" at bounding box center [453, 81] width 595 height 9
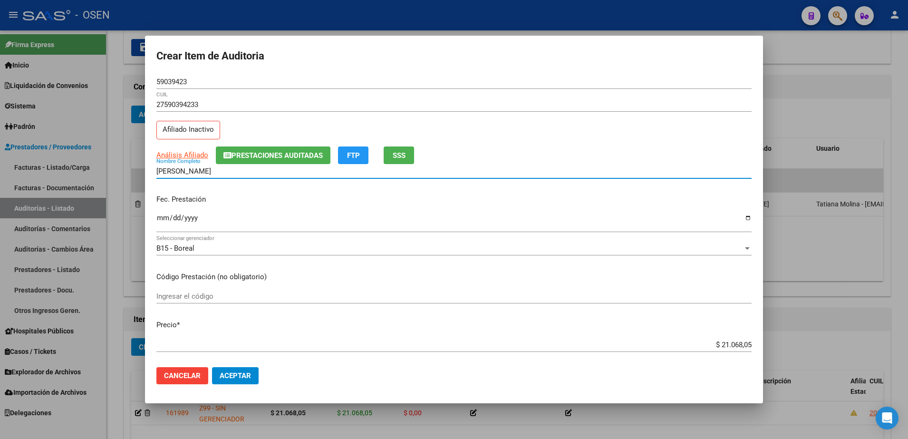
click at [261, 173] on input "BRIZUELA REINOSO MARTINA" at bounding box center [453, 171] width 595 height 9
paste input "59039423"
click at [724, 348] on input "$ 21.068,05" at bounding box center [453, 344] width 595 height 9
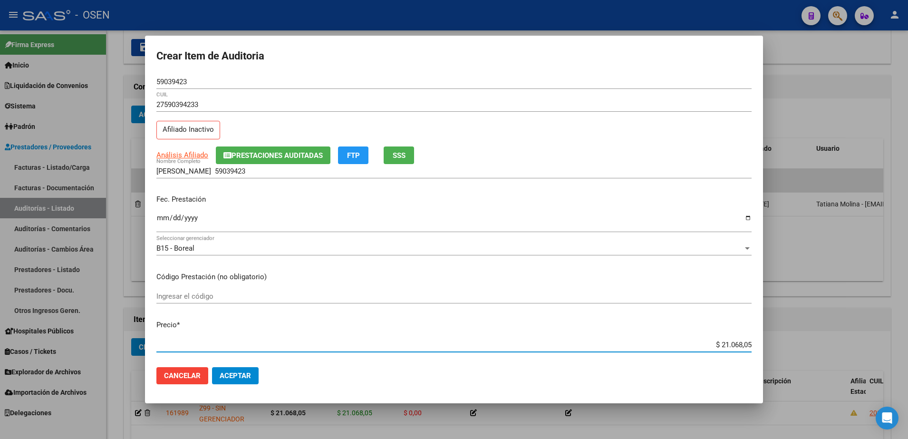
click at [724, 348] on input "$ 21.068,05" at bounding box center [453, 344] width 595 height 9
click at [340, 174] on input "BRIZUELA REINOSO MARTINA 59039423" at bounding box center [453, 171] width 595 height 9
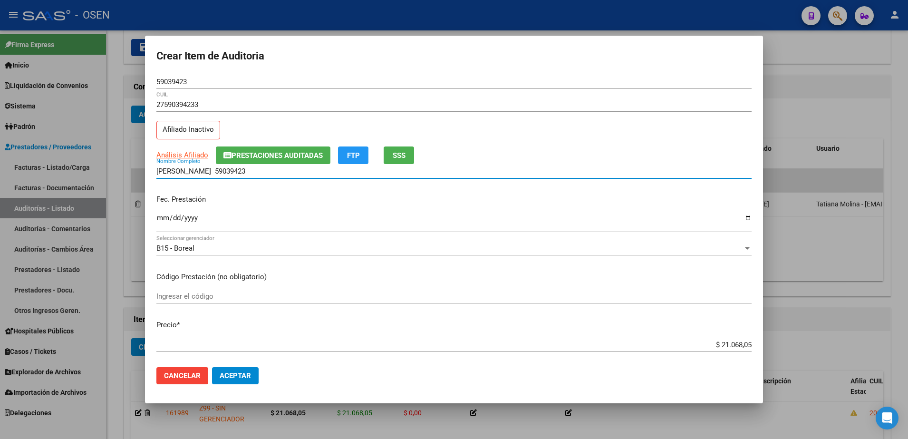
paste input "$ 21.068,05"
drag, startPoint x: 336, startPoint y: 174, endPoint x: 289, endPoint y: 167, distance: 46.7
click at [289, 167] on input "BRIZUELA REINOSO MARTINA 59039423 $ 21.068,05" at bounding box center [453, 171] width 595 height 9
click at [346, 168] on input "BRIZUELA REINOSO MARTINA 59039423 $ 21.068,05" at bounding box center [453, 171] width 595 height 9
drag, startPoint x: 346, startPoint y: 168, endPoint x: 101, endPoint y: 174, distance: 245.4
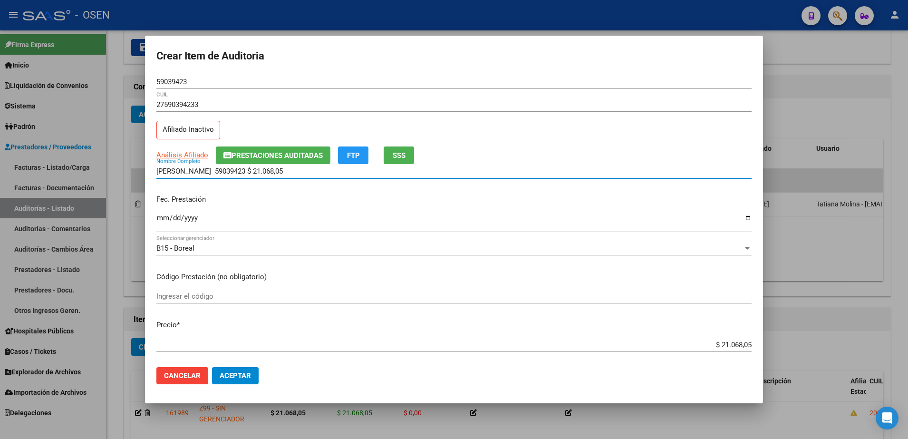
click at [101, 174] on div "Crear Item de Auditoria 59039423 Nro Documento 27590394233 CUIL Afiliado Inacti…" at bounding box center [454, 219] width 908 height 439
click at [328, 170] on input "BRIZUELA REINOSO MARTINA 59039423 $ 21.068,05" at bounding box center [453, 171] width 595 height 9
drag, startPoint x: 332, startPoint y: 170, endPoint x: 256, endPoint y: 169, distance: 76.1
click at [256, 169] on input "BRIZUELA REINOSO MARTINA 59039423 $ 21.068,05" at bounding box center [453, 171] width 595 height 9
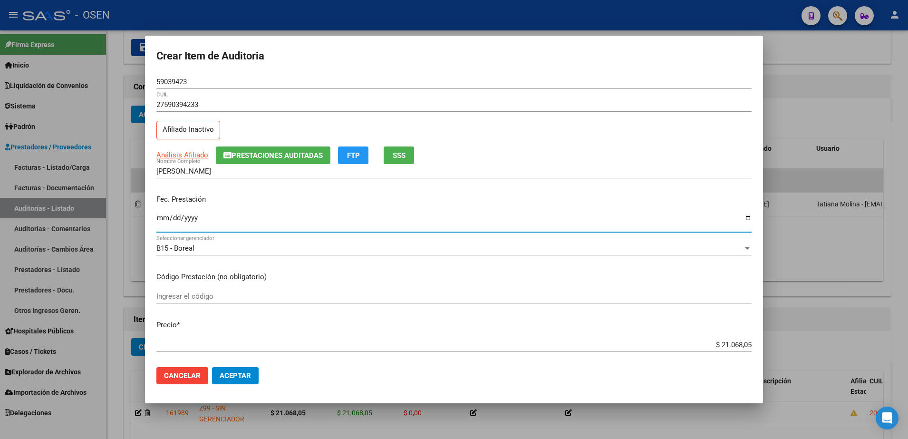
click at [157, 215] on input "Ingresar la fecha" at bounding box center [453, 221] width 595 height 15
click at [238, 367] on button "Aceptar" at bounding box center [235, 375] width 47 height 17
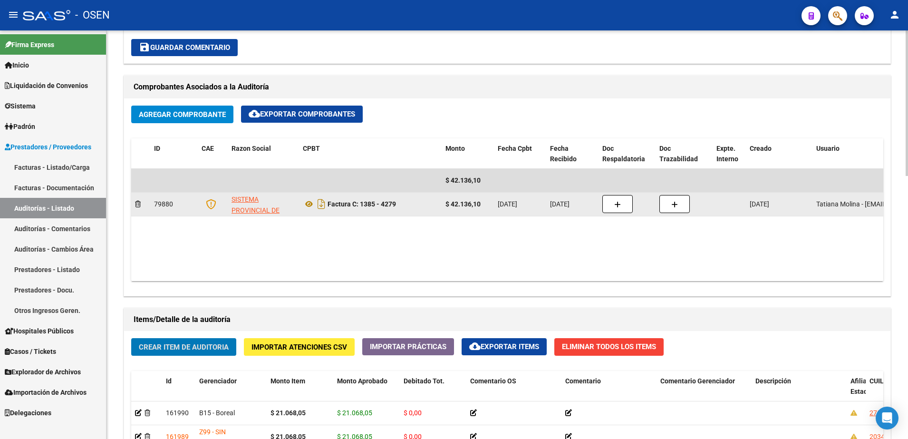
click at [468, 212] on datatable-body-cell "$ 42.136,10" at bounding box center [468, 204] width 52 height 23
click at [467, 212] on datatable-body-cell "$ 42.136,10" at bounding box center [468, 204] width 52 height 23
click at [466, 208] on div "$ 42.136,10" at bounding box center [467, 204] width 45 height 11
copy strong "42.136,10"
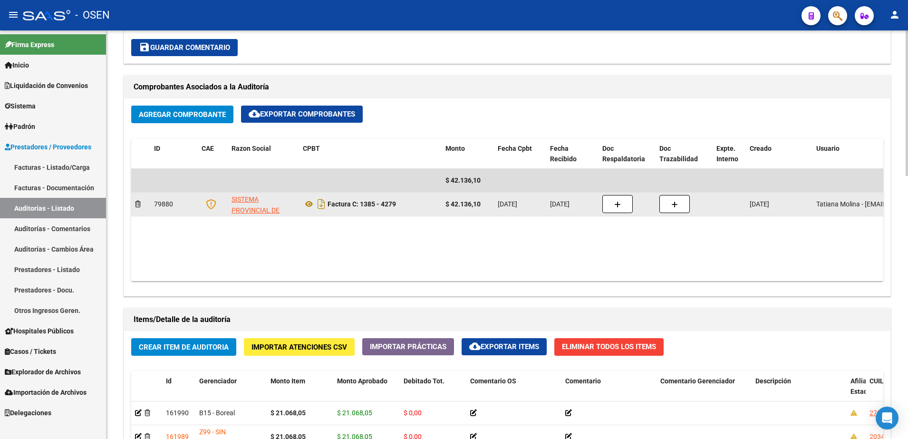
click at [462, 204] on strong "$ 42.136,10" at bounding box center [462, 204] width 35 height 8
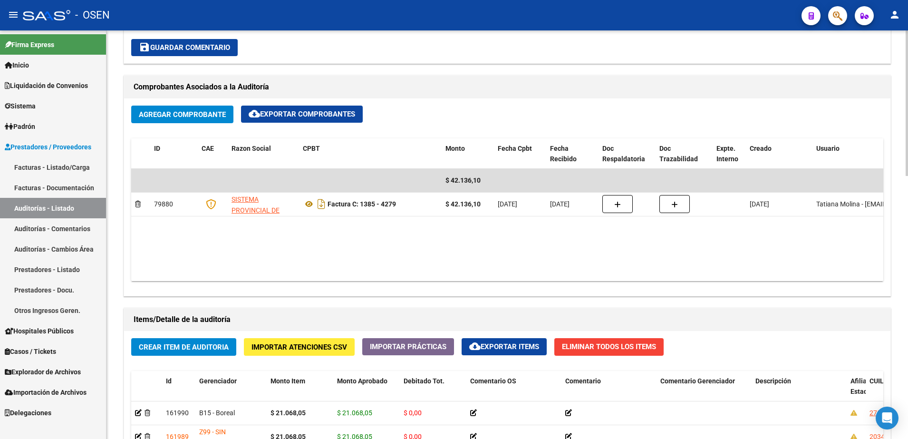
scroll to position [298, 0]
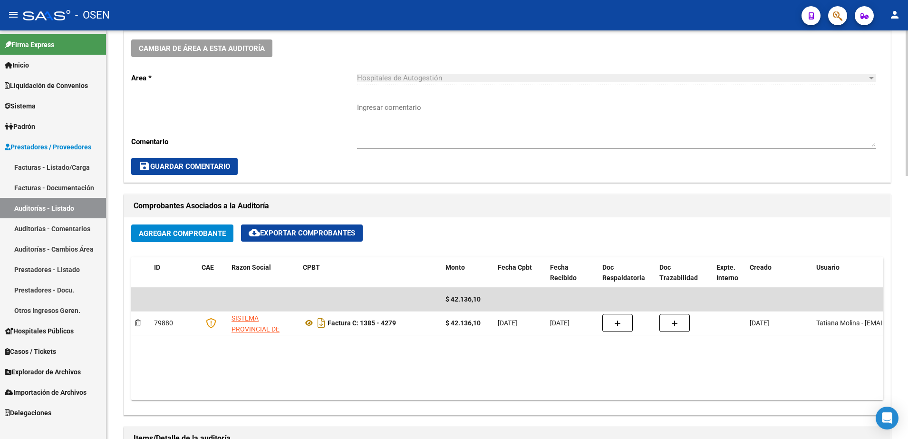
click at [415, 108] on textarea "Ingresar comentario" at bounding box center [616, 124] width 519 height 45
paste textarea "$ 42.136,10"
drag, startPoint x: 429, startPoint y: 109, endPoint x: 340, endPoint y: 104, distance: 89.0
click at [340, 104] on div "Cambiar de área a esta auditoría Area * Hospitales de Autogestión Seleccionar a…" at bounding box center [507, 107] width 766 height 150
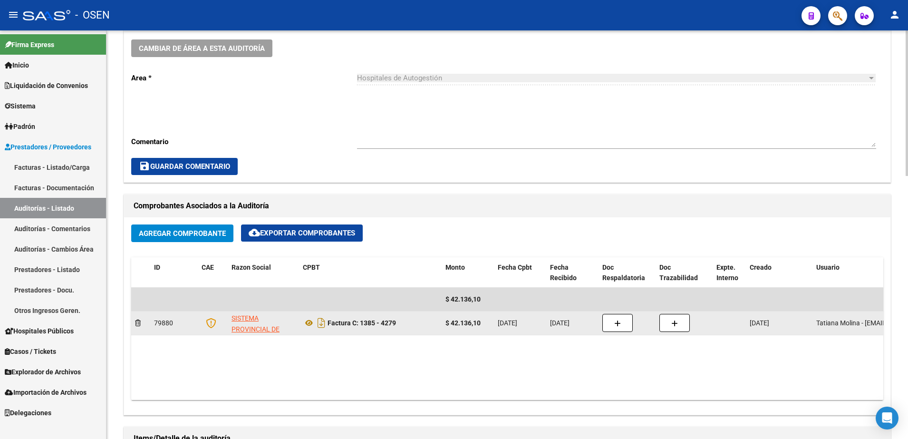
drag, startPoint x: 361, startPoint y: 320, endPoint x: 403, endPoint y: 322, distance: 42.4
click at [403, 322] on div "Factura C: 1385 - 4279" at bounding box center [370, 322] width 135 height 15
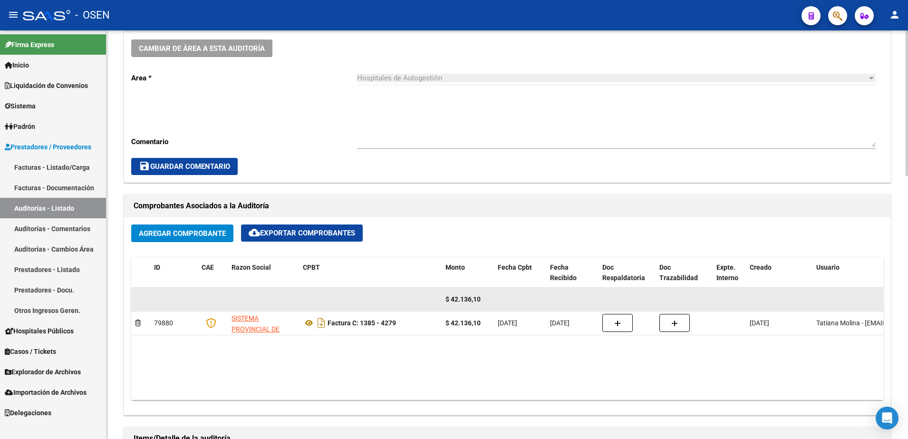
copy strong "1385 - 4279"
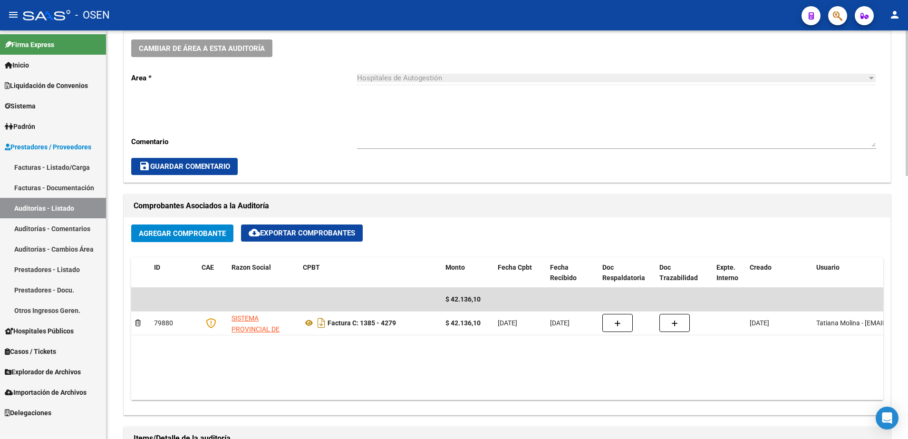
click at [400, 97] on div "Ingresar comentario" at bounding box center [616, 121] width 519 height 55
paste textarea "1385 - 4279"
drag, startPoint x: 418, startPoint y: 111, endPoint x: 320, endPoint y: 110, distance: 97.9
click at [317, 113] on div "Cambiar de área a esta auditoría Area * Hospitales de Autogestión Seleccionar a…" at bounding box center [507, 107] width 766 height 150
click at [406, 110] on textarea "1385 - 4279" at bounding box center [616, 124] width 519 height 45
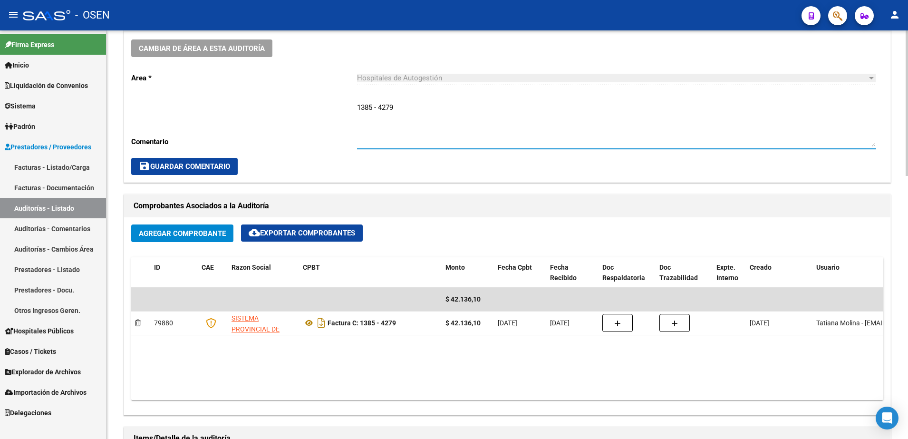
drag, startPoint x: 409, startPoint y: 108, endPoint x: 341, endPoint y: 109, distance: 67.5
click at [341, 109] on div "Cambiar de área a esta auditoría Area * Hospitales de Autogestión Seleccionar a…" at bounding box center [507, 107] width 766 height 150
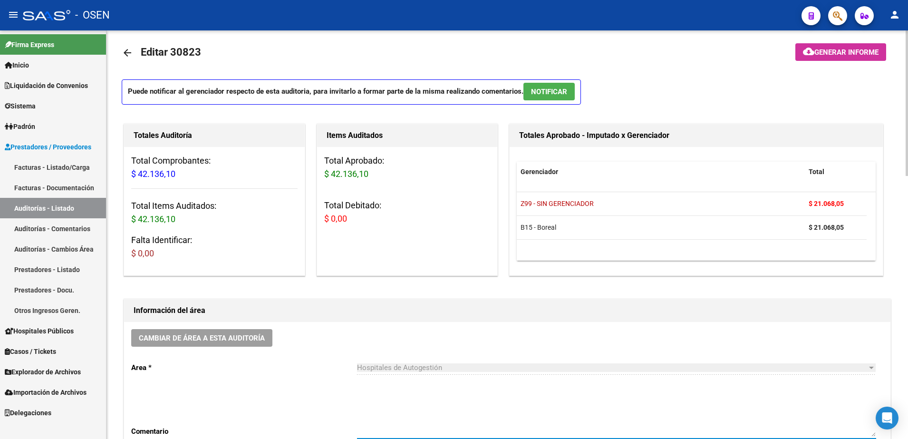
scroll to position [0, 0]
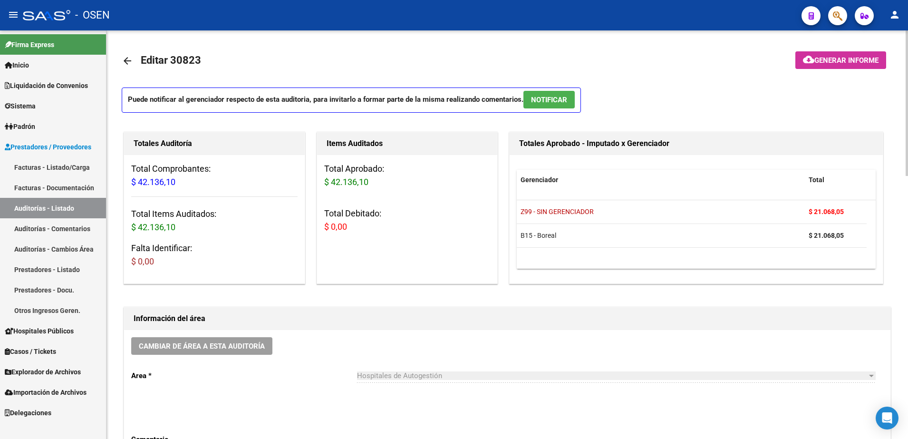
click at [133, 54] on link "arrow_back" at bounding box center [131, 60] width 19 height 22
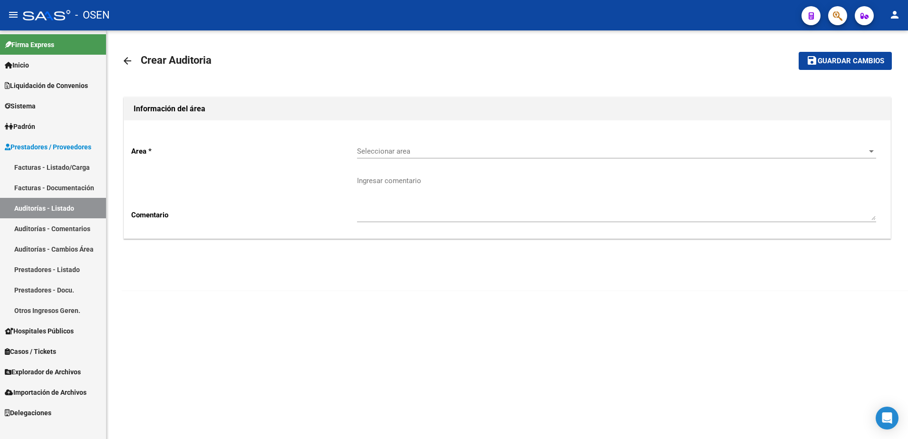
click at [133, 54] on link "arrow_back" at bounding box center [131, 60] width 19 height 22
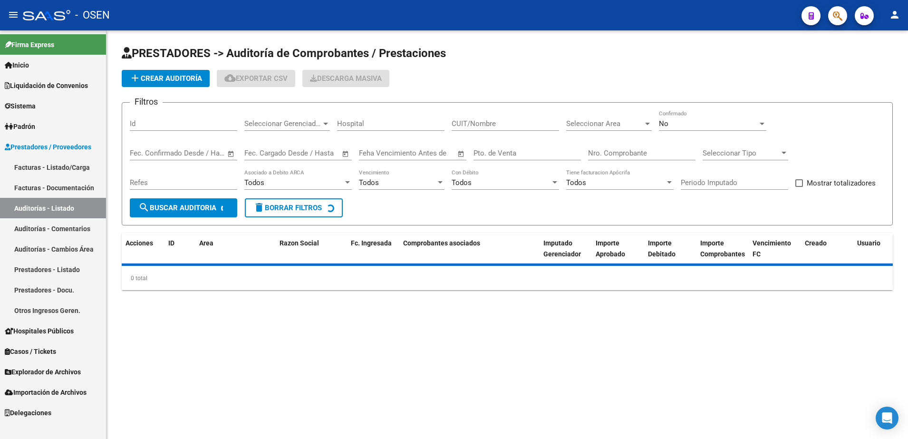
drag, startPoint x: 133, startPoint y: 54, endPoint x: 450, endPoint y: 81, distance: 317.8
click at [450, 81] on div "add Crear Auditoría cloud_download Exportar CSV Descarga Masiva" at bounding box center [507, 78] width 771 height 17
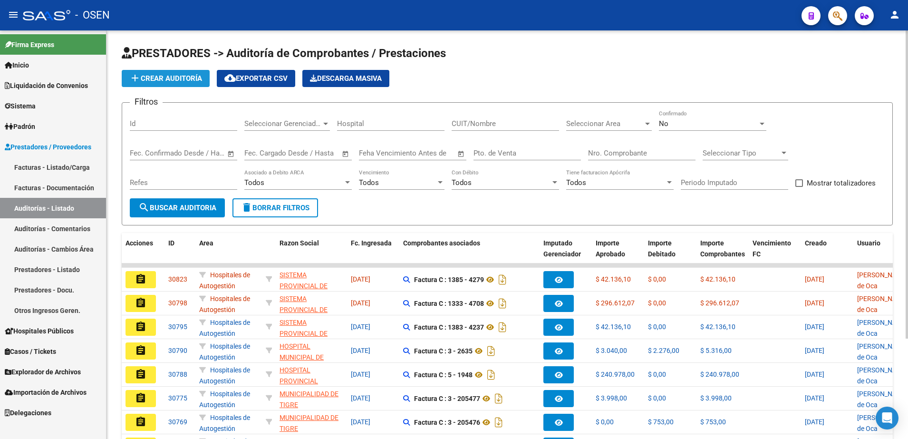
click at [195, 86] on button "add Crear Auditoría" at bounding box center [166, 78] width 88 height 17
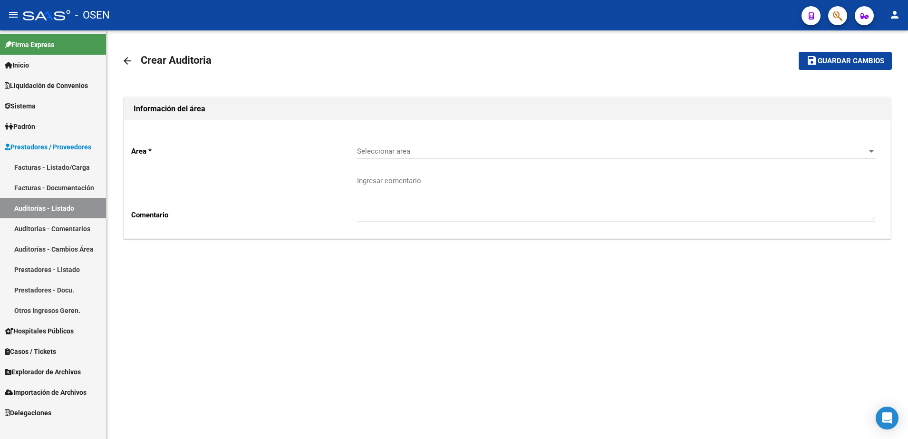
click at [323, 155] on p "Area *" at bounding box center [244, 151] width 226 height 10
click at [376, 154] on span "Seleccionar area" at bounding box center [612, 151] width 511 height 9
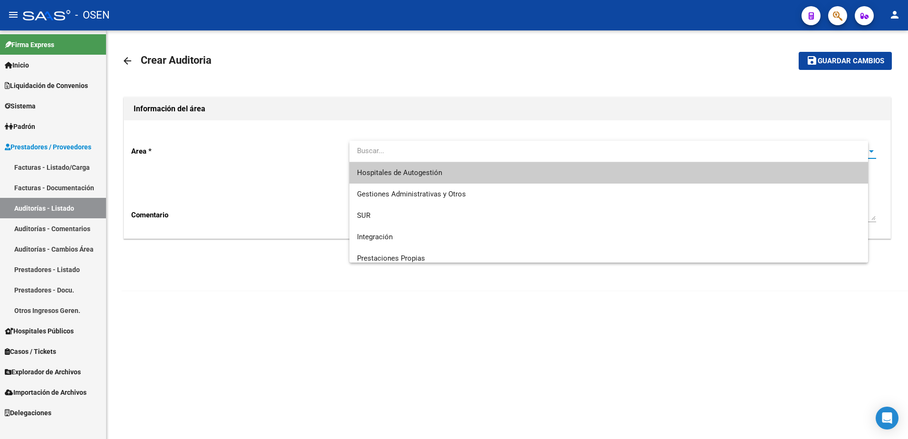
click at [389, 166] on span "Hospitales de Autogestión" at bounding box center [609, 172] width 504 height 21
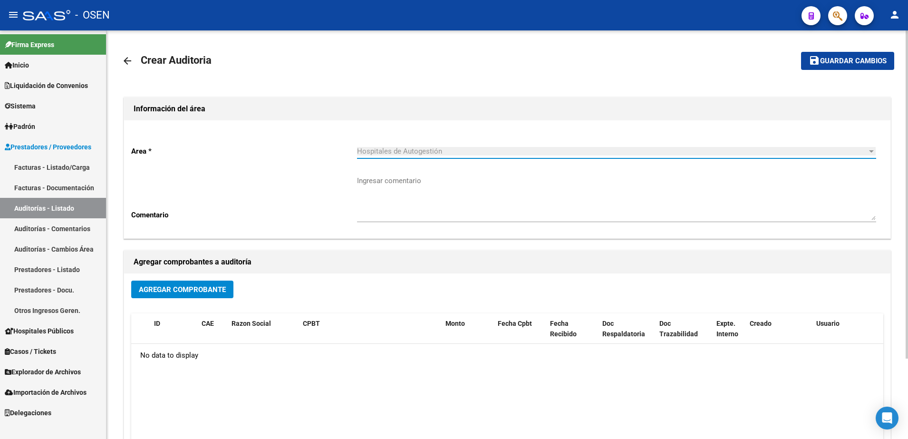
click at [181, 289] on span "Agregar Comprobante" at bounding box center [182, 289] width 87 height 9
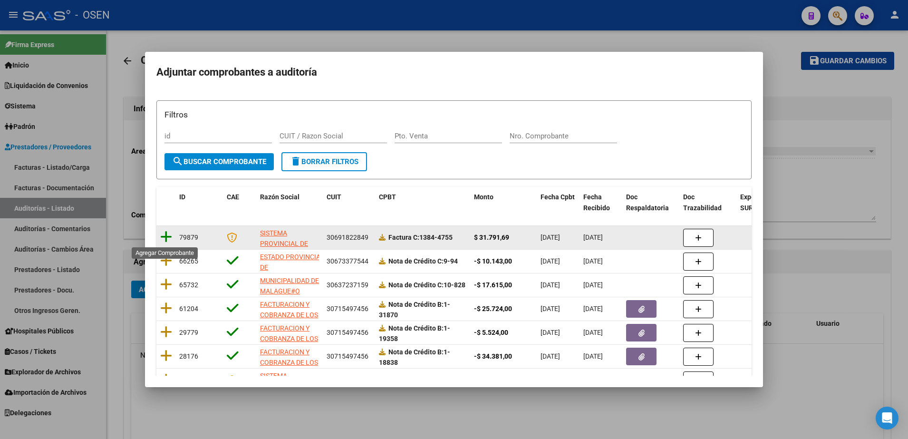
click at [167, 240] on icon at bounding box center [166, 236] width 12 height 13
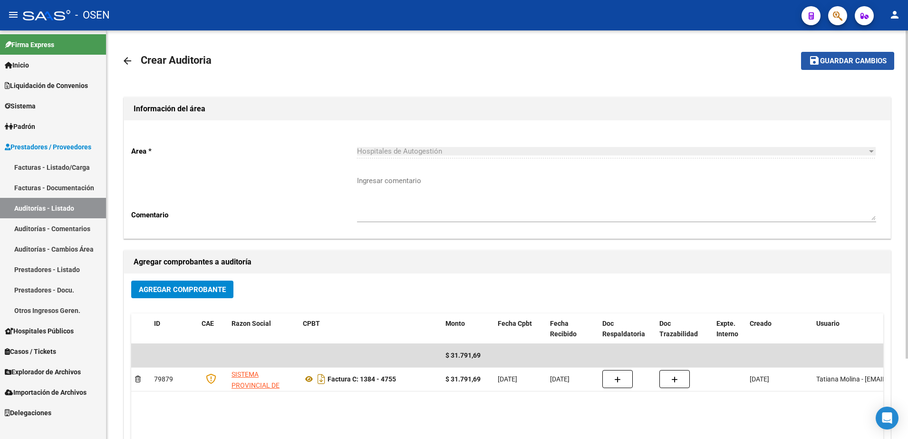
click at [808, 65] on button "save Guardar cambios" at bounding box center [847, 61] width 93 height 18
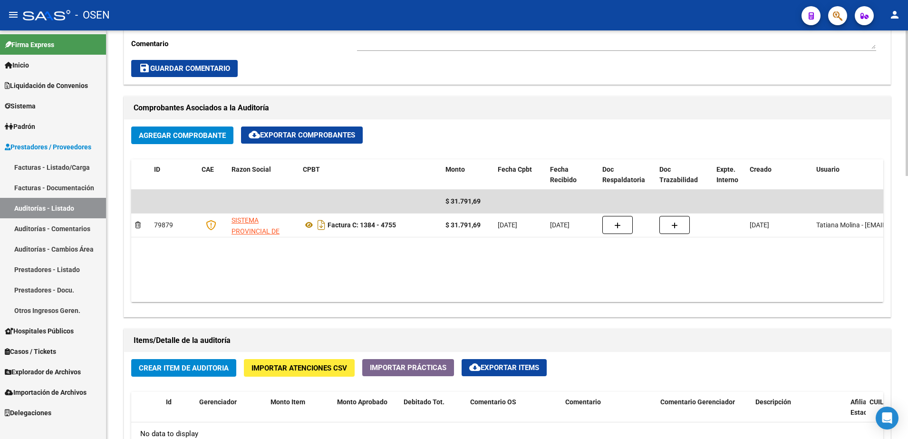
scroll to position [475, 0]
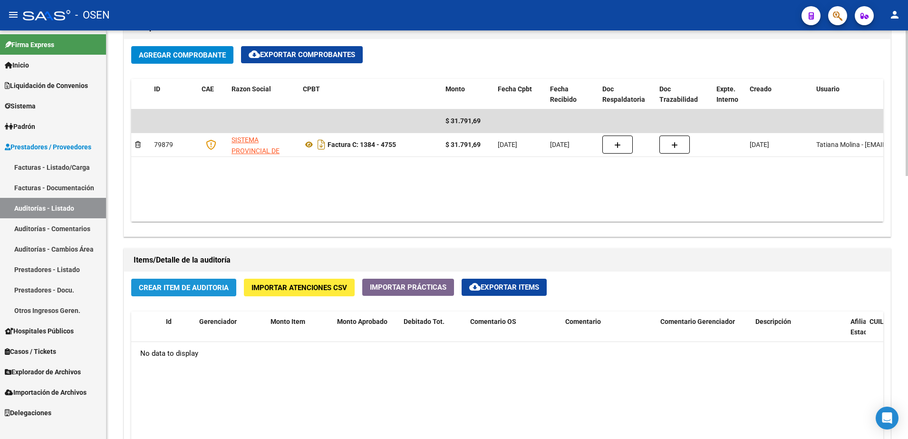
click at [200, 285] on span "Crear Item de Auditoria" at bounding box center [184, 287] width 90 height 9
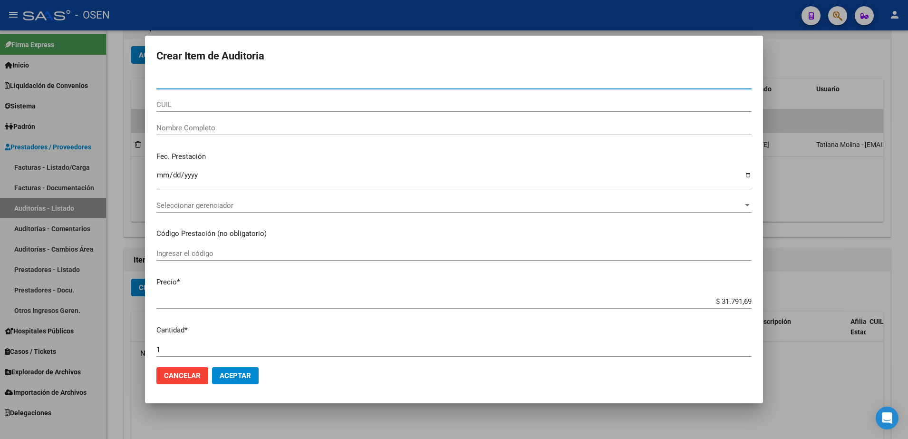
paste input "23963919"
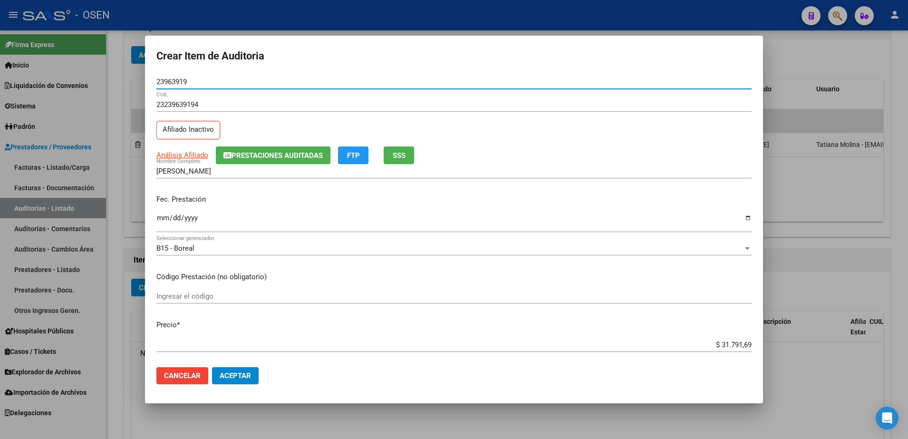
click at [164, 222] on input "Ingresar la fecha" at bounding box center [453, 221] width 595 height 15
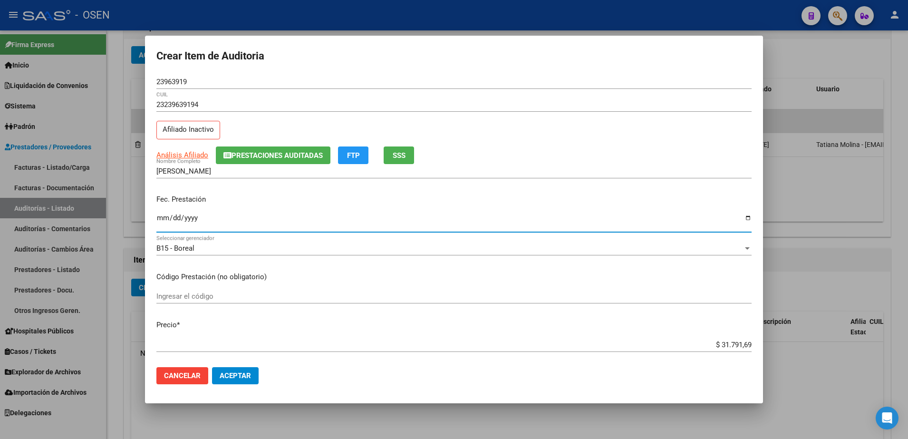
click at [183, 152] on span "Análisis Afiliado" at bounding box center [182, 155] width 52 height 9
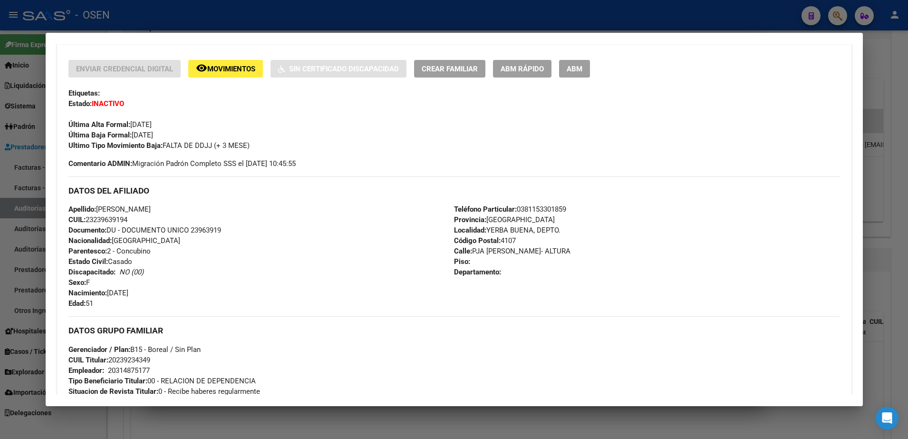
scroll to position [98, 0]
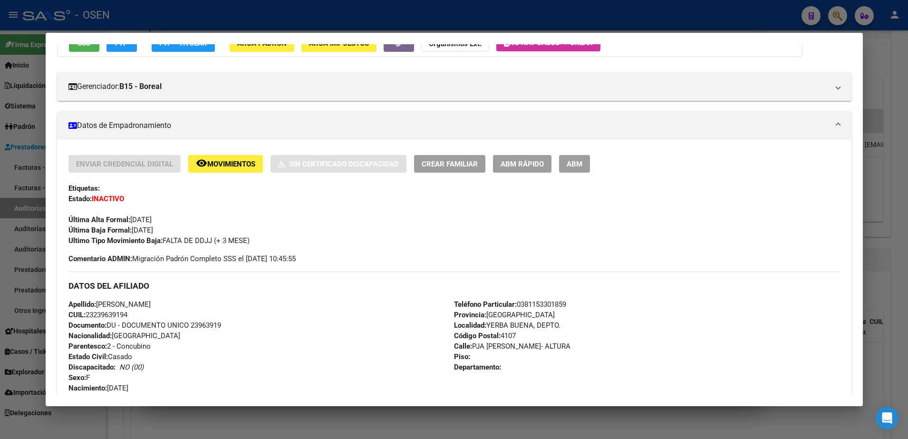
click at [250, 11] on div at bounding box center [454, 219] width 908 height 439
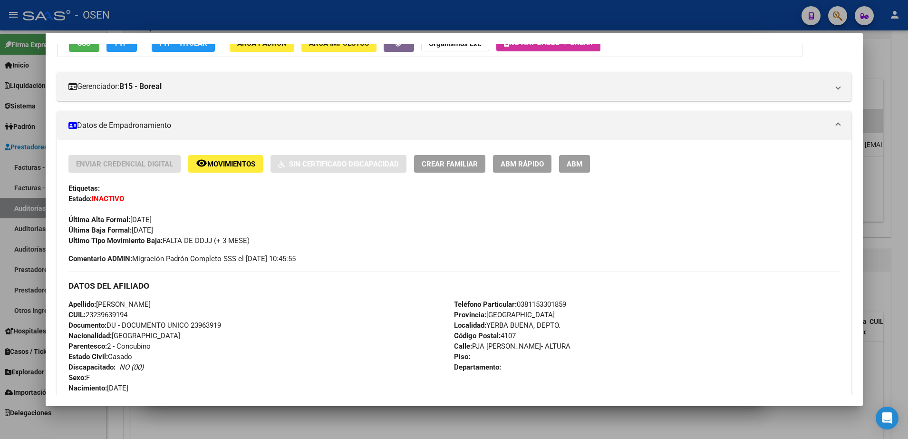
click at [250, 11] on div at bounding box center [454, 219] width 908 height 439
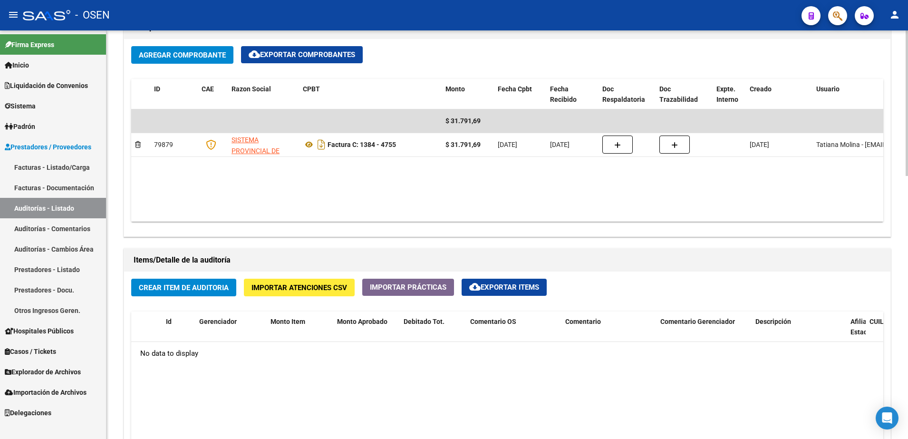
click at [206, 284] on span "Crear Item de Auditoria" at bounding box center [184, 287] width 90 height 9
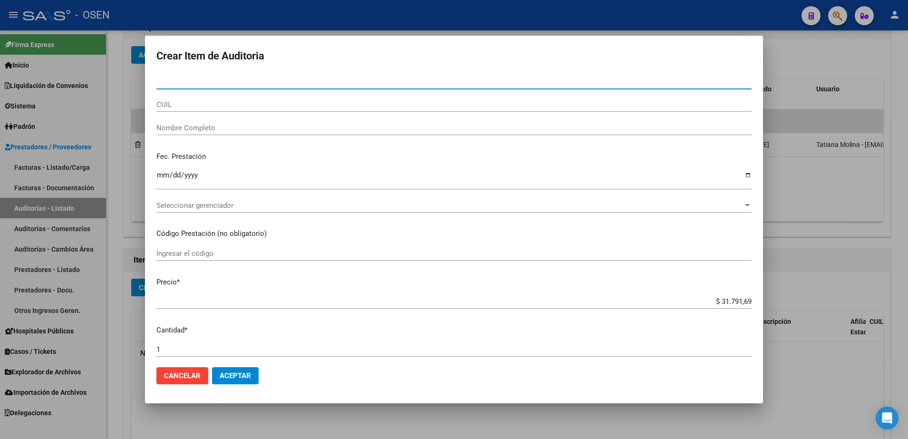
click at [232, 105] on input "CUIL" at bounding box center [453, 104] width 595 height 9
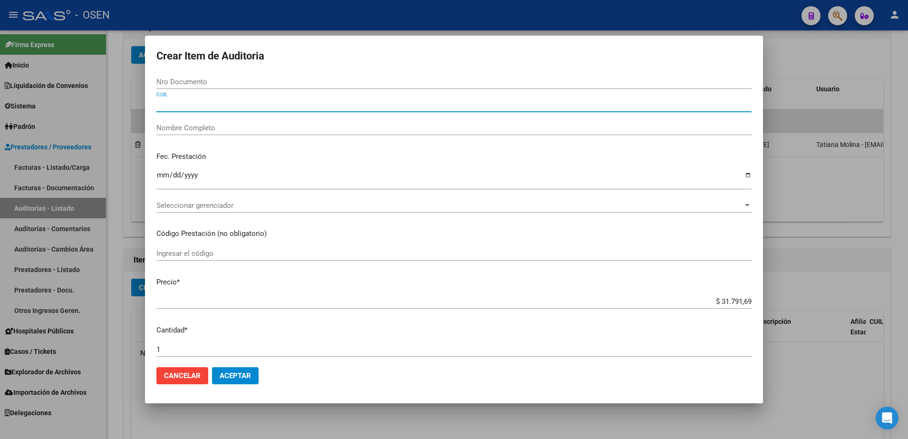
paste input "23288774609"
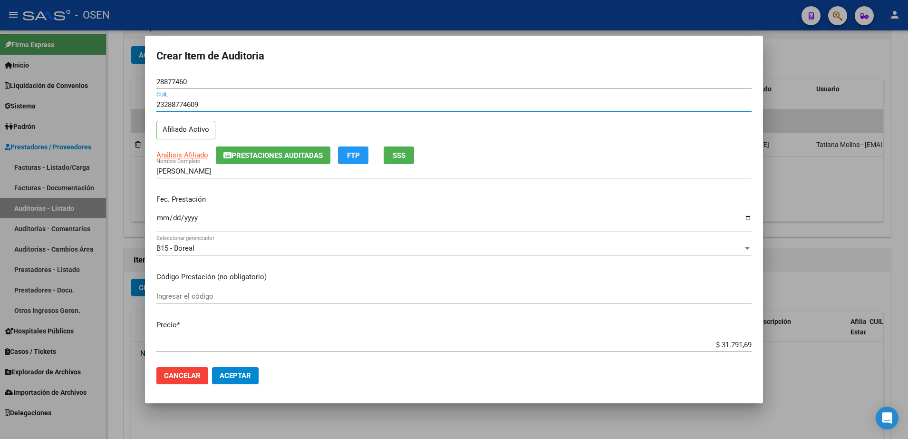
click at [156, 217] on input "Ingresar la fecha" at bounding box center [453, 221] width 595 height 15
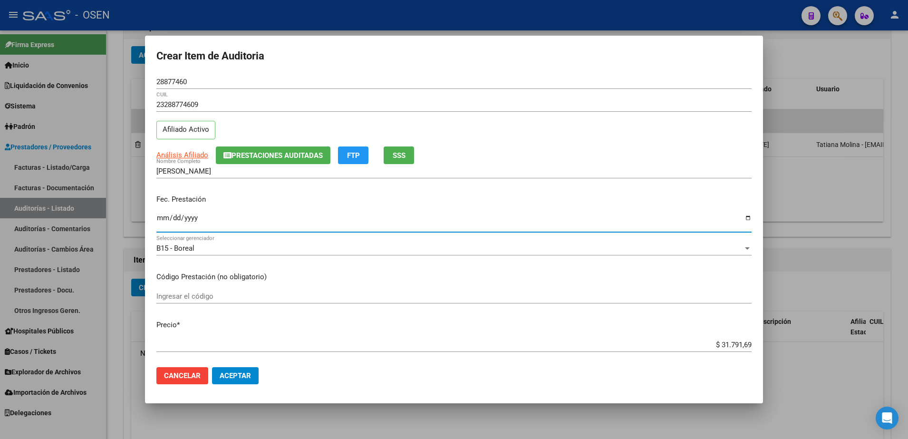
click at [729, 345] on input "$ 31.791,69" at bounding box center [453, 344] width 595 height 9
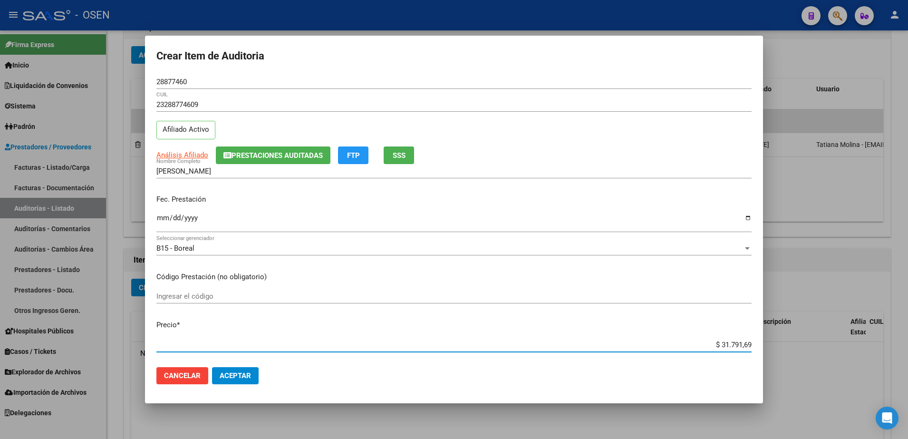
click at [729, 345] on input "$ 31.791,69" at bounding box center [453, 344] width 595 height 9
click at [229, 370] on button "Aceptar" at bounding box center [235, 375] width 47 height 17
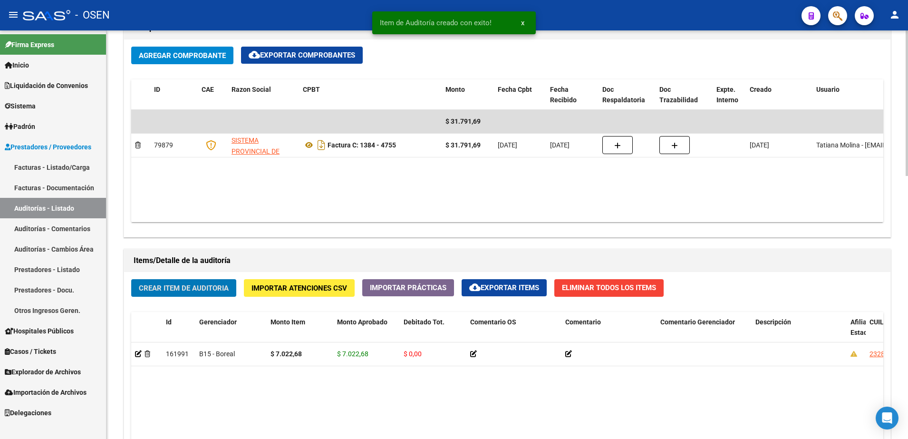
scroll to position [476, 0]
click at [214, 293] on button "Crear Item de Auditoria" at bounding box center [183, 288] width 105 height 18
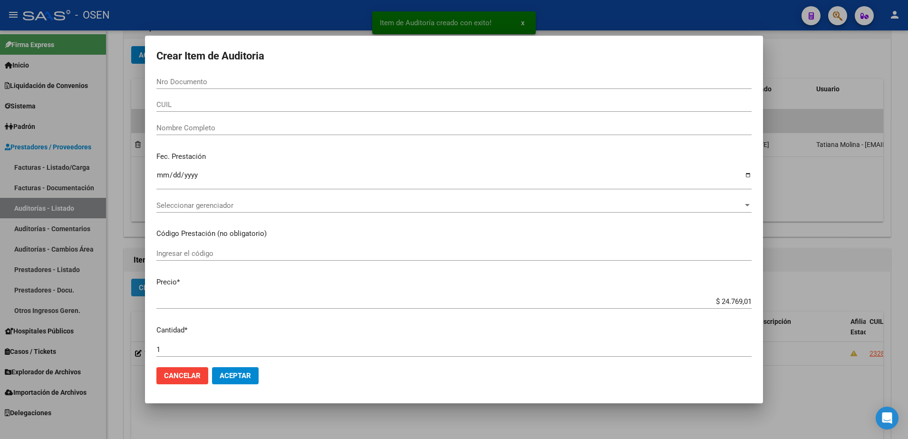
click at [214, 286] on p "Precio *" at bounding box center [453, 282] width 595 height 11
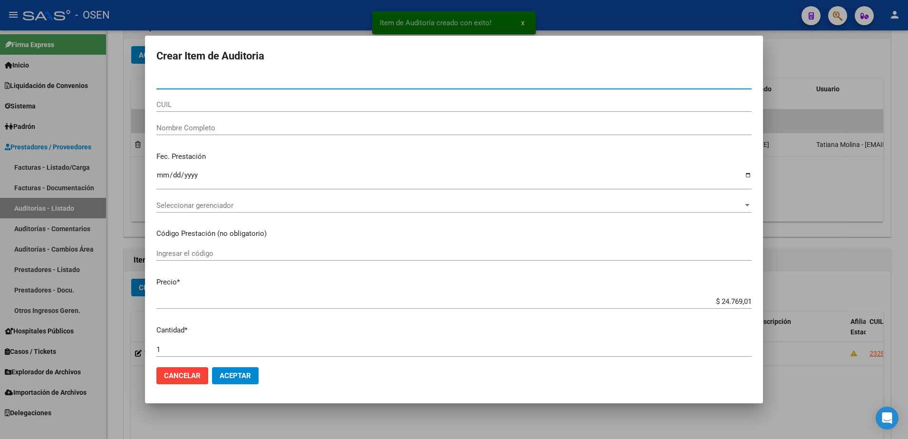
paste input "23963919"
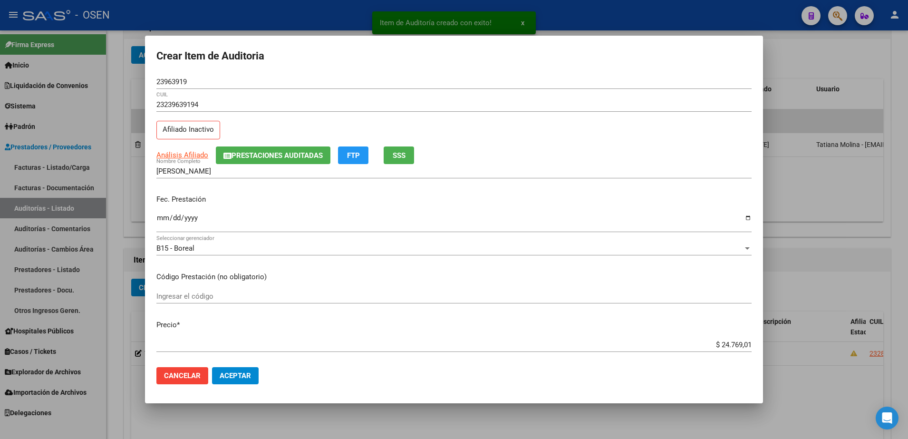
click at [397, 145] on div "23239639194 CUIL Afiliado Inactivo" at bounding box center [453, 121] width 595 height 48
click at [399, 156] on span "SSS" at bounding box center [399, 155] width 13 height 9
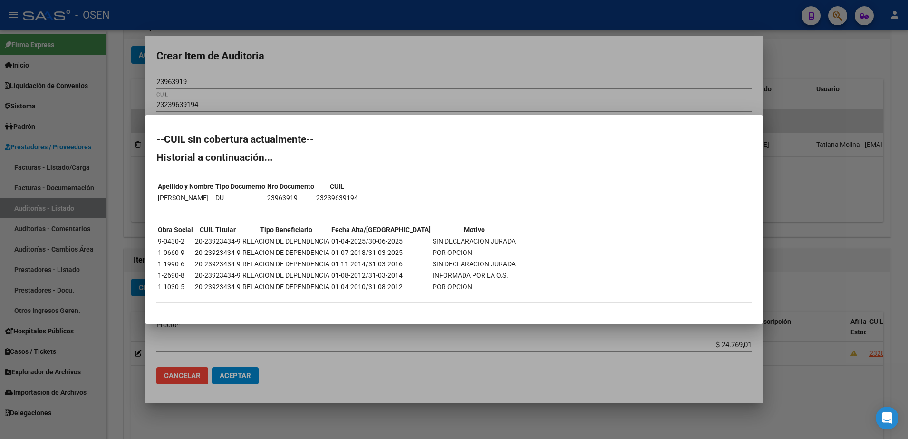
click at [308, 93] on div at bounding box center [454, 219] width 908 height 439
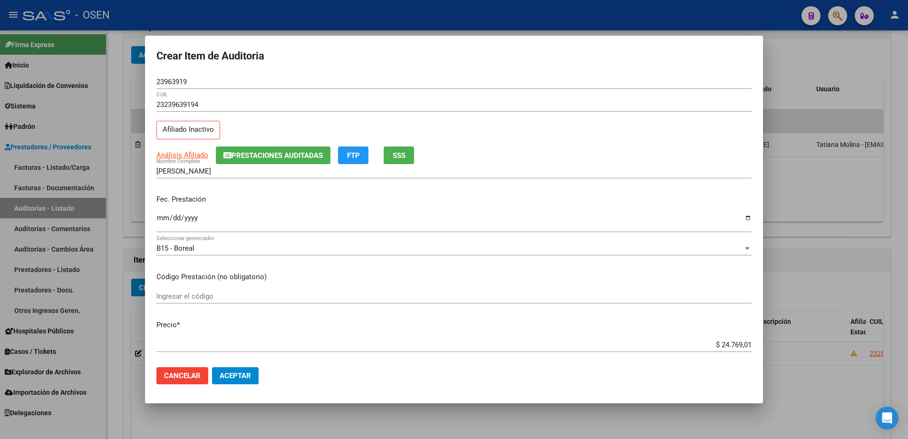
click at [727, 348] on input "$ 24.769,01" at bounding box center [453, 344] width 595 height 9
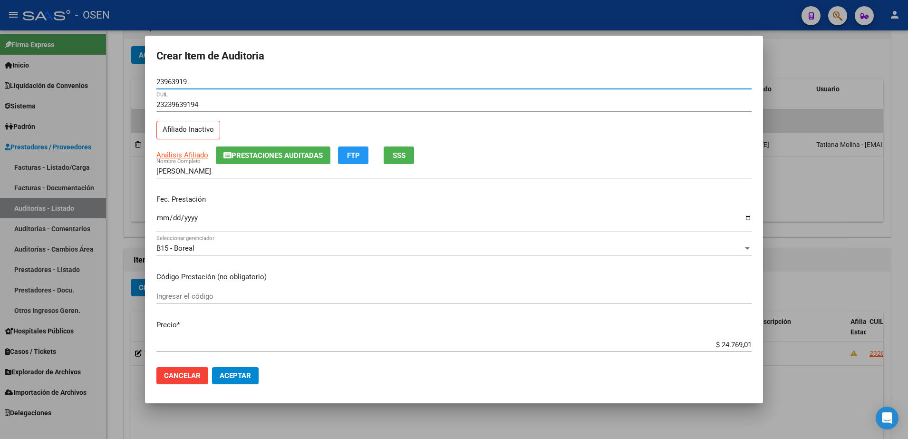
click at [165, 80] on input "23963919" at bounding box center [453, 81] width 595 height 9
click at [224, 172] on input "GONZALEZ MIRTHA DEL VALLE" at bounding box center [453, 171] width 595 height 9
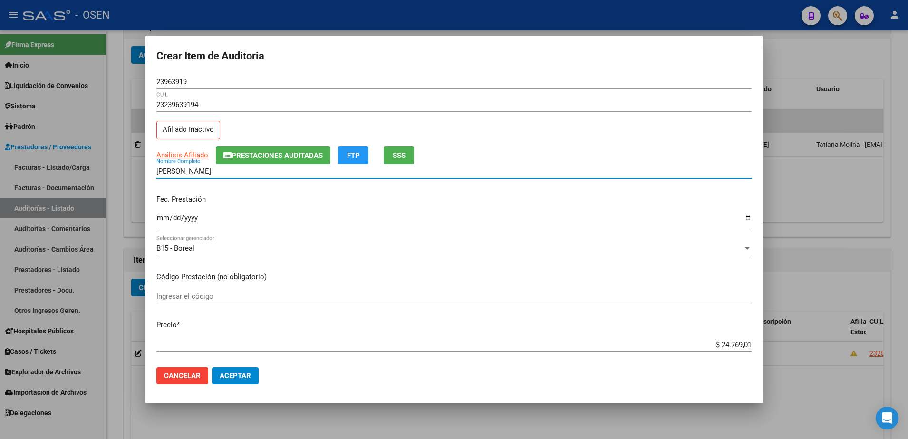
click at [224, 171] on input "GONZALEZ MIRTHA DEL VALLE" at bounding box center [453, 171] width 595 height 9
drag, startPoint x: 223, startPoint y: 171, endPoint x: 269, endPoint y: 174, distance: 45.8
click at [269, 174] on input "GONZALEZ MIRTHA DEL VALLE" at bounding box center [453, 171] width 595 height 9
paste input "23963919"
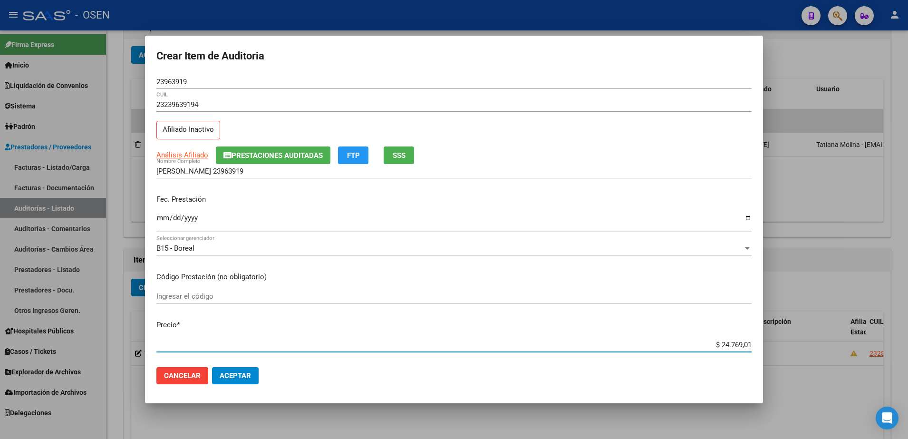
drag, startPoint x: 704, startPoint y: 342, endPoint x: 740, endPoint y: 340, distance: 35.3
click at [740, 340] on input "$ 24.769,01" at bounding box center [453, 344] width 595 height 9
click at [736, 340] on input "$ 24.769,01" at bounding box center [453, 344] width 595 height 9
drag, startPoint x: 709, startPoint y: 346, endPoint x: 754, endPoint y: 347, distance: 45.2
click at [754, 347] on mat-dialog-content "23963919 Nro Documento 23239639194 CUIL Afiliado Inactivo Análisis Afiliado Pre…" at bounding box center [454, 217] width 618 height 285
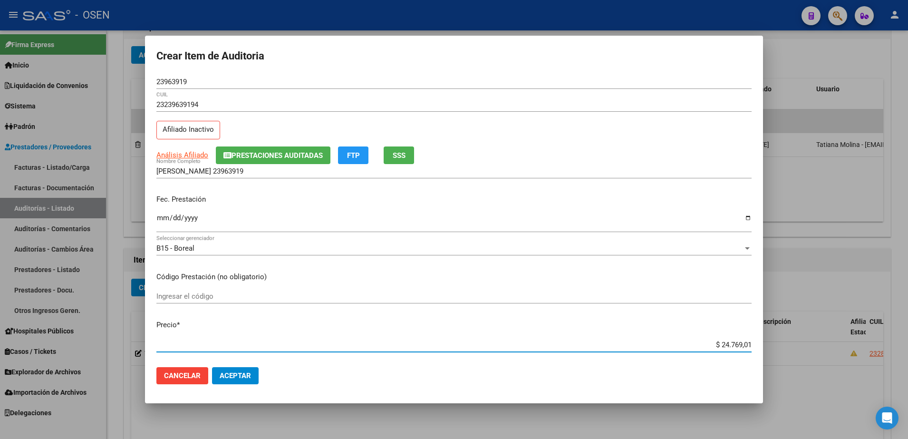
click at [354, 169] on input "GONZALEZ MIRTHA 23963919" at bounding box center [453, 171] width 595 height 9
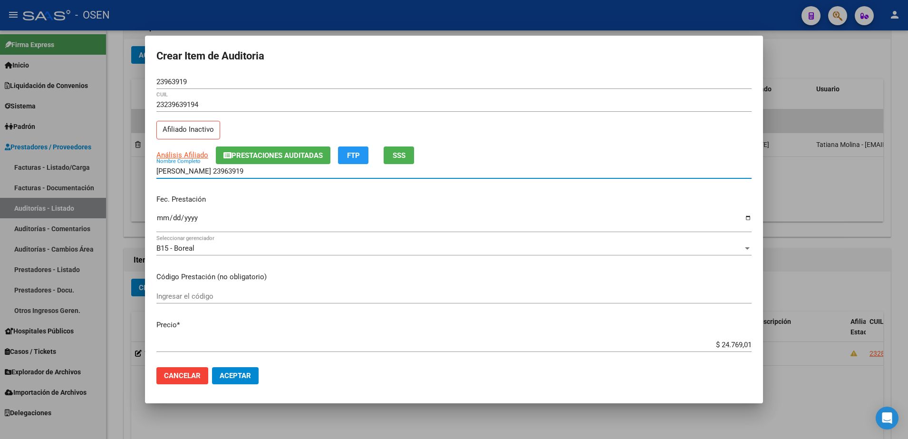
paste input "$ 24.769,01"
drag, startPoint x: 354, startPoint y: 169, endPoint x: 84, endPoint y: 174, distance: 270.5
click at [84, 174] on div "Crear Item de Auditoria 23963919 Nro Documento 23239639194 CUIL Afiliado Inacti…" at bounding box center [454, 219] width 908 height 439
click at [300, 175] on input "GONZALEZ MIRTHA 23963919 $ 24.769,01" at bounding box center [453, 171] width 595 height 9
drag, startPoint x: 300, startPoint y: 175, endPoint x: 234, endPoint y: 174, distance: 65.6
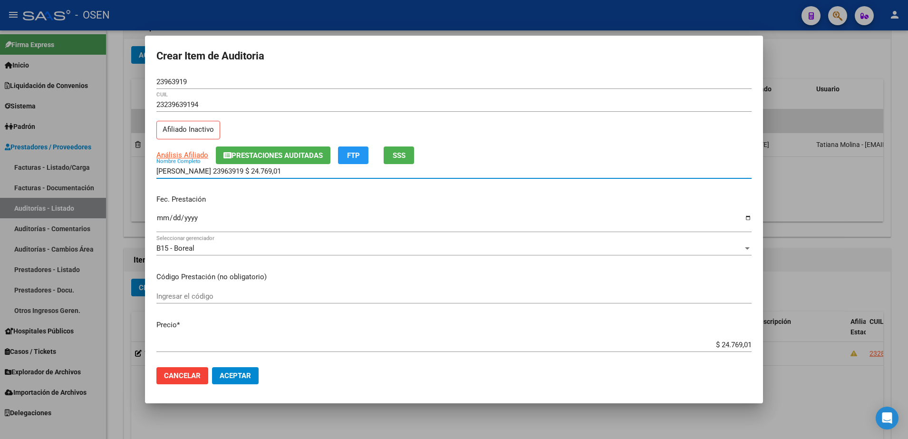
click at [234, 174] on input "GONZALEZ MIRTHA 23963919 $ 24.769,01" at bounding box center [453, 171] width 595 height 9
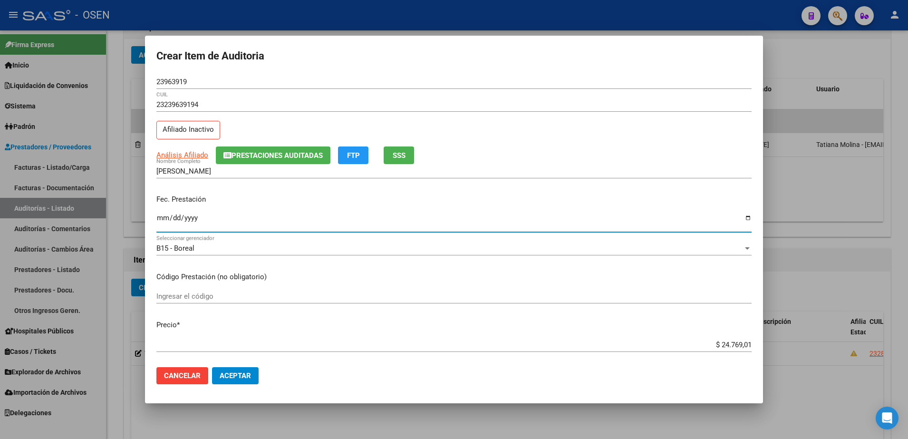
click at [158, 217] on input "Ingresar la fecha" at bounding box center [453, 221] width 595 height 15
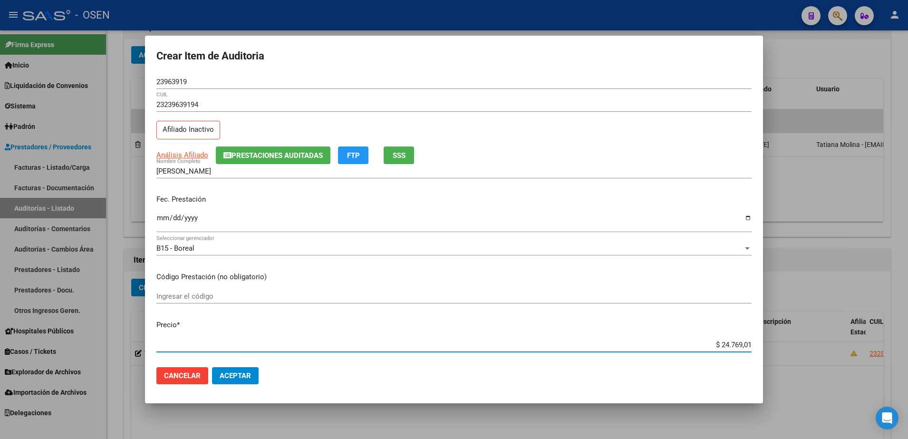
click at [724, 348] on input "$ 24.769,01" at bounding box center [453, 344] width 595 height 9
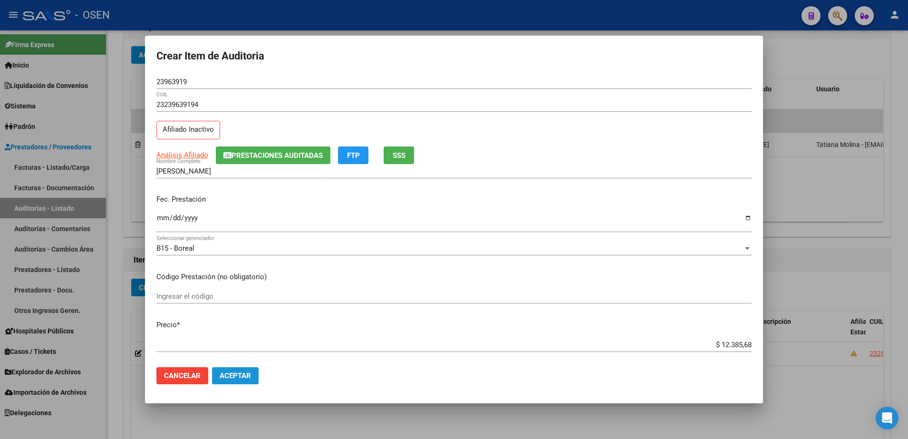
click at [247, 372] on span "Aceptar" at bounding box center [235, 375] width 31 height 9
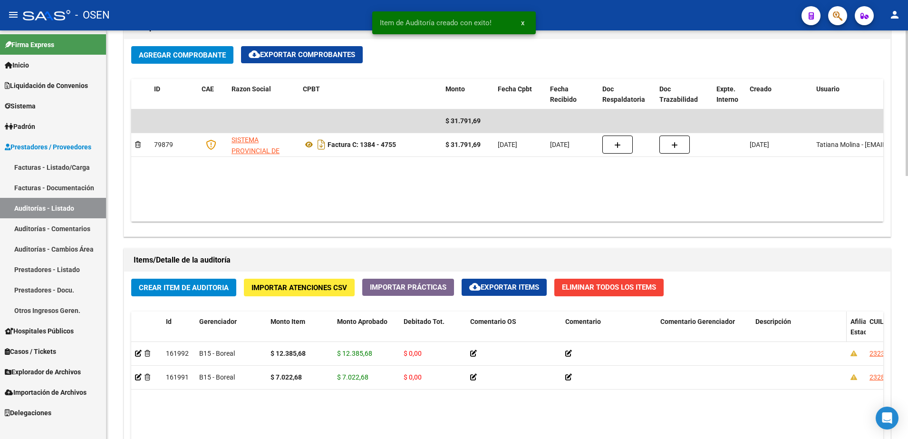
drag, startPoint x: 845, startPoint y: 331, endPoint x: 768, endPoint y: 332, distance: 77.0
click at [768, 332] on datatable-header-cell "Descripción" at bounding box center [799, 332] width 95 height 42
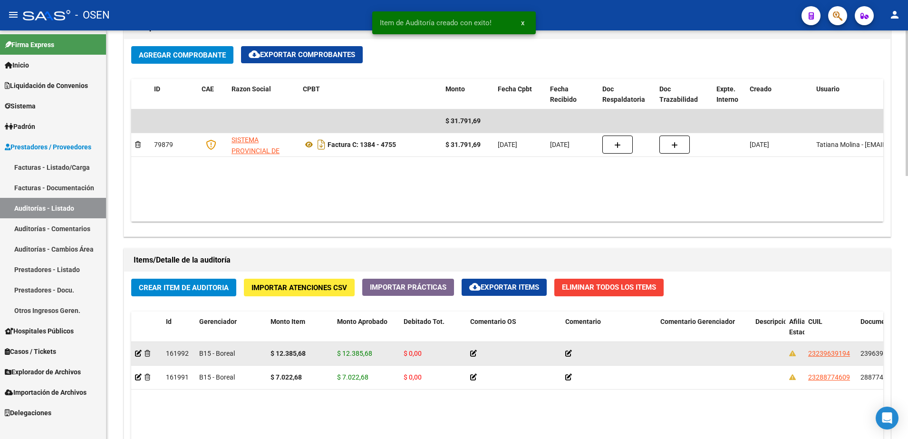
click at [870, 352] on span "23963919" at bounding box center [875, 353] width 30 height 8
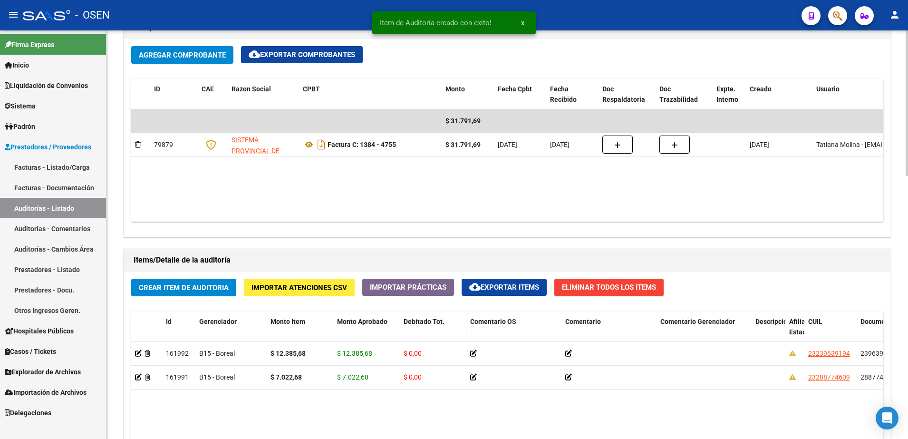
copy span "23963919"
click at [210, 291] on span "Crear Item de Auditoria" at bounding box center [184, 287] width 90 height 9
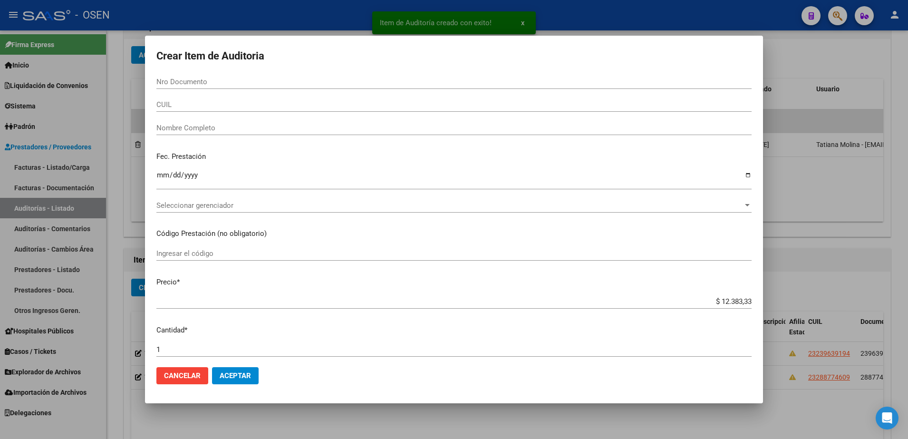
paste input "23963919"
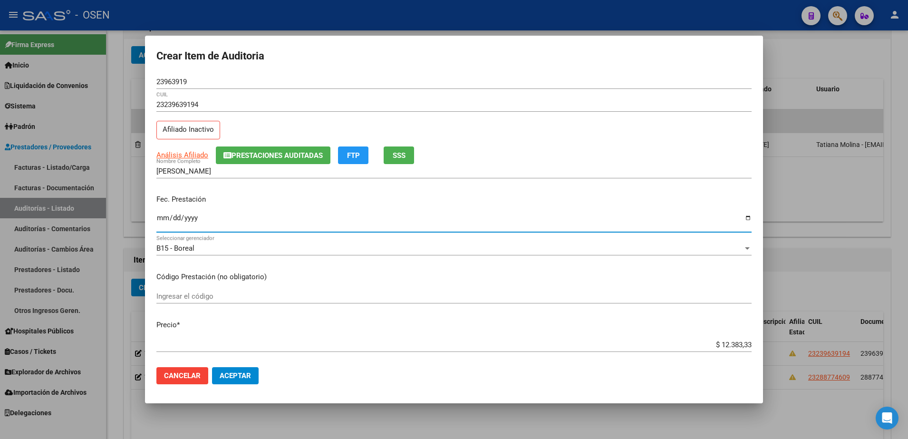
click at [158, 217] on input "Ingresar la fecha" at bounding box center [453, 221] width 595 height 15
click at [220, 372] on span "Aceptar" at bounding box center [235, 375] width 31 height 9
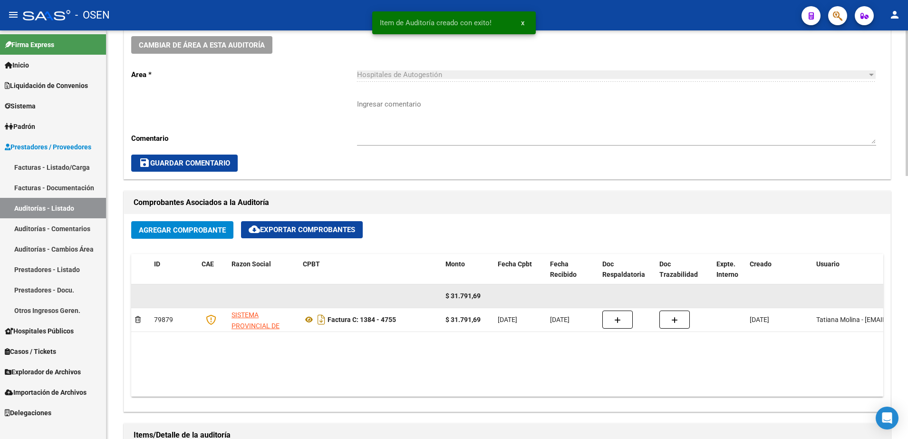
scroll to position [298, 0]
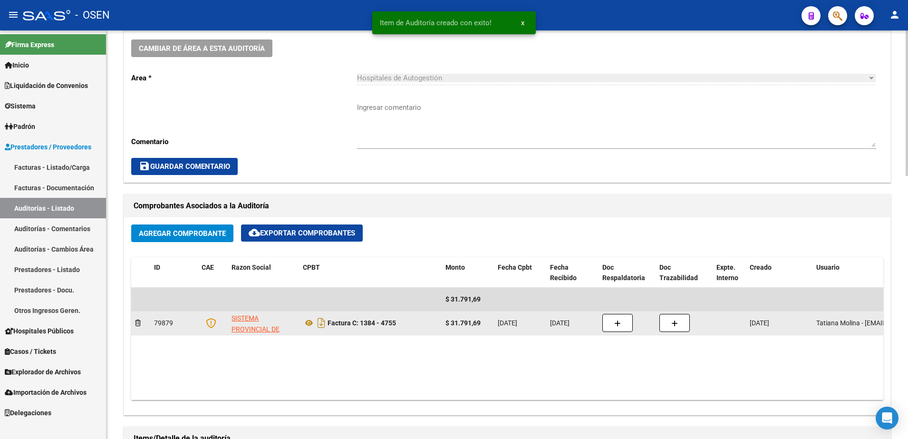
click at [465, 327] on div "$ 31.791,69" at bounding box center [467, 323] width 45 height 11
click at [464, 327] on div "$ 31.791,69" at bounding box center [467, 323] width 45 height 11
click at [463, 326] on strong "$ 31.791,69" at bounding box center [462, 323] width 35 height 8
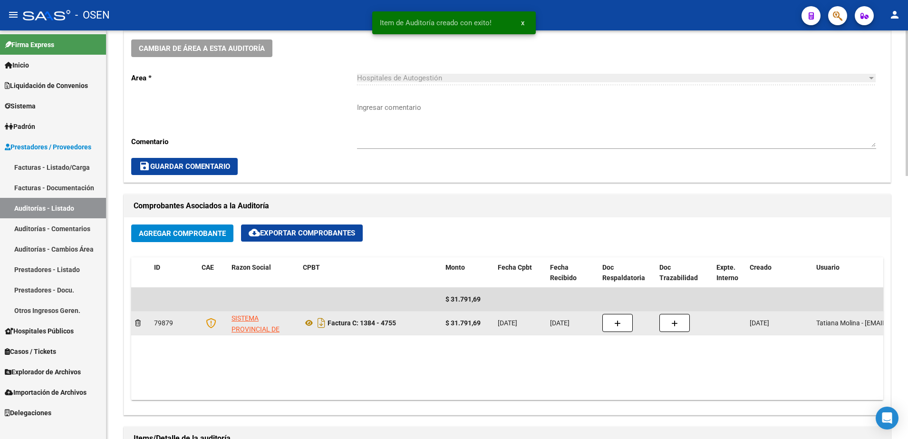
click at [463, 326] on strong "$ 31.791,69" at bounding box center [462, 323] width 35 height 8
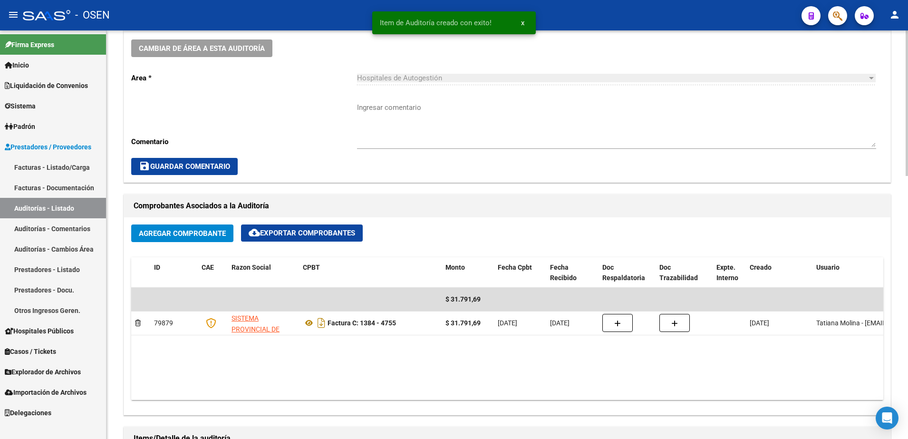
copy strong "$ 31.791,69"
click at [404, 108] on textarea "Ingresar comentario" at bounding box center [616, 124] width 519 height 45
paste textarea "$ 31.791,69"
drag, startPoint x: 413, startPoint y: 110, endPoint x: 342, endPoint y: 105, distance: 71.0
click at [342, 105] on div "Cambiar de área a esta auditoría Area * Hospitales de Autogestión Seleccionar a…" at bounding box center [507, 107] width 766 height 150
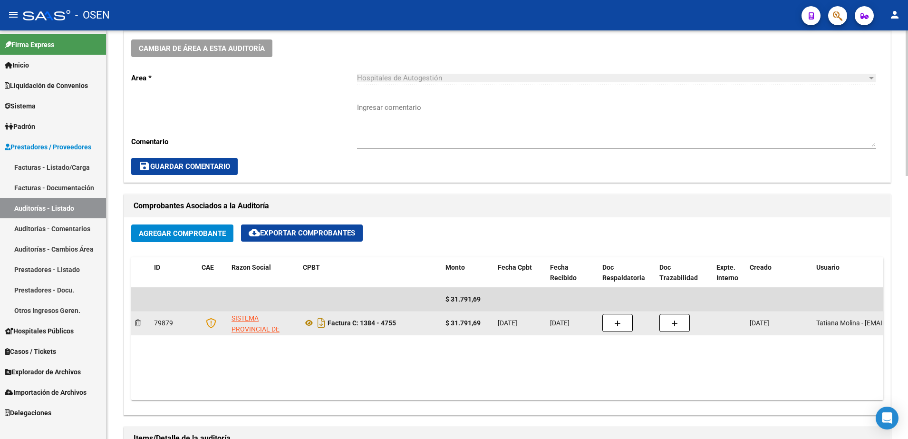
drag, startPoint x: 359, startPoint y: 319, endPoint x: 398, endPoint y: 318, distance: 38.6
click at [398, 318] on div "Factura C: 1384 - 4755" at bounding box center [370, 322] width 135 height 15
copy strong "1384 - 4755"
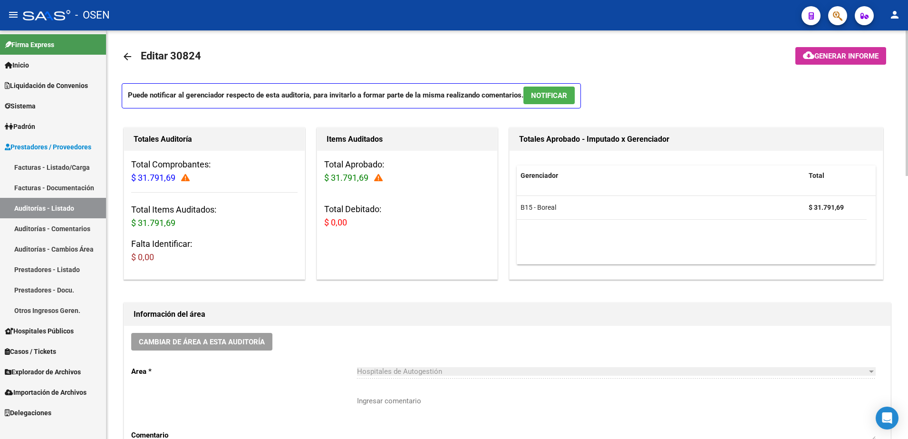
scroll to position [0, 0]
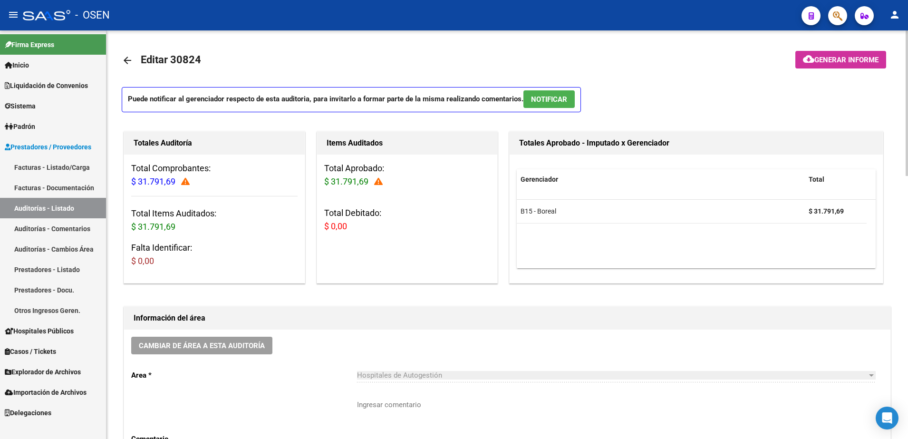
click at [130, 62] on mat-icon "arrow_back" at bounding box center [127, 60] width 11 height 11
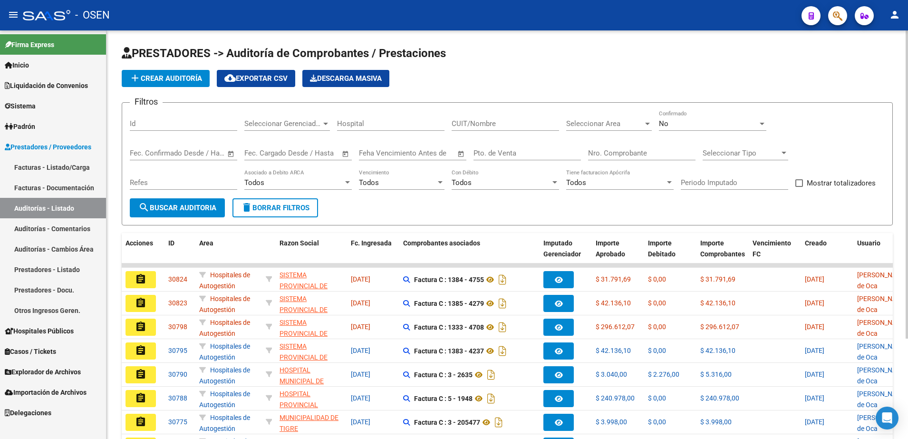
click at [198, 74] on span "add Crear Auditoría" at bounding box center [165, 78] width 73 height 9
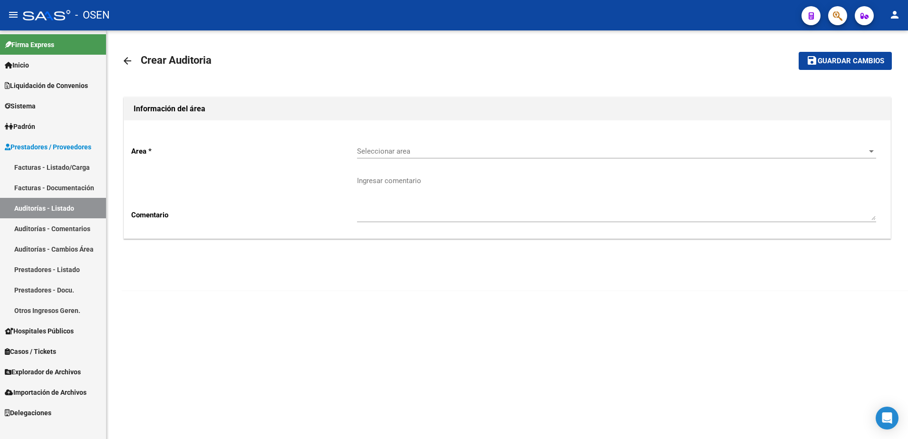
click at [391, 147] on span "Seleccionar area" at bounding box center [612, 151] width 511 height 9
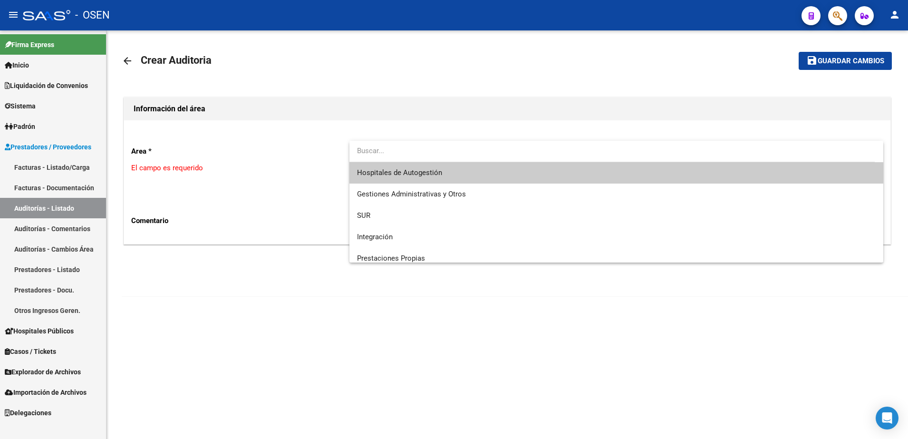
click at [399, 165] on span "Hospitales de Autogestión" at bounding box center [616, 172] width 519 height 21
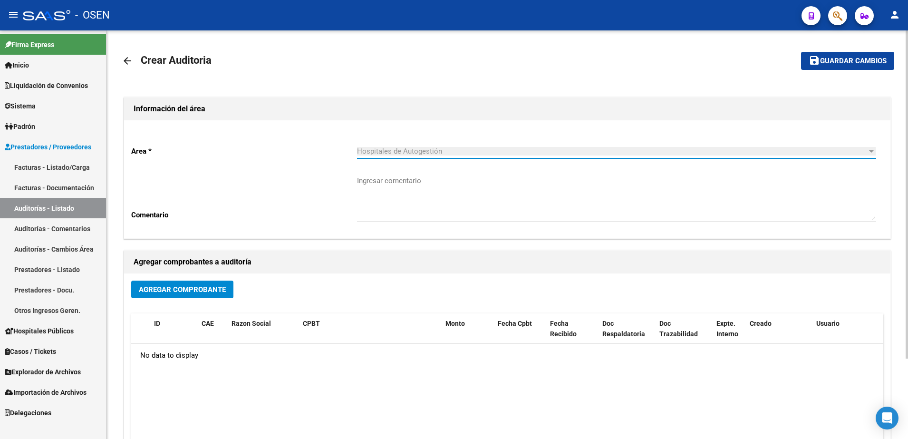
click at [173, 285] on span "Agregar Comprobante" at bounding box center [182, 289] width 87 height 9
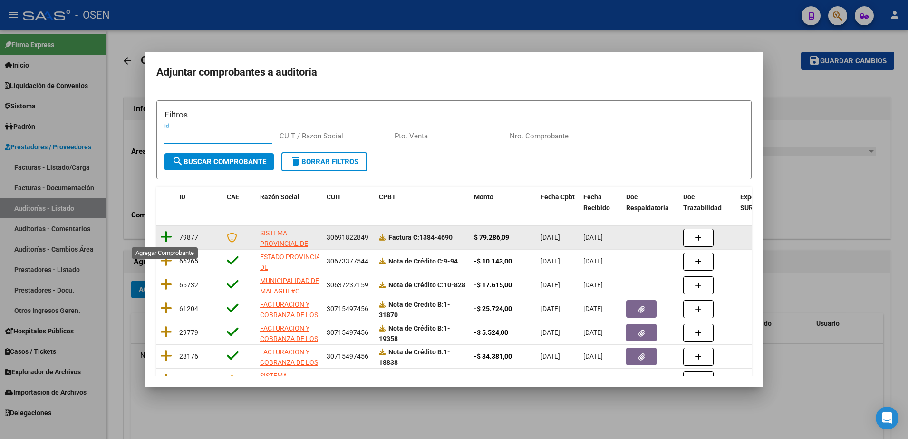
click at [165, 238] on icon at bounding box center [166, 236] width 12 height 13
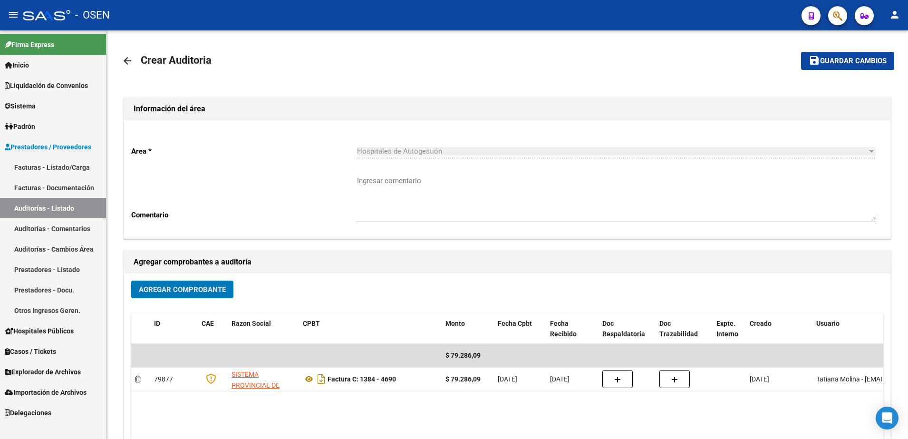
click at [897, 44] on div "arrow_back Crear Auditoria save Guardar cambios Información del área Area * Hos…" at bounding box center [506, 284] width 801 height 508
click at [881, 63] on span "Guardar cambios" at bounding box center [853, 61] width 67 height 9
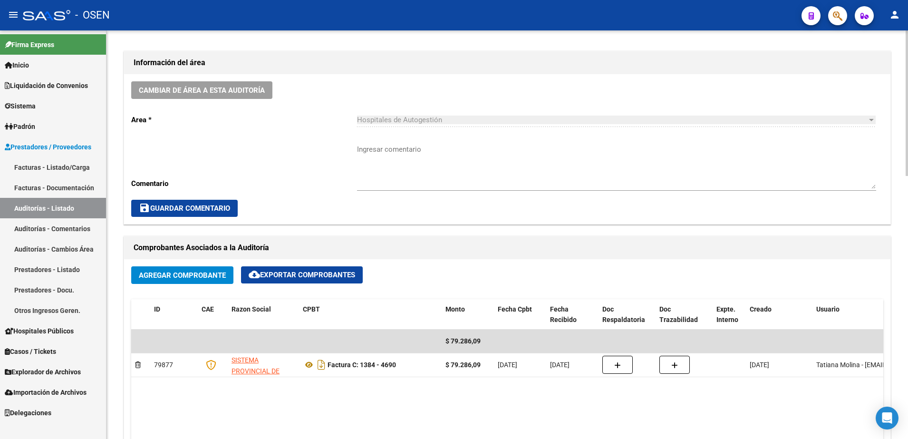
scroll to position [357, 0]
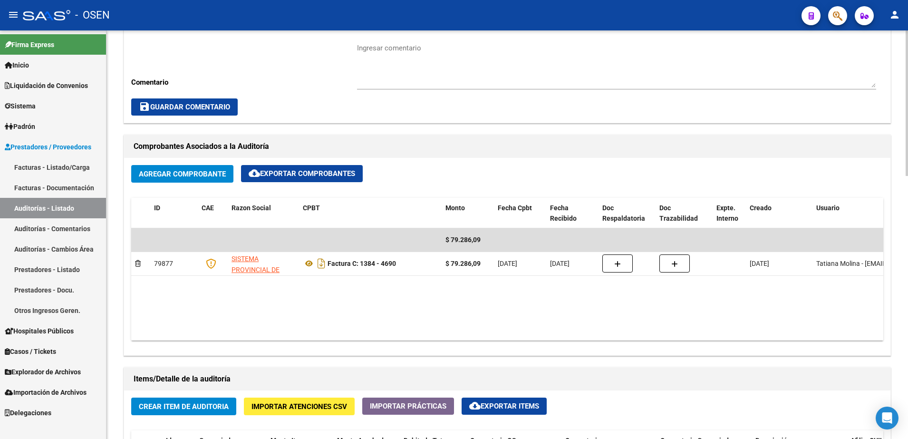
click at [222, 403] on span "Crear Item de Auditoria" at bounding box center [184, 406] width 90 height 9
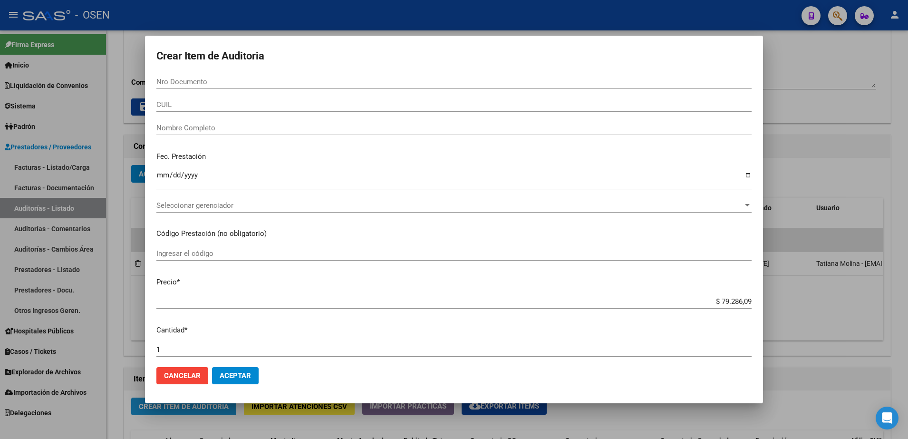
paste input "30497236"
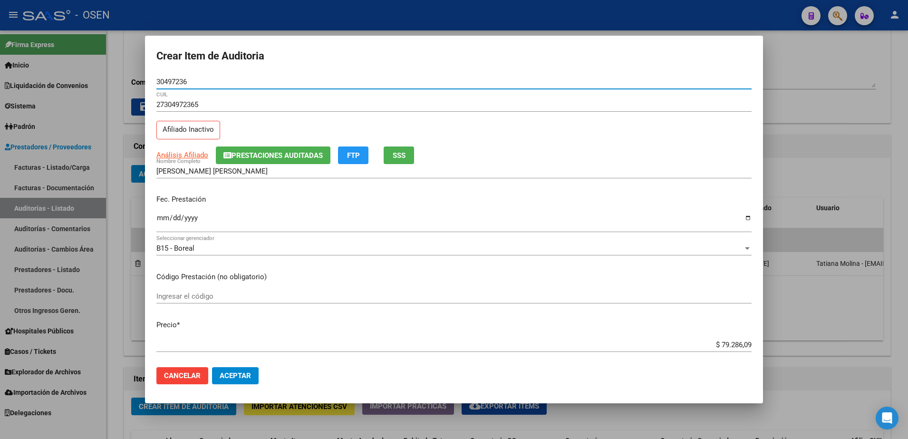
click at [177, 80] on input "30497236" at bounding box center [453, 81] width 595 height 9
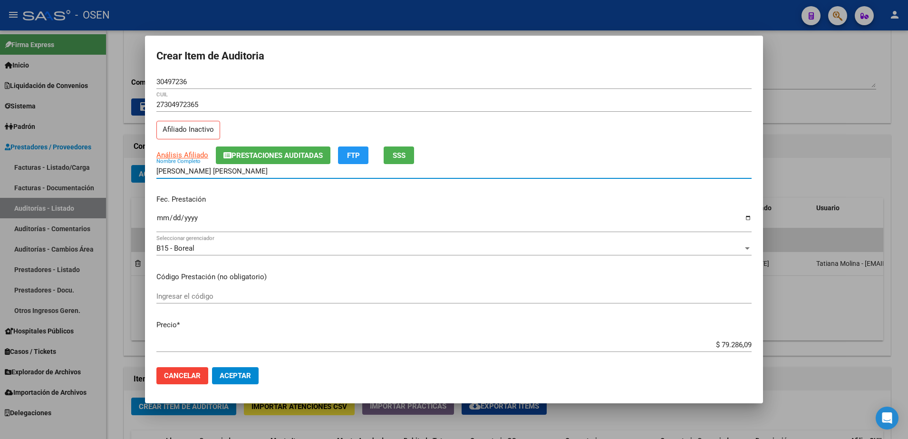
click at [238, 171] on input "ALVAREZ MARIA EMILIA" at bounding box center [453, 171] width 595 height 9
paste input "30497236"
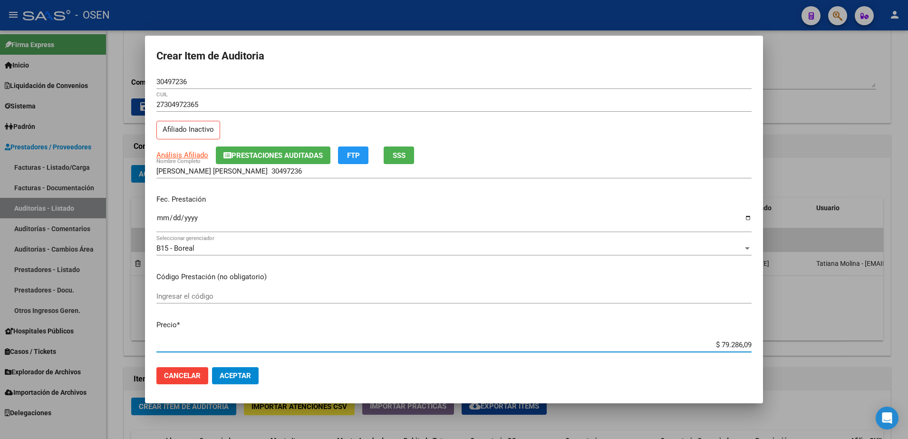
drag, startPoint x: 695, startPoint y: 343, endPoint x: 755, endPoint y: 344, distance: 59.9
click at [755, 344] on mat-dialog-content "30497236 Nro Documento 27304972365 CUIL Afiliado Inactivo Análisis Afiliado Pre…" at bounding box center [454, 217] width 618 height 285
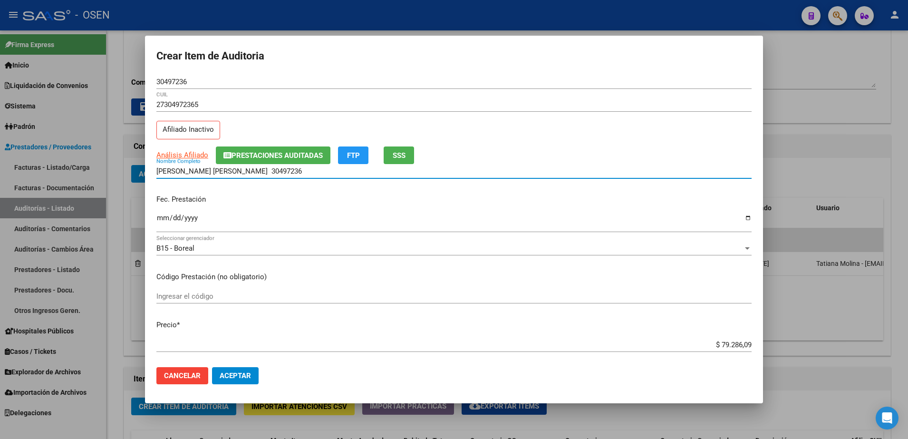
click at [319, 170] on input "ALVAREZ MARIA EMILIA 30497236" at bounding box center [453, 171] width 595 height 9
click at [271, 168] on input "ALVAREZ MARIA EMILIA 30497236" at bounding box center [453, 171] width 595 height 9
paste input "$ 79.286,09"
drag, startPoint x: 315, startPoint y: 174, endPoint x: 116, endPoint y: 174, distance: 199.7
click at [116, 174] on div "Crear Item de Auditoria 30497236 Nro Documento 27304972365 CUIL Afiliado Inacti…" at bounding box center [454, 219] width 908 height 439
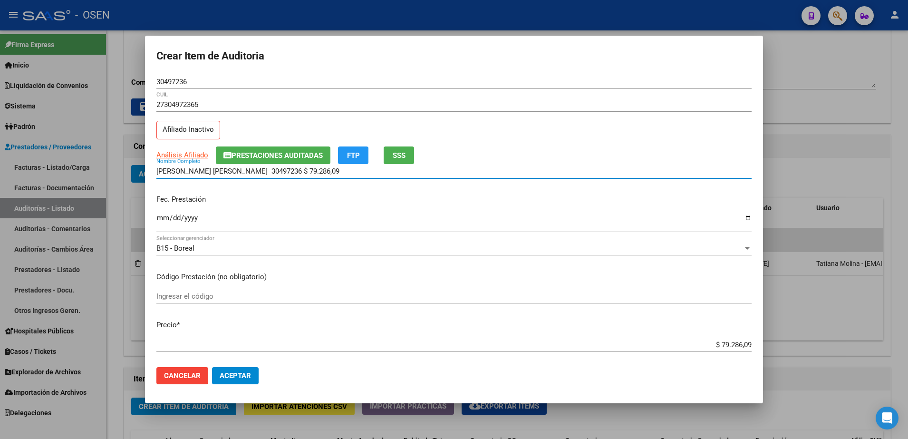
click at [294, 180] on div "ALVAREZ MARIA EMILIA 30497236 $ 79.286,09 Nombre Completo" at bounding box center [453, 175] width 595 height 23
drag, startPoint x: 318, startPoint y: 171, endPoint x: 276, endPoint y: 171, distance: 41.8
click at [276, 171] on input "ALVAREZ MARIA EMILIA 30497236 $ 79.286,09" at bounding box center [453, 171] width 595 height 9
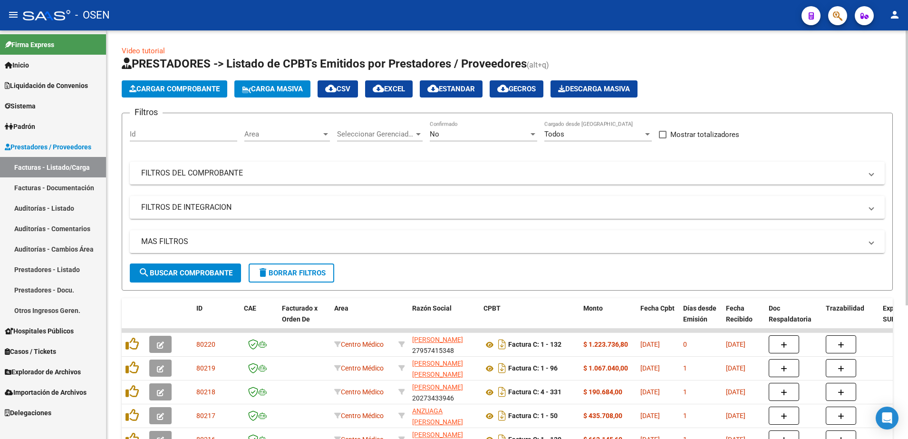
click at [324, 127] on div "Area Area" at bounding box center [287, 131] width 86 height 20
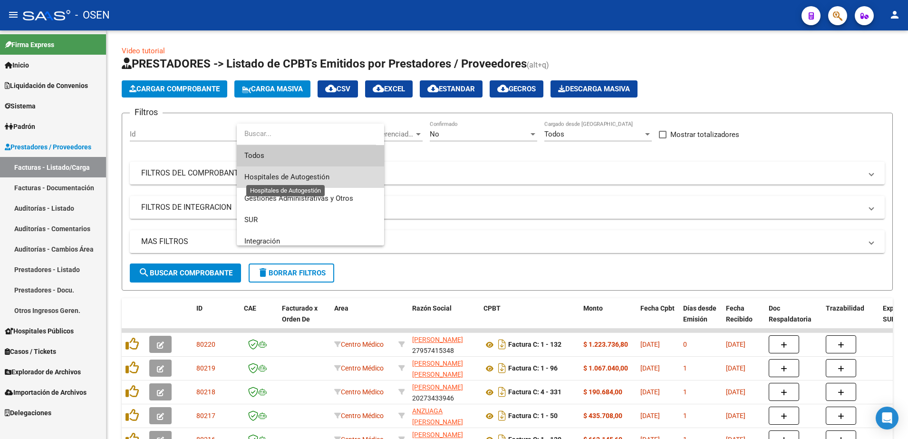
click at [317, 177] on span "Hospitales de Autogestión" at bounding box center [286, 177] width 85 height 9
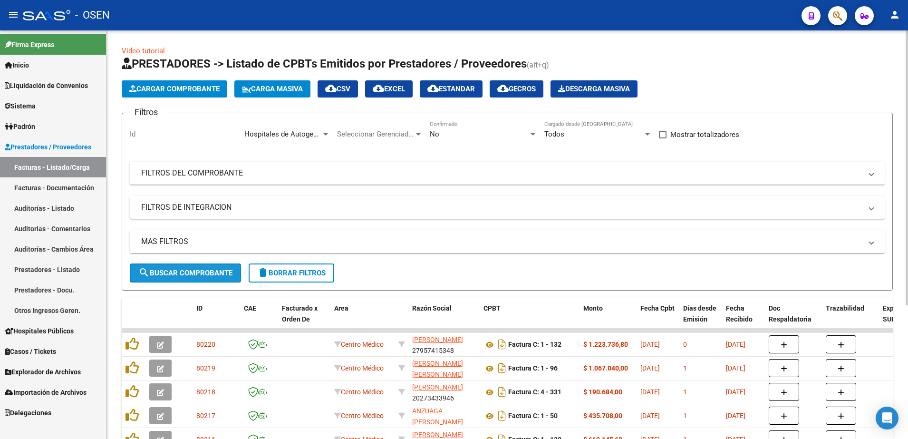
click at [218, 271] on span "search Buscar Comprobante" at bounding box center [185, 273] width 94 height 9
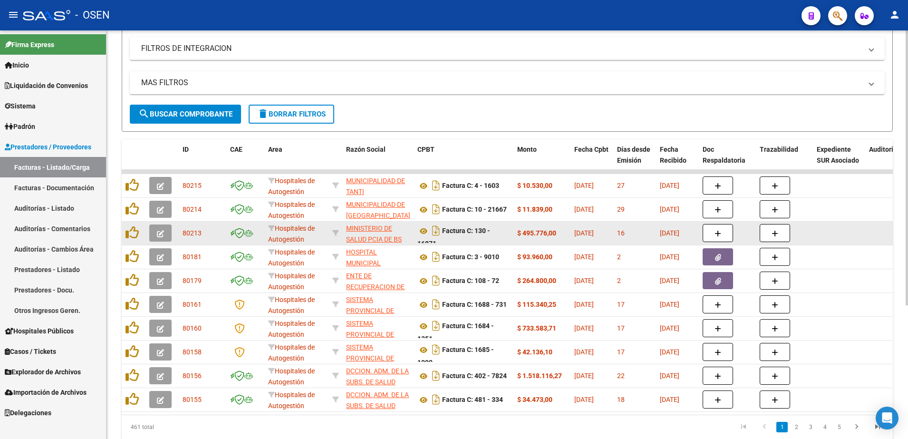
scroll to position [178, 0]
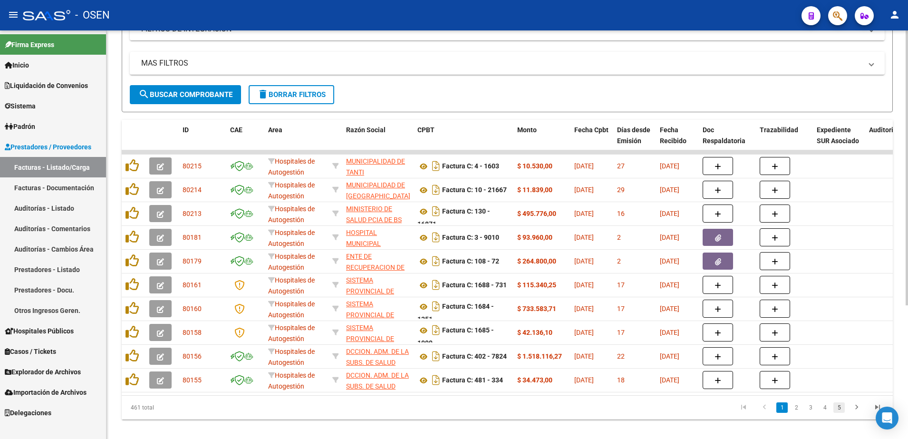
click at [837, 413] on link "5" at bounding box center [838, 407] width 11 height 10
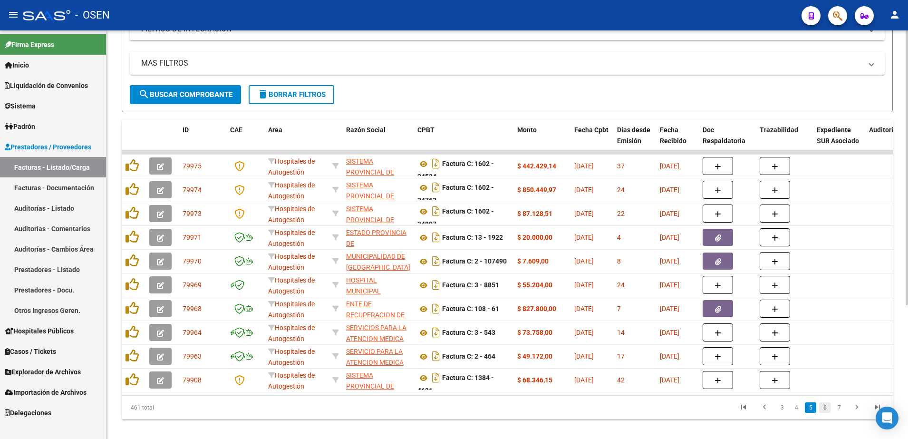
click at [827, 413] on link "6" at bounding box center [824, 407] width 11 height 10
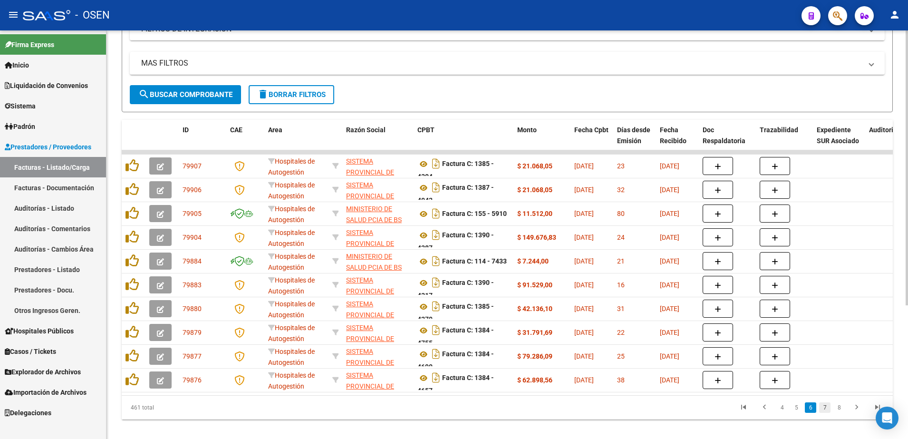
click at [830, 413] on link "7" at bounding box center [824, 407] width 11 height 10
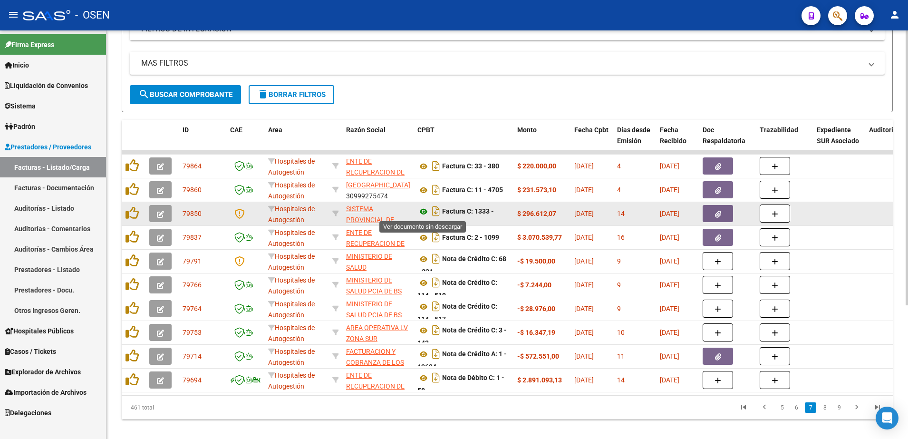
click at [421, 208] on icon at bounding box center [423, 211] width 12 height 11
drag, startPoint x: 482, startPoint y: 211, endPoint x: 498, endPoint y: 216, distance: 17.4
click at [498, 216] on div "Factura C: 1333 - 4708" at bounding box center [463, 213] width 92 height 20
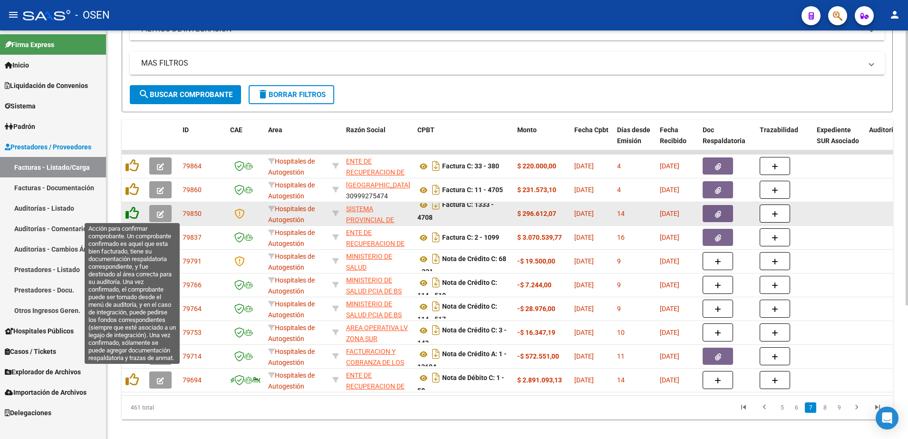
click at [134, 211] on icon at bounding box center [131, 212] width 13 height 13
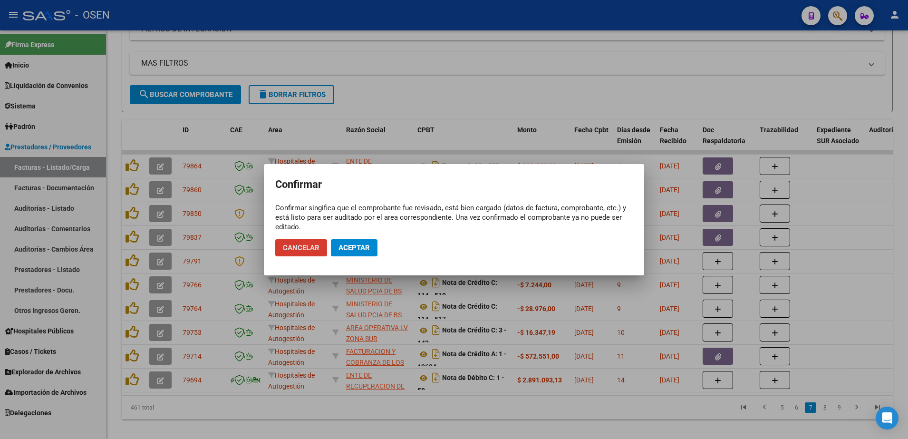
click at [353, 253] on button "Aceptar" at bounding box center [354, 247] width 47 height 17
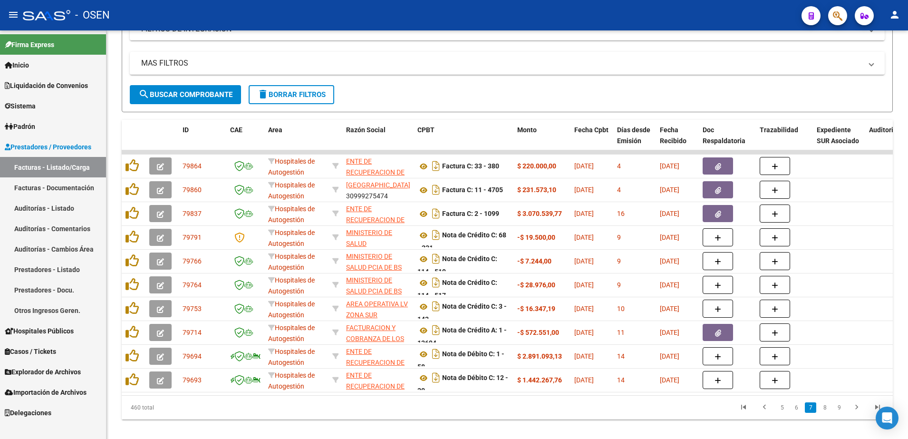
scroll to position [0, 0]
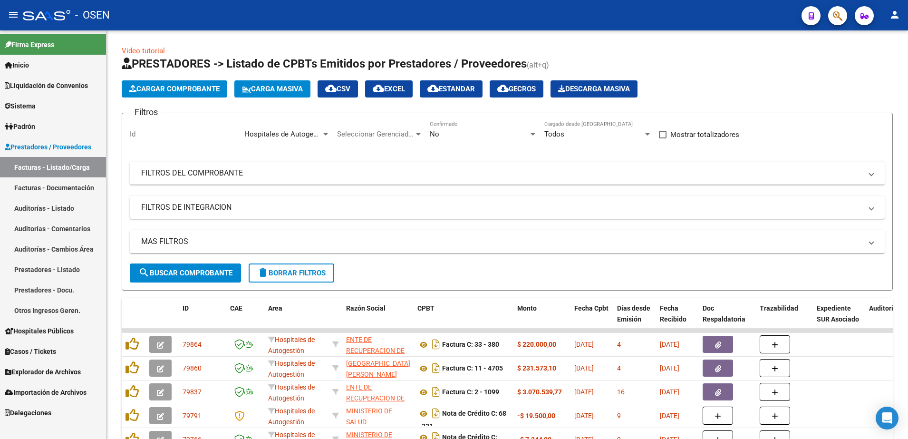
scroll to position [178, 0]
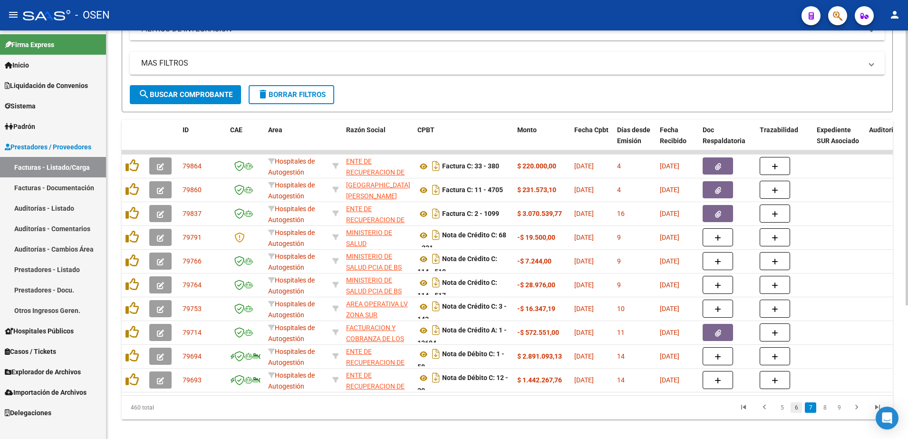
click at [798, 412] on link "6" at bounding box center [796, 407] width 11 height 10
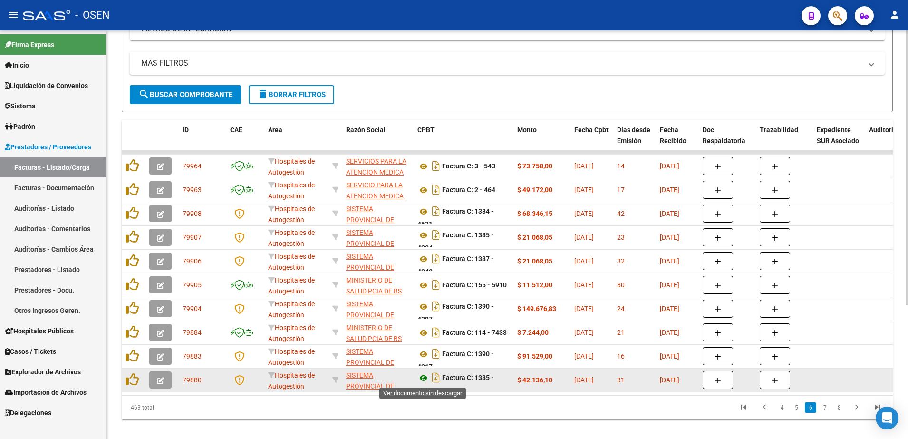
click at [423, 373] on icon at bounding box center [423, 377] width 12 height 11
drag, startPoint x: 479, startPoint y: 375, endPoint x: 492, endPoint y: 383, distance: 14.5
click at [492, 383] on div "Factura C: 1385 - 4279" at bounding box center [463, 379] width 92 height 20
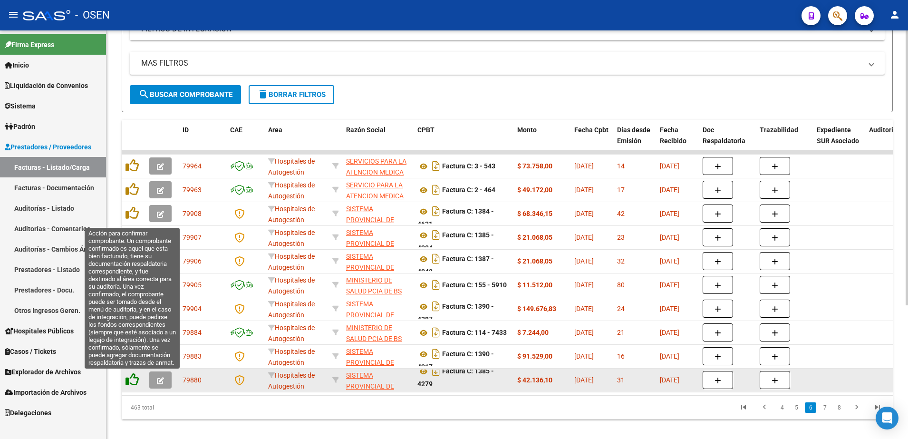
click at [136, 377] on icon at bounding box center [131, 379] width 13 height 13
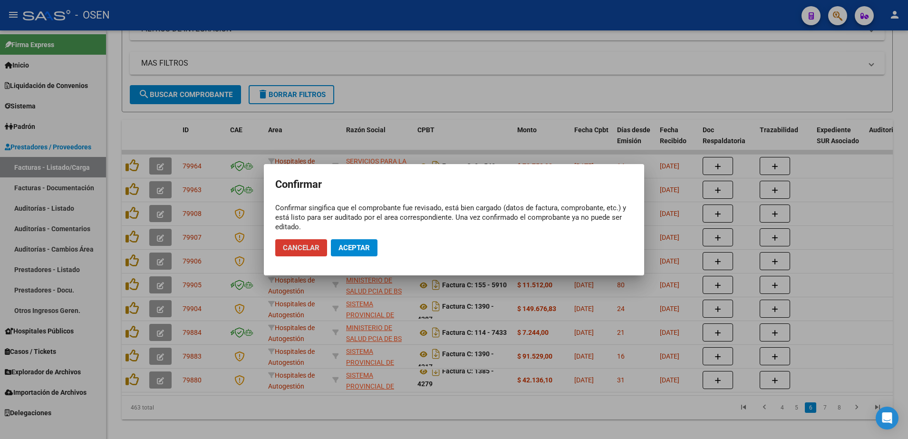
click at [363, 251] on span "Aceptar" at bounding box center [353, 247] width 31 height 9
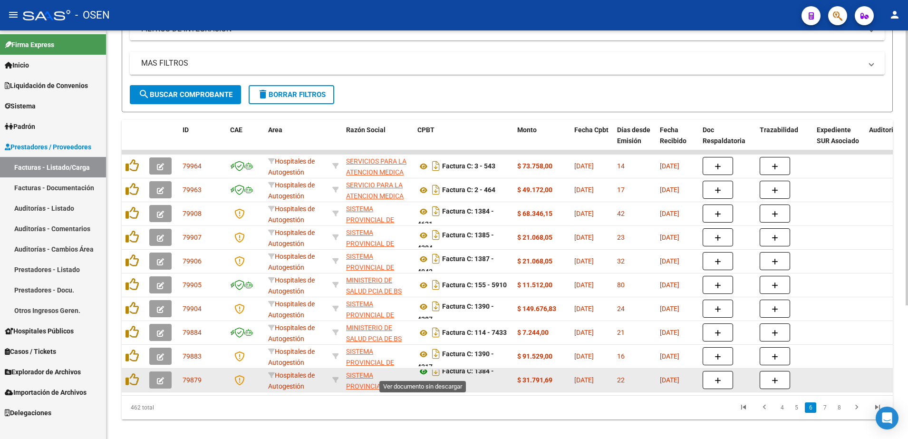
click at [424, 373] on icon at bounding box center [423, 371] width 12 height 11
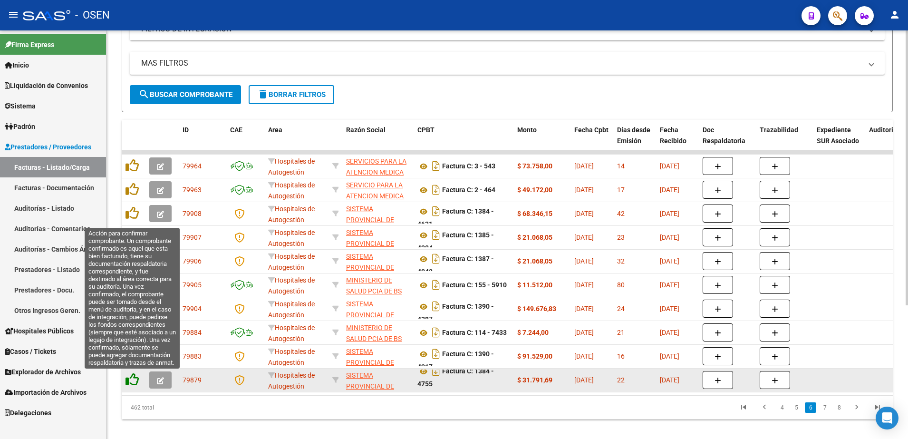
click at [138, 383] on icon at bounding box center [131, 379] width 13 height 13
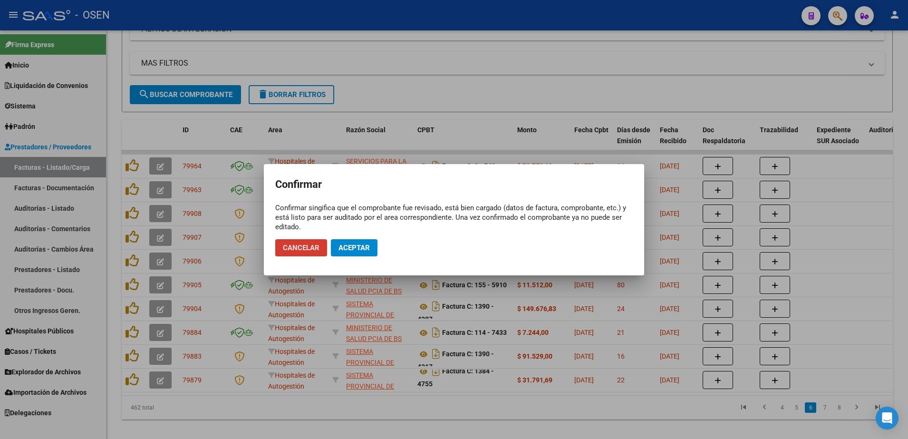
click at [378, 245] on mat-dialog-actions "Cancelar Aceptar" at bounding box center [453, 248] width 357 height 32
click at [356, 245] on span "Aceptar" at bounding box center [353, 247] width 31 height 9
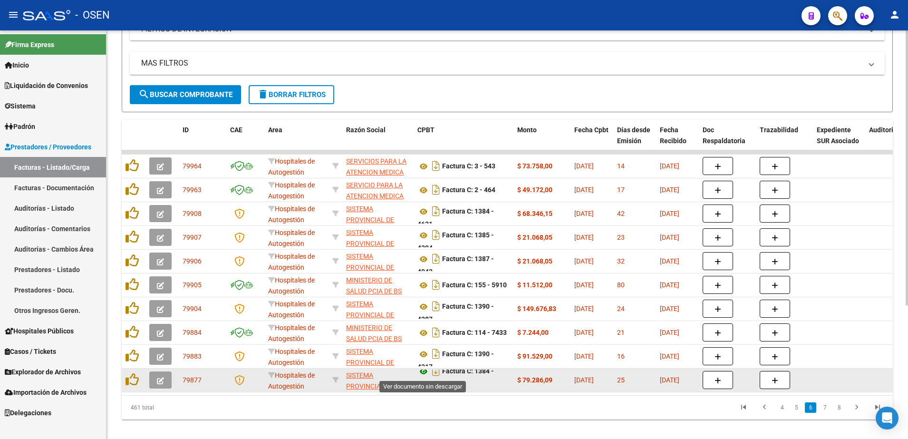
click at [419, 376] on icon at bounding box center [423, 371] width 12 height 11
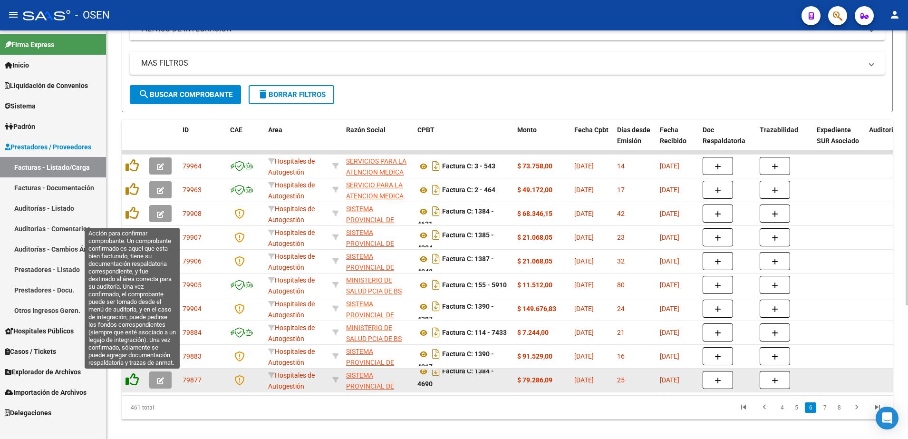
click at [135, 378] on icon at bounding box center [131, 379] width 13 height 13
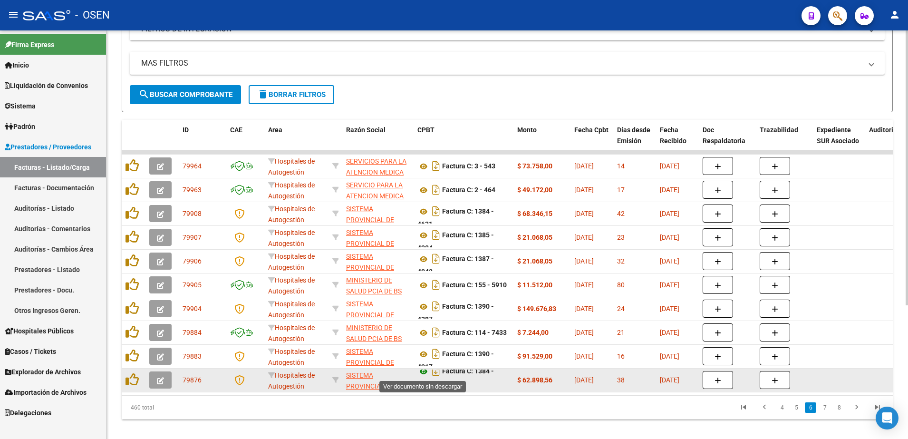
click at [424, 369] on icon at bounding box center [423, 371] width 12 height 11
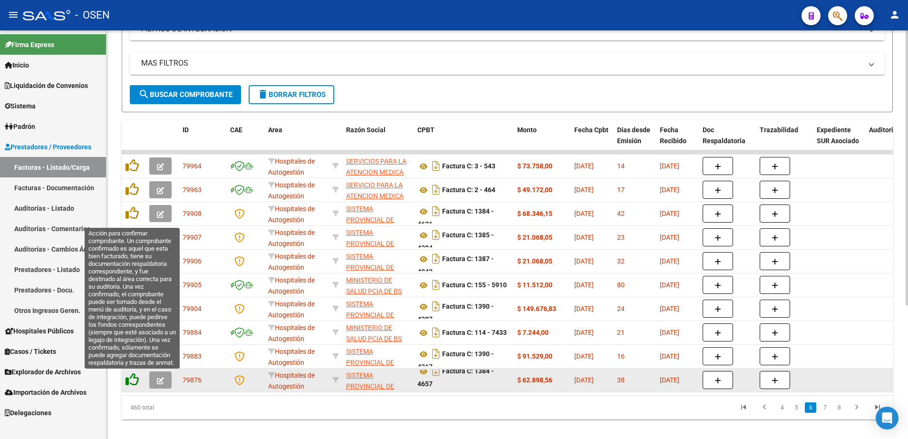
click at [133, 382] on icon at bounding box center [131, 379] width 13 height 13
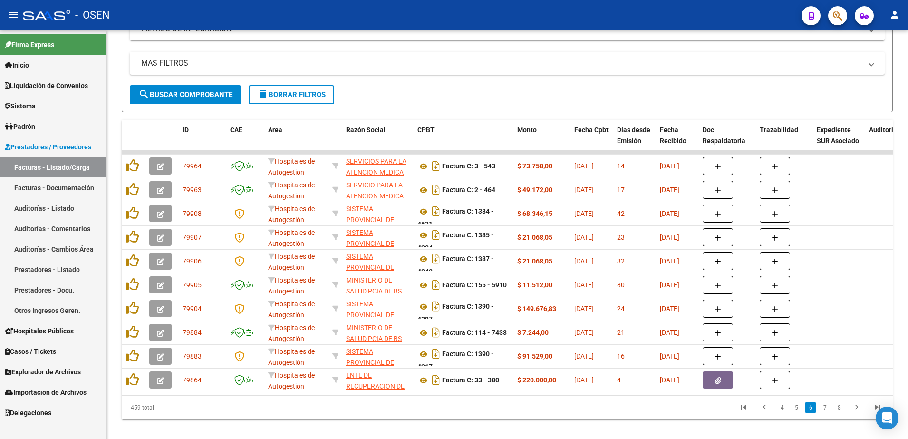
scroll to position [0, 0]
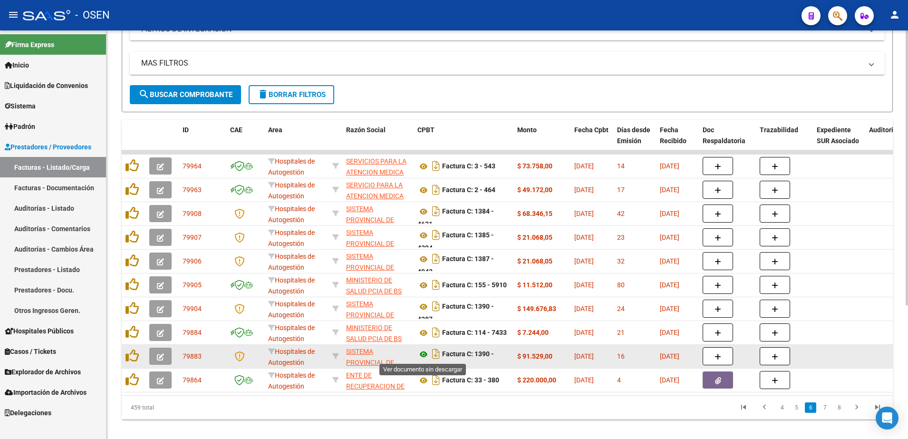
click at [417, 353] on icon at bounding box center [423, 353] width 12 height 11
drag, startPoint x: 477, startPoint y: 347, endPoint x: 489, endPoint y: 360, distance: 17.5
click at [489, 360] on div "Factura C: 1390 - 4317" at bounding box center [463, 356] width 92 height 20
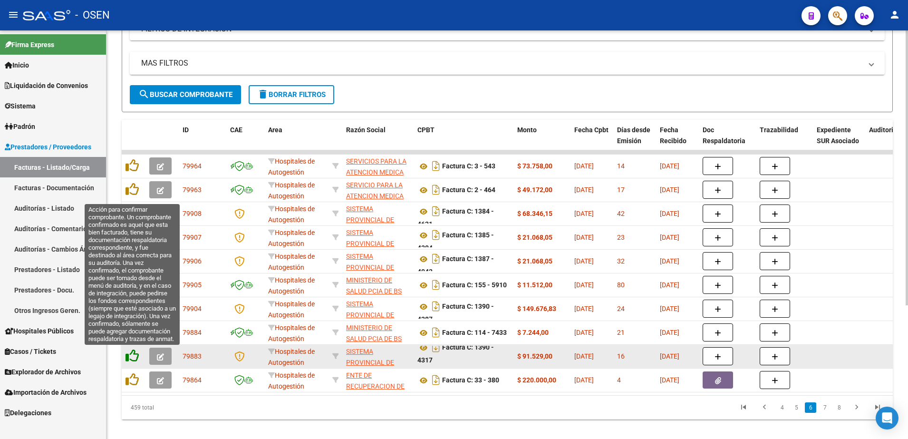
click at [130, 352] on icon at bounding box center [131, 355] width 13 height 13
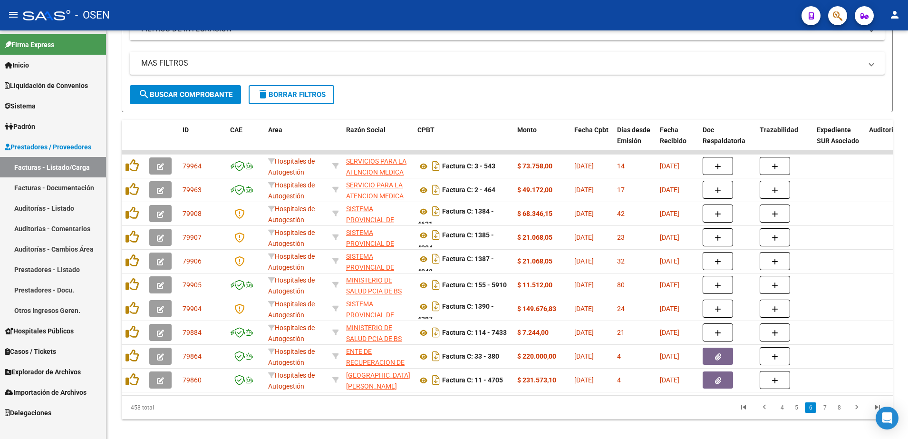
scroll to position [0, 0]
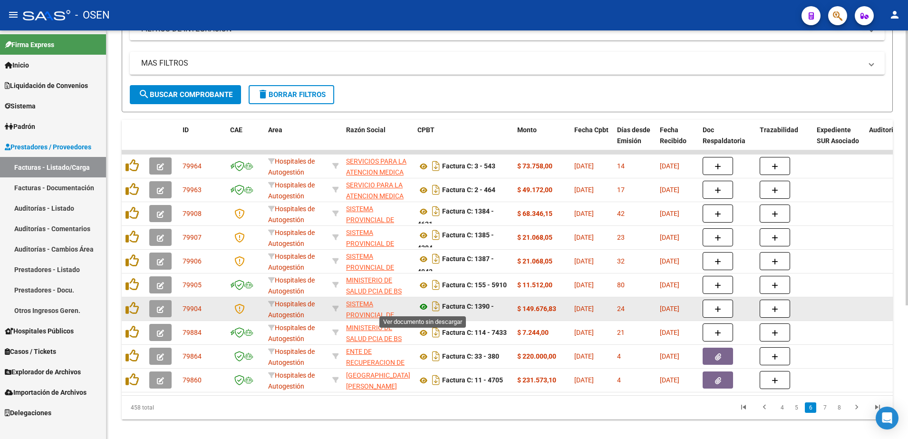
click at [422, 304] on icon at bounding box center [423, 306] width 12 height 11
drag, startPoint x: 476, startPoint y: 310, endPoint x: 483, endPoint y: 316, distance: 8.8
click at [483, 316] on div "Factura C: 1390 - 4287" at bounding box center [463, 308] width 92 height 20
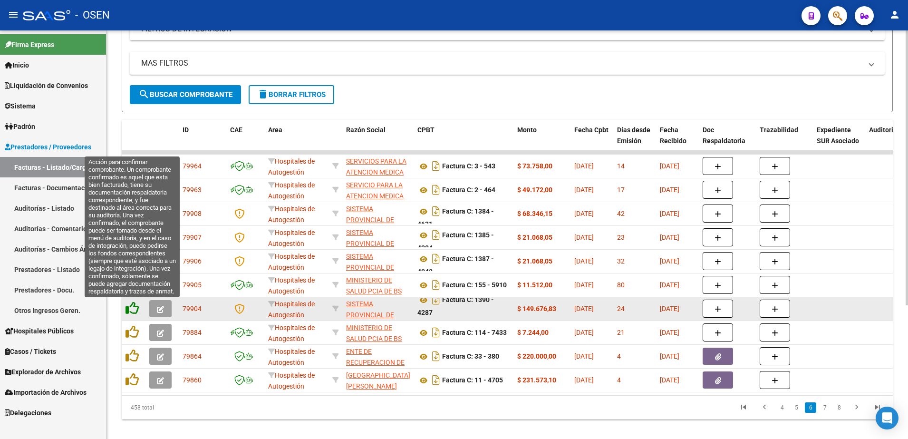
click at [135, 310] on icon at bounding box center [131, 307] width 13 height 13
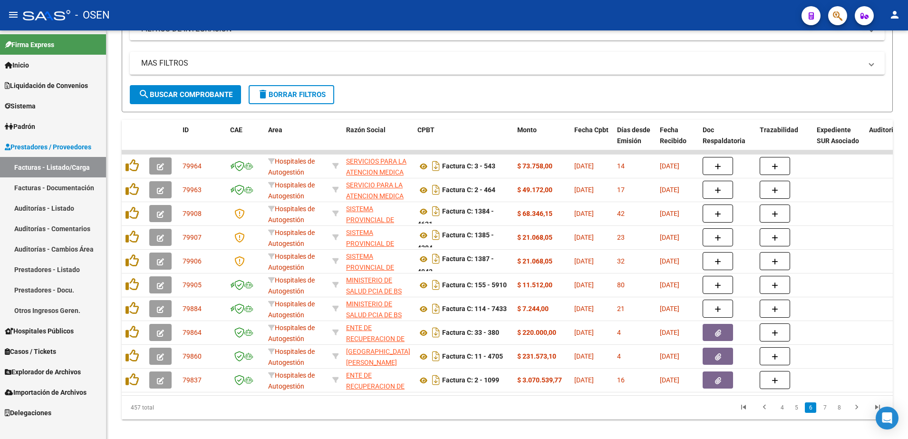
scroll to position [0, 0]
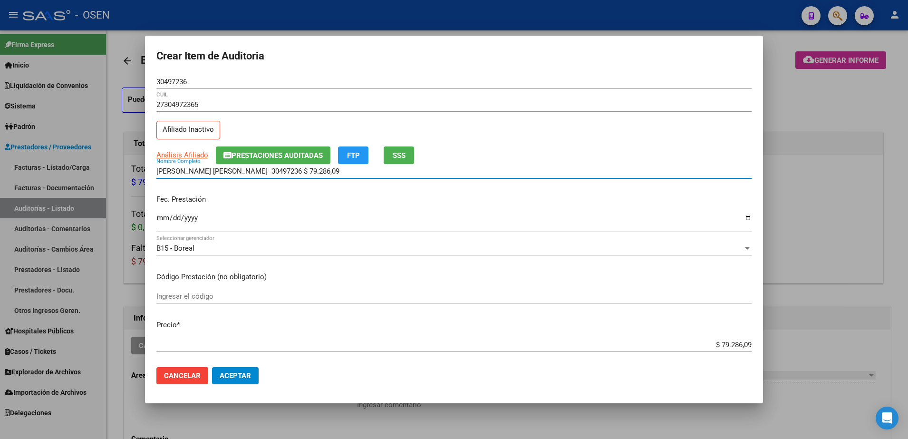
click at [304, 175] on div "ALVAREZ MARIA EMILIA 30497236 $ 79.286,09 Nombre Completo" at bounding box center [453, 171] width 595 height 14
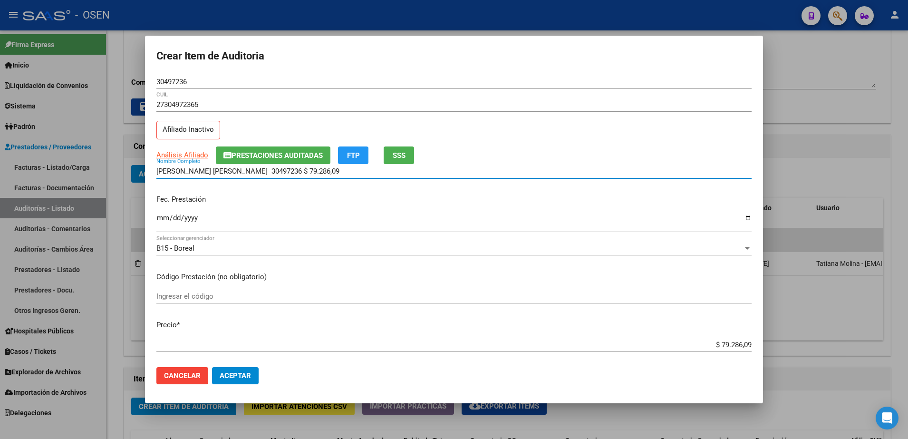
click at [308, 171] on input "ALVAREZ MARIA EMILIA 30497236 $ 79.286,09" at bounding box center [453, 171] width 595 height 9
drag, startPoint x: 309, startPoint y: 170, endPoint x: 272, endPoint y: 167, distance: 37.2
click at [272, 167] on input "ALVAREZ MARIA EMILIA 30497236 $ 79.286,09" at bounding box center [453, 171] width 595 height 9
click at [328, 169] on input "ALVAREZ MARIA EMILIA 30497236 $ 79.286,09" at bounding box center [453, 171] width 595 height 9
drag, startPoint x: 328, startPoint y: 169, endPoint x: 257, endPoint y: 169, distance: 70.8
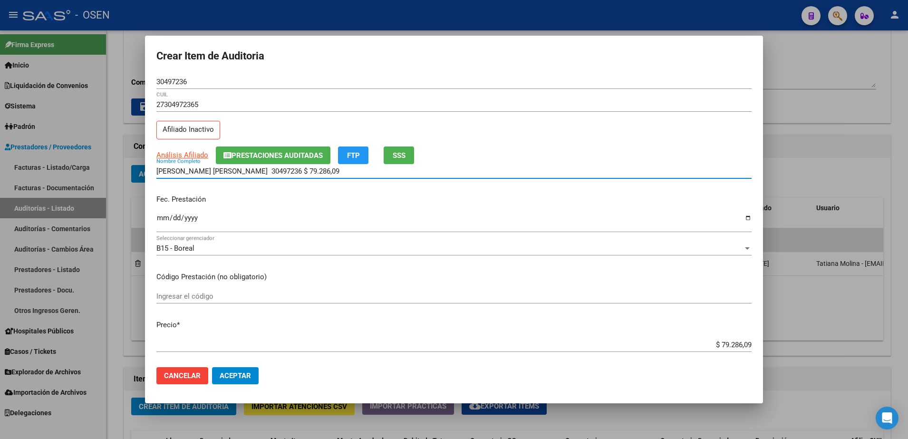
click at [257, 169] on input "ALVAREZ MARIA EMILIA 30497236 $ 79.286,09" at bounding box center [453, 171] width 595 height 9
type input "ALVAREZ MARIA EMILIA"
click at [724, 345] on input "$ 79.286,09" at bounding box center [453, 344] width 595 height 9
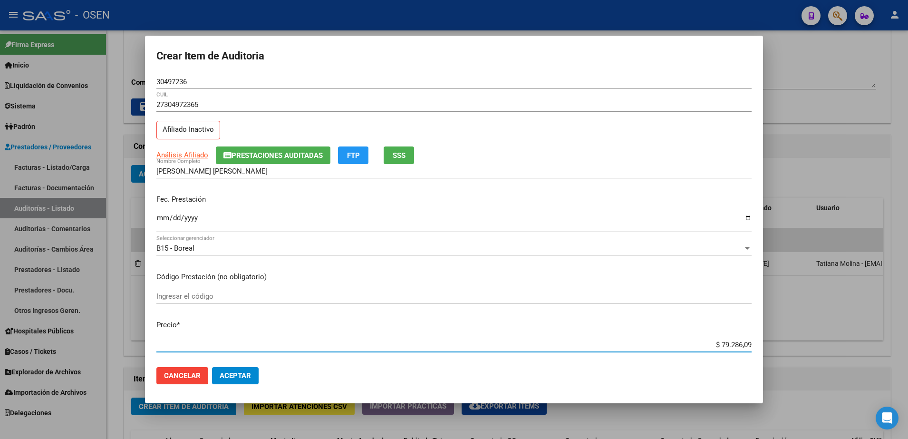
click at [724, 345] on input "$ 79.286,09" at bounding box center [453, 344] width 595 height 9
paste input "54.519,43"
type input "$ 54.519,43"
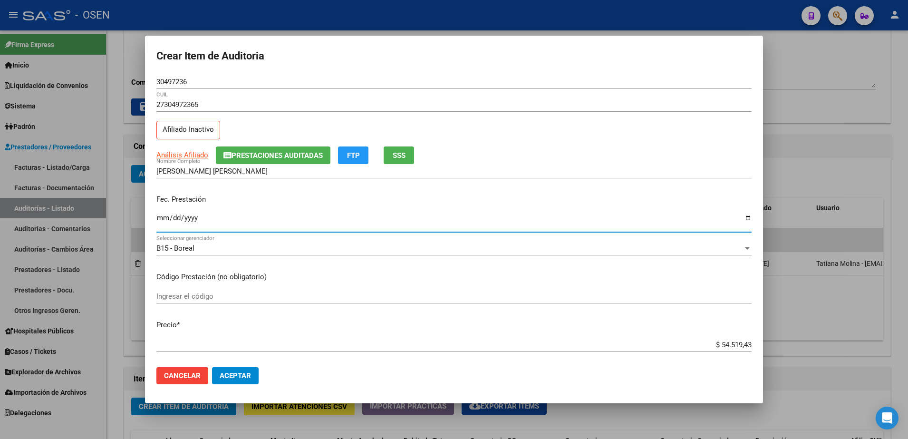
click at [165, 218] on input "Ingresar la fecha" at bounding box center [453, 221] width 595 height 15
type input "2025-07-28"
click at [170, 81] on input "30497236" at bounding box center [453, 81] width 595 height 9
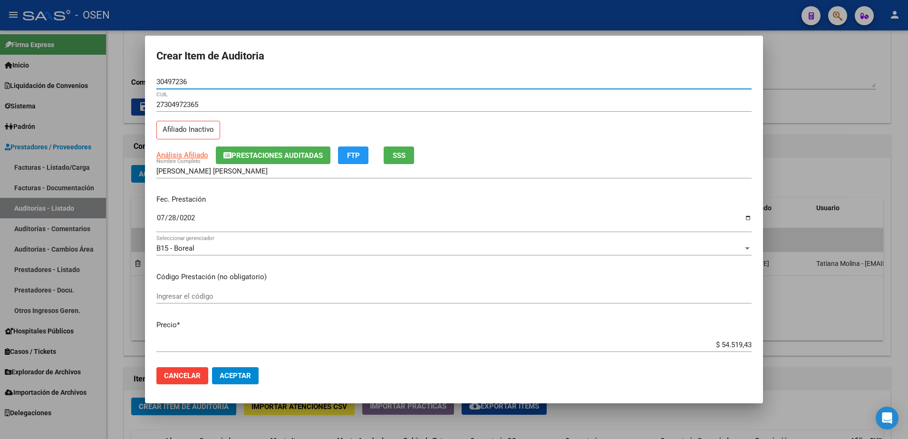
click at [170, 81] on input "30497236" at bounding box center [453, 81] width 595 height 9
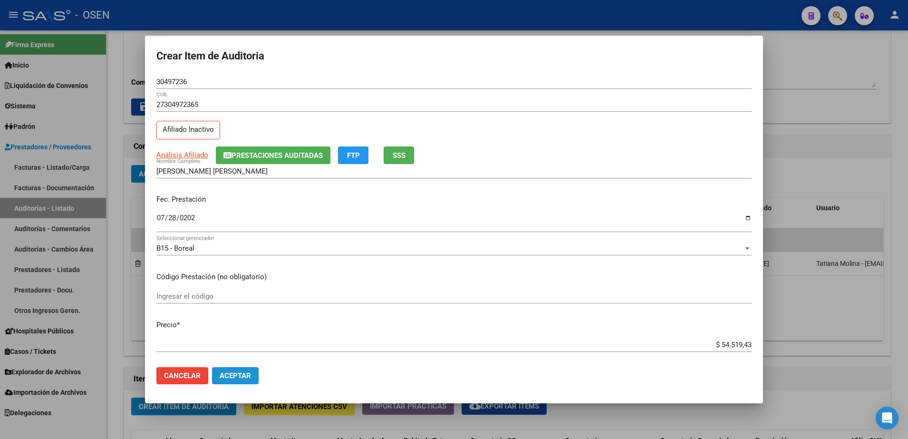
click at [232, 368] on button "Aceptar" at bounding box center [235, 375] width 47 height 17
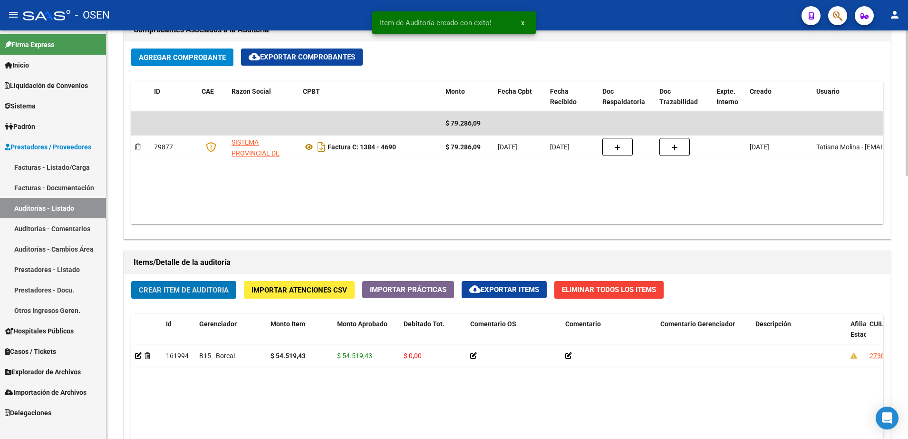
scroll to position [476, 0]
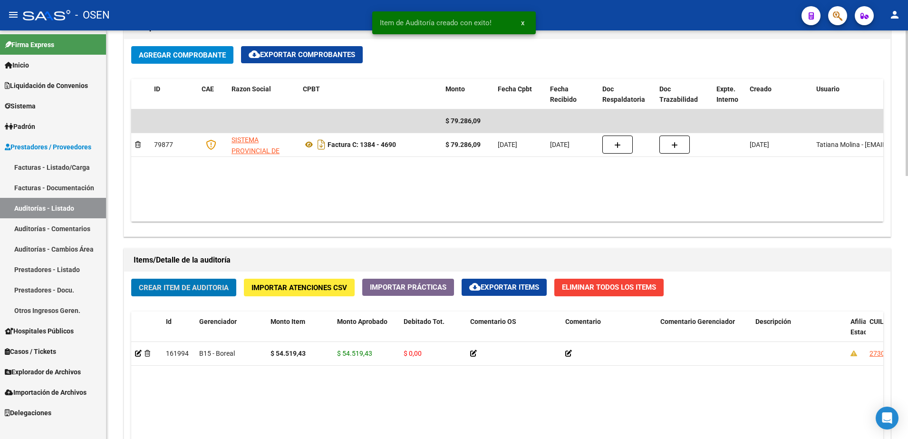
click at [188, 283] on span "Crear Item de Auditoria" at bounding box center [184, 287] width 90 height 9
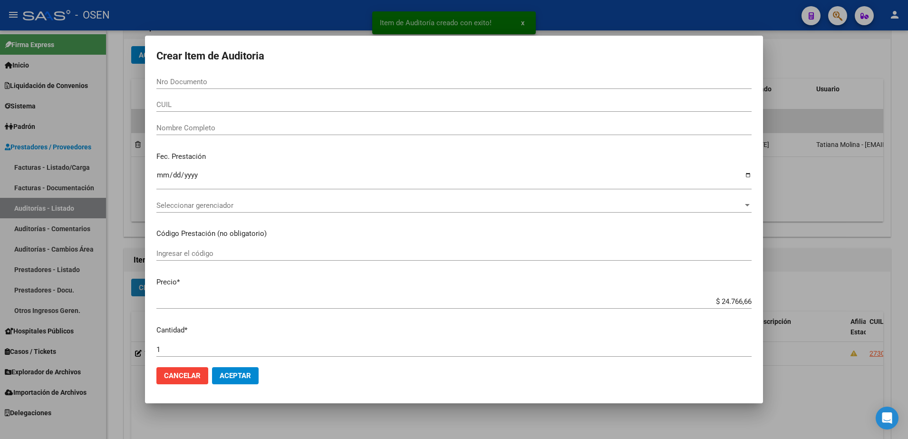
paste input "30497236"
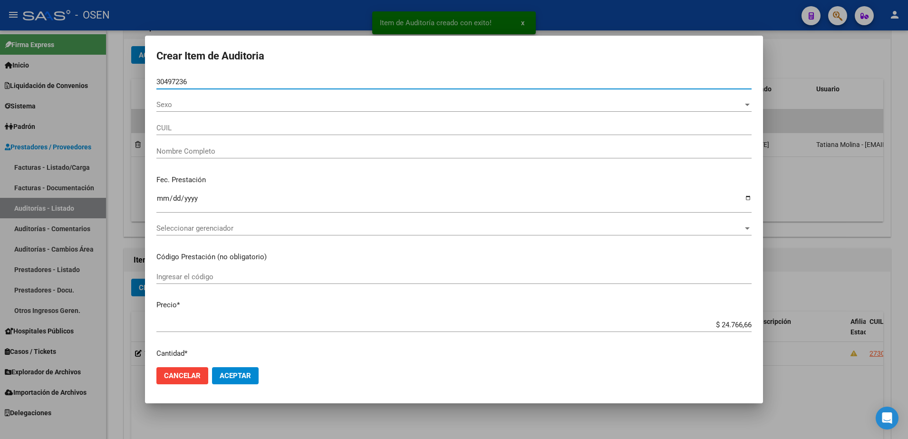
type input "30497236"
type input "27304972365"
type input "ALVAREZ MARIA EMILIA"
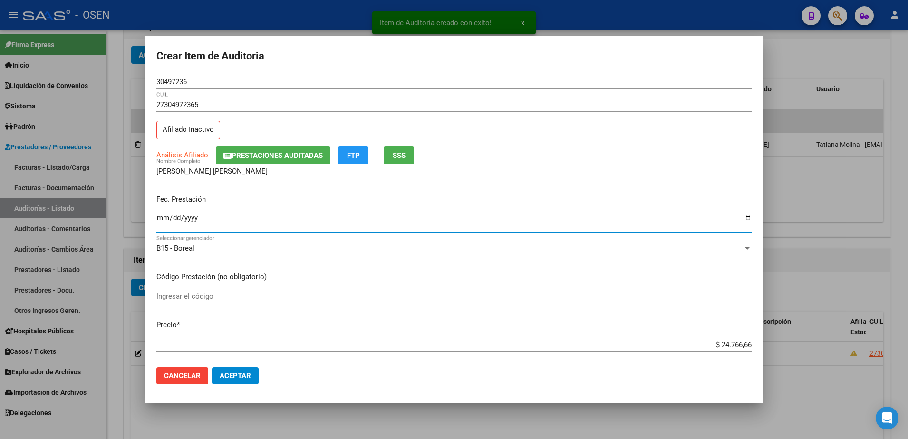
click at [156, 222] on input "Ingresar la fecha" at bounding box center [453, 221] width 595 height 15
type input "2025-07-30"
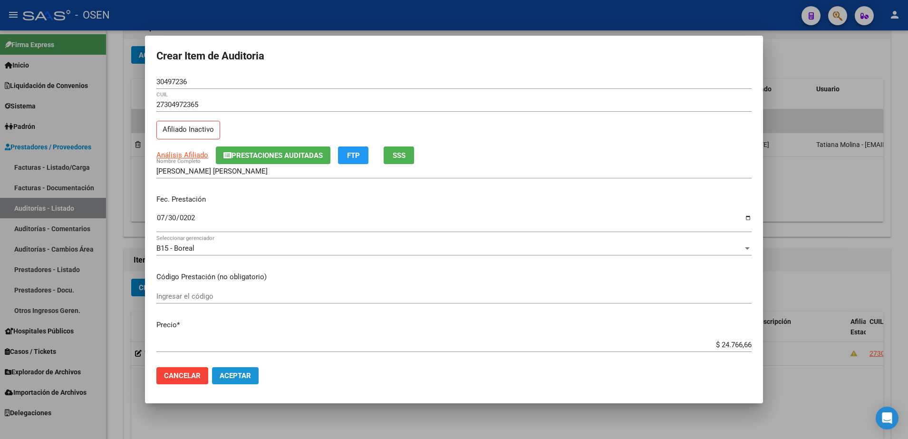
click at [237, 374] on span "Aceptar" at bounding box center [235, 375] width 31 height 9
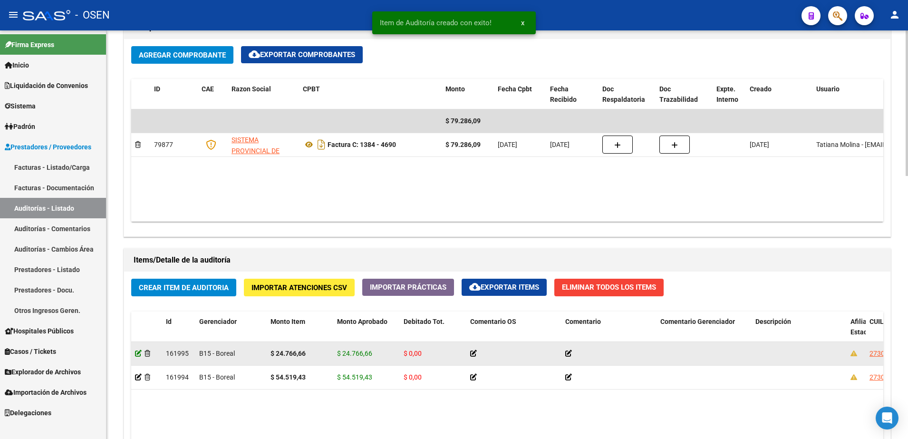
click at [135, 355] on icon at bounding box center [138, 353] width 7 height 7
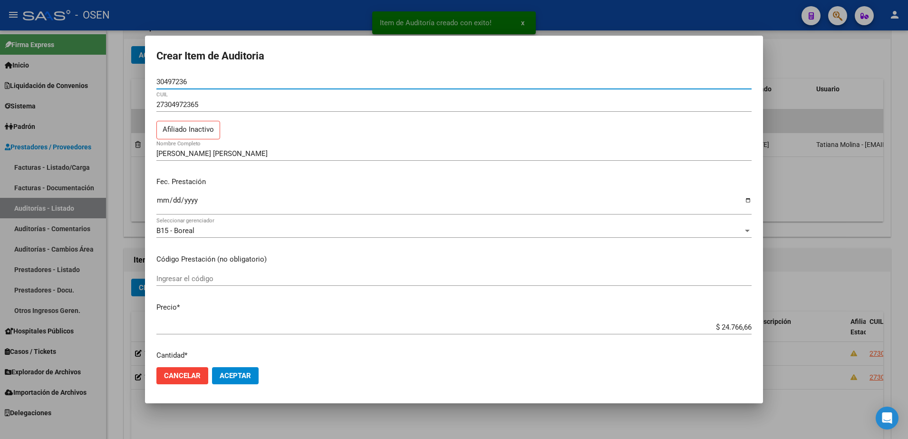
click at [170, 85] on input "30497236" at bounding box center [453, 81] width 595 height 9
click at [259, 157] on input "ALVAREZ MARIA EMILIA" at bounding box center [453, 153] width 595 height 9
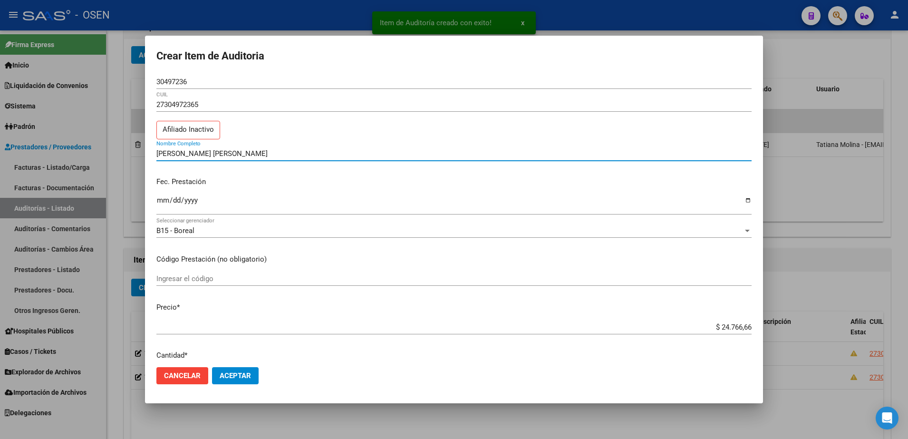
click at [236, 154] on input "ALVAREZ MARIA EMILIA" at bounding box center [453, 153] width 595 height 9
paste input "30497236"
click at [263, 154] on input "ALVAREZ MARIA EMILIA 30497236" at bounding box center [453, 153] width 595 height 9
drag, startPoint x: 268, startPoint y: 154, endPoint x: 131, endPoint y: 162, distance: 136.7
click at [123, 156] on div "Item de Auditoría creado con exito! x Crear Item de Auditoria 30497236 Nro Docu…" at bounding box center [454, 219] width 908 height 439
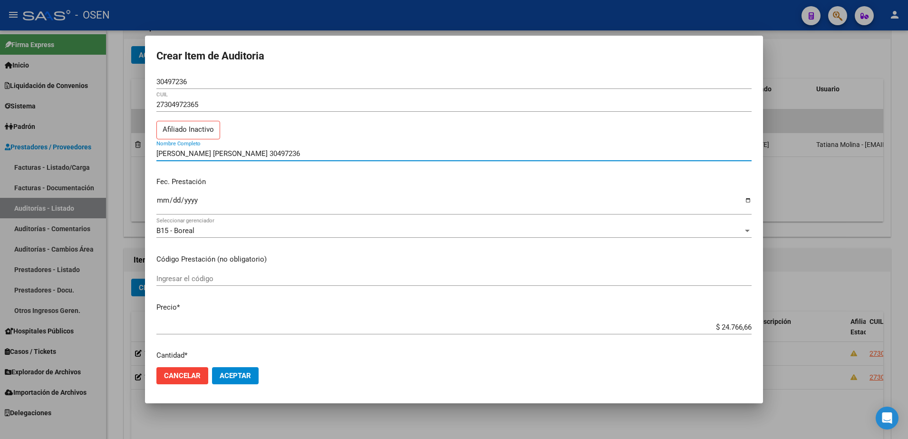
click at [280, 153] on input "ALVAREZ MARIA EMILIA 30497236" at bounding box center [453, 153] width 595 height 9
click at [260, 154] on input "ALVAREZ MARIA EMILIA 30497236" at bounding box center [453, 153] width 595 height 9
type input "ALVAREZ MARIA EMILIA"
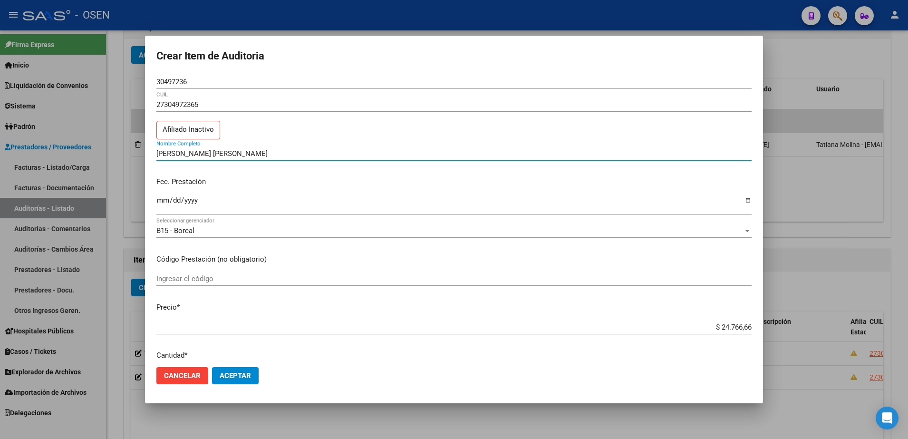
click at [196, 371] on span "Cancelar" at bounding box center [182, 375] width 37 height 9
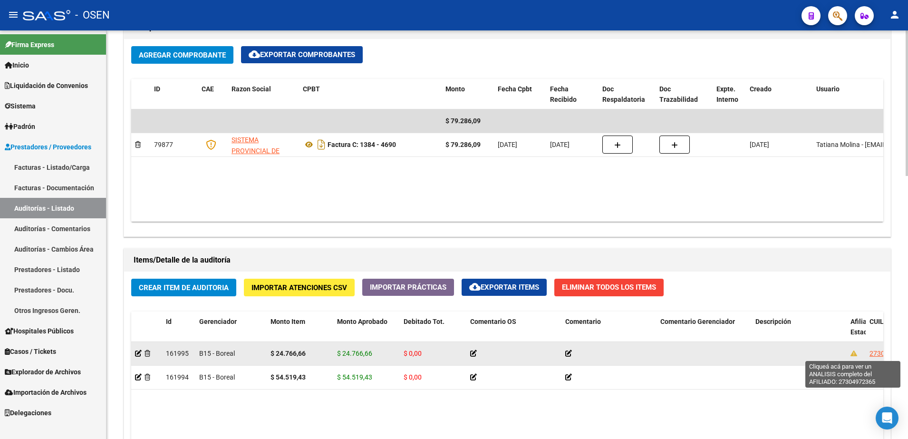
click at [871, 349] on span "27304972365" at bounding box center [890, 353] width 42 height 8
type textarea "27304972365"
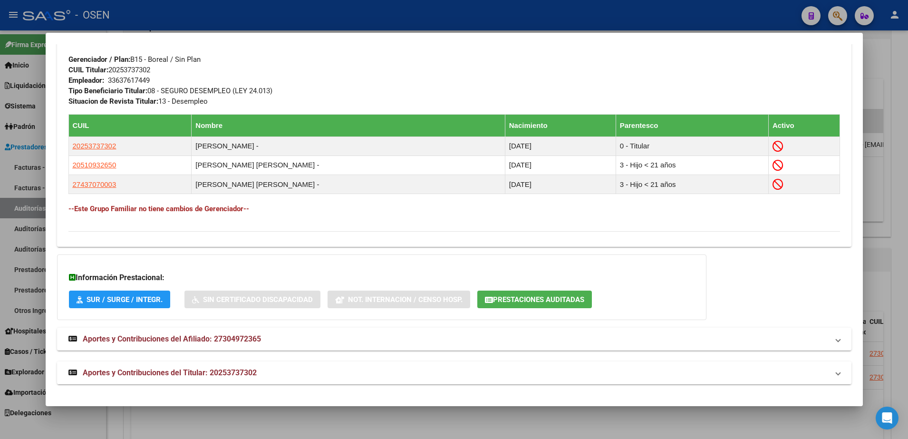
click at [340, 362] on mat-expansion-panel-header "Aportes y Contribuciones del Titular: 20253737302" at bounding box center [454, 372] width 794 height 23
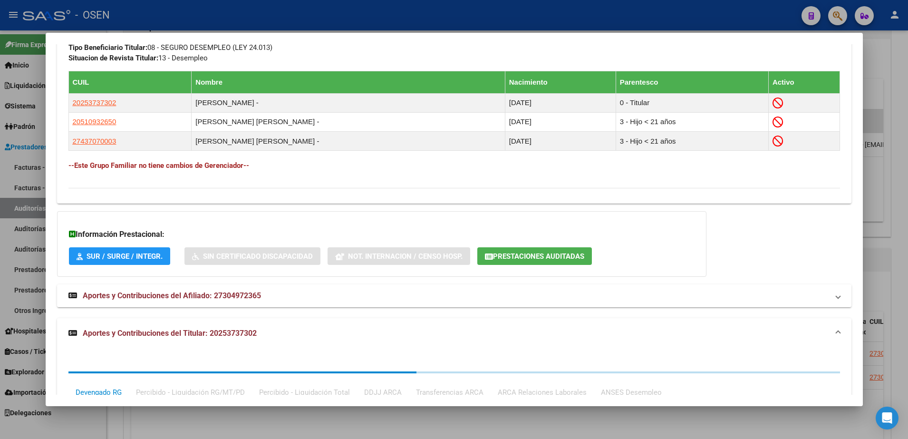
scroll to position [722, 0]
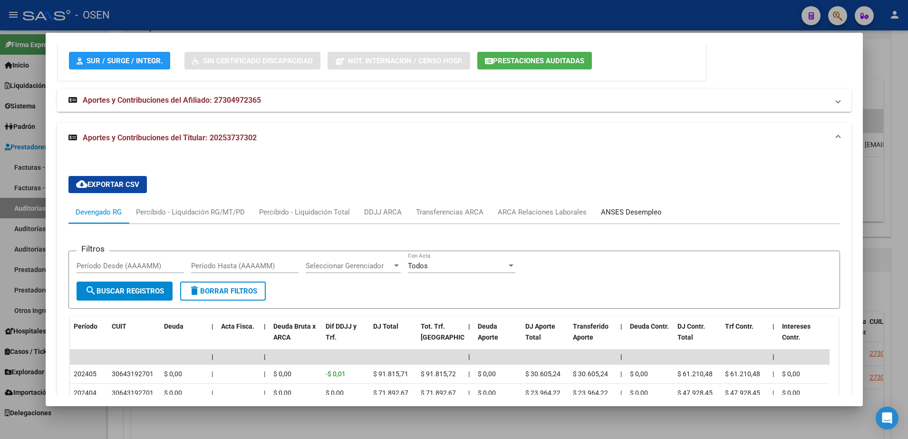
click at [611, 201] on div "ANSES Desempleo" at bounding box center [631, 212] width 75 height 23
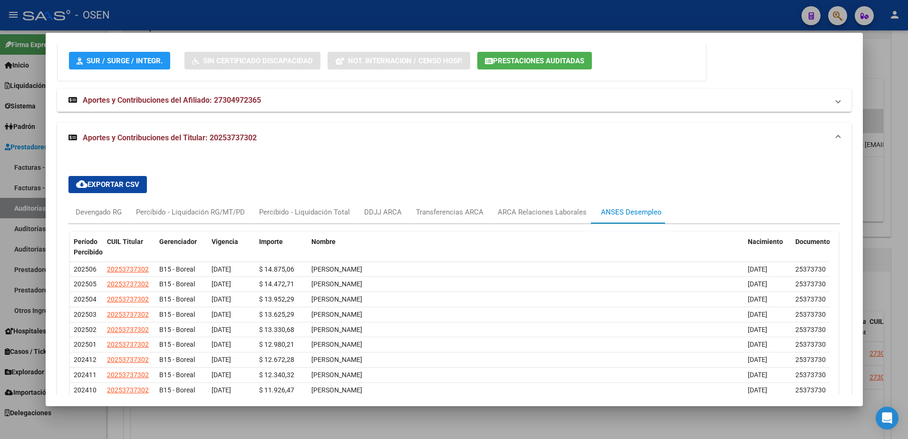
click at [423, 417] on div at bounding box center [454, 219] width 908 height 439
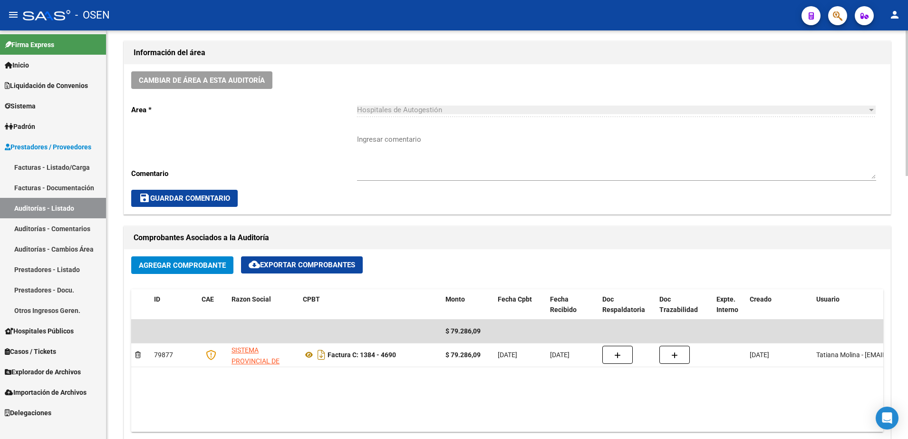
scroll to position [238, 0]
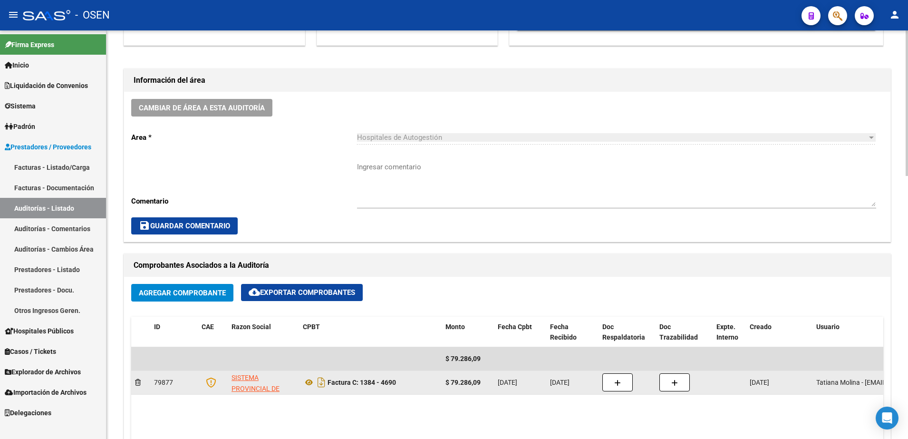
drag, startPoint x: 359, startPoint y: 382, endPoint x: 403, endPoint y: 382, distance: 43.7
click at [403, 382] on div "Factura C: 1384 - 4690" at bounding box center [370, 382] width 135 height 15
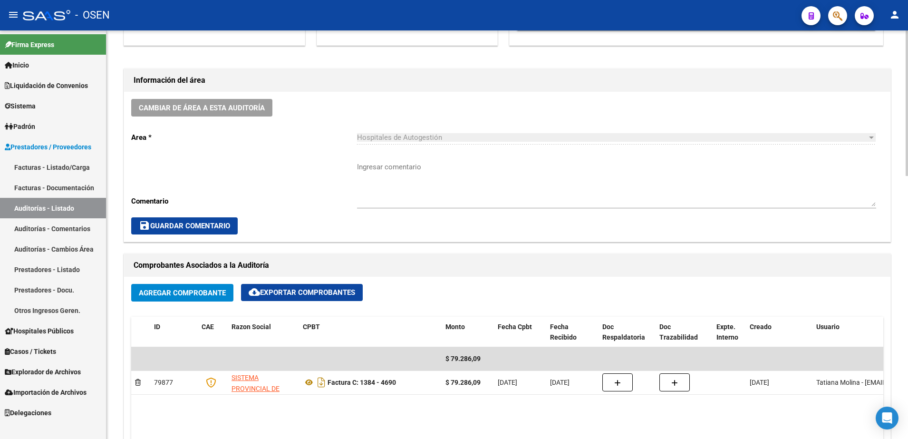
copy strong "1384 - 4690"
click at [431, 171] on textarea "Ingresar comentario" at bounding box center [616, 184] width 519 height 45
paste textarea "1384 - 4690"
type textarea "1384 - 4690"
drag, startPoint x: 409, startPoint y: 168, endPoint x: 344, endPoint y: 166, distance: 65.2
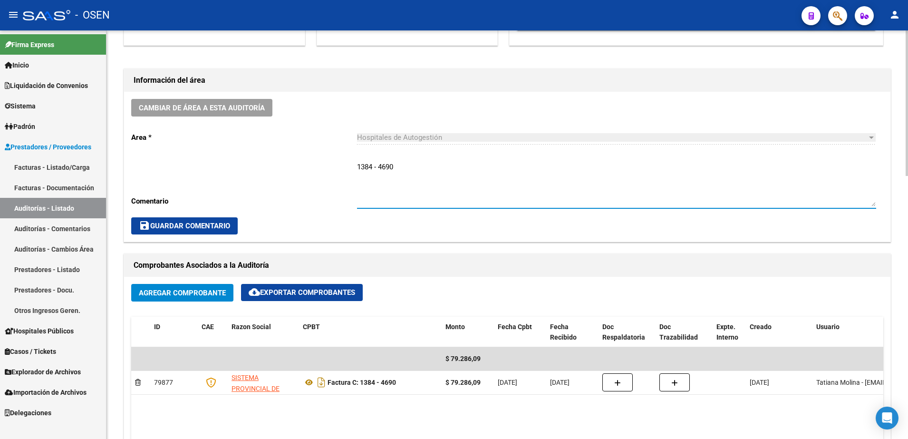
click at [344, 166] on div "Cambiar de área a esta auditoría Area * Hospitales de Autogestión Seleccionar a…" at bounding box center [507, 167] width 766 height 150
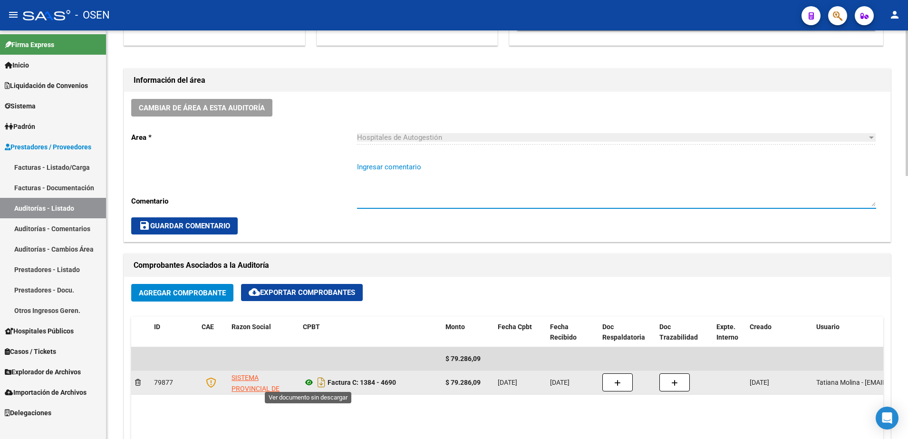
click at [310, 382] on icon at bounding box center [309, 381] width 12 height 11
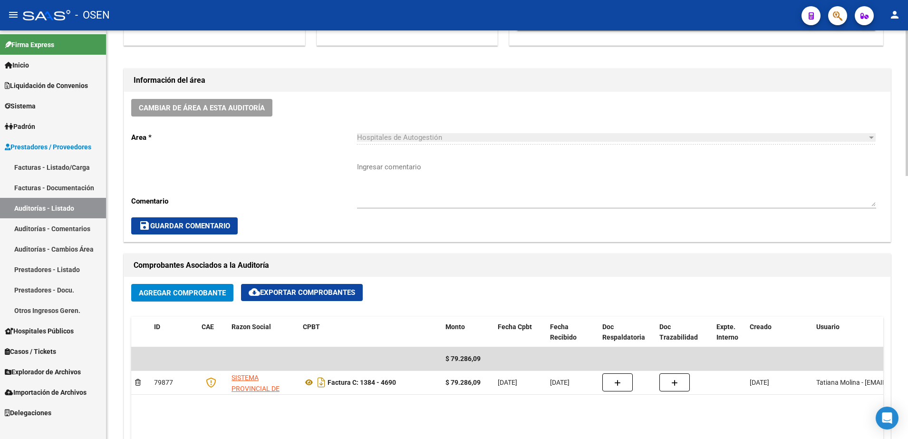
scroll to position [476, 0]
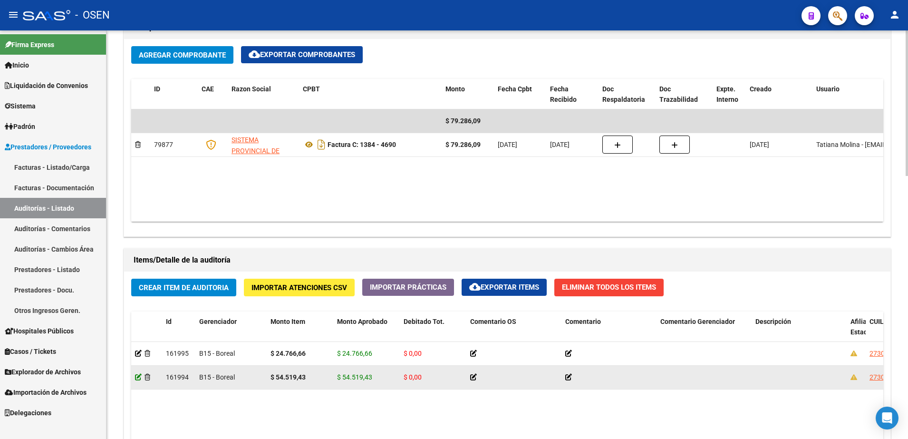
click at [141, 375] on icon at bounding box center [138, 377] width 7 height 7
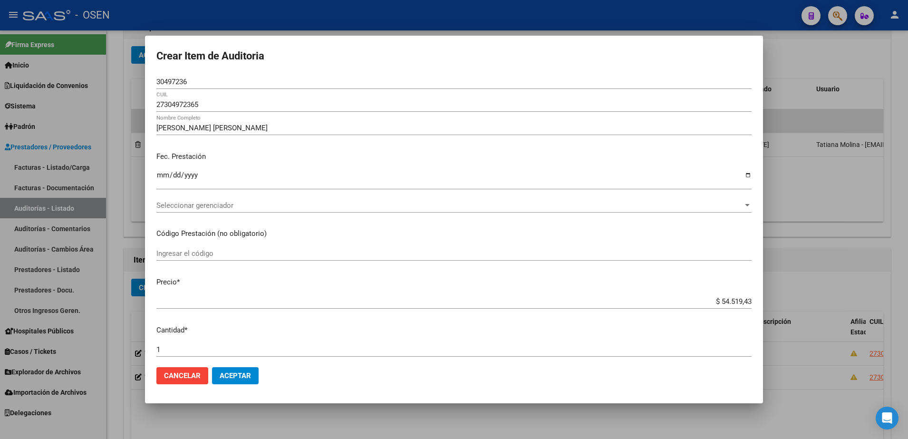
click at [728, 307] on div "$ 54.519,43 Ingresar el precio" at bounding box center [453, 301] width 595 height 14
click at [728, 306] on app-form-text-field "Precio * $ 54.519,43 Ingresar el precio" at bounding box center [457, 291] width 603 height 29
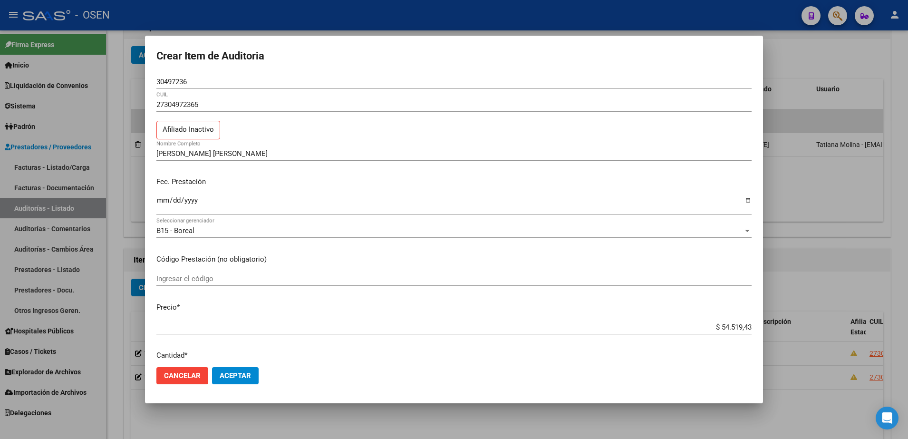
click at [728, 307] on p "Precio *" at bounding box center [453, 307] width 595 height 11
drag, startPoint x: 728, startPoint y: 307, endPoint x: 724, endPoint y: 321, distance: 14.6
click at [724, 321] on div "$ 54.519,43 Ingresar el precio" at bounding box center [453, 327] width 595 height 14
click at [724, 324] on input "$ 54.519,43" at bounding box center [453, 327] width 595 height 9
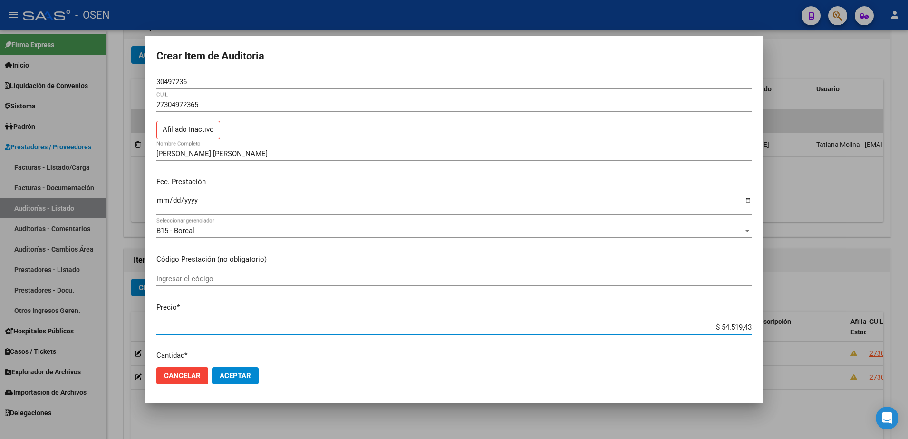
click at [724, 326] on input "$ 54.519,43" at bounding box center [453, 327] width 595 height 9
paste input "42.136,1"
type input "$ 4.213,61"
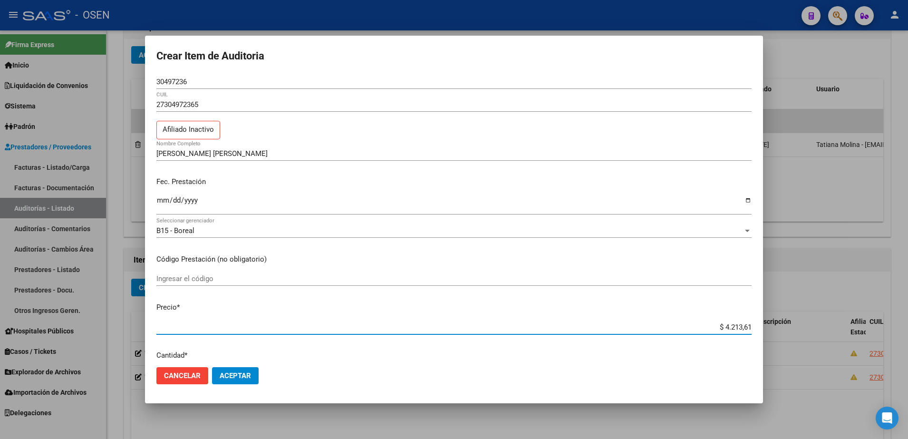
type input "$ 42.136,10"
click at [258, 376] on mat-dialog-actions "Cancelar Aceptar" at bounding box center [453, 375] width 595 height 32
click at [253, 375] on button "Aceptar" at bounding box center [235, 375] width 47 height 17
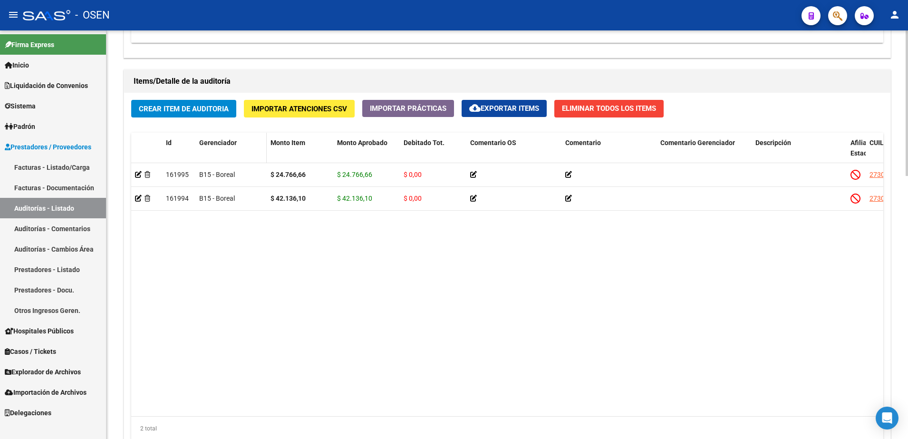
scroll to position [594, 0]
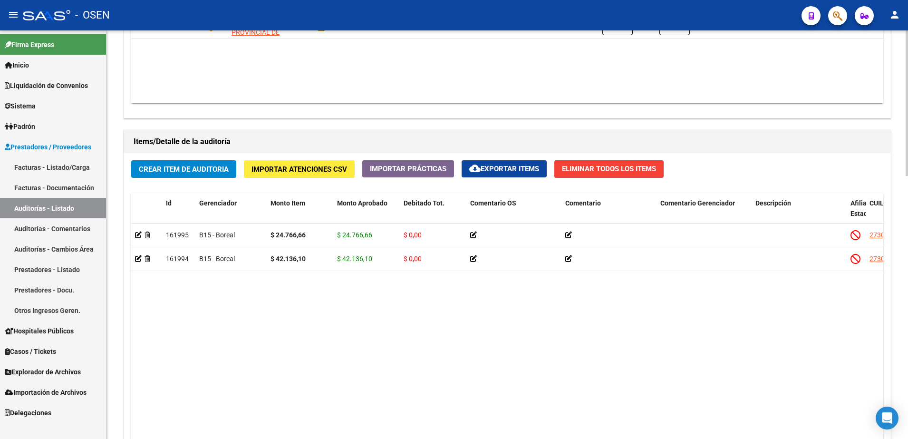
click at [203, 165] on span "Crear Item de Auditoria" at bounding box center [184, 169] width 90 height 9
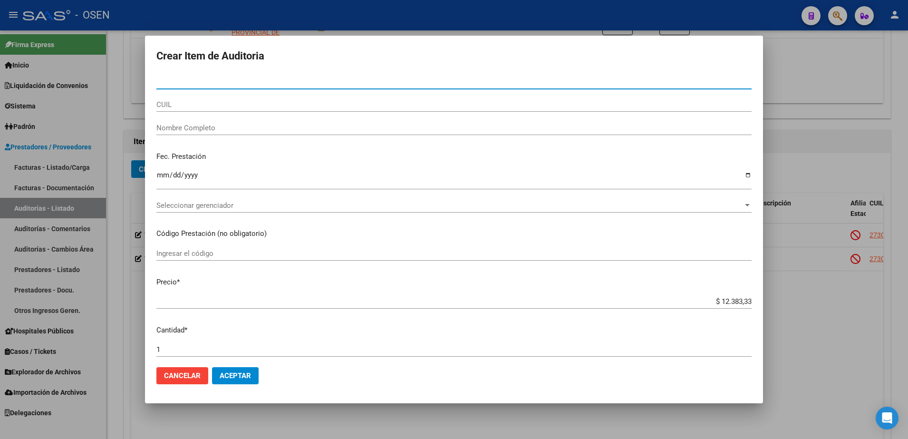
click at [202, 87] on div "Nro Documento" at bounding box center [453, 82] width 595 height 14
drag, startPoint x: 197, startPoint y: 83, endPoint x: 125, endPoint y: 79, distance: 71.9
click at [125, 79] on div "Crear Item de Auditoria Nro Documento CUIL Nombre Completo Fec. Prestación Ingr…" at bounding box center [454, 219] width 908 height 439
paste input "23963919"
type input "23963919"
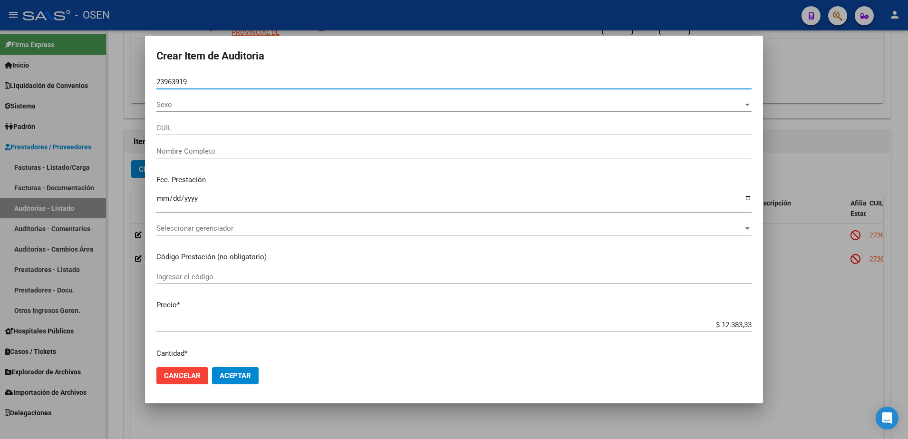
type input "23239639194"
type input "GONZALEZ MIRTHA DEL VALLE"
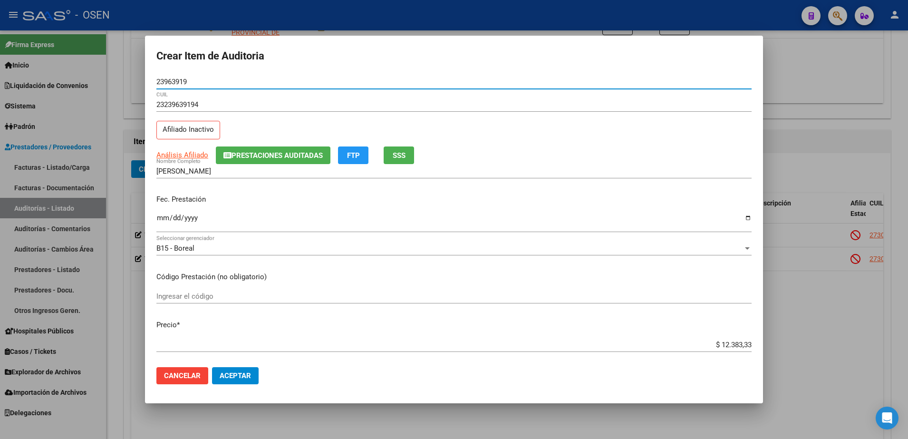
type input "23963919"
click at [728, 341] on input "$ 12.383,33" at bounding box center [453, 344] width 595 height 9
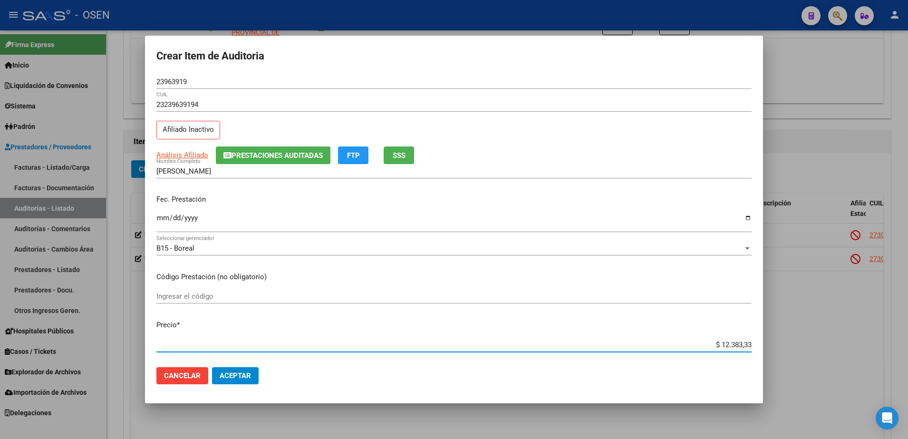
click at [728, 341] on input "$ 12.383,33" at bounding box center [453, 344] width 595 height 9
click at [282, 167] on input "GONZALEZ MIRTHA DEL VALLE" at bounding box center [453, 171] width 595 height 9
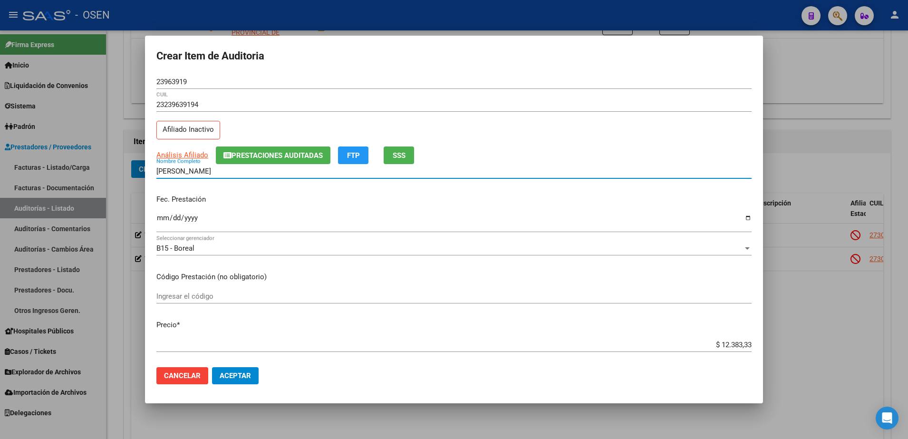
click at [164, 214] on input "Ingresar la fecha" at bounding box center [453, 221] width 595 height 15
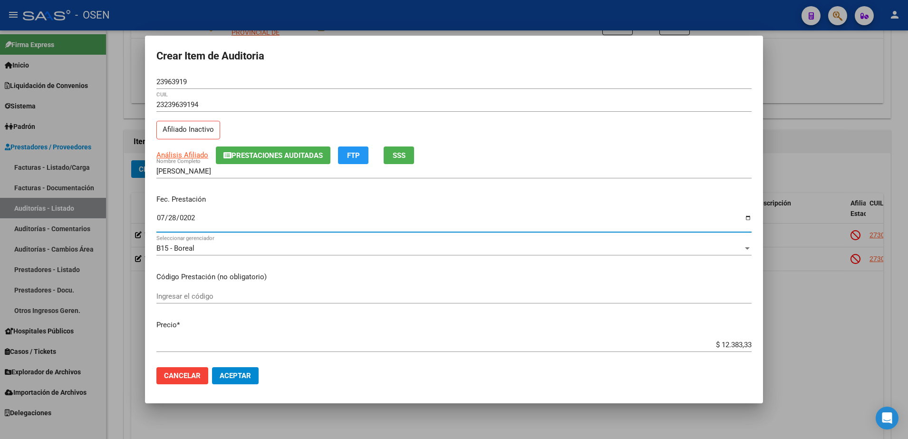
type input "2025-07-28"
click at [242, 374] on span "Aceptar" at bounding box center [235, 375] width 31 height 9
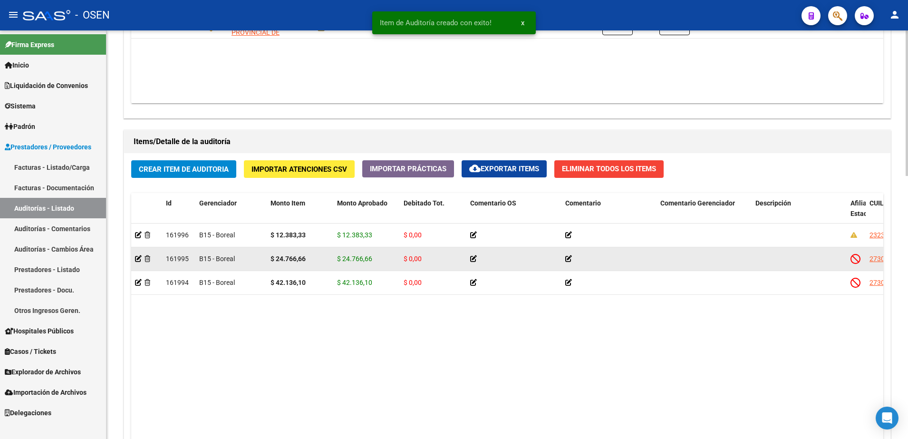
click at [280, 261] on strong "$ 24.766,66" at bounding box center [287, 259] width 35 height 8
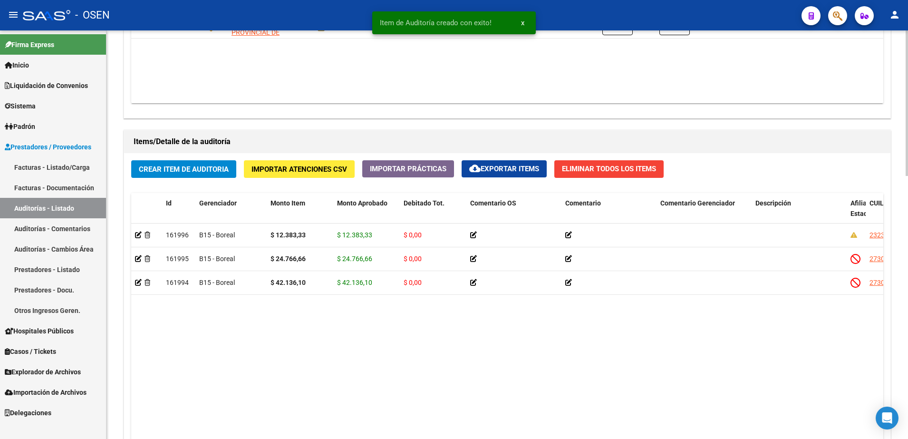
copy strong "24.766,66"
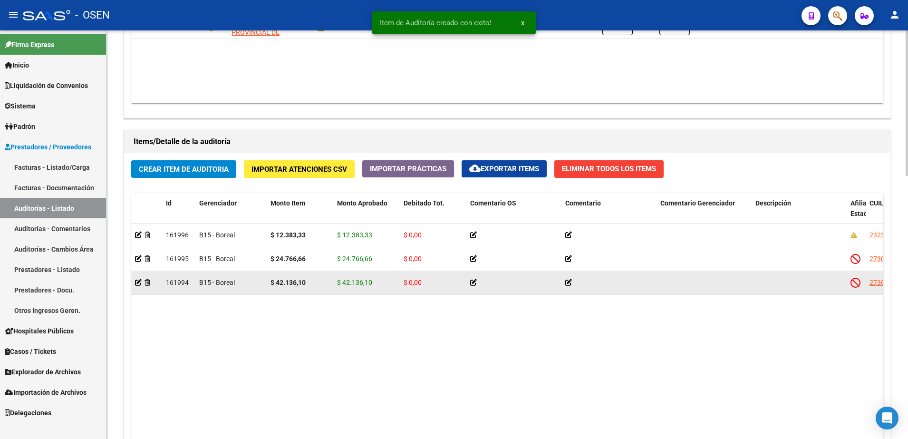
click at [289, 284] on strong "$ 42.136,10" at bounding box center [287, 283] width 35 height 8
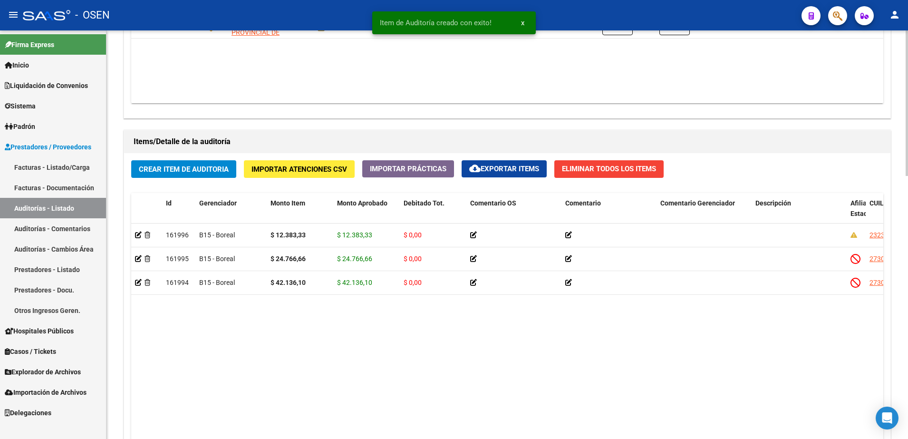
copy strong "42.136,10"
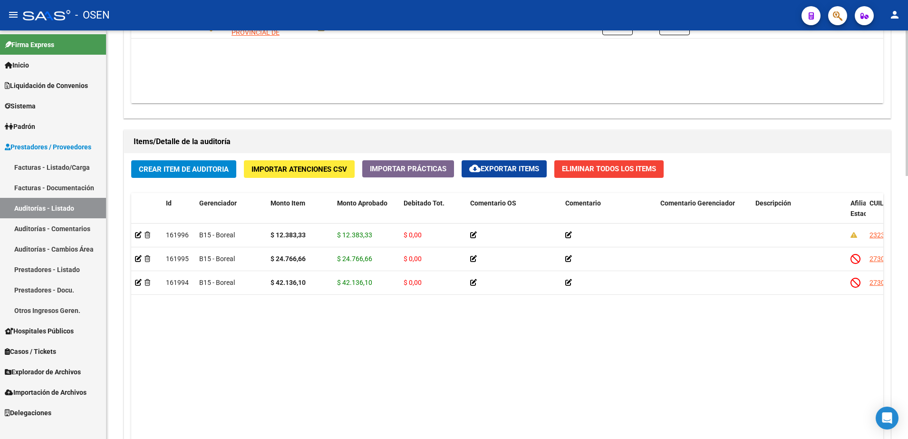
click at [368, 359] on datatable-body "161996 B15 - Boreal $ 12.383,33 $ 12.383,33 $ 0,00 23239639194 23963919 GONZALE…" at bounding box center [507, 349] width 752 height 253
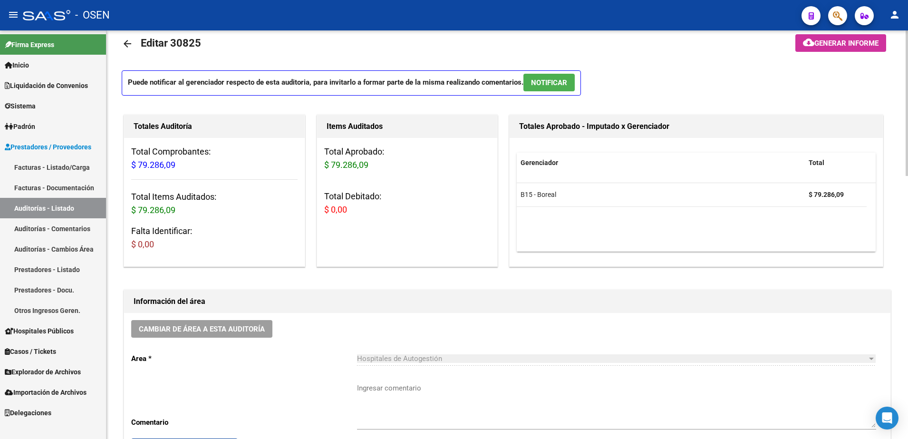
scroll to position [0, 0]
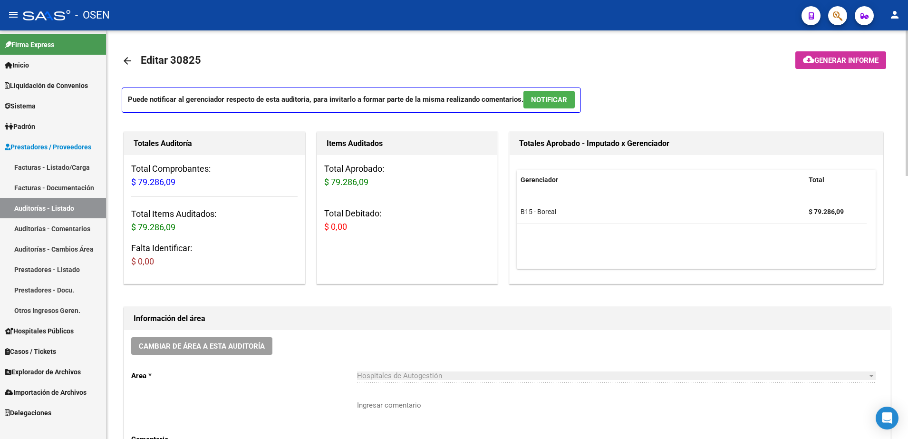
click at [125, 61] on mat-icon "arrow_back" at bounding box center [127, 60] width 11 height 11
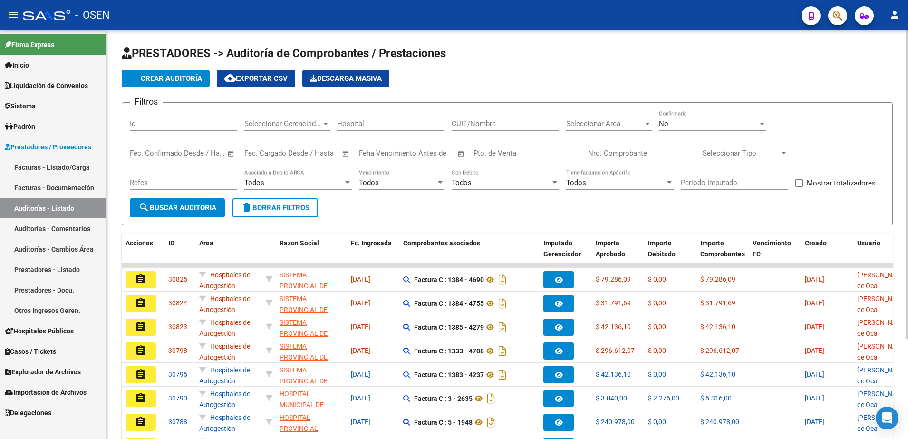
click at [212, 70] on div "add Crear Auditoría cloud_download Exportar CSV Descarga Masiva" at bounding box center [507, 78] width 771 height 17
click at [205, 70] on button "add Crear Auditoría" at bounding box center [166, 78] width 88 height 17
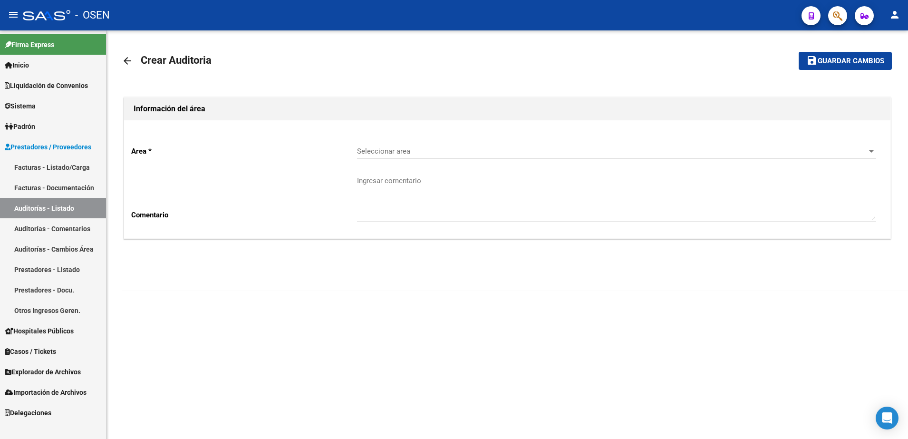
click at [128, 58] on mat-icon "arrow_back" at bounding box center [127, 60] width 11 height 11
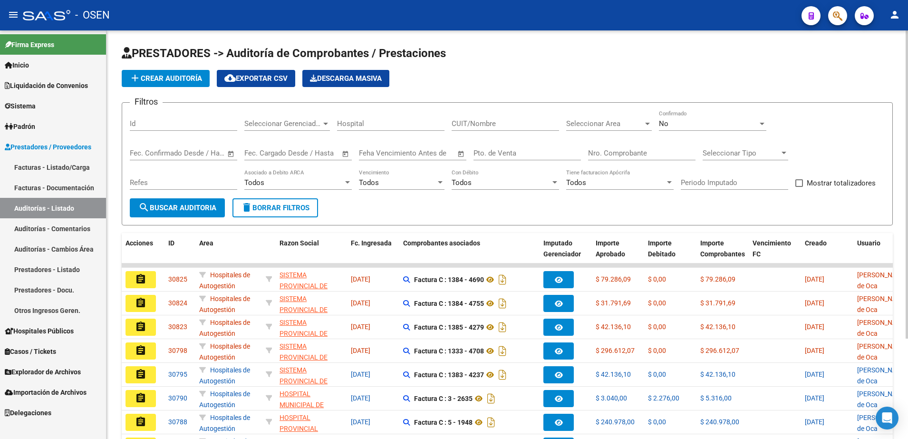
click at [184, 75] on span "add Crear Auditoría" at bounding box center [165, 78] width 73 height 9
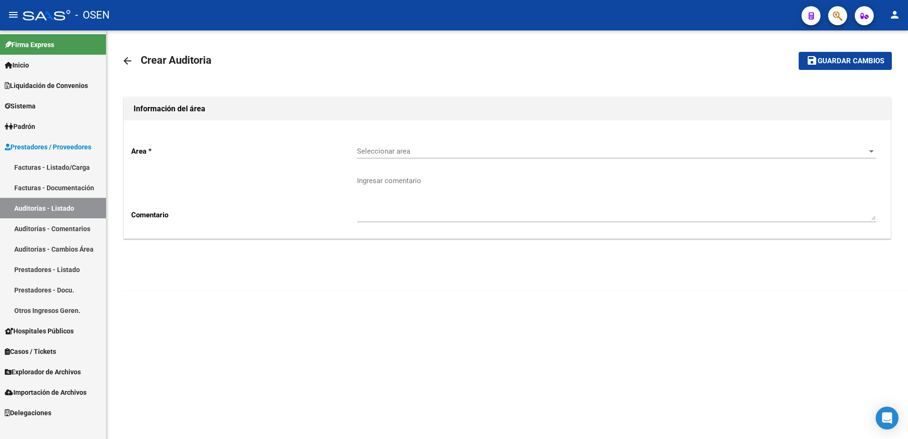
click at [390, 140] on div "Seleccionar area Seleccionar area" at bounding box center [616, 148] width 519 height 20
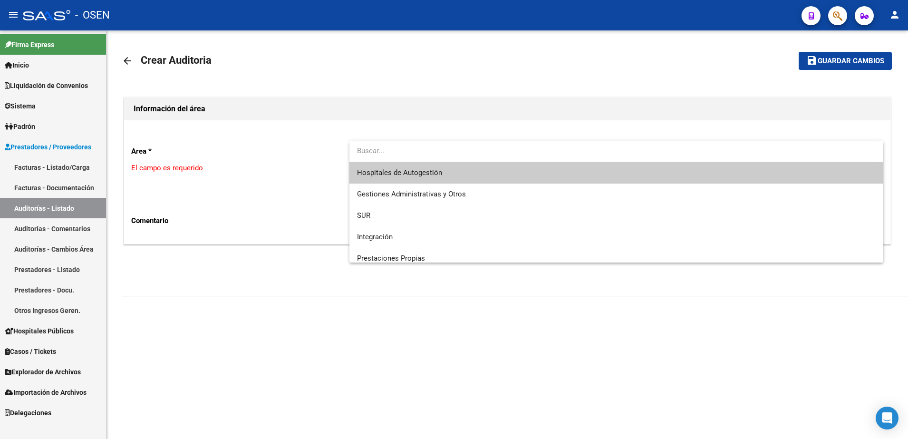
click at [408, 161] on div at bounding box center [611, 151] width 525 height 21
click at [406, 170] on span "Hospitales de Autogestión" at bounding box center [399, 172] width 85 height 9
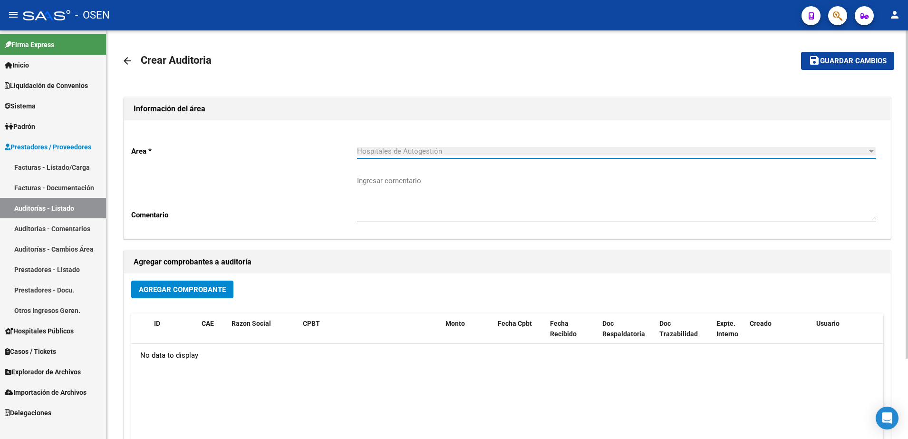
click at [227, 289] on button "Agregar Comprobante" at bounding box center [182, 289] width 102 height 18
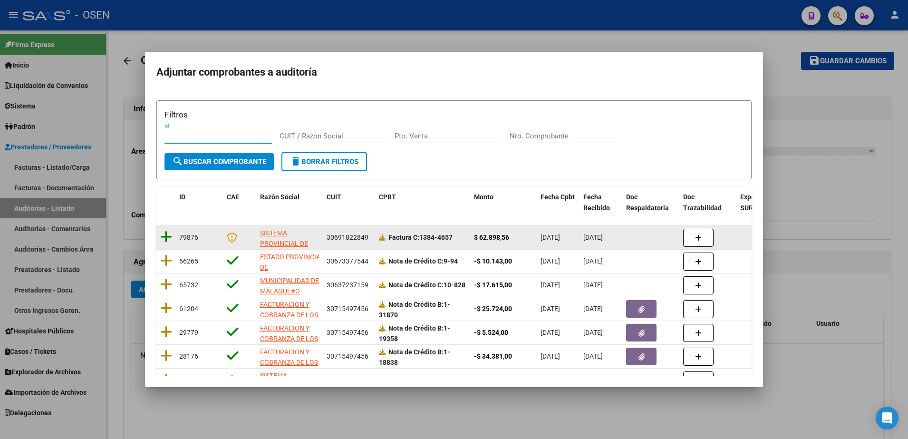
click at [167, 234] on icon at bounding box center [166, 236] width 12 height 13
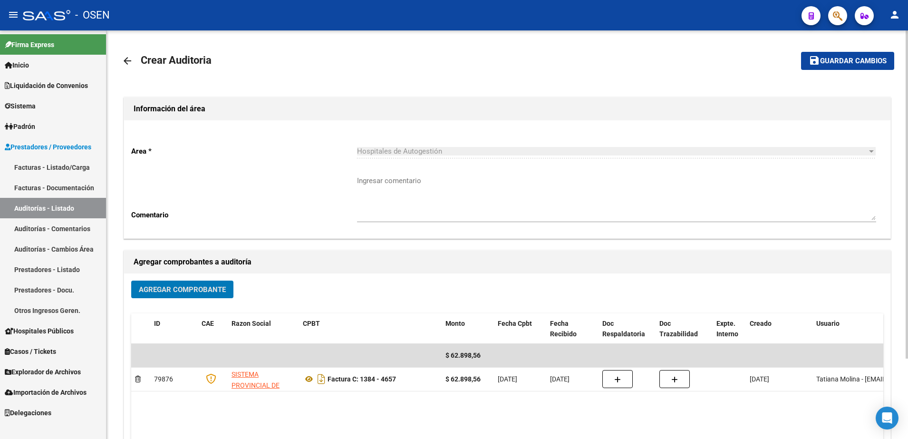
click at [862, 52] on button "save Guardar cambios" at bounding box center [847, 61] width 93 height 18
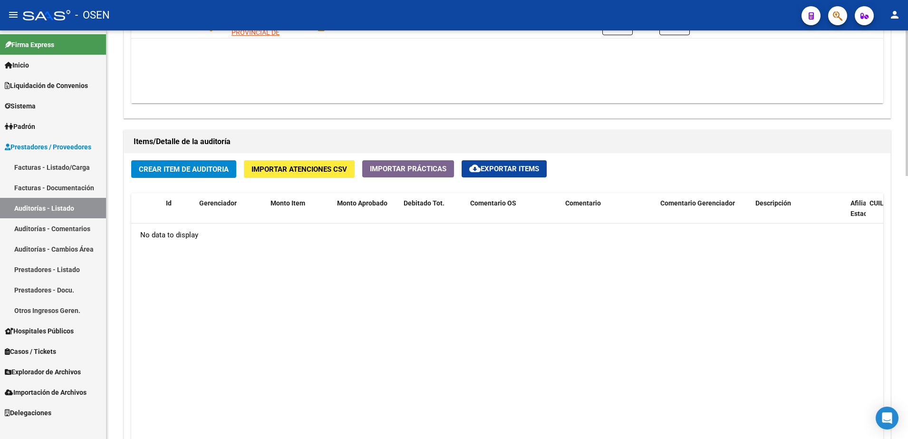
scroll to position [594, 0]
click at [221, 166] on span "Crear Item de Auditoria" at bounding box center [184, 168] width 90 height 9
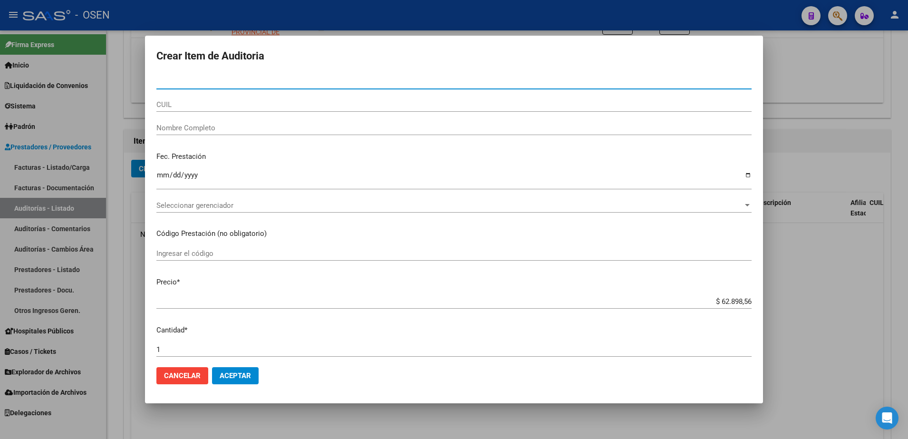
paste input "23963919"
type input "23963919"
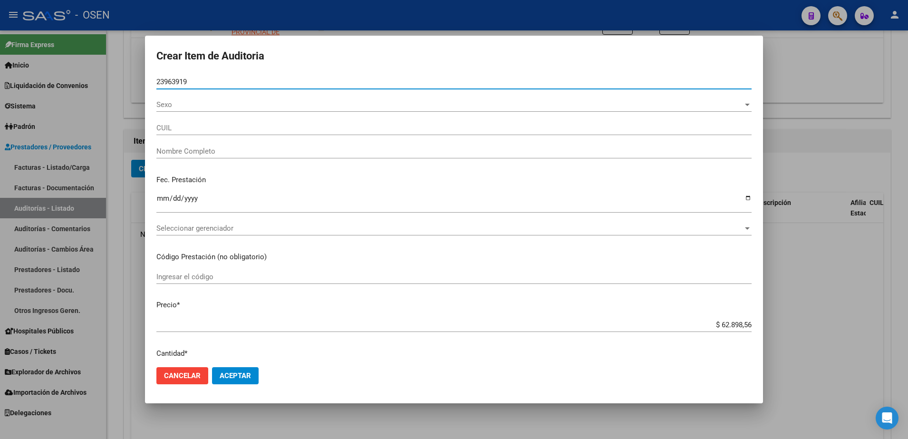
type input "23239639194"
type input "GONZALEZ MIRTHA DEL VALLE"
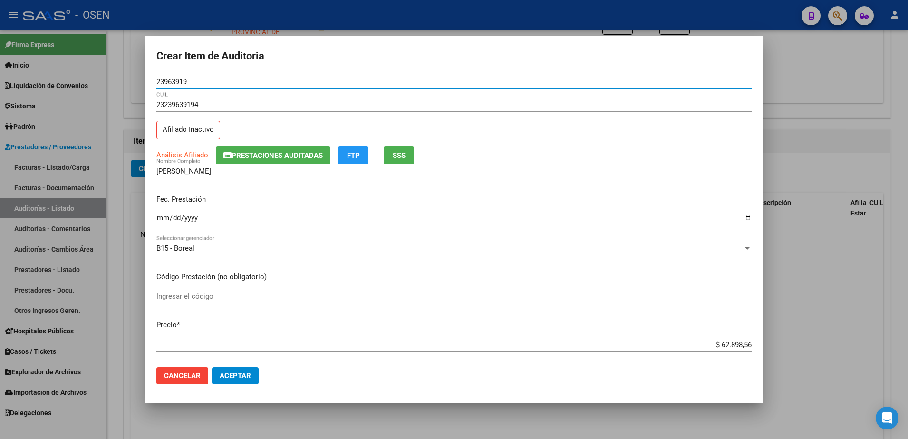
type input "23963919"
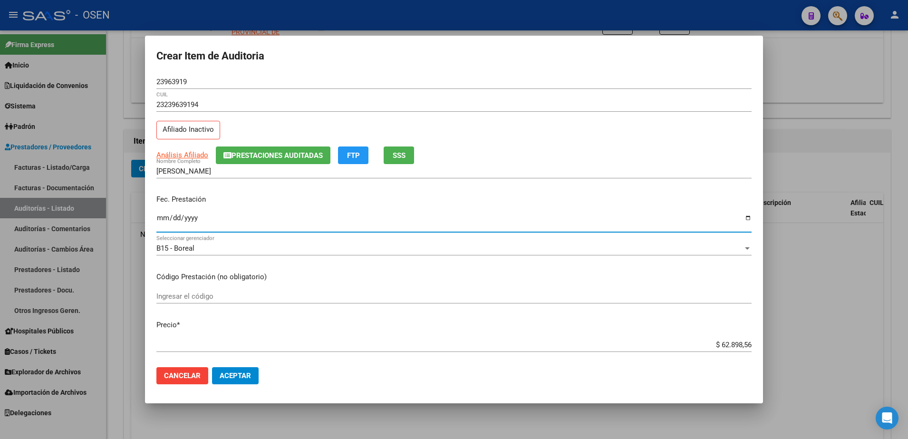
click at [167, 216] on input "Ingresar la fecha" at bounding box center [453, 221] width 595 height 15
type input "2025-07-21"
click at [720, 343] on input "$ 62.898,56" at bounding box center [453, 344] width 595 height 9
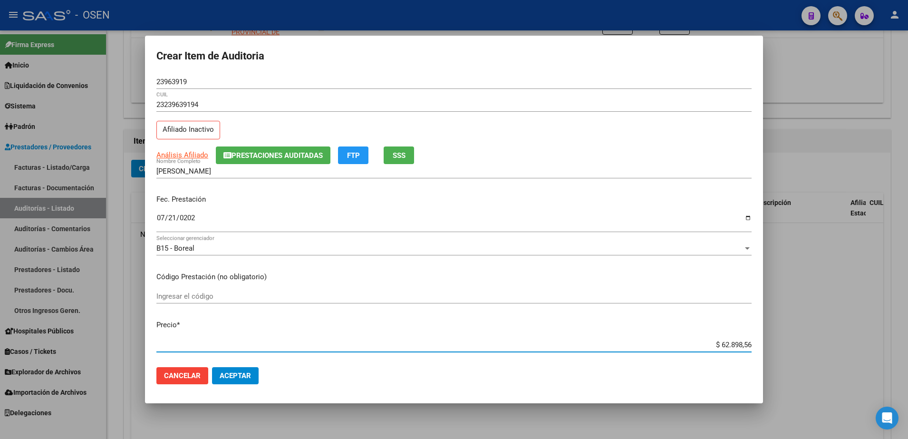
click at [720, 343] on input "$ 62.898,56" at bounding box center [453, 344] width 595 height 9
type input "$ 0,01"
type input "$ 0,12"
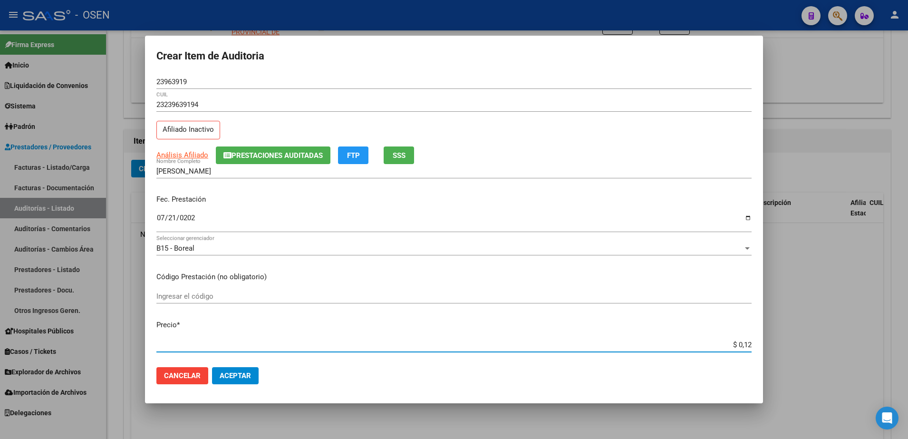
type input "$ 1,23"
type input "$ 12,38"
type input "$ 123,83"
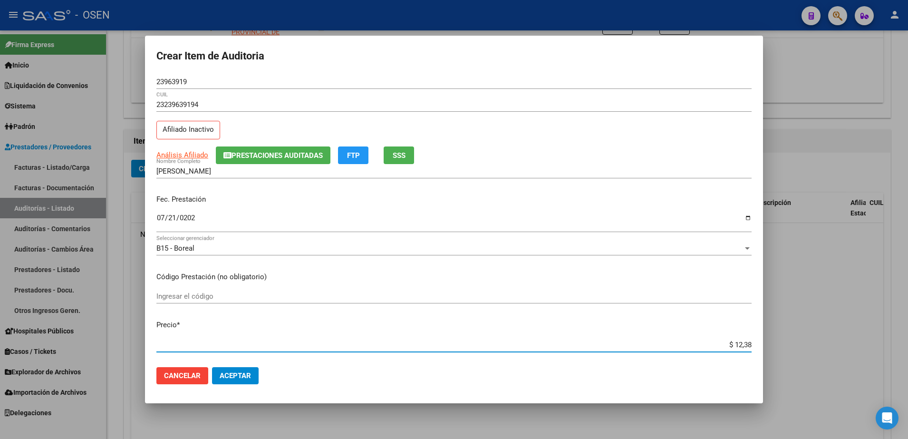
type input "$ 123,83"
type input "$ 1.238,33"
type input "$ 12.383,33"
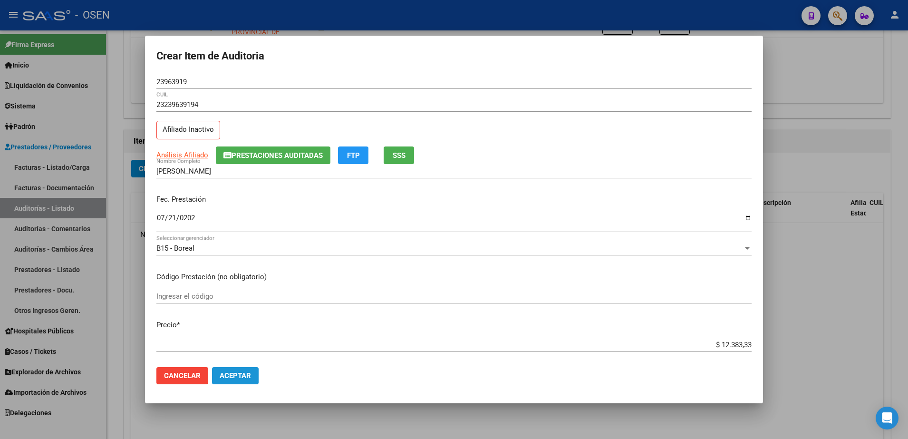
click at [240, 367] on button "Aceptar" at bounding box center [235, 375] width 47 height 17
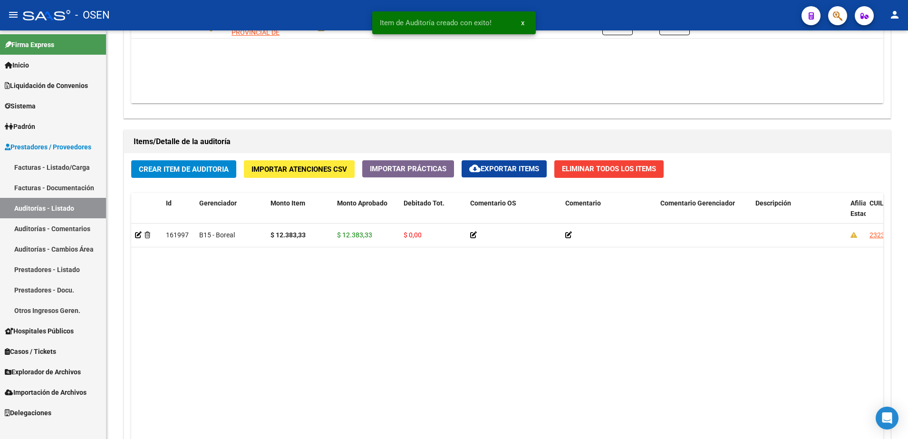
scroll to position [595, 0]
drag, startPoint x: 843, startPoint y: 212, endPoint x: 741, endPoint y: 207, distance: 101.9
click at [741, 207] on div "Id Gerenciador Monto Item Monto Aprobado Debitado Tot. Comentario OS Comentario…" at bounding box center [835, 214] width 1409 height 42
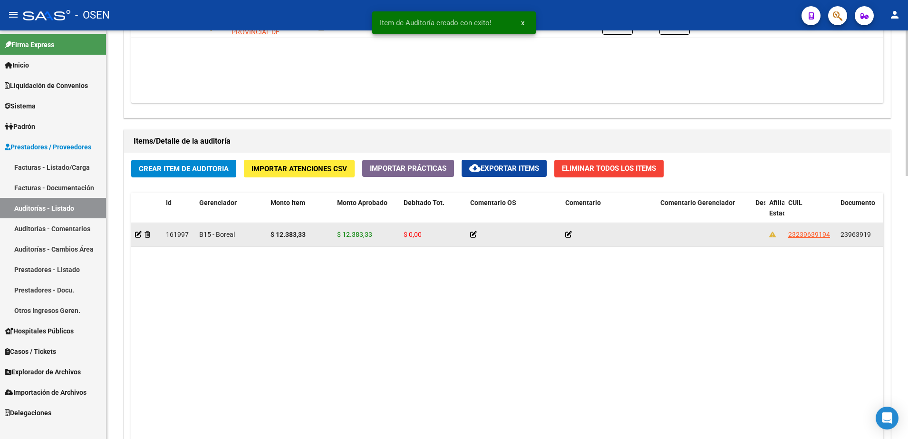
drag, startPoint x: 741, startPoint y: 207, endPoint x: 840, endPoint y: 235, distance: 103.4
click at [840, 235] on datatable-body-cell "23963919" at bounding box center [863, 234] width 52 height 23
click at [840, 235] on span "23963919" at bounding box center [855, 235] width 30 height 8
copy span "23963919"
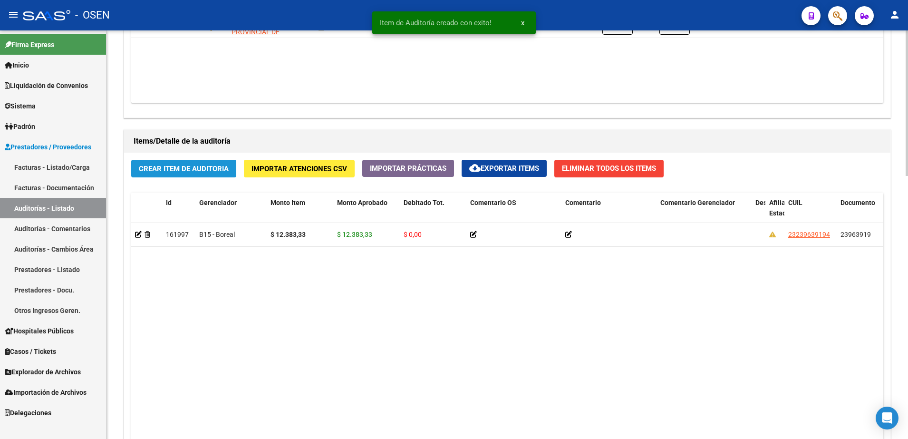
click at [193, 163] on button "Crear Item de Auditoria" at bounding box center [183, 169] width 105 height 18
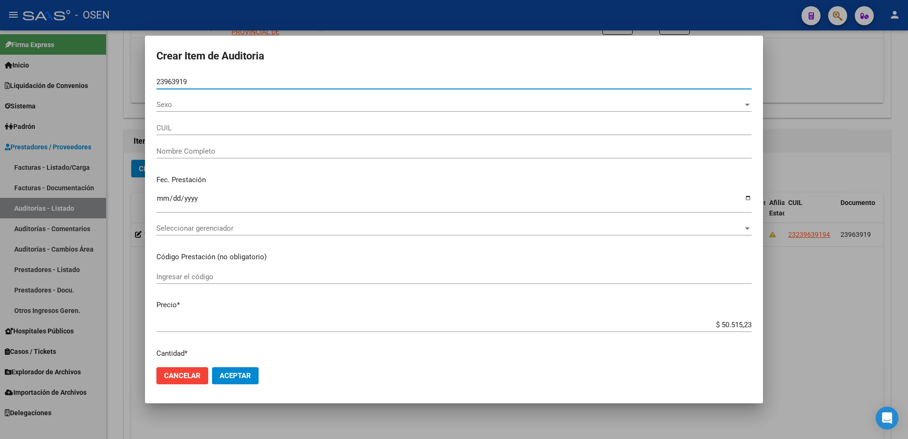
type input "23963919"
type input "23239639194"
type input "GONZALEZ MIRTHA DEL VALLE"
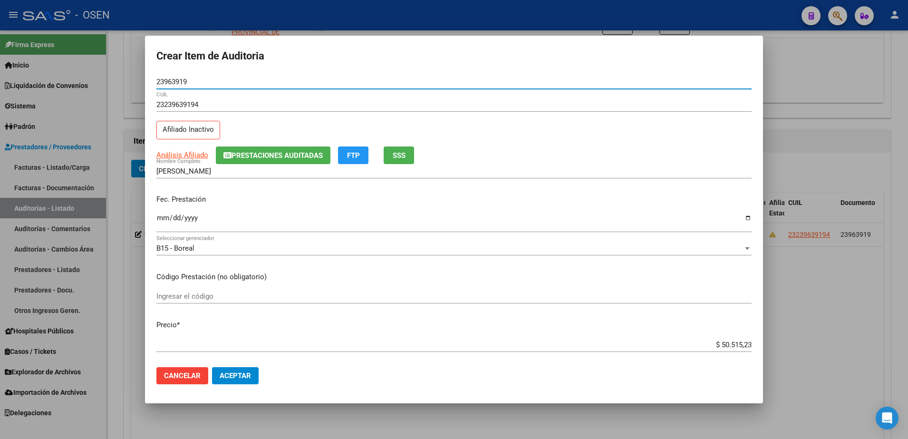
click at [168, 218] on input "Ingresar la fecha" at bounding box center [453, 221] width 595 height 15
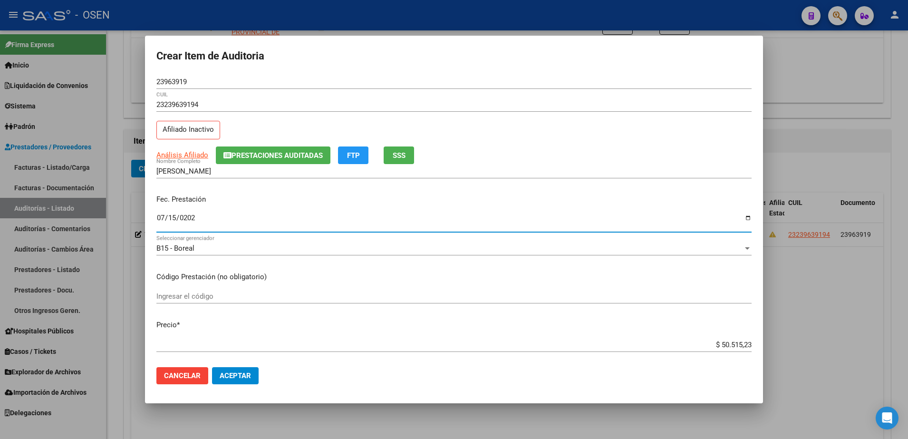
type input "2025-07-15"
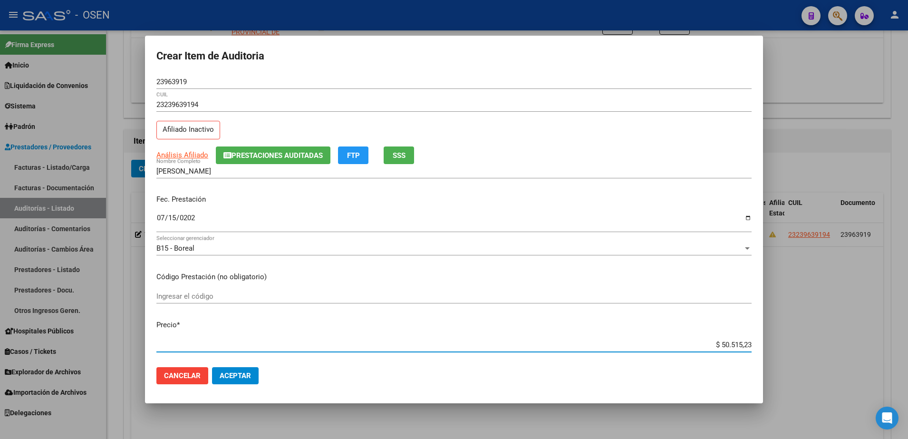
click at [721, 348] on input "$ 50.515,23" at bounding box center [453, 344] width 595 height 9
paste input "15.229,76"
type input "$ 15.229,76"
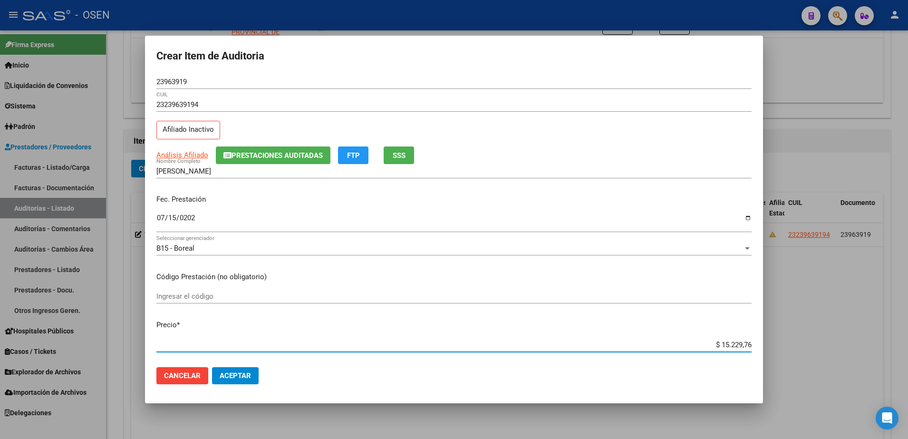
type input "$ 15.229,76"
click at [250, 376] on span "Aceptar" at bounding box center [235, 375] width 31 height 9
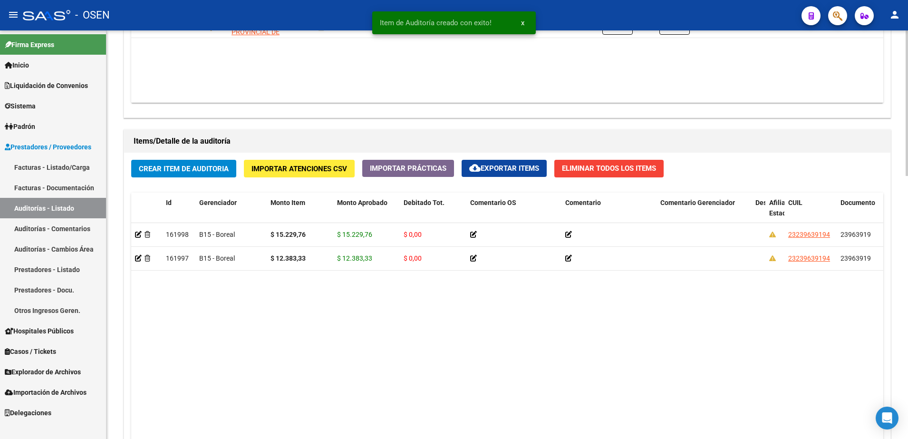
click at [182, 170] on span "Crear Item de Auditoria" at bounding box center [184, 168] width 90 height 9
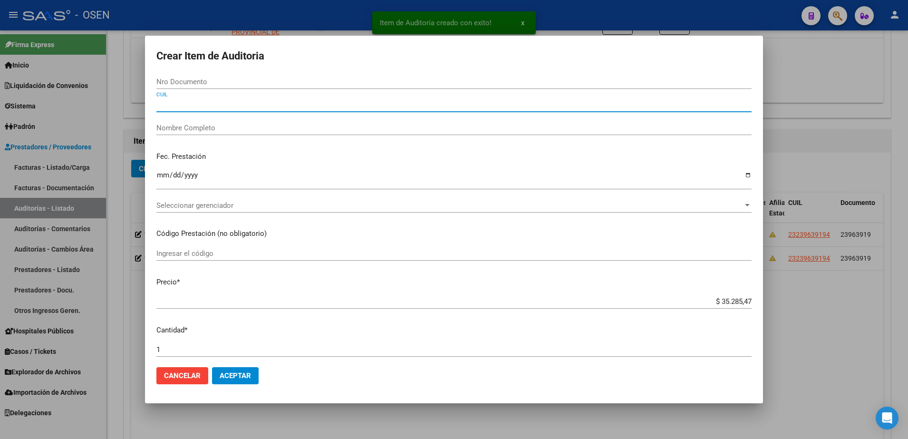
paste input "20228059626"
type input "20228059626"
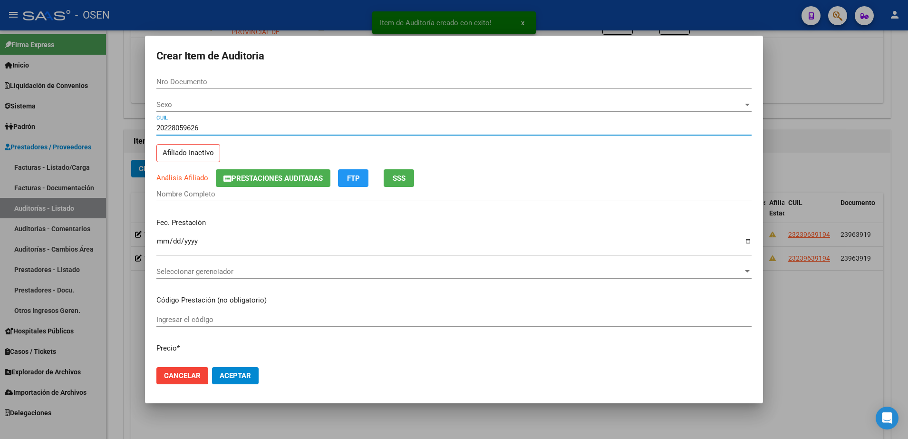
type input "22805962"
type input "MENDIA RAMON PEDRO"
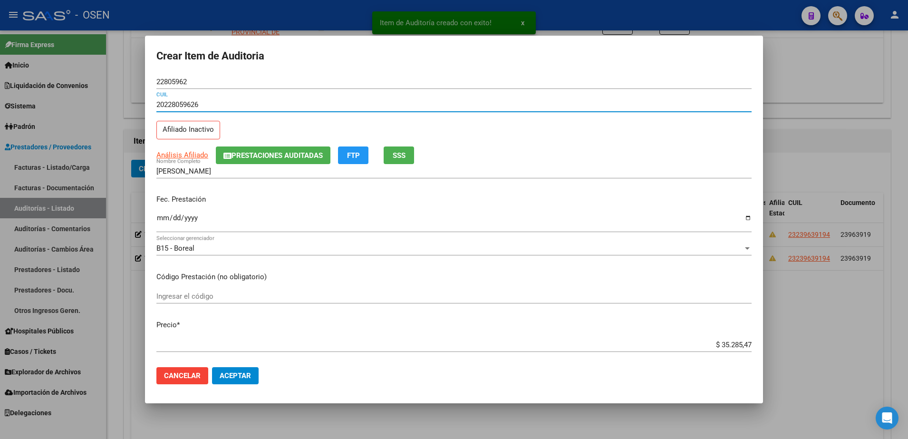
type input "20228059626"
click at [181, 85] on input "22805962" at bounding box center [453, 81] width 595 height 9
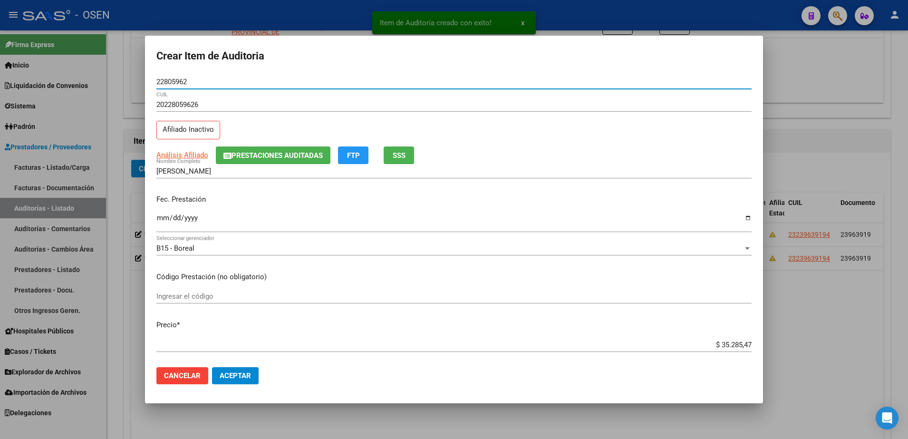
click at [181, 85] on input "22805962" at bounding box center [453, 81] width 595 height 9
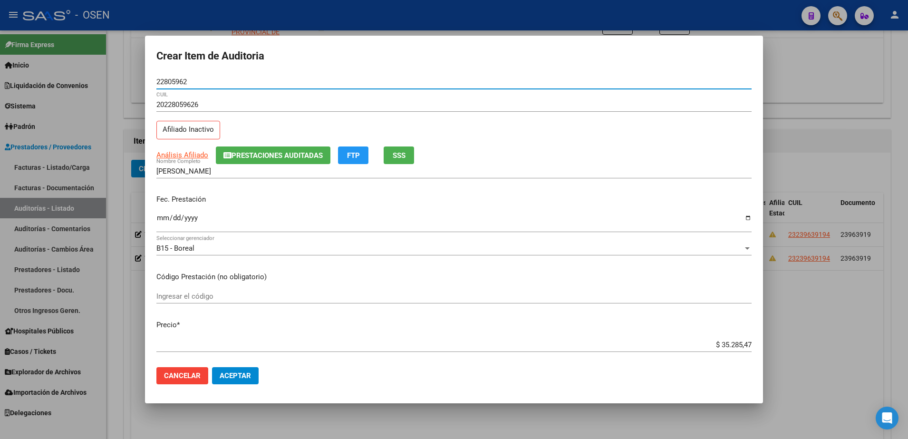
click at [217, 175] on div "MENDIA RAMON PEDRO Nombre Completo" at bounding box center [453, 171] width 595 height 14
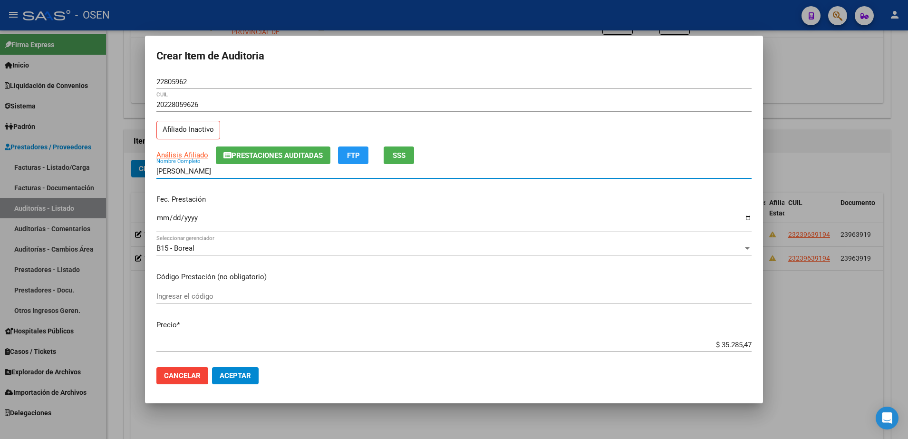
click at [217, 175] on div "MENDIA RAMON PEDRO Nombre Completo" at bounding box center [453, 171] width 595 height 14
click at [218, 169] on input "MENDIA RAMON PEDRO" at bounding box center [453, 171] width 595 height 9
paste input "22805962"
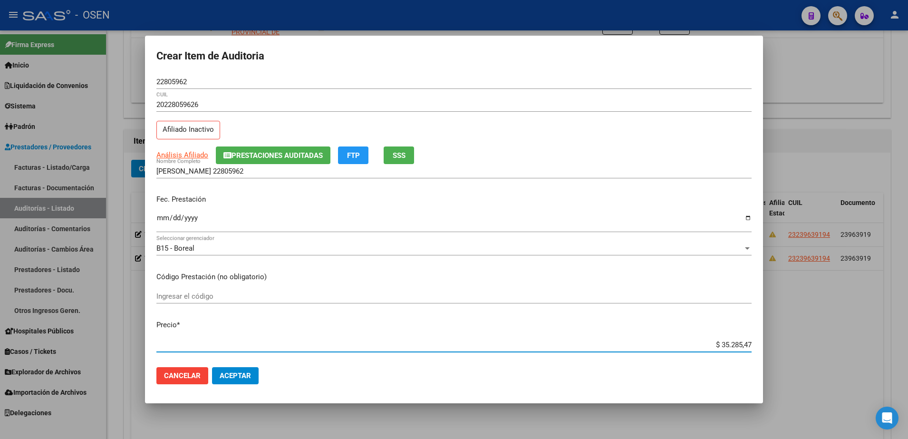
drag, startPoint x: 698, startPoint y: 347, endPoint x: 762, endPoint y: 347, distance: 64.7
click at [762, 347] on mat-dialog-content "22805962 Nro Documento 20228059626 CUIL Afiliado Inactivo Análisis Afiliado Pre…" at bounding box center [454, 217] width 618 height 285
click at [320, 174] on input "MENDIA RAMON 22805962" at bounding box center [453, 171] width 595 height 9
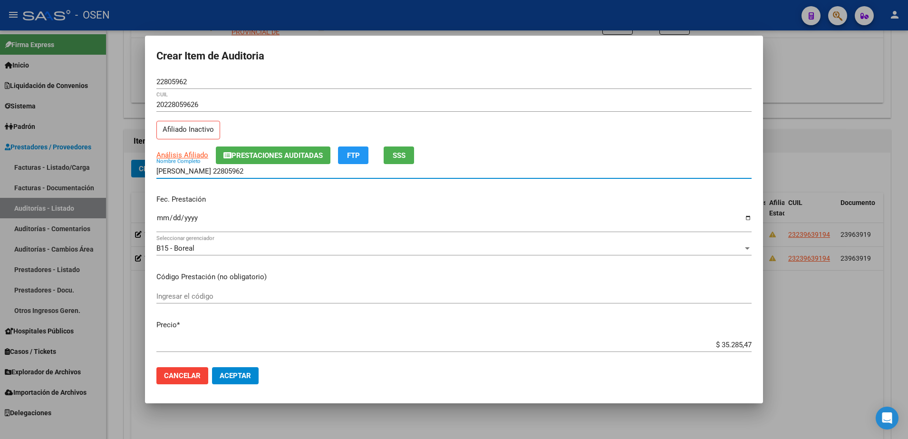
paste input "$ 35.285,47"
drag, startPoint x: 321, startPoint y: 173, endPoint x: 164, endPoint y: 172, distance: 156.9
click at [164, 172] on input "MENDIA RAMON 22805962 $ 35.285,47" at bounding box center [453, 171] width 595 height 9
click at [246, 171] on input "MENDIA RAMON 22805962 $ 35.285,47" at bounding box center [453, 171] width 595 height 9
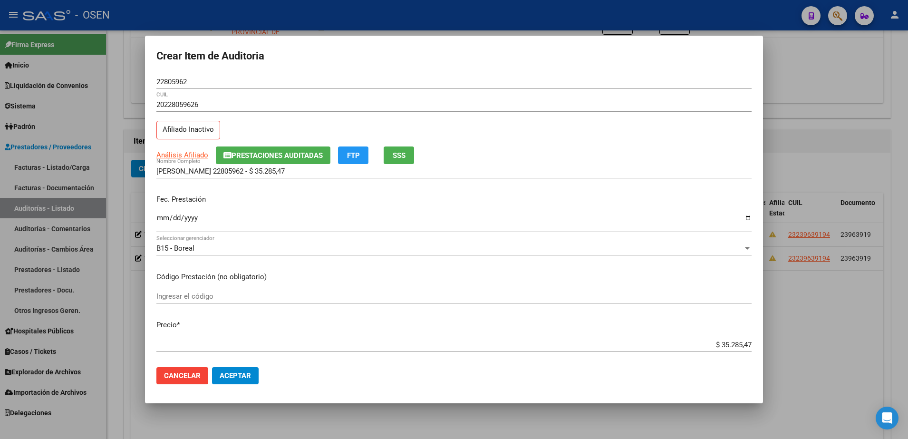
drag, startPoint x: 293, startPoint y: 174, endPoint x: 153, endPoint y: 180, distance: 140.3
click at [153, 180] on mat-dialog-content "22805962 Nro Documento 20228059626 CUIL Afiliado Inactivo Análisis Afiliado Pre…" at bounding box center [454, 217] width 618 height 285
click at [284, 174] on input "MENDIA RAMON 22805962 - $ 35.285,47" at bounding box center [453, 171] width 595 height 9
drag, startPoint x: 291, startPoint y: 173, endPoint x: 144, endPoint y: 175, distance: 147.4
click at [142, 173] on div "Crear Item de Auditoria 22805962 Nro Documento 20228059626 CUIL Afiliado Inacti…" at bounding box center [454, 219] width 908 height 439
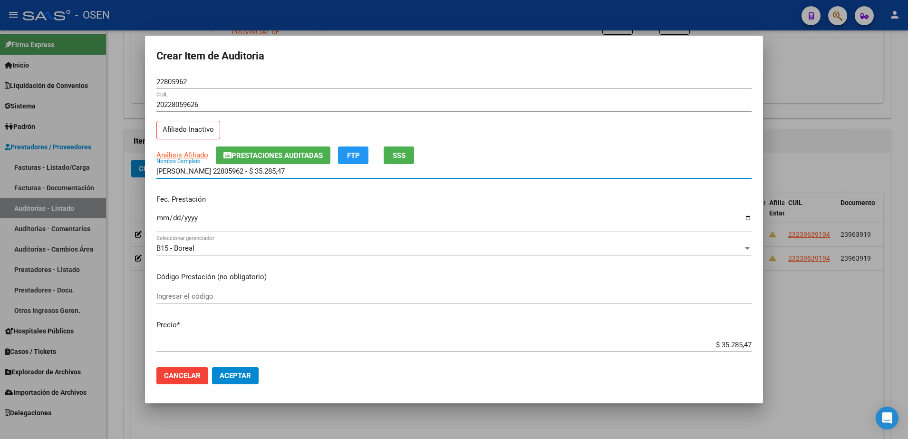
click at [288, 174] on input "MENDIA RAMON 22805962 - $ 35.285,47" at bounding box center [453, 171] width 595 height 9
drag, startPoint x: 292, startPoint y: 174, endPoint x: 211, endPoint y: 171, distance: 81.3
click at [211, 171] on input "MENDIA RAMON 22805962 - $ 35.285,47" at bounding box center [453, 171] width 595 height 9
type input "MENDIA RAMON"
click at [155, 225] on mat-dialog-content "22805962 Nro Documento 20228059626 CUIL Afiliado Inactivo Análisis Afiliado Pre…" at bounding box center [454, 217] width 618 height 285
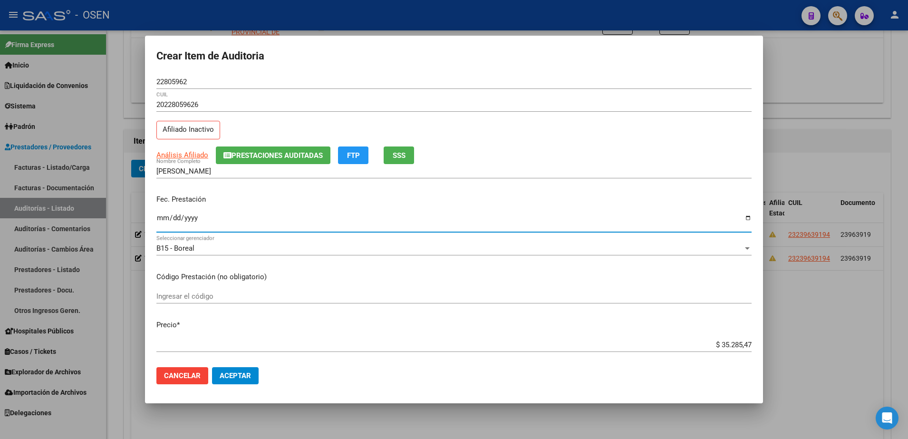
click at [159, 220] on input "Ingresar la fecha" at bounding box center [453, 221] width 595 height 15
type input "2025-07-03"
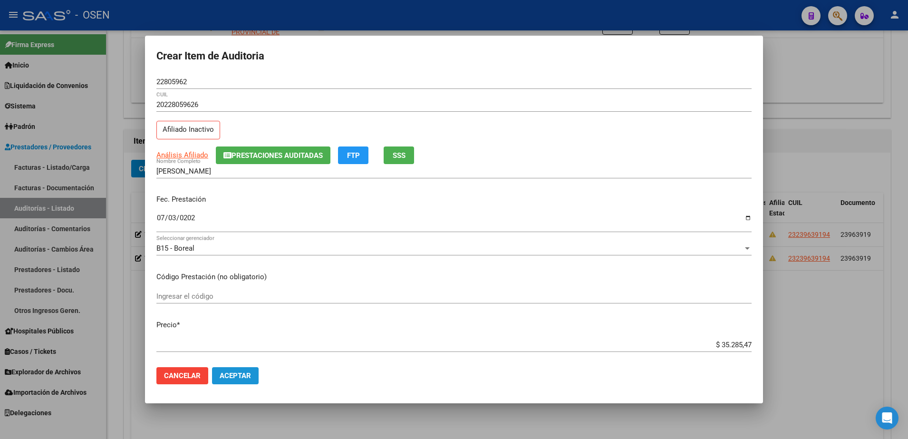
click at [257, 374] on button "Aceptar" at bounding box center [235, 375] width 47 height 17
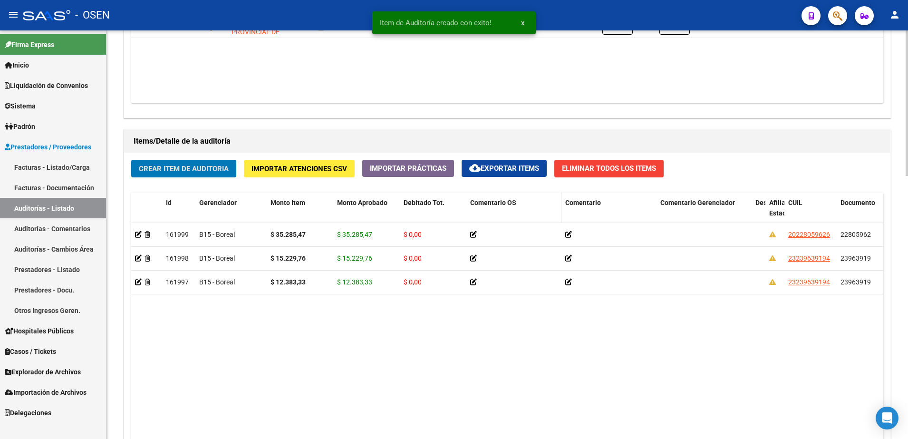
scroll to position [416, 0]
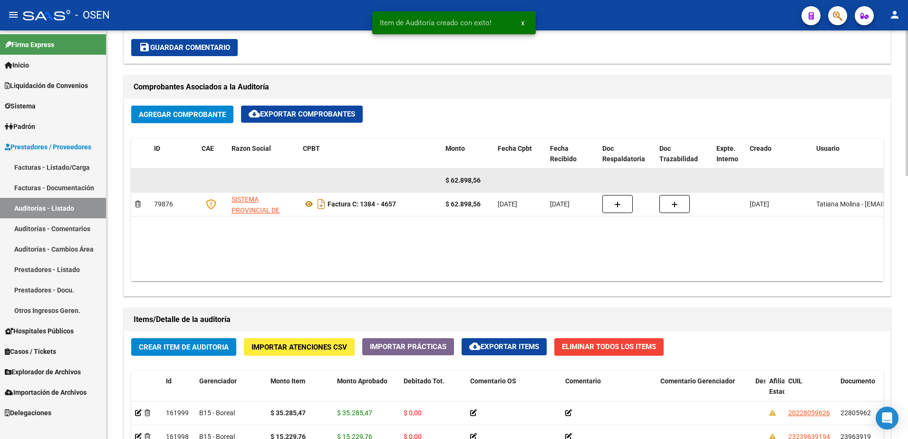
click at [463, 180] on span "$ 62.898,56" at bounding box center [462, 180] width 35 height 8
copy span "$ 62.898,56"
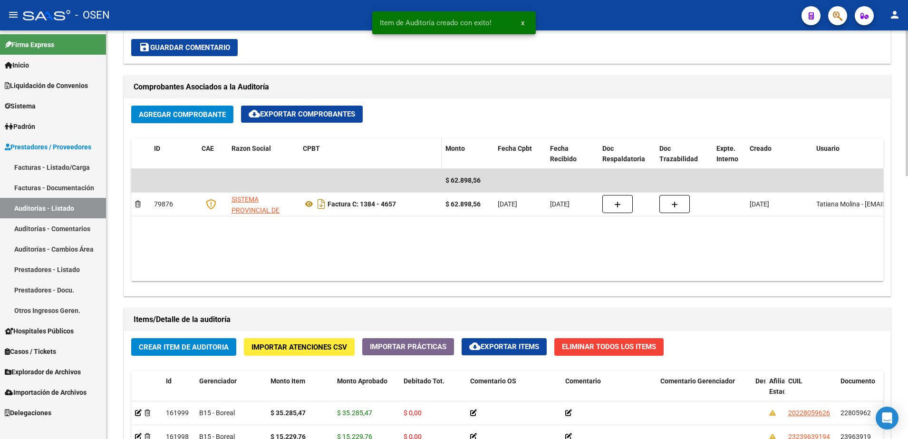
scroll to position [298, 0]
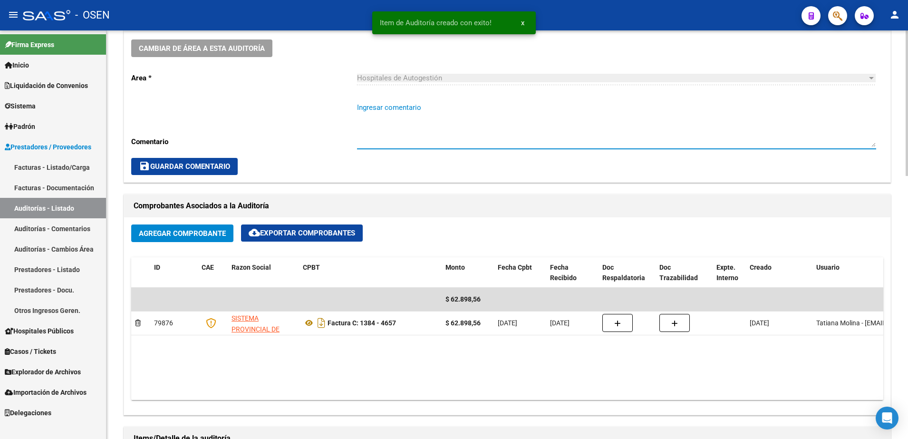
click at [412, 107] on textarea "Ingresar comentario" at bounding box center [616, 124] width 519 height 45
paste textarea "$ 62.898,56"
drag, startPoint x: 416, startPoint y: 108, endPoint x: 354, endPoint y: 105, distance: 62.4
click at [354, 105] on div "Cambiar de área a esta auditoría Area * Hospitales de Autogestión Seleccionar a…" at bounding box center [507, 107] width 766 height 150
type textarea "$ 62.898,56"
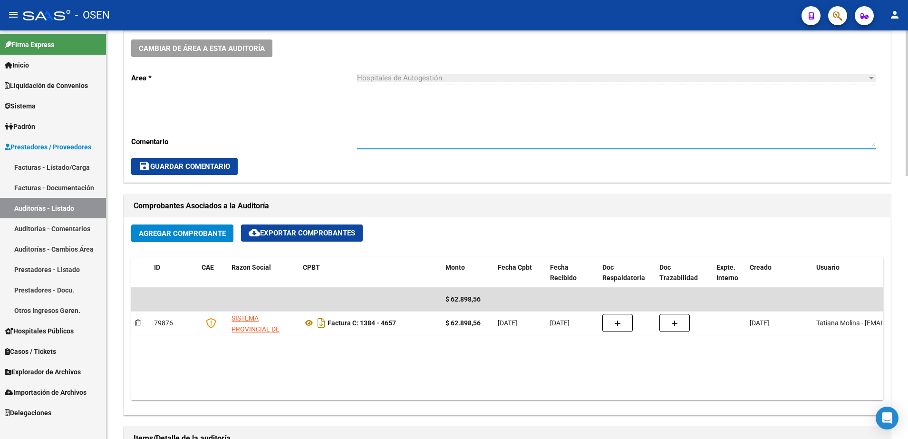
click at [198, 159] on button "save Guardar Comentario" at bounding box center [184, 166] width 106 height 17
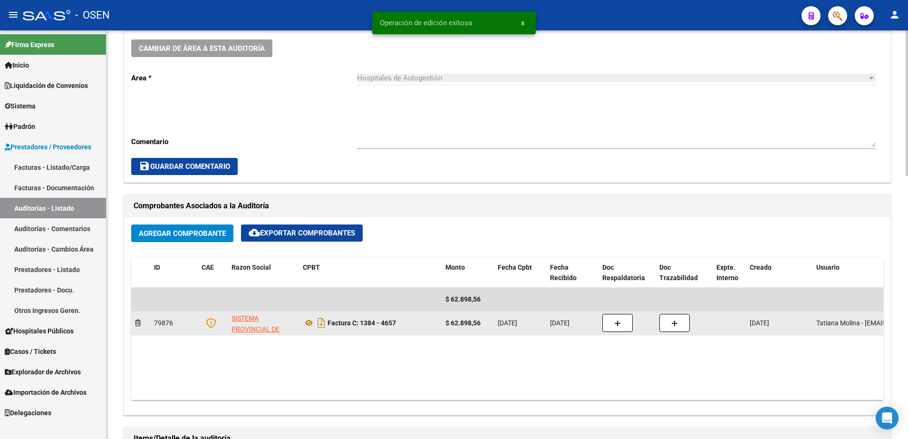
drag, startPoint x: 361, startPoint y: 321, endPoint x: 406, endPoint y: 322, distance: 45.2
click at [406, 322] on div "Factura C: 1384 - 4657" at bounding box center [370, 322] width 135 height 15
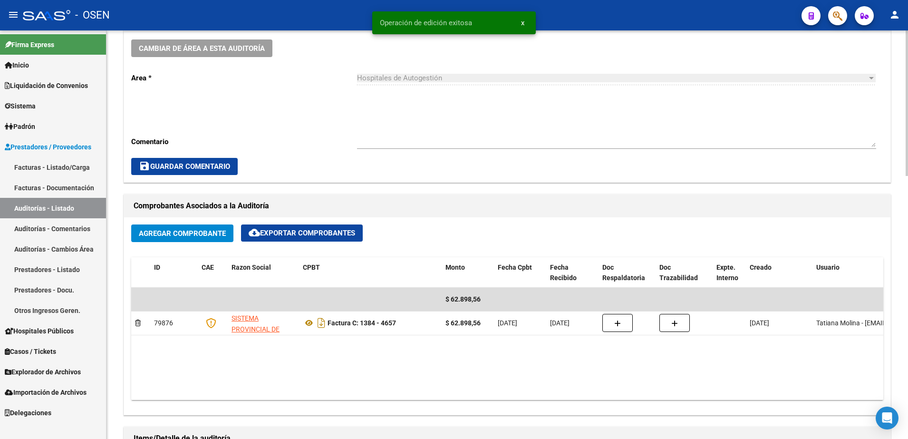
copy strong "1384 - 4657"
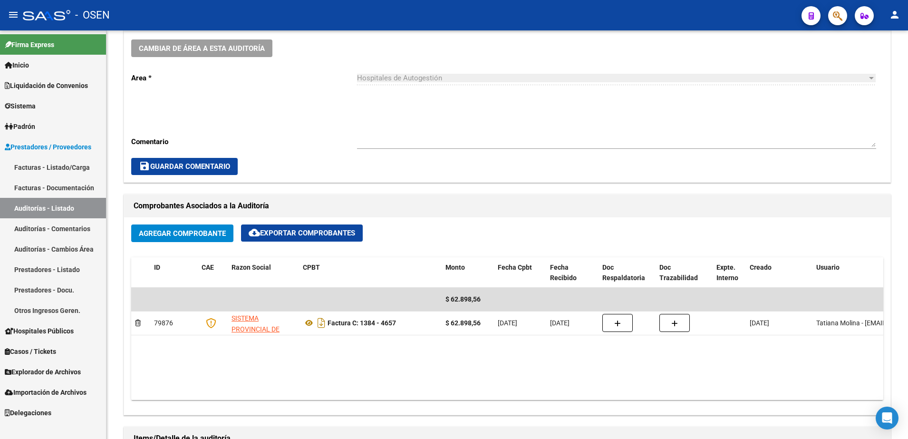
copy strong "1384 - 4657"
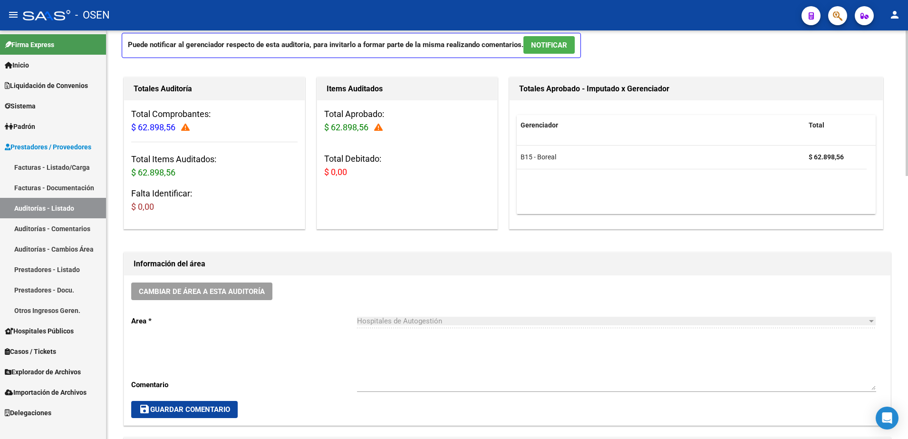
scroll to position [0, 0]
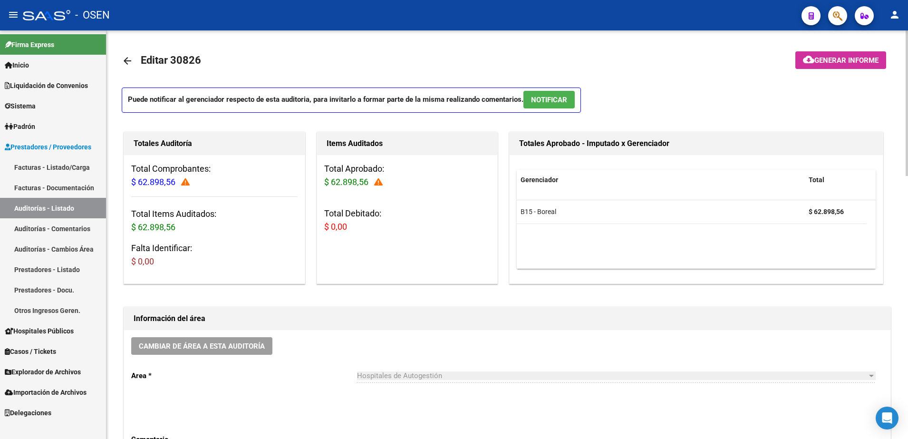
click at [128, 55] on mat-icon "arrow_back" at bounding box center [127, 60] width 11 height 11
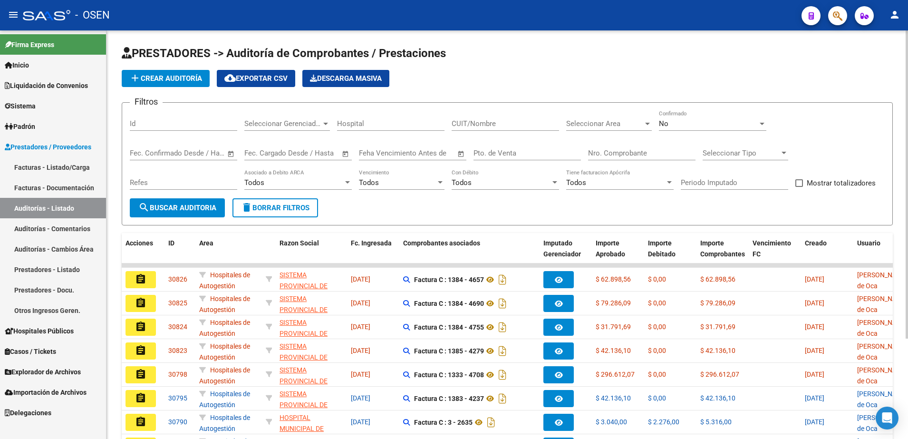
click at [189, 79] on span "add Crear Auditoría" at bounding box center [165, 78] width 73 height 9
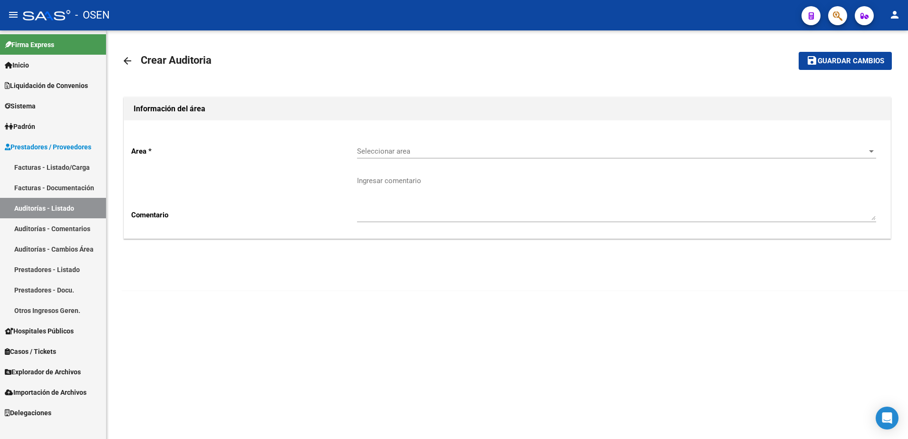
click at [382, 143] on div "Seleccionar area Seleccionar area" at bounding box center [616, 148] width 519 height 20
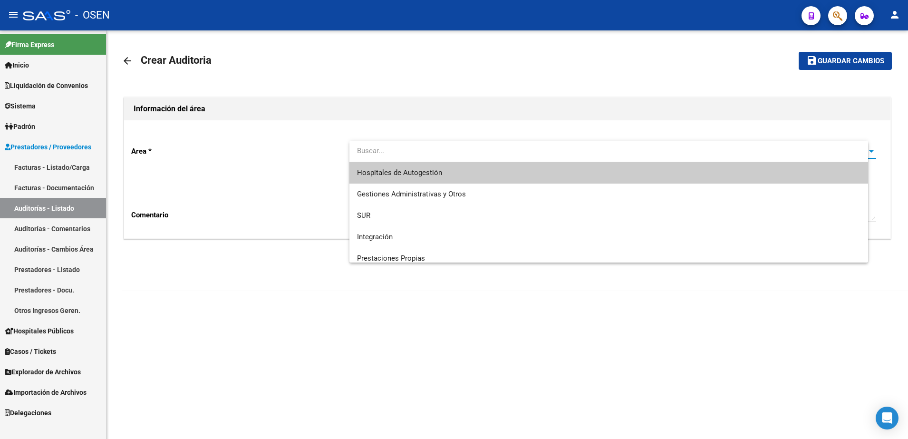
click at [405, 165] on span "Hospitales de Autogestión" at bounding box center [609, 172] width 504 height 21
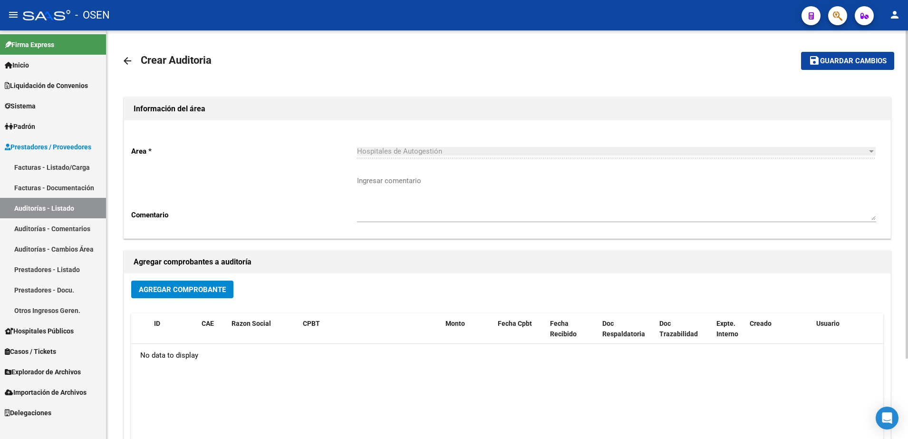
click at [199, 304] on div "Agregar Comprobante" at bounding box center [507, 292] width 752 height 25
click at [195, 292] on span "Agregar Comprobante" at bounding box center [182, 289] width 87 height 9
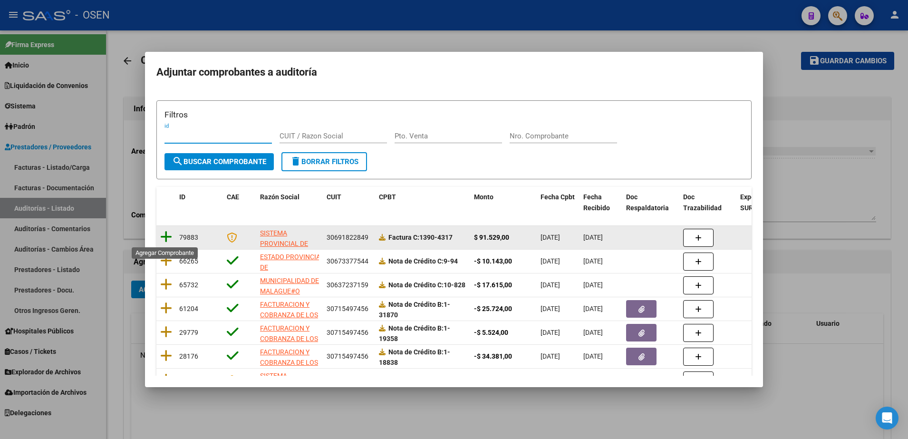
click at [166, 238] on icon at bounding box center [166, 236] width 12 height 13
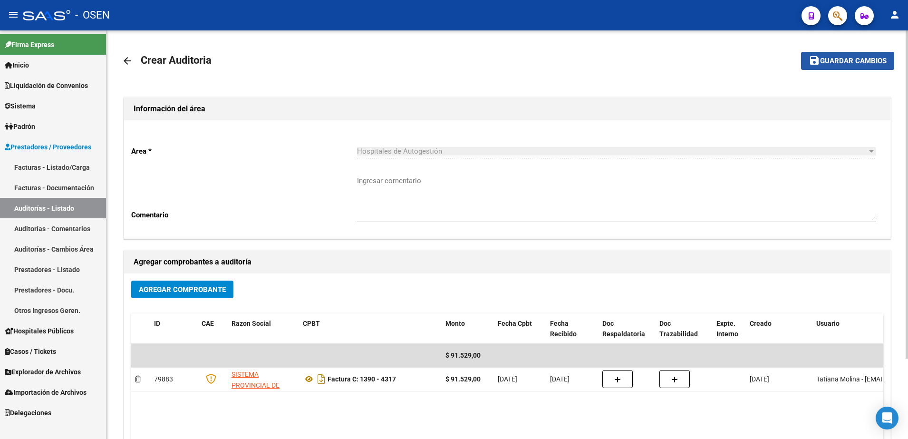
click at [824, 65] on span "Guardar cambios" at bounding box center [853, 61] width 67 height 9
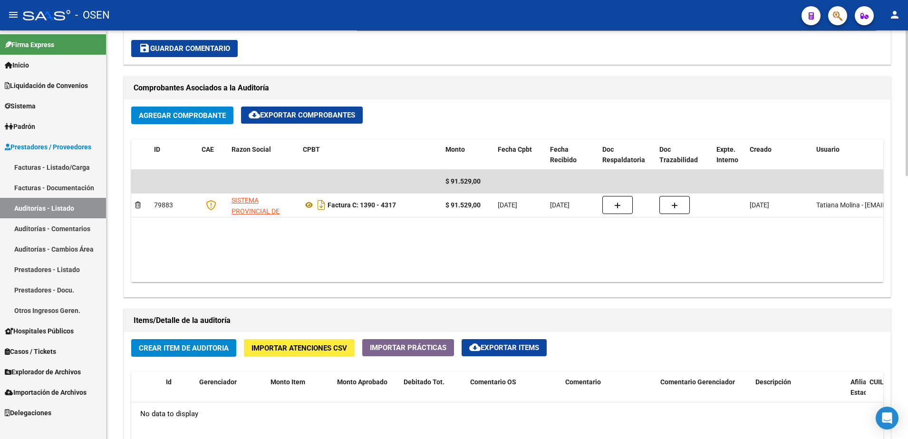
scroll to position [416, 0]
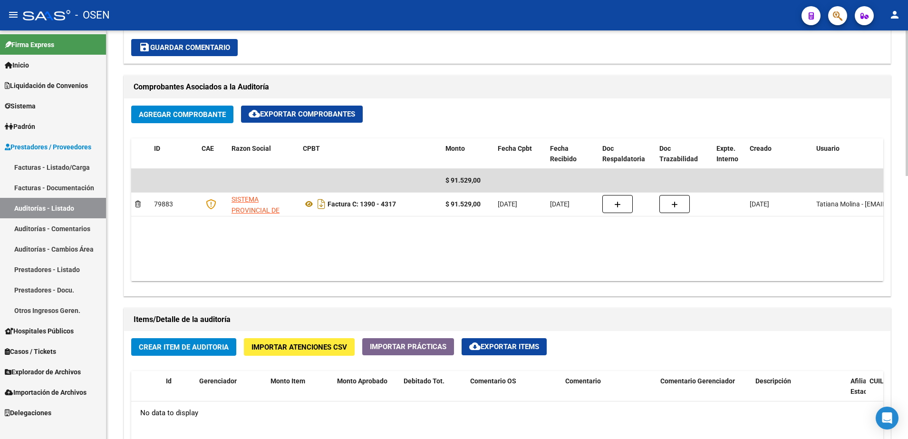
click at [204, 347] on span "Crear Item de Auditoria" at bounding box center [184, 347] width 90 height 9
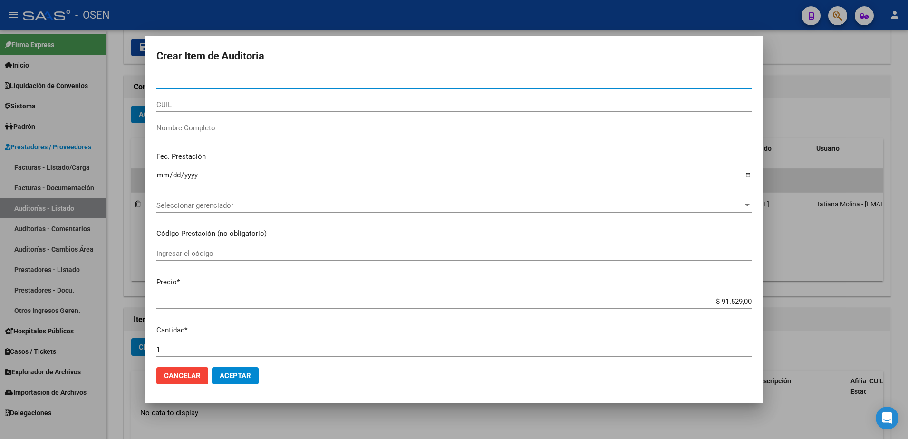
paste input "54587643"
type input "54587643"
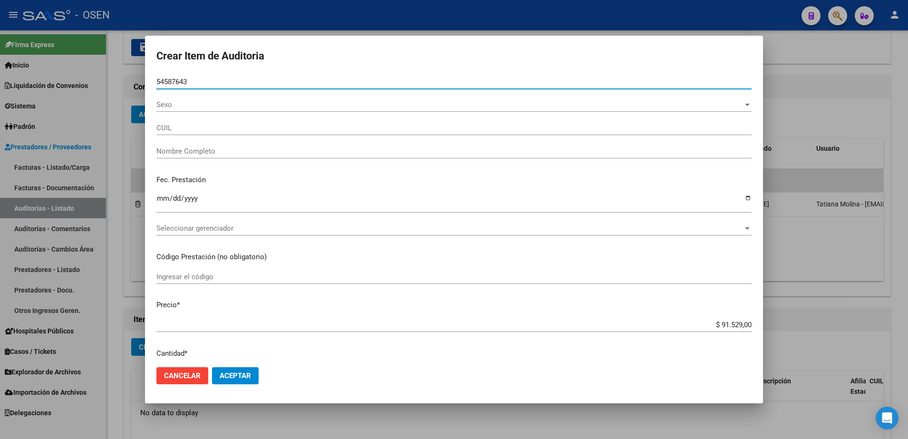
type input "23545876434"
type input "CABALLERO LOPEZ JULIETA"
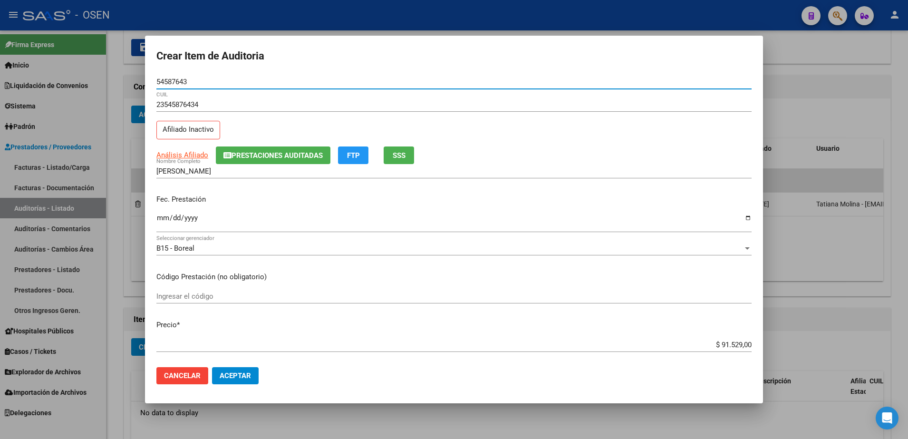
type input "54587643"
click at [738, 186] on div "CABALLERO LOPEZ JULIETA Nombre Completo" at bounding box center [453, 175] width 595 height 23
click at [180, 79] on input "54587643" at bounding box center [453, 81] width 595 height 9
click at [267, 169] on input "CABALLERO LOPEZ JULIETA" at bounding box center [453, 171] width 595 height 9
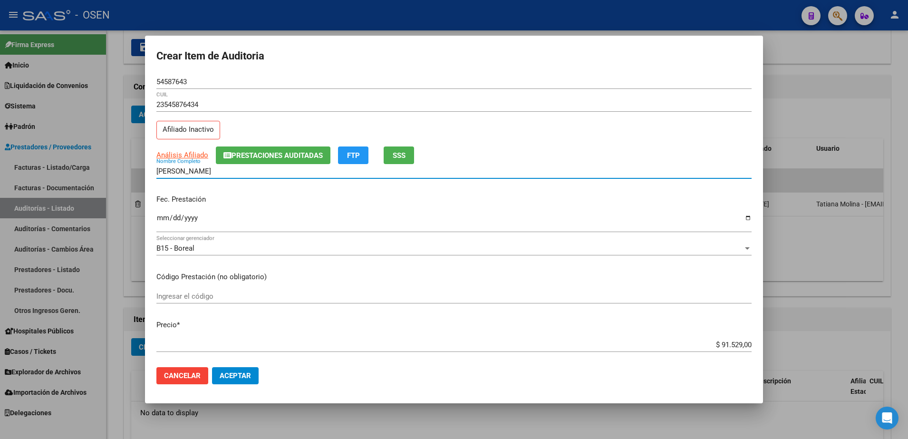
click at [247, 171] on input "CABALLERO LOPEZ JULIETA" at bounding box center [453, 171] width 595 height 9
click at [254, 171] on input "CABALLERO LOPEZ JULIETA" at bounding box center [453, 171] width 595 height 9
paste input "54587643"
drag, startPoint x: 288, startPoint y: 173, endPoint x: 135, endPoint y: 172, distance: 152.1
click at [135, 172] on div "Crear Item de Auditoria 54587643 Nro Documento 23545876434 CUIL Afiliado Inacti…" at bounding box center [454, 219] width 908 height 439
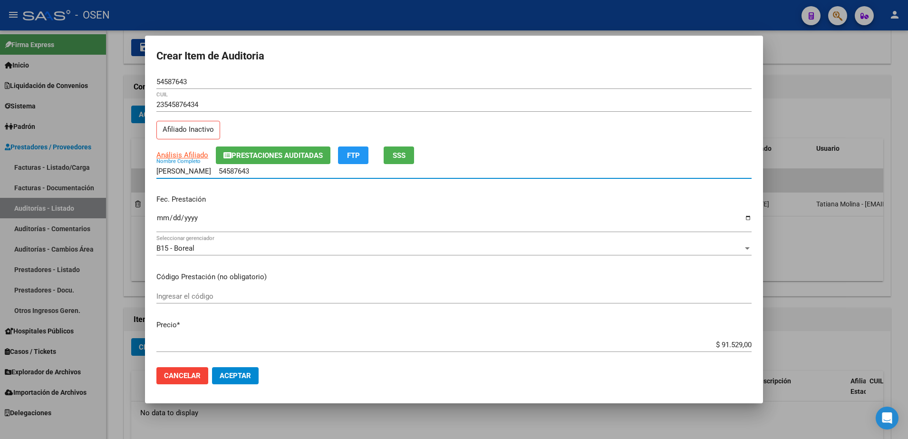
click at [289, 171] on input "CABALLERO LOPEZ JULIETA 54587643" at bounding box center [453, 171] width 595 height 9
click at [271, 169] on input "CABALLERO LOPEZ JULIETA 54587643" at bounding box center [453, 171] width 595 height 9
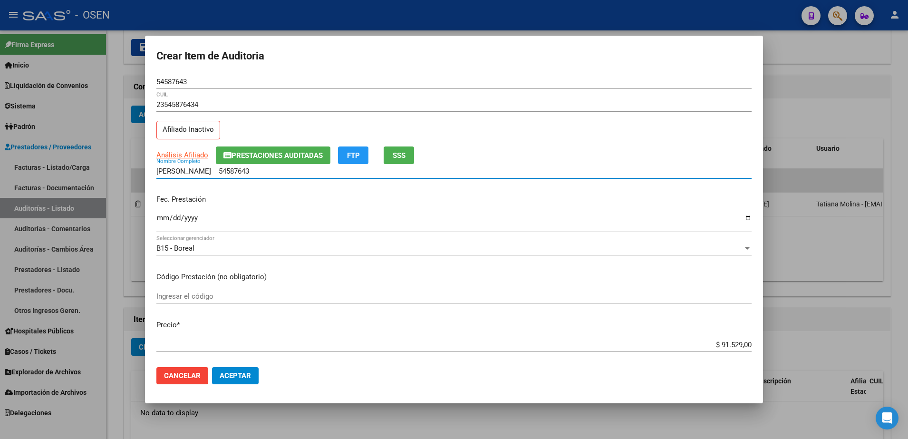
click at [271, 169] on input "CABALLERO LOPEZ JULIETA 54587643" at bounding box center [453, 171] width 595 height 9
type input "CABALLERO LOPEZ JULIETA"
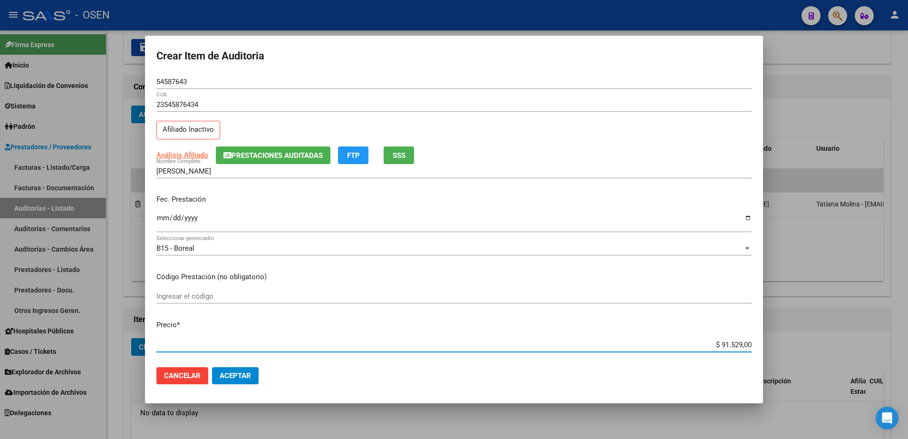
click at [726, 345] on input "$ 91.529,00" at bounding box center [453, 344] width 595 height 9
type input "$ 0,04"
type input "$ 0,45"
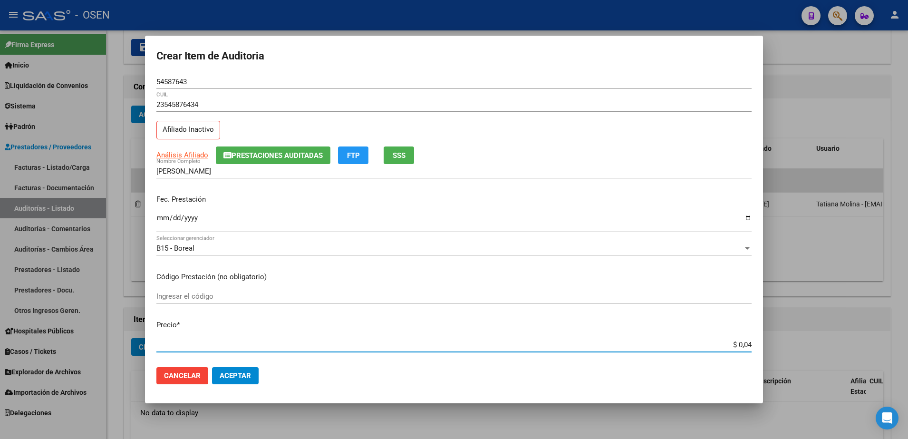
type input "$ 0,45"
type input "$ 4,57"
type input "$ 45,76"
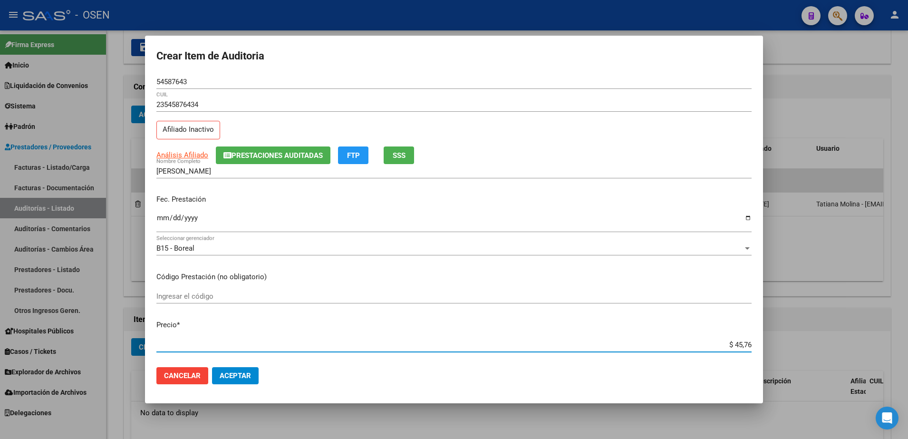
type input "$ 457,64"
type input "$ 4.576,45"
type input "$ 45.764,50"
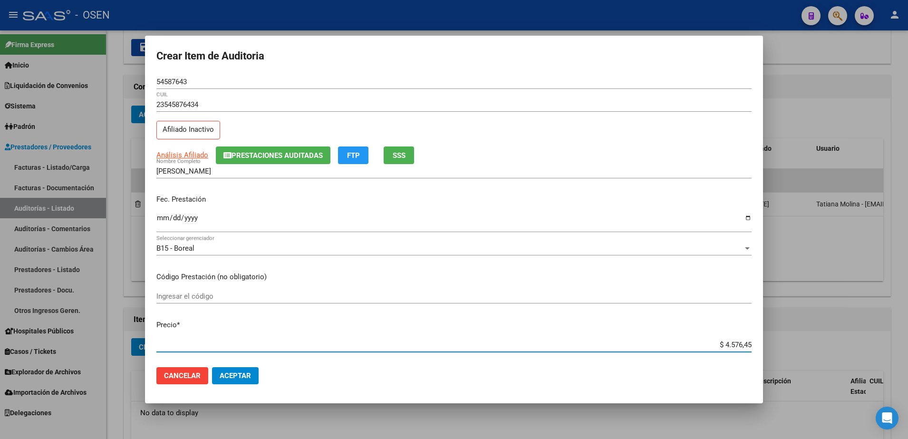
type input "$ 45.764,50"
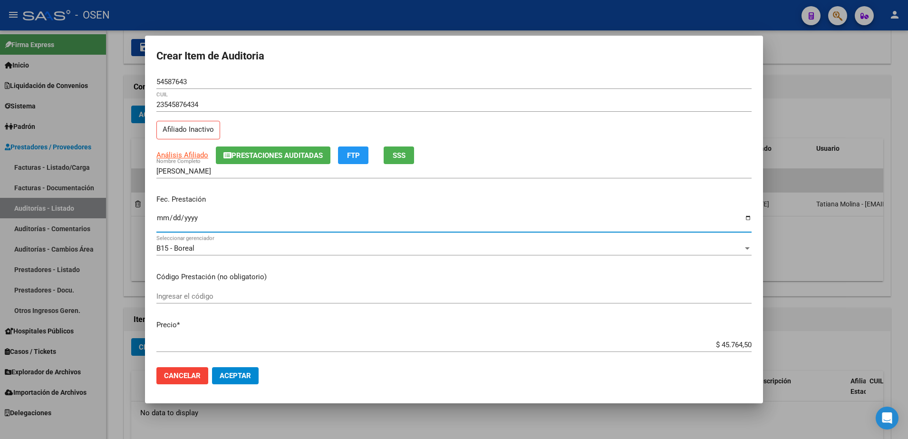
click at [161, 216] on input "Ingresar la fecha" at bounding box center [453, 221] width 595 height 15
type input "2025-07-08"
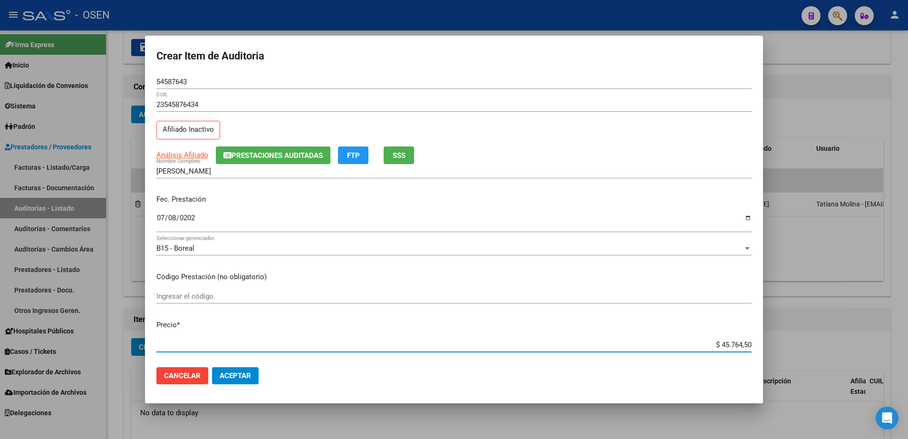
click at [695, 340] on input "$ 45.764,50" at bounding box center [453, 344] width 595 height 9
click at [168, 79] on input "54587643" at bounding box center [453, 81] width 595 height 9
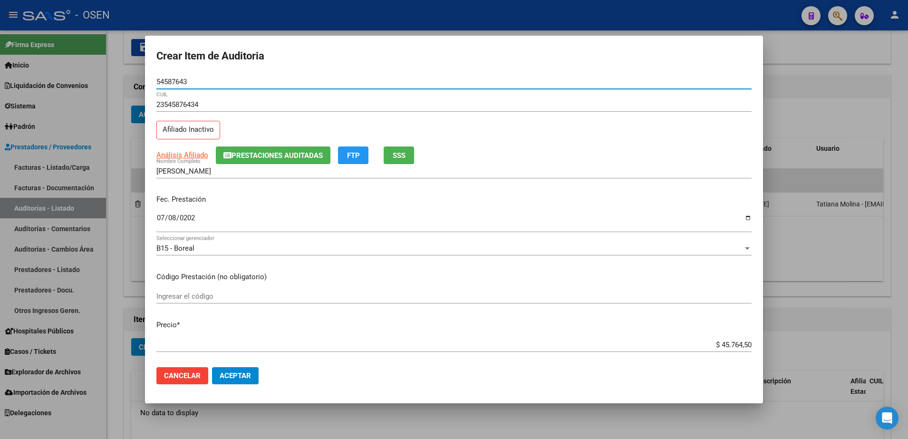
click at [168, 79] on input "54587643" at bounding box center [453, 81] width 595 height 9
click at [238, 373] on span "Aceptar" at bounding box center [235, 375] width 31 height 9
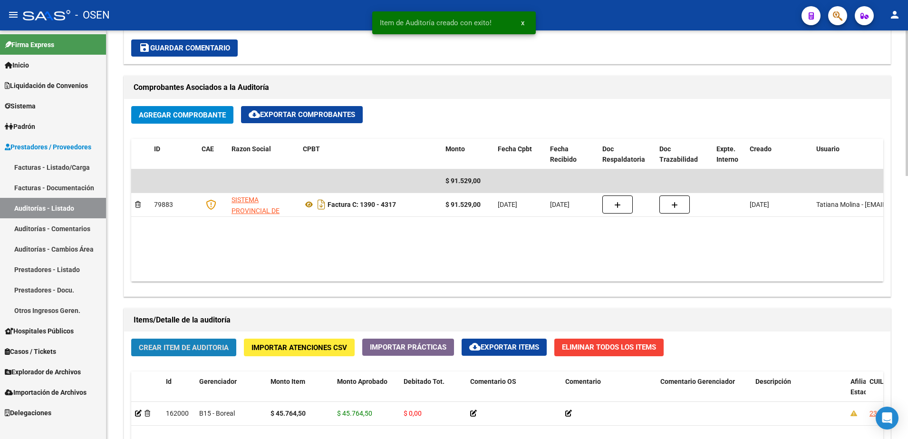
click at [138, 345] on button "Crear Item de Auditoria" at bounding box center [183, 347] width 105 height 18
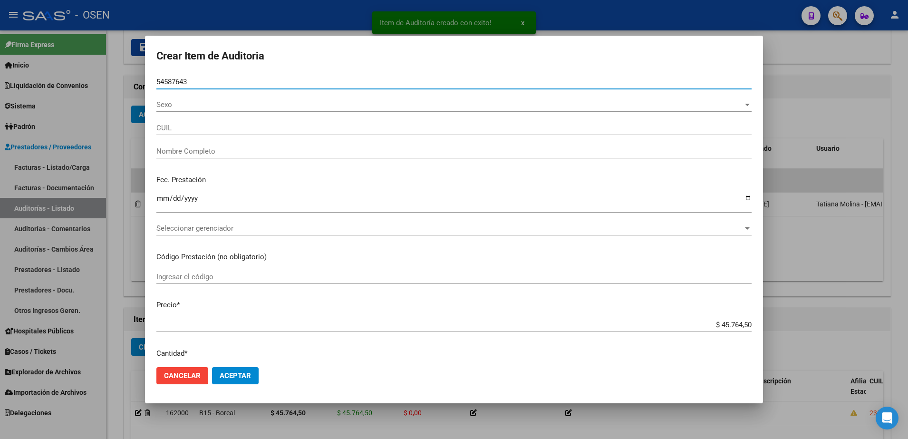
type input "54587643"
type input "23545876434"
type input "CABALLERO LOPEZ JULIETA"
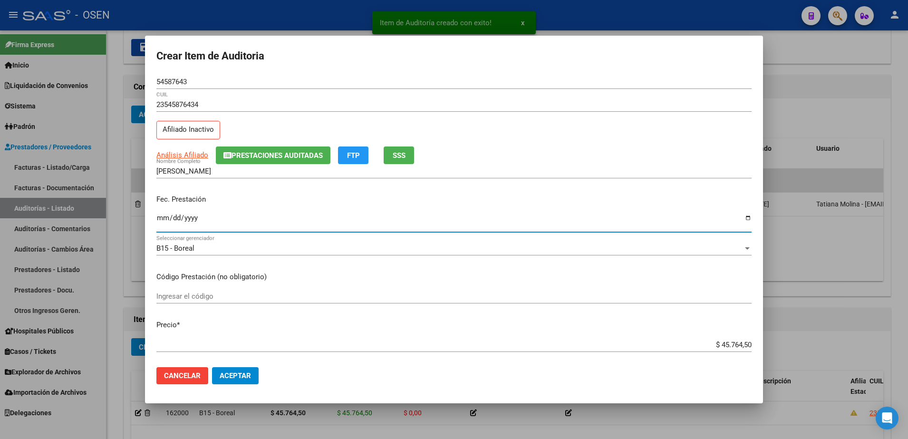
click at [161, 228] on input "Ingresar la fecha" at bounding box center [453, 221] width 595 height 15
type input "2025-07-29"
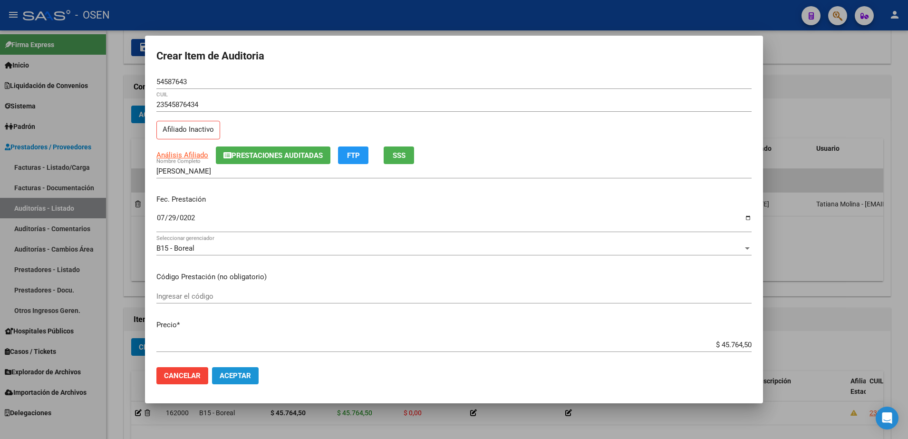
click at [230, 375] on span "Aceptar" at bounding box center [235, 375] width 31 height 9
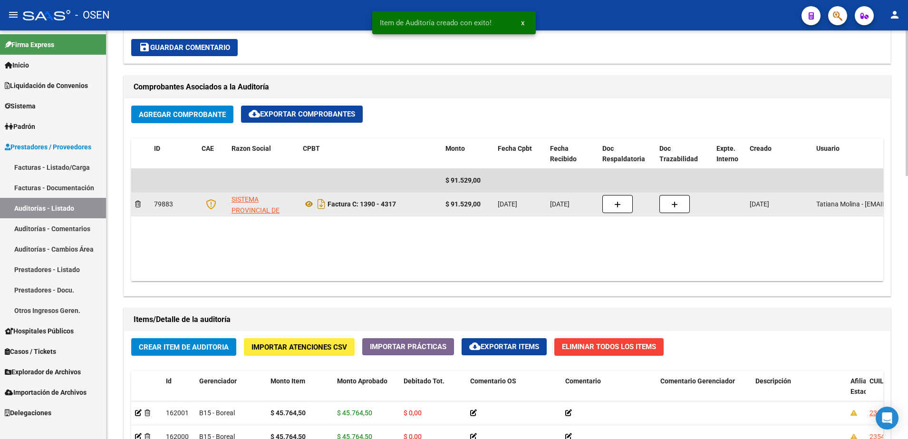
drag, startPoint x: 360, startPoint y: 204, endPoint x: 398, endPoint y: 204, distance: 38.0
click at [398, 204] on div "Factura C: 1390 - 4317" at bounding box center [370, 203] width 135 height 15
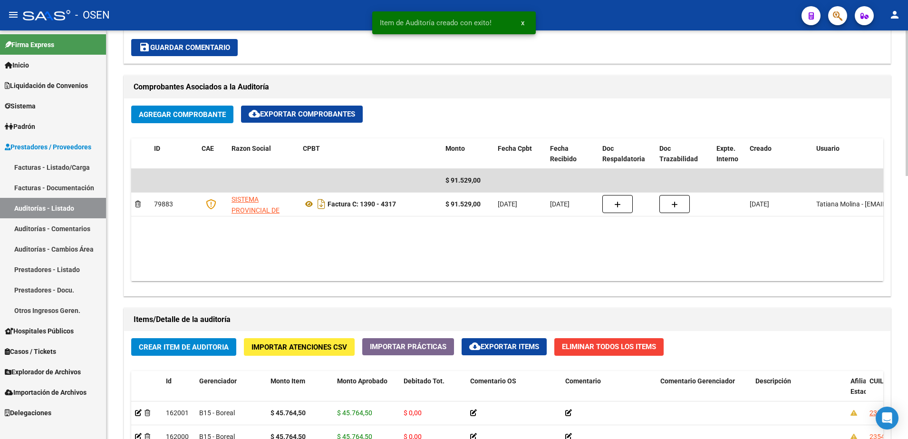
copy strong "1390 - 4317"
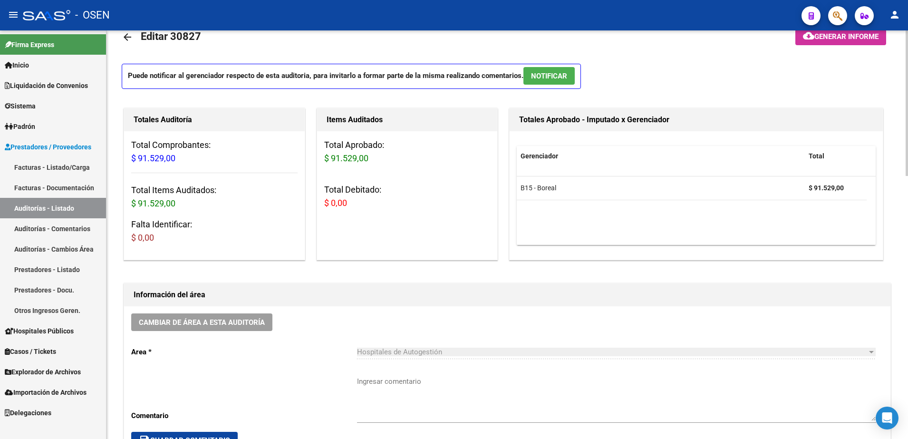
scroll to position [0, 0]
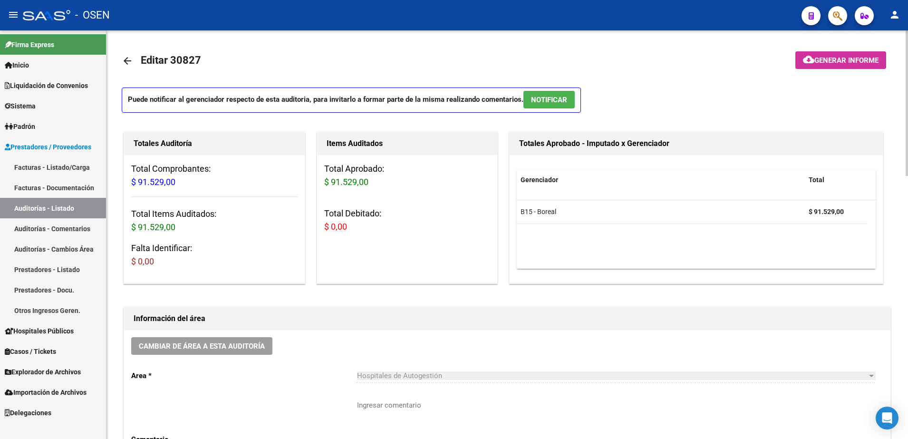
click at [123, 59] on mat-icon "arrow_back" at bounding box center [127, 60] width 11 height 11
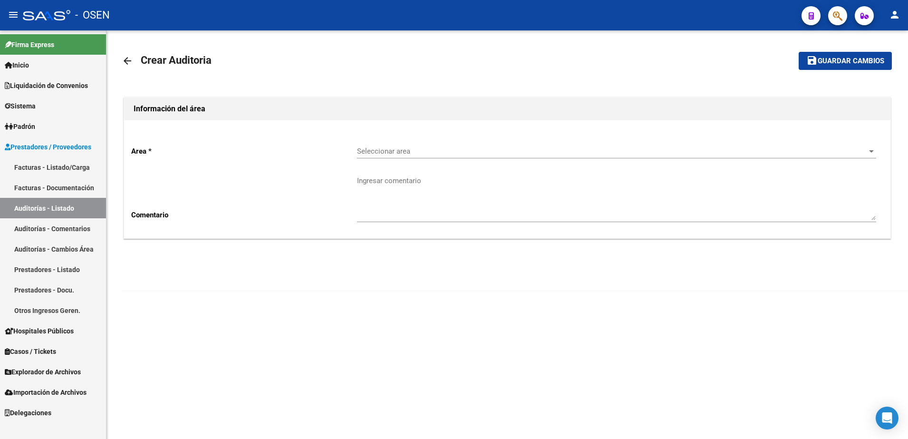
click at [123, 59] on mat-icon "arrow_back" at bounding box center [127, 60] width 11 height 11
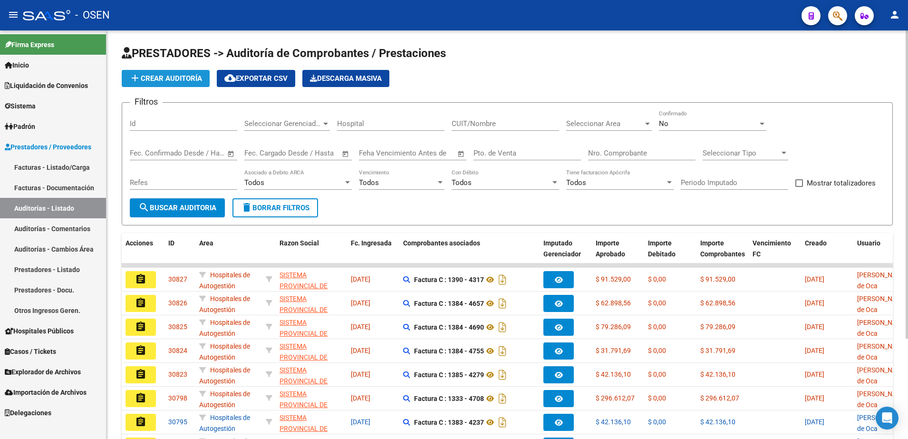
click at [162, 82] on span "add Crear Auditoría" at bounding box center [165, 78] width 73 height 9
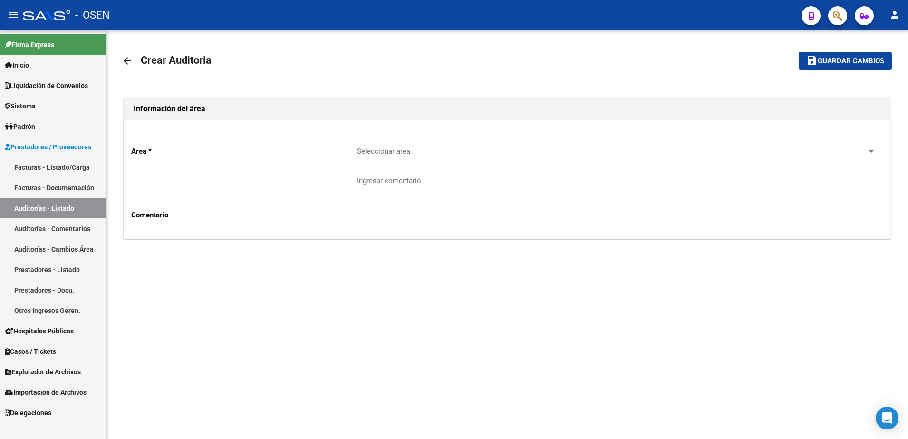
click at [395, 147] on span "Seleccionar area" at bounding box center [612, 151] width 511 height 9
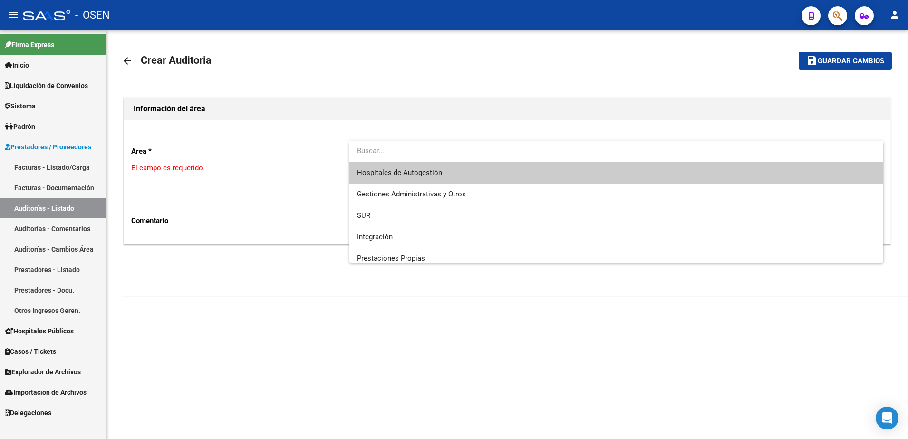
click at [407, 167] on span "Hospitales de Autogestión" at bounding box center [616, 172] width 519 height 21
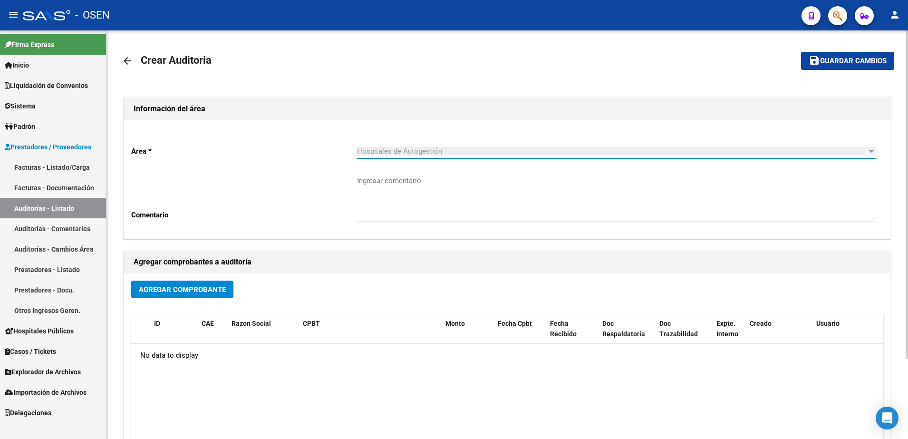
click at [200, 289] on span "Agregar Comprobante" at bounding box center [182, 289] width 87 height 9
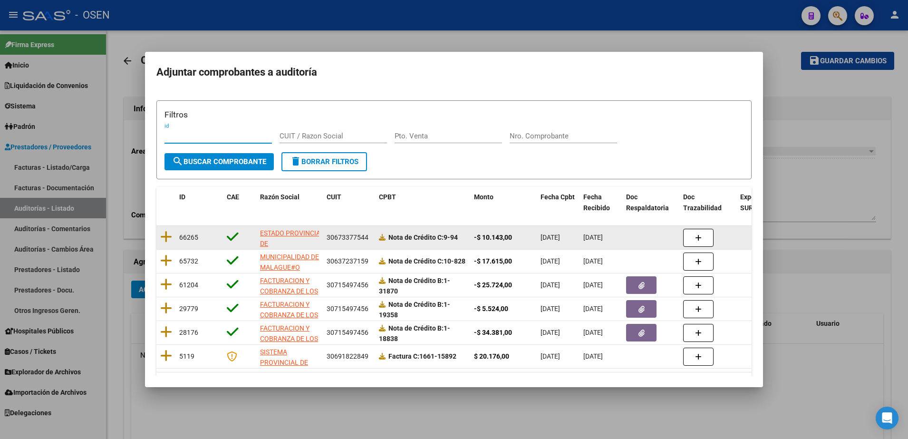
click at [174, 234] on datatable-body-cell at bounding box center [165, 237] width 19 height 23
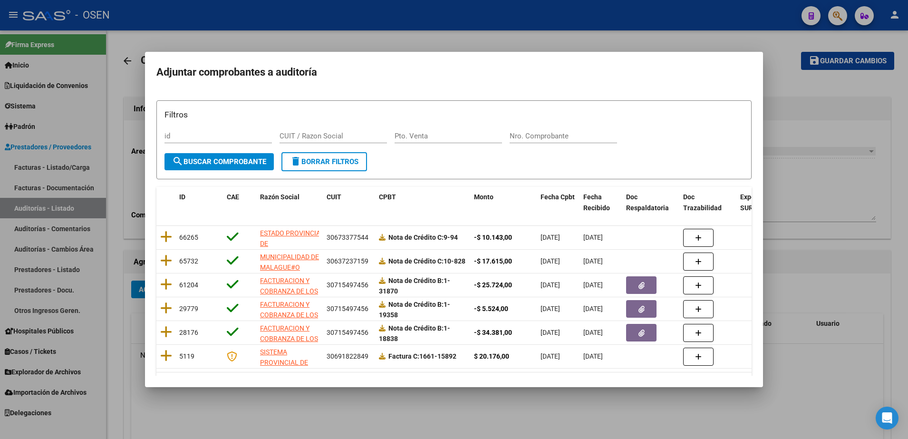
click at [215, 166] on button "search Buscar Comprobante" at bounding box center [218, 161] width 109 height 17
click at [778, 195] on div at bounding box center [454, 219] width 908 height 439
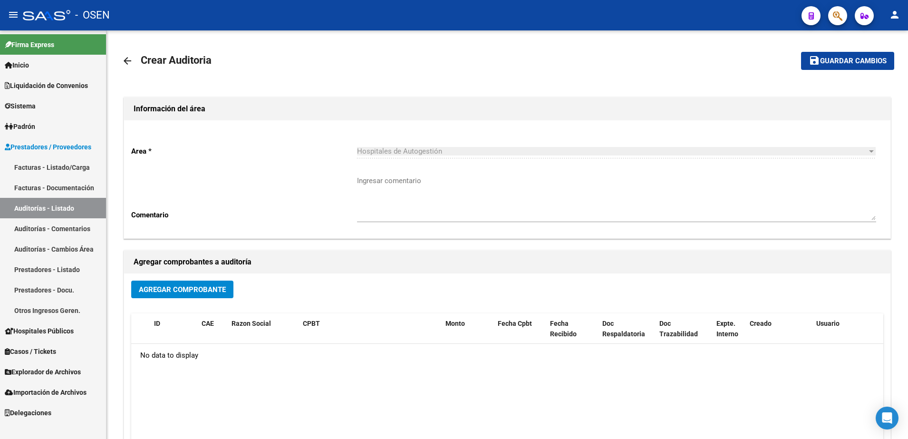
click at [132, 54] on link "arrow_back" at bounding box center [131, 60] width 19 height 22
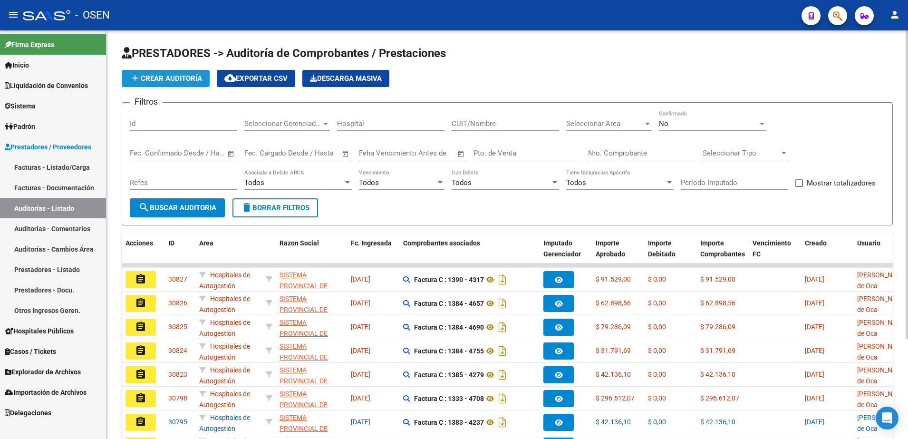
click at [186, 70] on button "add Crear Auditoría" at bounding box center [166, 78] width 88 height 17
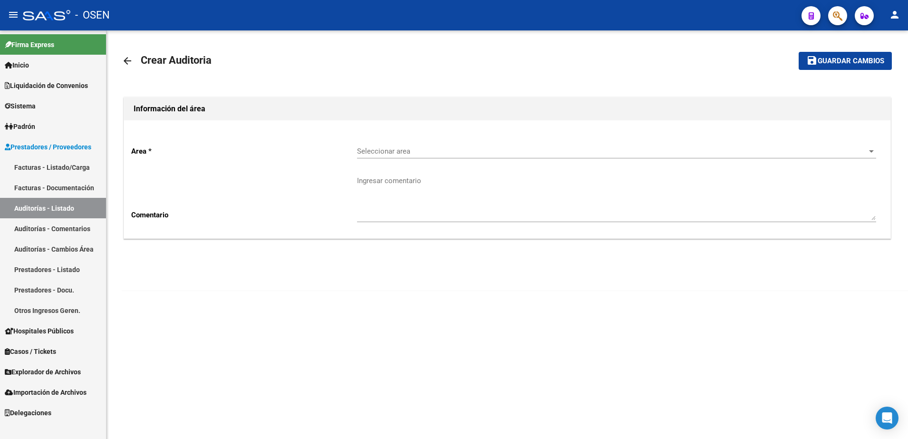
click at [444, 164] on div "Seleccionar area Seleccionar area" at bounding box center [616, 152] width 519 height 29
click at [445, 155] on div "Seleccionar area Seleccionar area" at bounding box center [616, 148] width 519 height 20
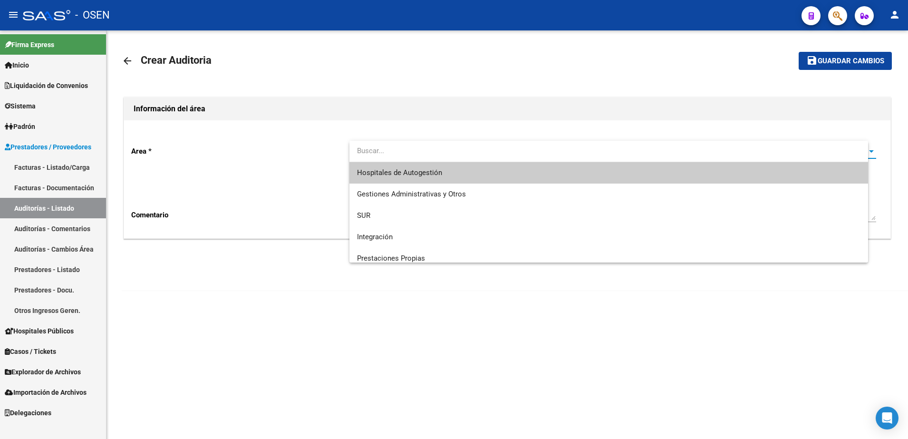
click at [450, 166] on span "Hospitales de Autogestión" at bounding box center [609, 172] width 504 height 21
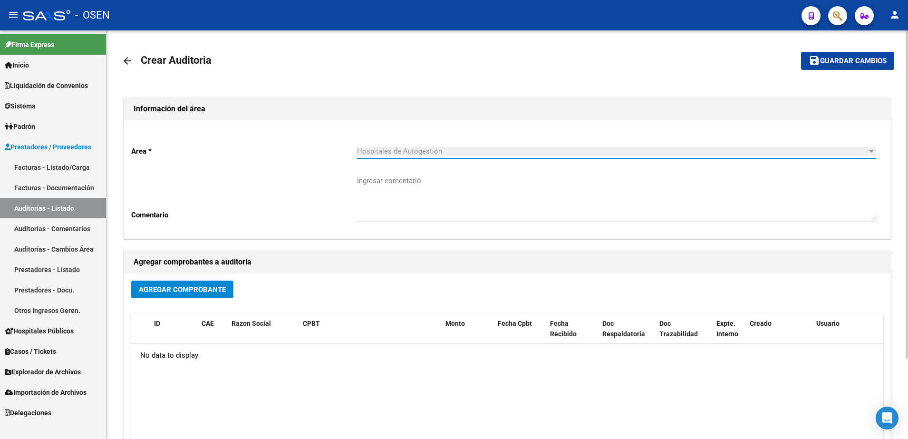
click at [200, 281] on button "Agregar Comprobante" at bounding box center [182, 289] width 102 height 18
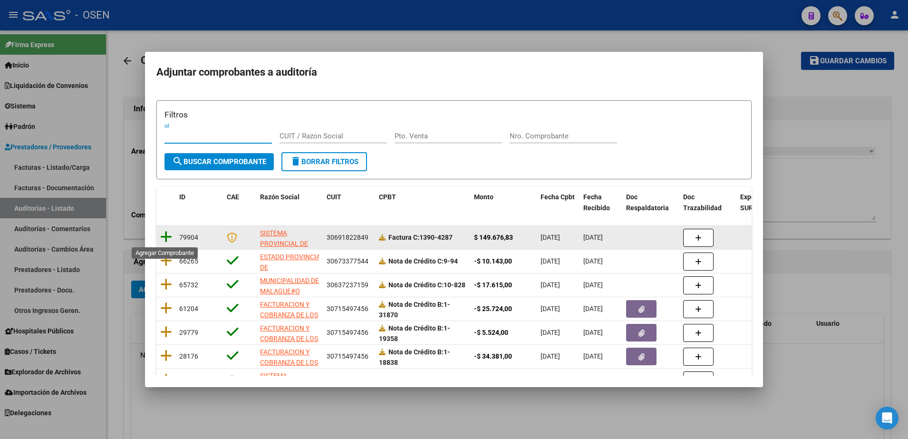
click at [163, 236] on icon at bounding box center [166, 236] width 12 height 13
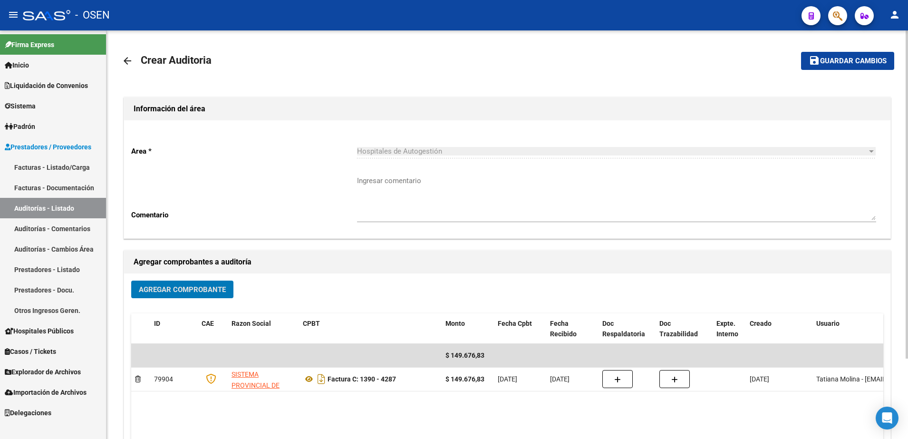
click at [818, 66] on mat-icon "save" at bounding box center [814, 60] width 11 height 11
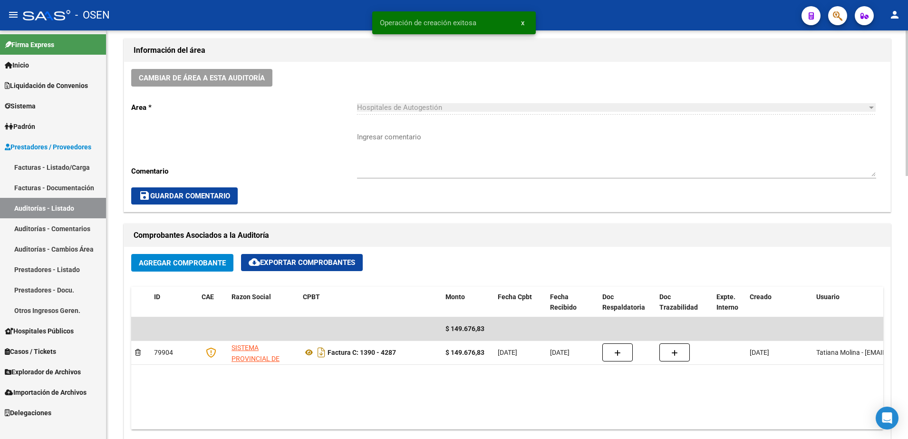
scroll to position [297, 0]
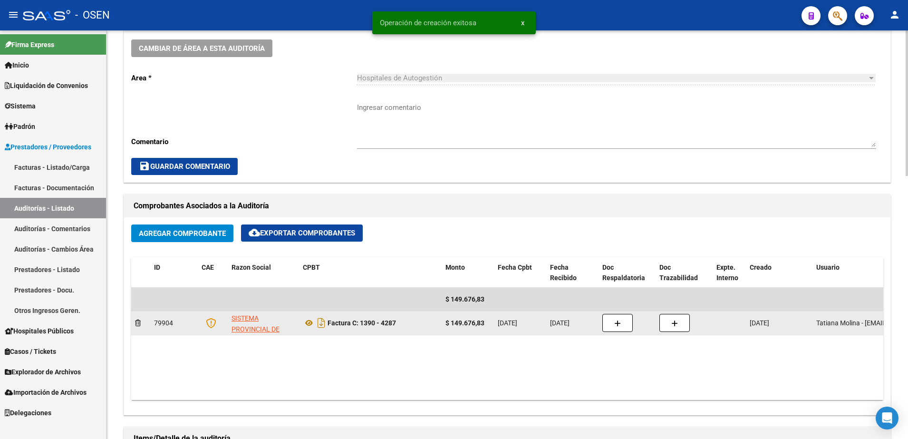
drag, startPoint x: 361, startPoint y: 325, endPoint x: 404, endPoint y: 319, distance: 42.7
click at [404, 319] on div "Factura C: 1390 - 4287" at bounding box center [370, 322] width 135 height 15
copy strong "1390 - 4287"
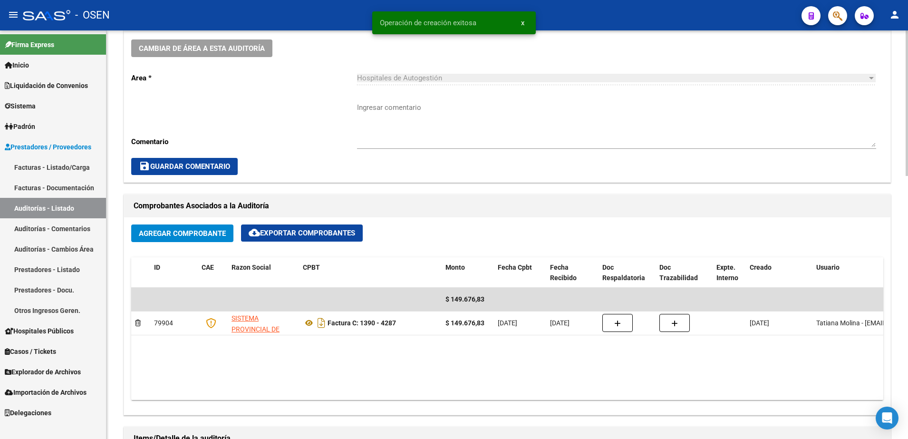
drag, startPoint x: 404, startPoint y: 318, endPoint x: 394, endPoint y: 100, distance: 218.9
click at [394, 96] on div "Ingresar comentario" at bounding box center [616, 121] width 519 height 55
paste textarea "1390 - 4287"
type textarea "1390 - 4287"
drag, startPoint x: 401, startPoint y: 108, endPoint x: 323, endPoint y: 107, distance: 78.0
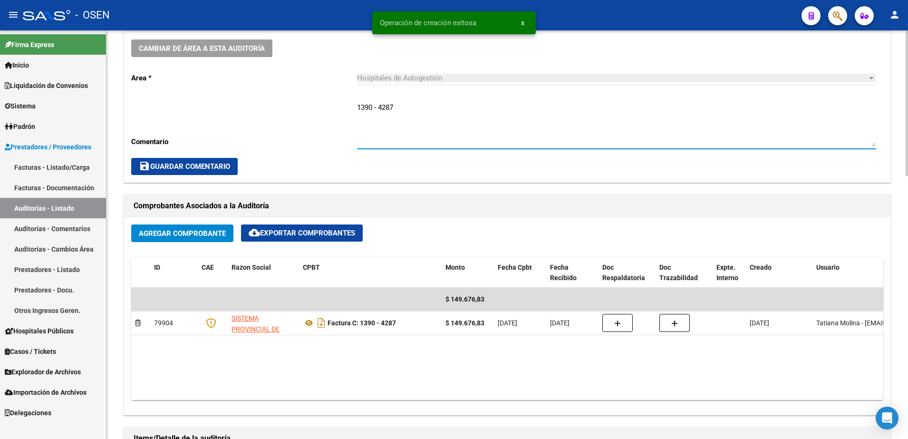
click at [323, 107] on div "Cambiar de área a esta auditoría Area * Hospitales de Autogestión Seleccionar a…" at bounding box center [507, 107] width 766 height 150
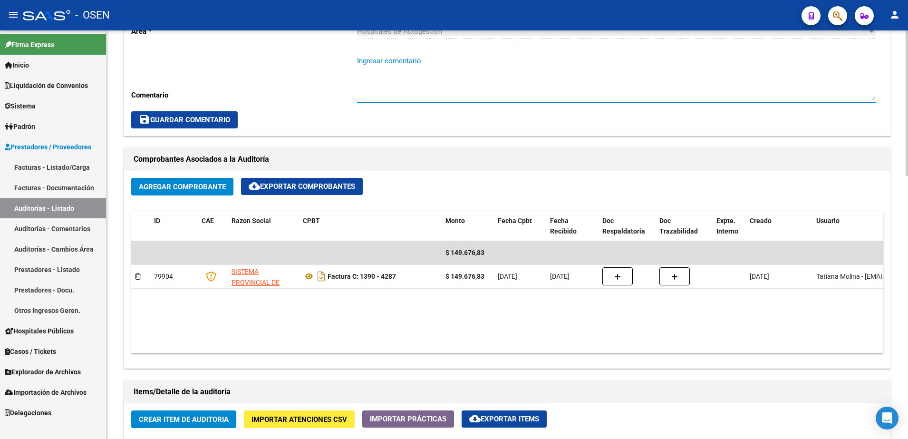
scroll to position [535, 0]
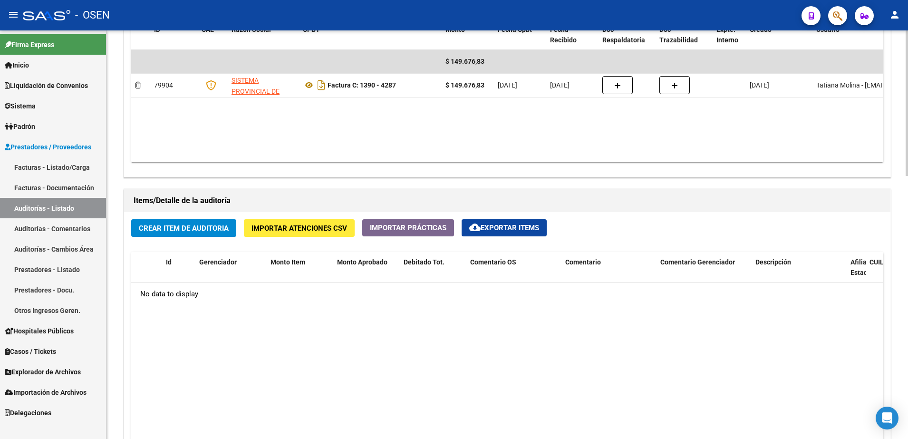
click at [222, 226] on span "Crear Item de Auditoria" at bounding box center [184, 228] width 90 height 9
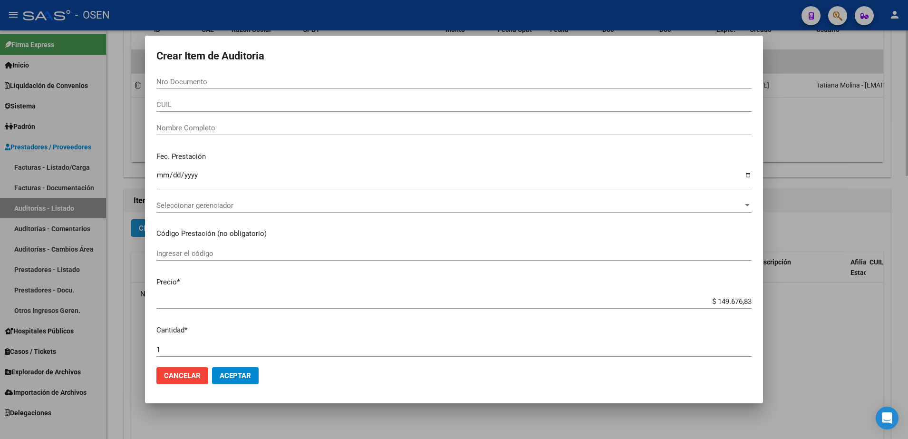
paste input "20284802676"
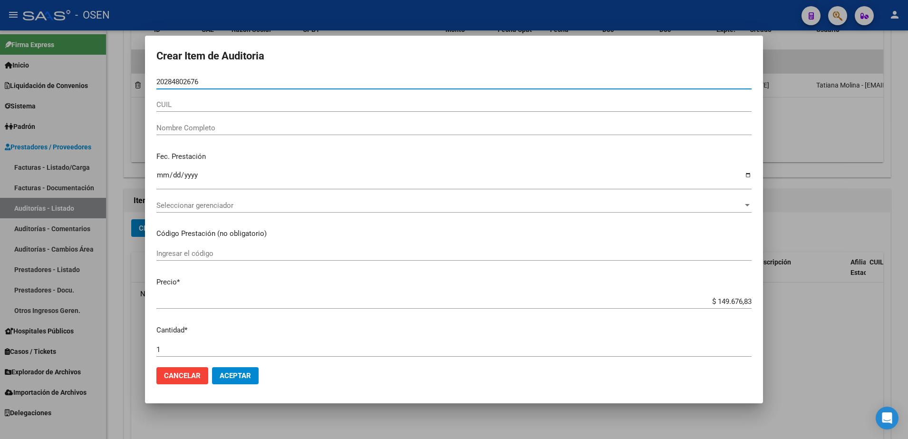
paste input "20284802676"
type input "2028480267620284802676"
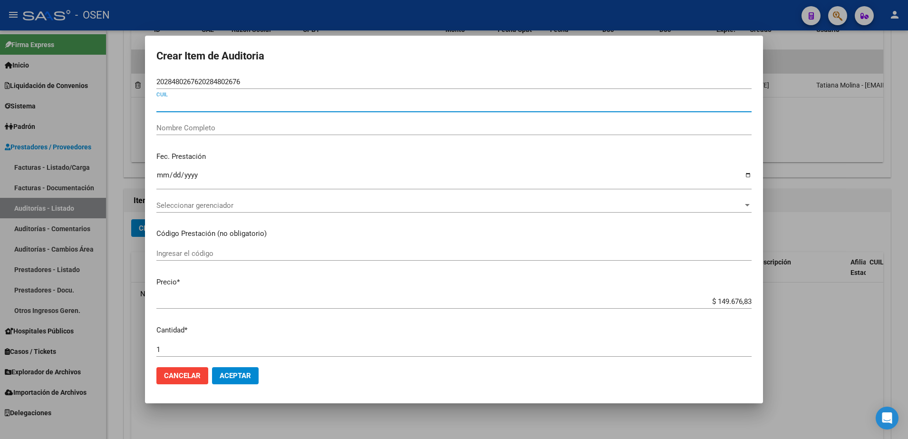
paste input "20284802676"
type input "20284802676"
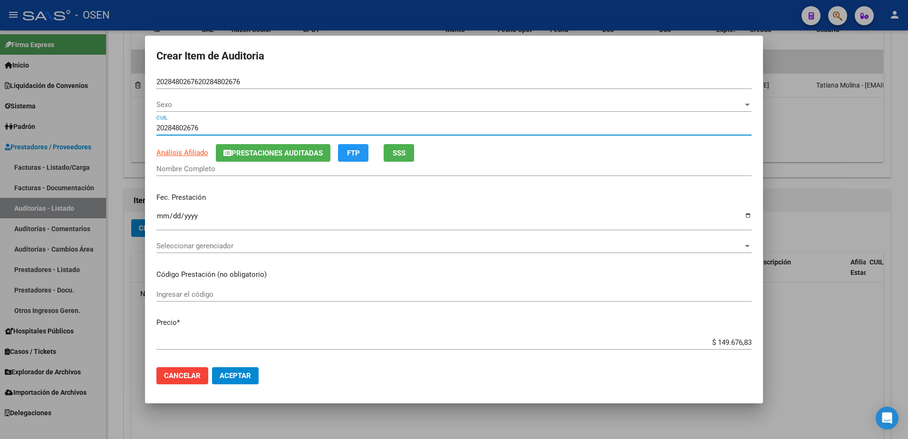
type input "28480267"
type input "CUELLAR GERARDO FABIAN"
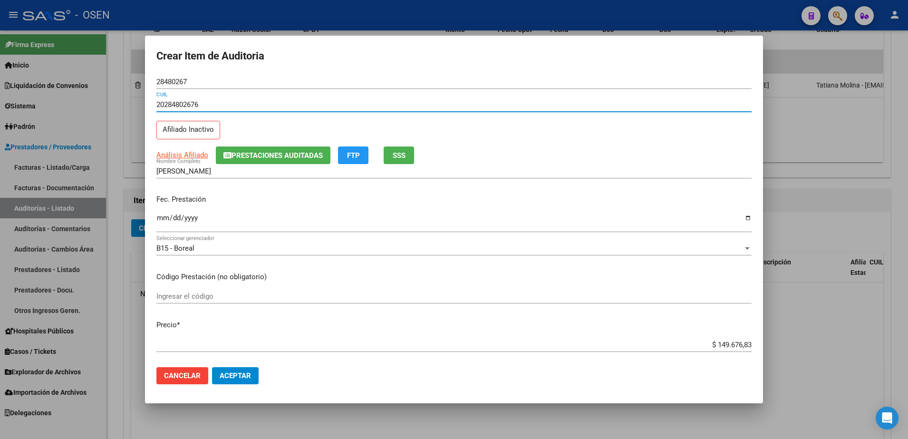
type input "20284802676"
click at [177, 77] on input "28480267" at bounding box center [453, 81] width 595 height 9
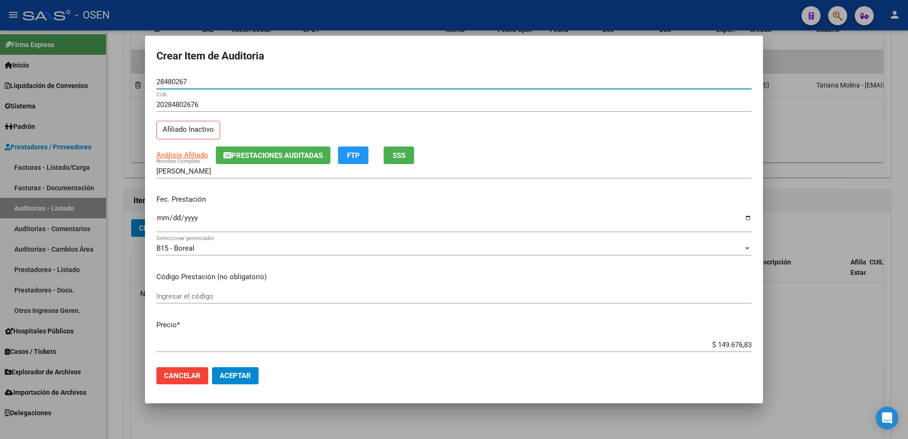
click at [177, 77] on input "28480267" at bounding box center [453, 81] width 595 height 9
click at [715, 343] on input "$ 149.676,83" at bounding box center [453, 344] width 595 height 9
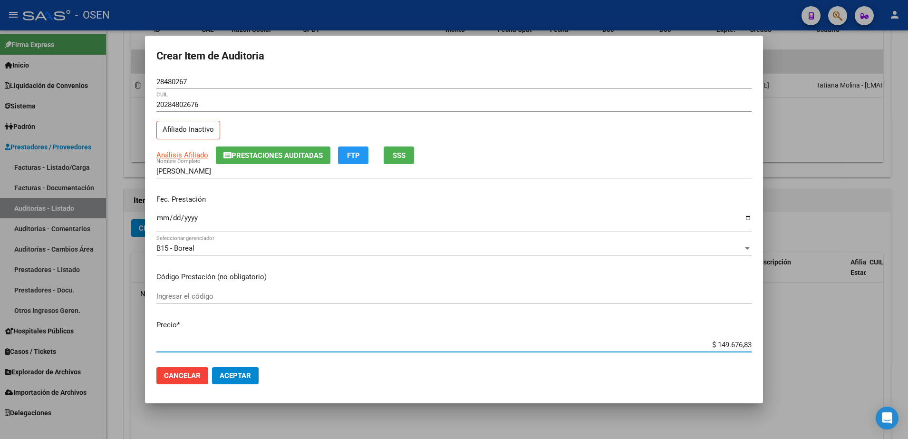
click at [715, 343] on input "$ 149.676,83" at bounding box center [453, 344] width 595 height 9
type input "$ 0,01"
type input "$ 0,12"
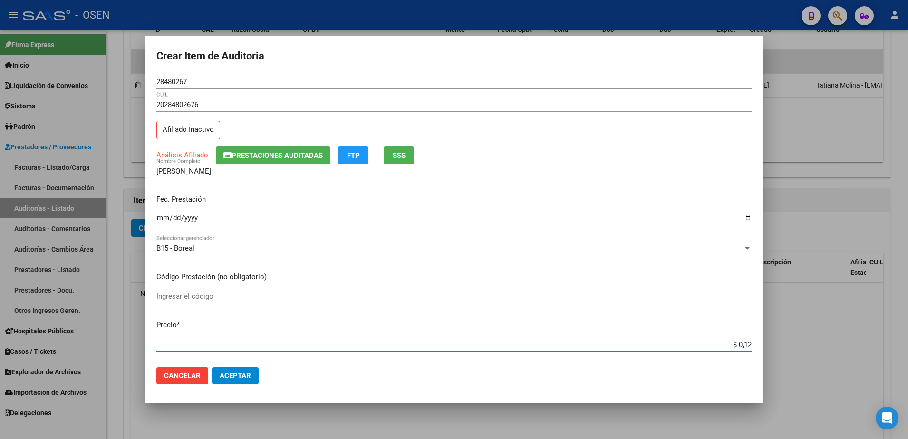
type input "$ 1,23"
type input "$ 12,38"
type input "$ 123,83"
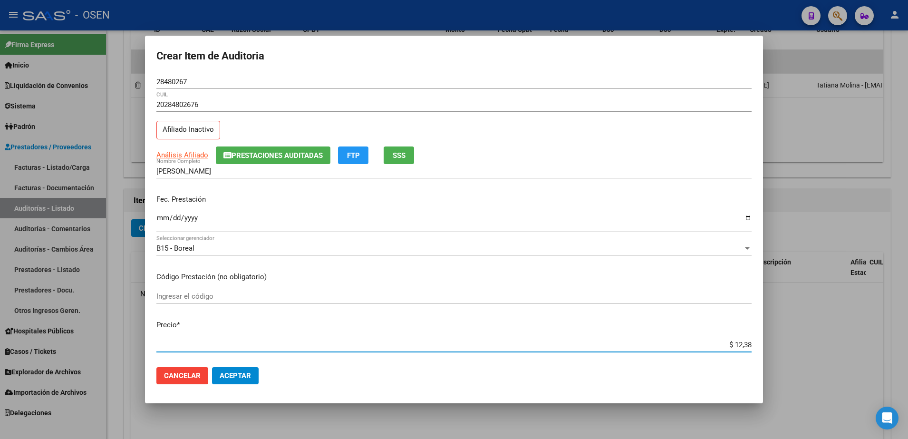
type input "$ 123,83"
type input "$ 1.238,38"
type input "$ 12.383,83"
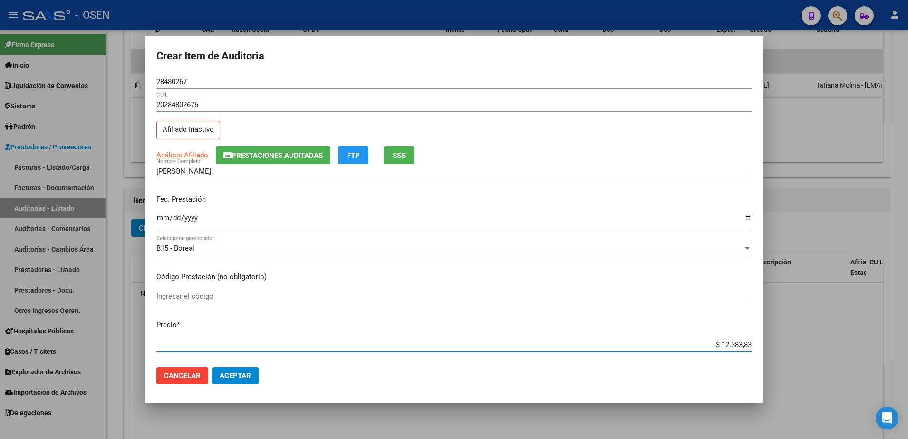
type input "$ 1.238,38"
type input "$ 123,83"
type input "$ 1.238,33"
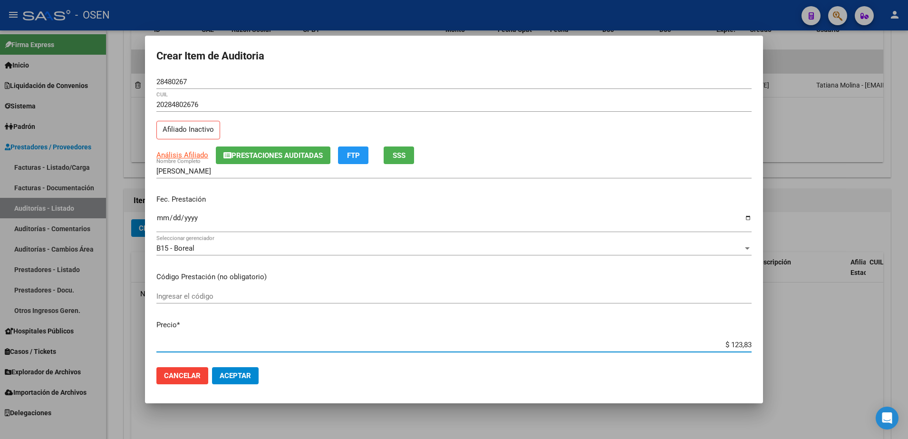
type input "$ 1.238,33"
type input "$ 12.383,33"
click at [164, 218] on input "Ingresar la fecha" at bounding box center [453, 221] width 595 height 15
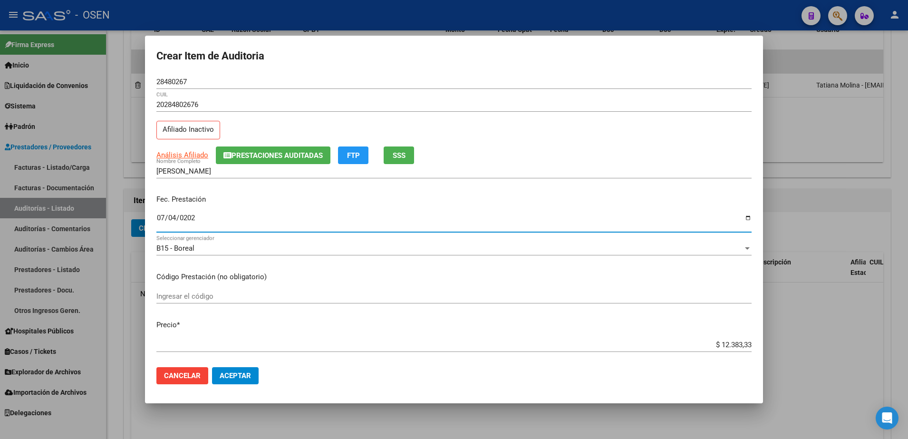
type input "2025-07-04"
click at [183, 86] on input "28480267" at bounding box center [453, 81] width 595 height 9
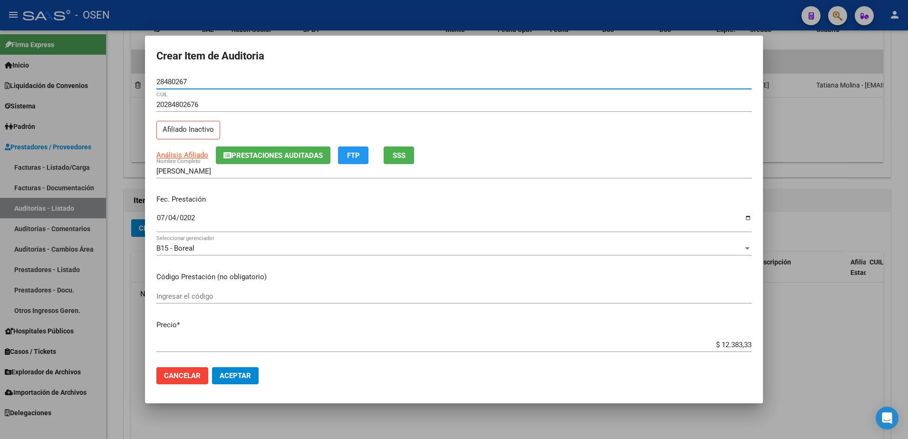
click at [183, 85] on input "28480267" at bounding box center [453, 81] width 595 height 9
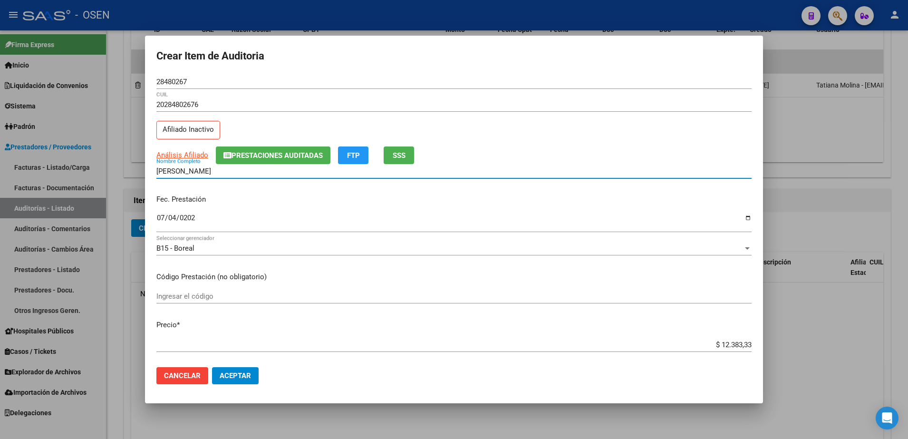
click at [234, 173] on input "CUELLAR GERARDO FABIAN" at bounding box center [453, 171] width 595 height 9
paste input "28480267"
click at [695, 338] on div "$ 12.383,33 Ingresar el precio" at bounding box center [453, 345] width 595 height 14
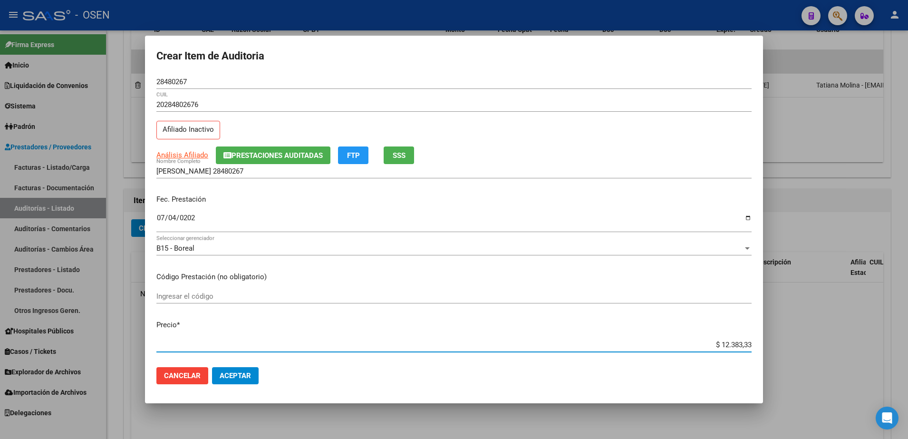
drag, startPoint x: 703, startPoint y: 343, endPoint x: 797, endPoint y: 344, distance: 94.6
click at [797, 344] on div "Crear Item de Auditoria 28480267 Nro Documento 20284802676 CUIL Afiliado Inacti…" at bounding box center [454, 219] width 908 height 439
click at [284, 171] on input "CUELLAR GERARDO 28480267" at bounding box center [453, 171] width 595 height 9
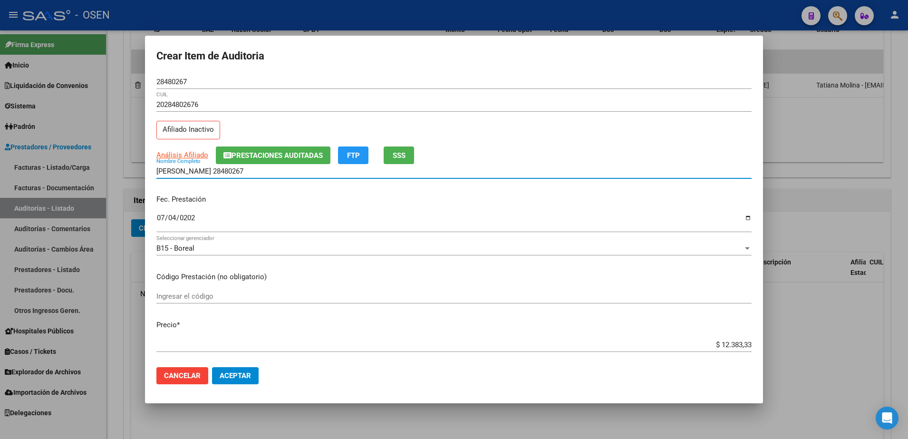
paste input "$ 12.383,33"
drag, startPoint x: 326, startPoint y: 170, endPoint x: 146, endPoint y: 170, distance: 180.2
click at [146, 170] on mat-dialog-content "28480267 Nro Documento 20284802676 CUIL Afiliado Inactivo Análisis Afiliado Pre…" at bounding box center [454, 217] width 618 height 285
click at [275, 167] on input "CUELLAR GERARDO 28480267 $ 12.383,33" at bounding box center [453, 171] width 595 height 9
drag, startPoint x: 299, startPoint y: 173, endPoint x: 219, endPoint y: 175, distance: 80.4
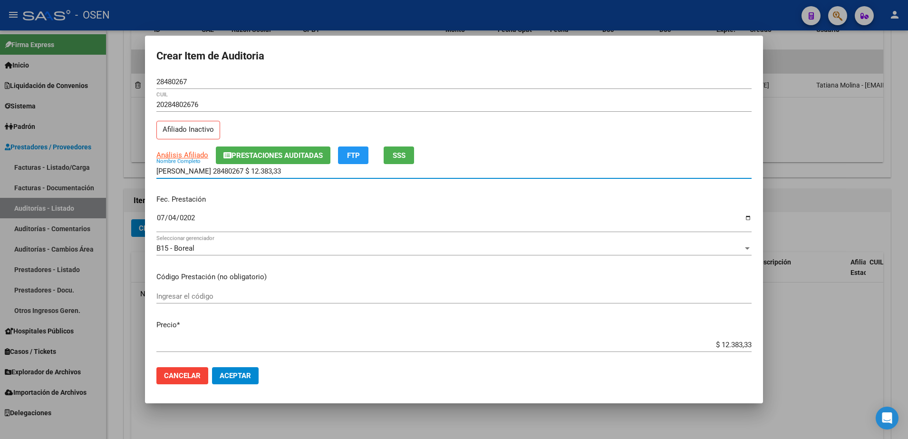
click at [219, 175] on div "CUELLAR GERARDO 28480267 $ 12.383,33 Nombre Completo" at bounding box center [453, 171] width 595 height 14
type input "CUELLAR GERARDO"
click at [235, 372] on span "Aceptar" at bounding box center [235, 375] width 31 height 9
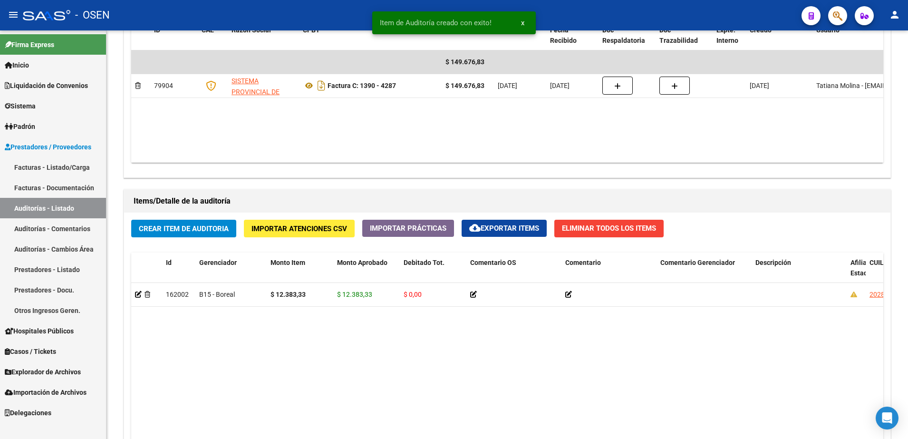
scroll to position [535, 0]
click at [215, 228] on span "Crear Item de Auditoria" at bounding box center [184, 228] width 90 height 9
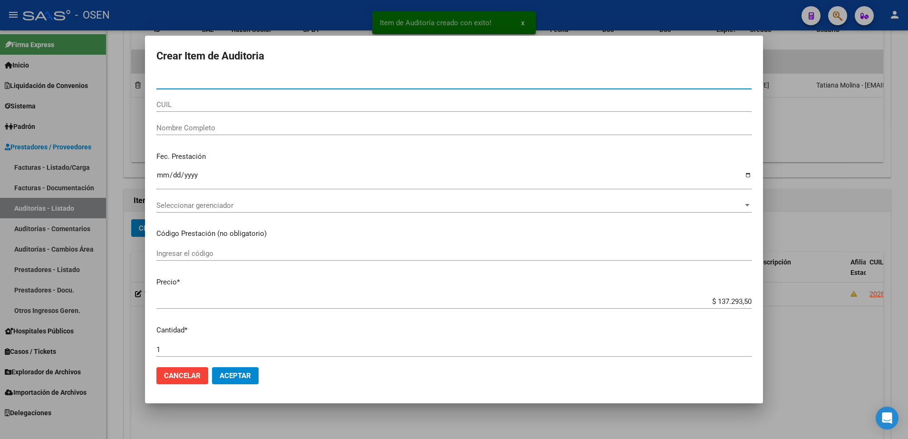
paste input "54587643"
type input "54587643"
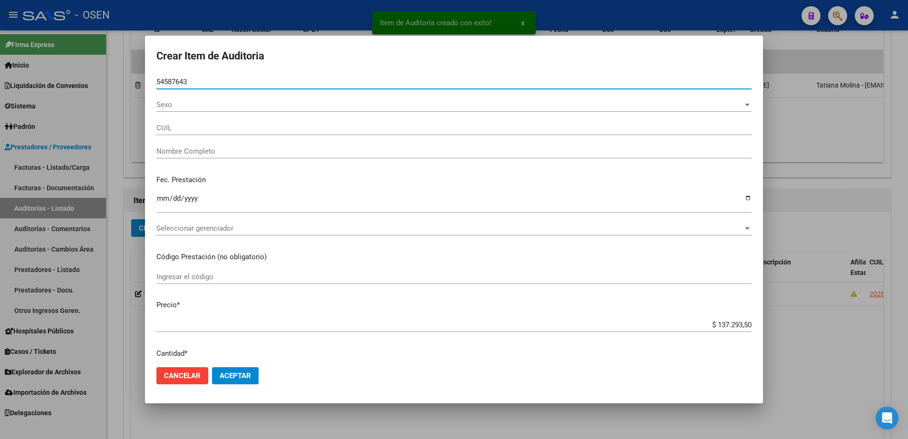
type input "23545876434"
type input "CABALLERO LOPEZ JULIETA"
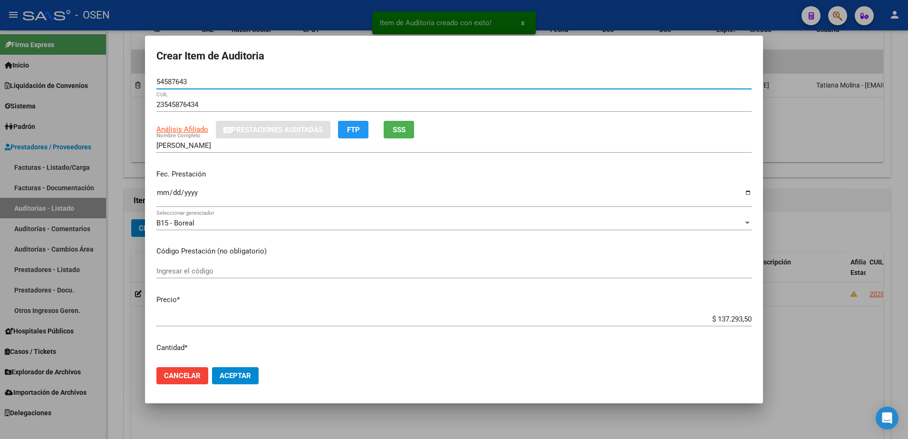
type input "54587643"
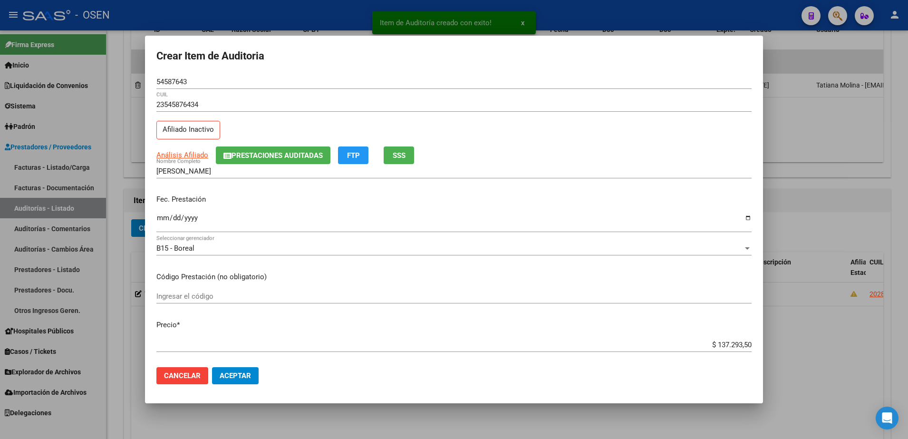
click at [696, 318] on mat-dialog-content "54587643 Nro Documento 23545876434 CUIL Afiliado Inactivo Análisis Afiliado Pre…" at bounding box center [454, 217] width 618 height 285
click at [700, 336] on mat-dialog-content "54587643 Nro Documento 23545876434 CUIL Afiliado Inactivo Análisis Afiliado Pre…" at bounding box center [454, 217] width 618 height 285
drag, startPoint x: 700, startPoint y: 340, endPoint x: 749, endPoint y: 341, distance: 48.5
click at [749, 341] on app-form-text-field "Precio * $ 137.293,50 Ingresar el precio" at bounding box center [457, 333] width 603 height 29
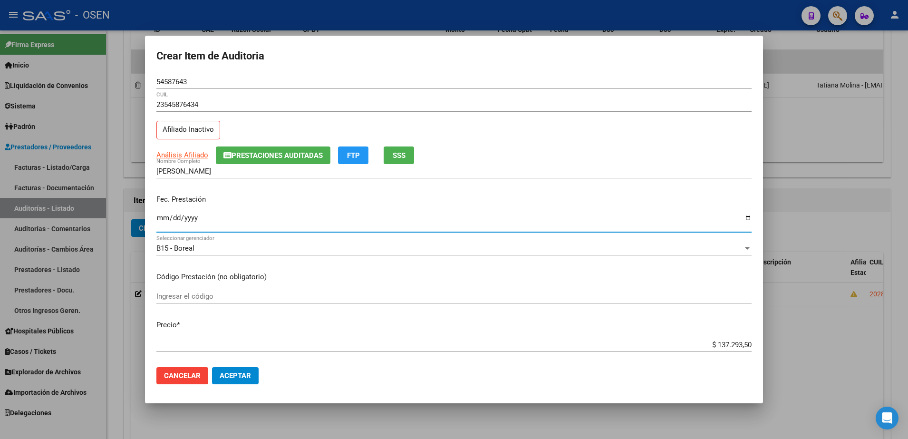
click at [165, 214] on input "Ingresar la fecha" at bounding box center [453, 221] width 595 height 15
type input "2025-07-01"
click at [718, 331] on mat-dialog-content "54587643 Nro Documento 23545876434 CUIL Afiliado Inactivo Análisis Afiliado Pre…" at bounding box center [454, 217] width 618 height 285
click at [724, 347] on input "$ 137.293,50" at bounding box center [453, 344] width 595 height 9
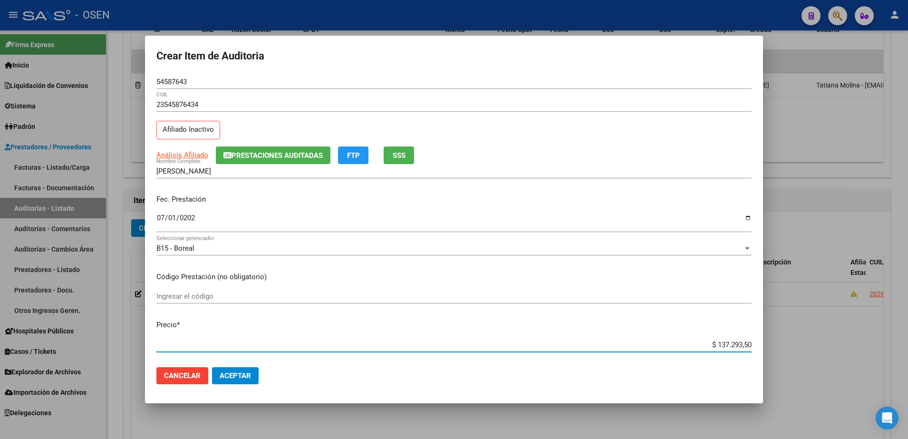
click at [724, 347] on input "$ 137.293,50" at bounding box center [453, 344] width 595 height 9
type input "$ 0,04"
type input "$ 0,45"
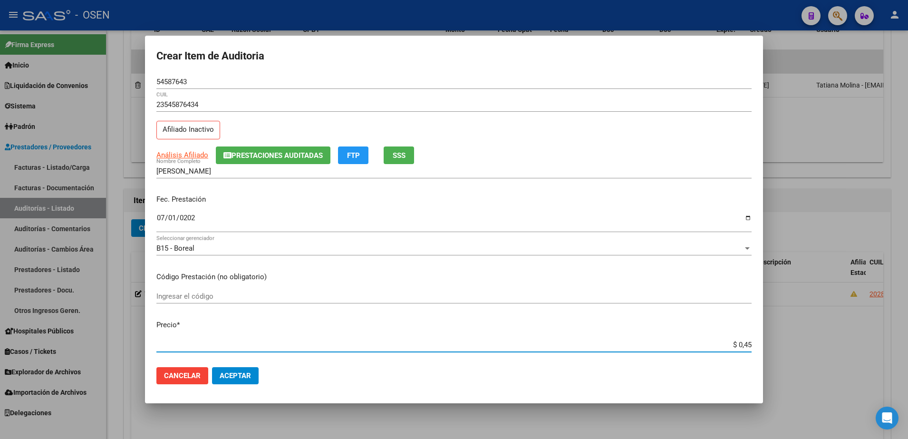
type input "$ 4,57"
type input "$ 45,76"
type input "$ 457,64"
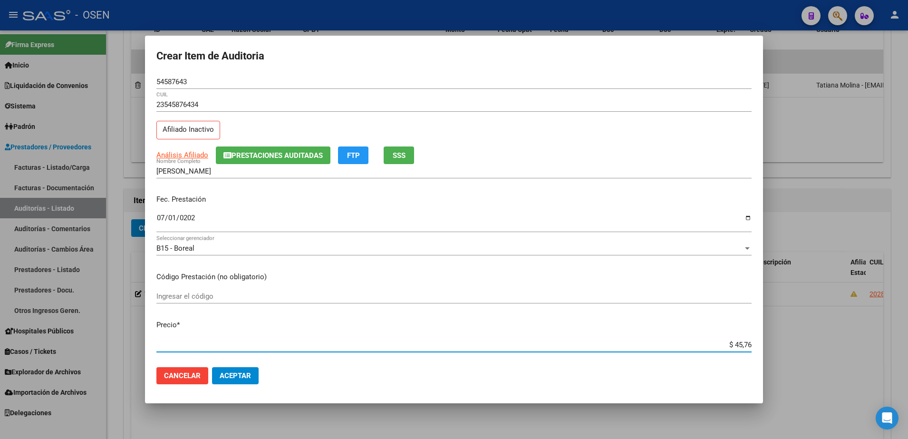
type input "$ 457,64"
type input "$ 4.576,45"
type input "$ 45.764,50"
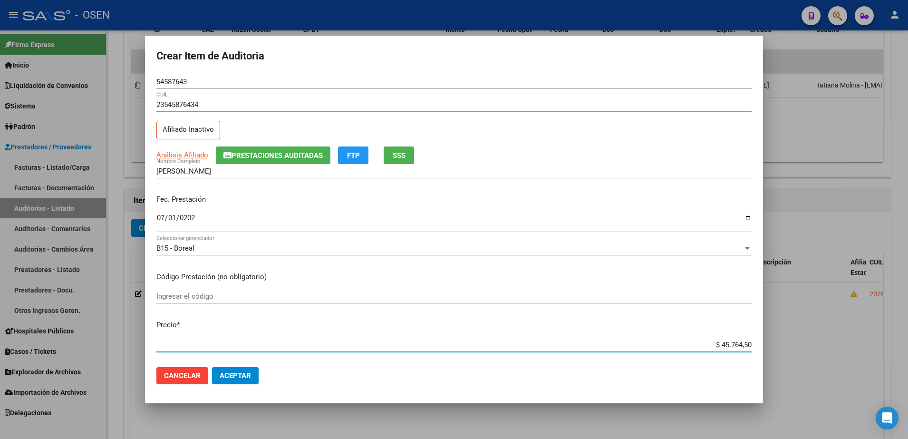
click at [183, 78] on input "54587643" at bounding box center [453, 81] width 595 height 9
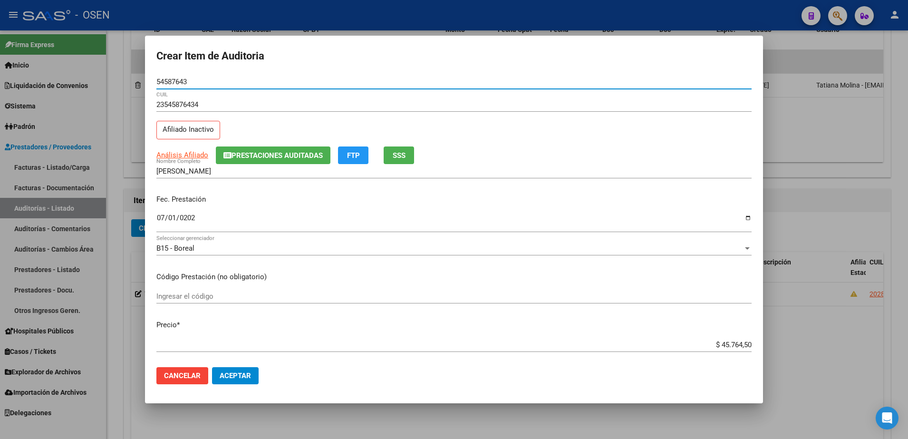
click at [183, 78] on input "54587643" at bounding box center [453, 81] width 595 height 9
click at [237, 373] on span "Aceptar" at bounding box center [235, 375] width 31 height 9
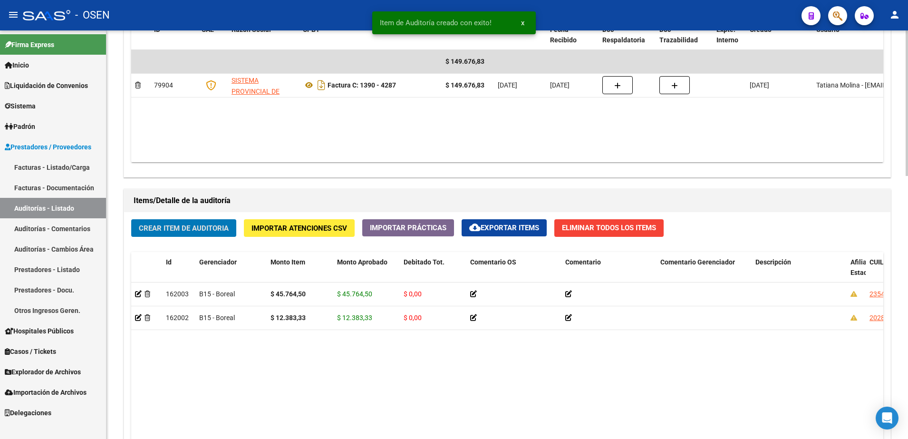
click at [212, 219] on button "Crear Item de Auditoria" at bounding box center [183, 228] width 105 height 18
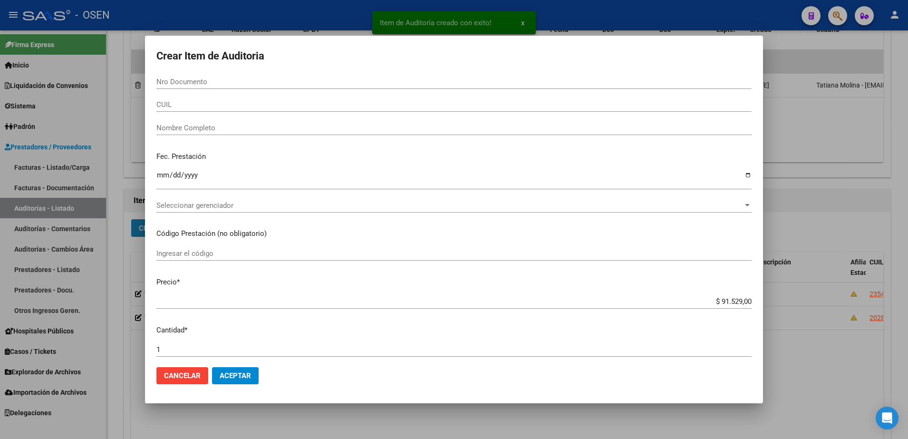
paste input "54587643"
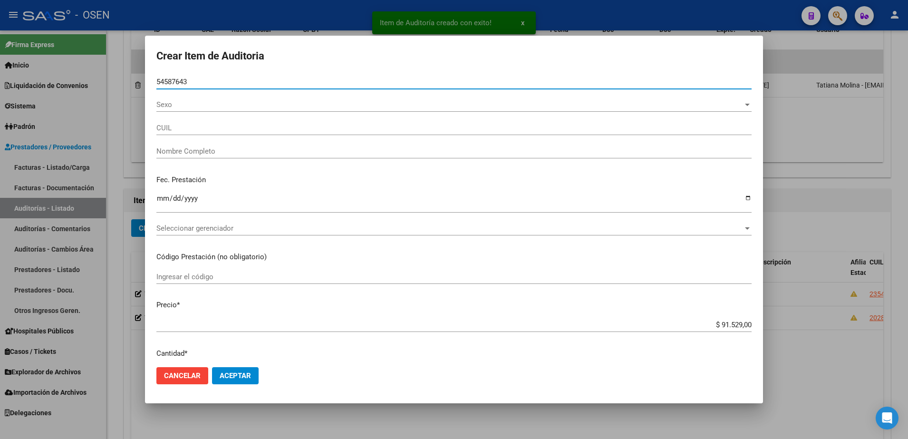
type input "54587643"
type input "23545876434"
type input "CABALLERO LOPEZ JULIETA"
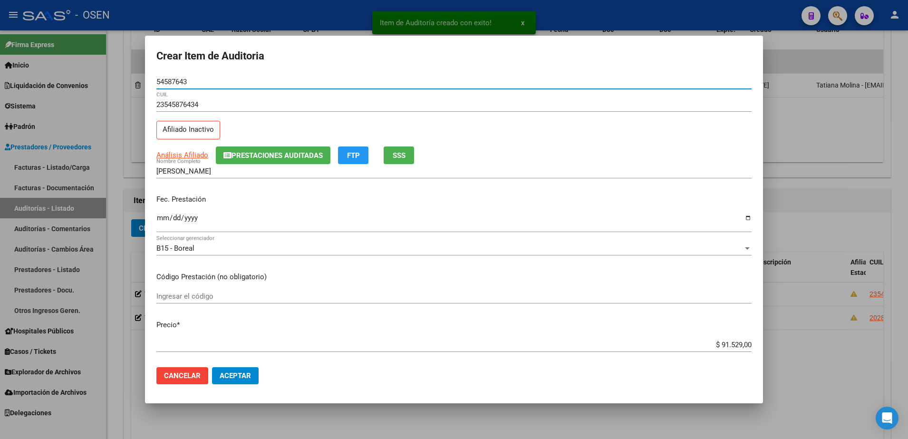
click at [158, 200] on p "Fec. Prestación" at bounding box center [453, 199] width 595 height 11
click at [162, 220] on input "Ingresar la fecha" at bounding box center [453, 221] width 595 height 15
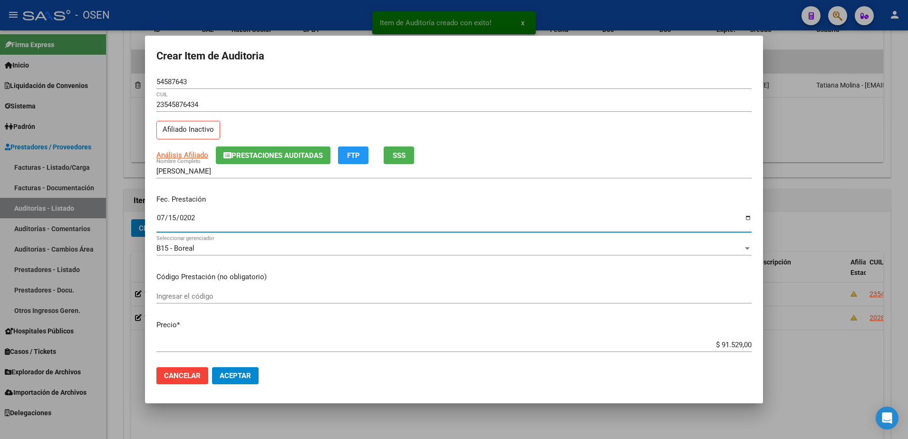
type input "2025-07-15"
click at [719, 348] on input "$ 91.529,00" at bounding box center [453, 344] width 595 height 9
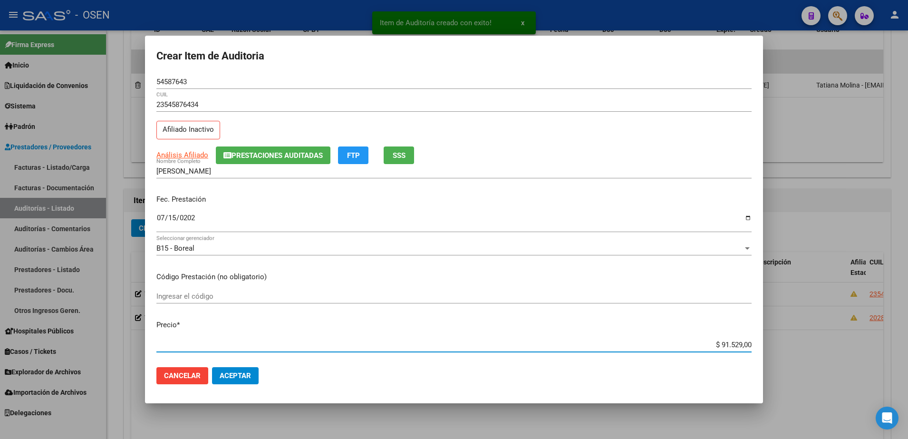
click at [719, 348] on input "$ 91.529,00" at bounding box center [453, 344] width 595 height 9
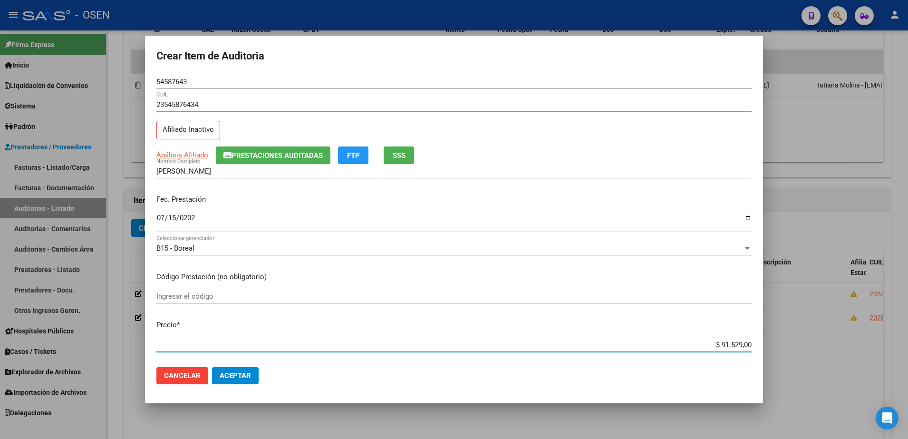
type input "$ 0,04"
type input "$ 0,45"
type input "$ 4,57"
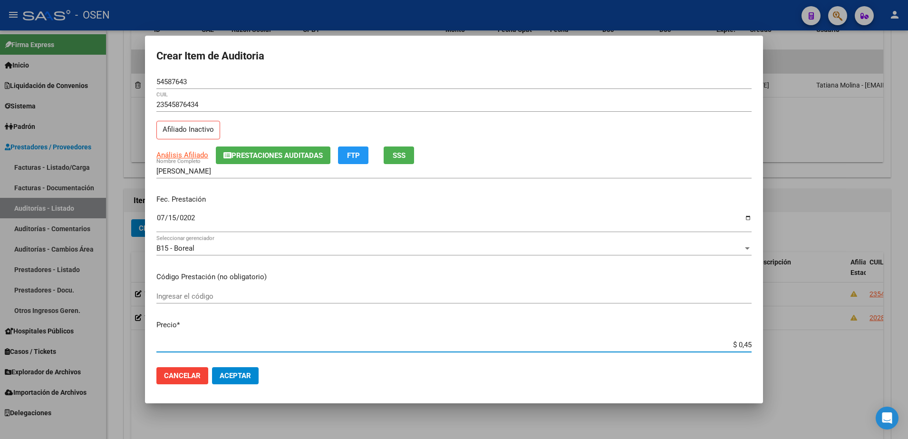
type input "$ 4,57"
type input "$ 45,76"
type input "$ 457,64"
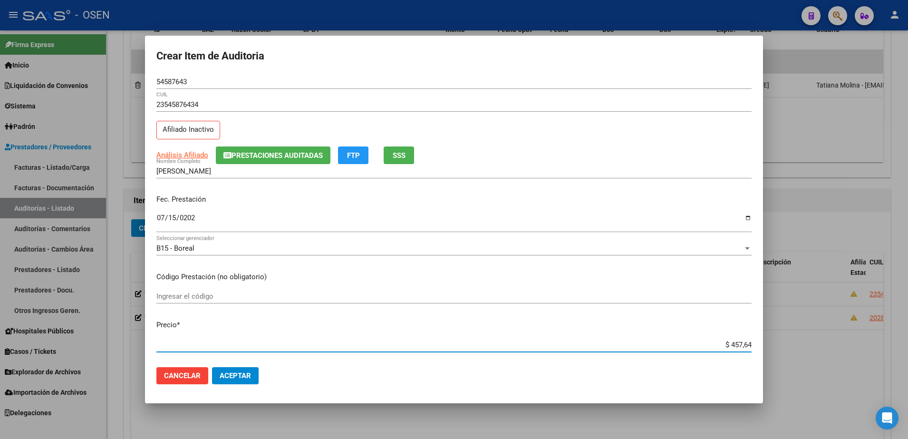
type input "$ 4.576,45"
type input "$ 45.764,50"
click at [168, 81] on input "54587643" at bounding box center [453, 81] width 595 height 9
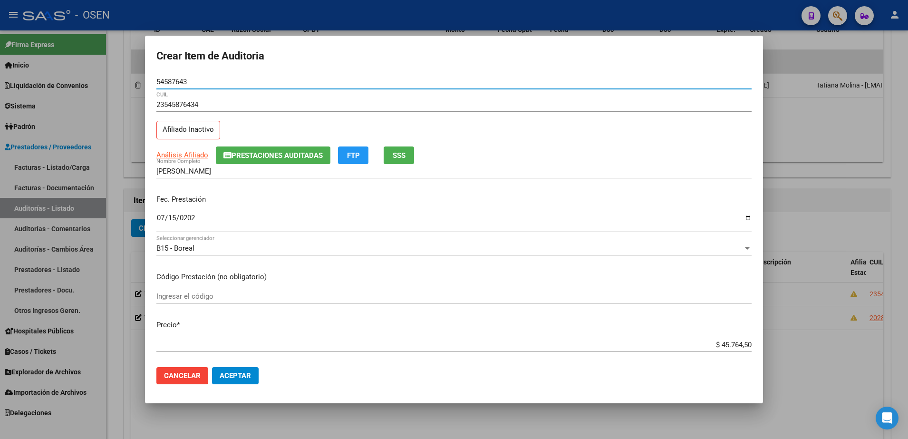
click at [168, 81] on input "54587643" at bounding box center [453, 81] width 595 height 9
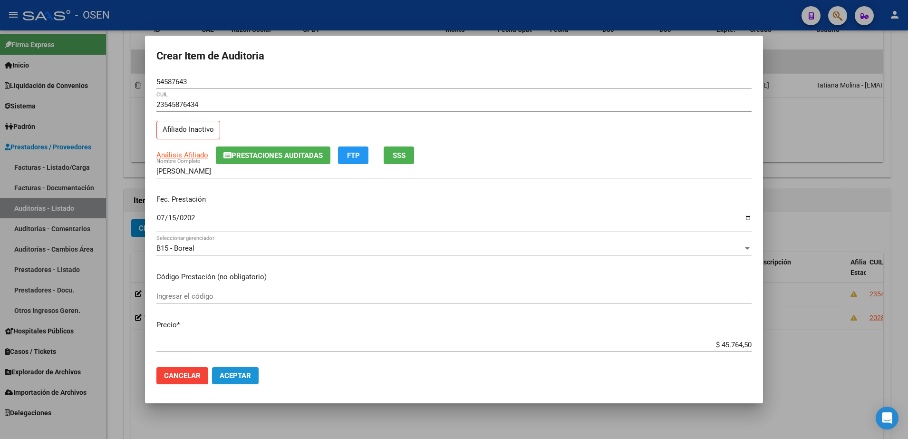
click at [237, 373] on span "Aceptar" at bounding box center [235, 375] width 31 height 9
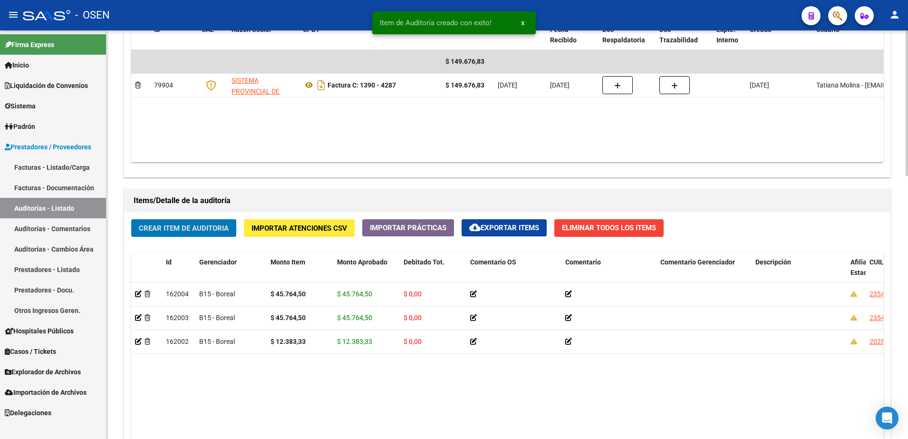
click at [166, 224] on span "Crear Item de Auditoria" at bounding box center [184, 228] width 90 height 9
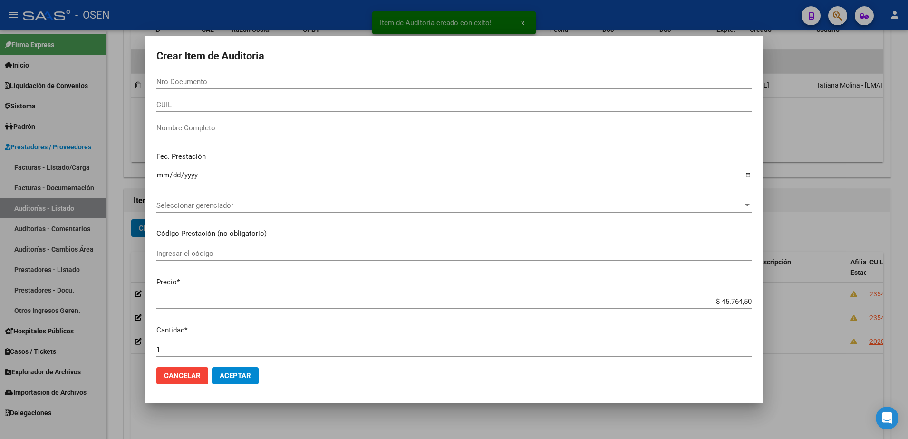
paste input "54587643"
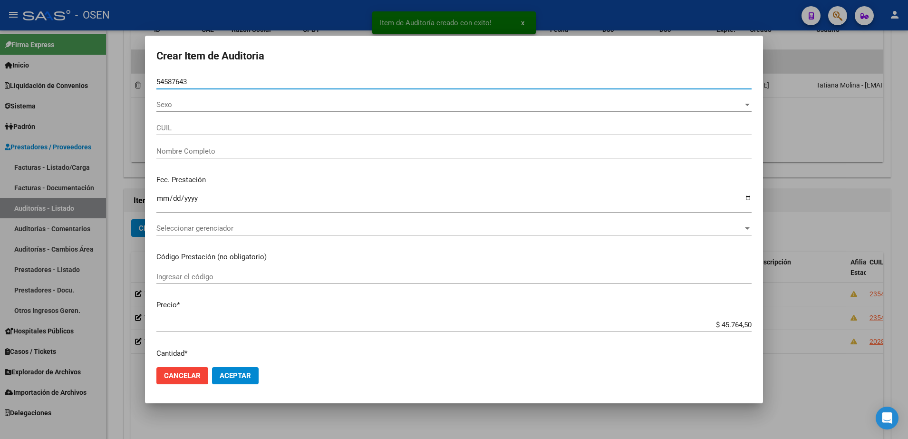
type input "54587643"
type input "23545876434"
type input "CABALLERO LOPEZ JULIETA"
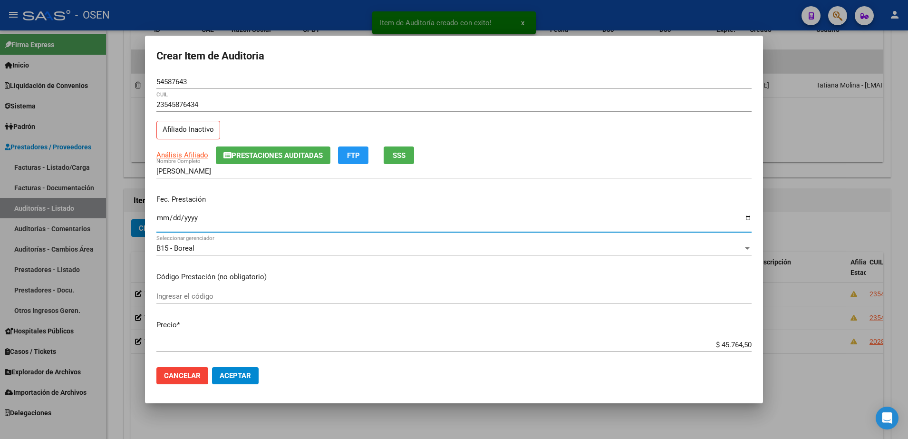
click at [160, 223] on input "Ingresar la fecha" at bounding box center [453, 221] width 595 height 15
type input "2025-07-22"
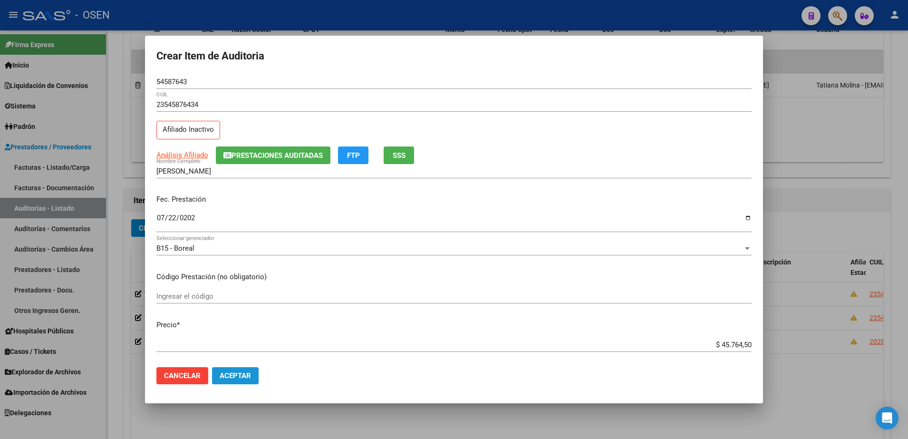
click at [231, 374] on span "Aceptar" at bounding box center [235, 375] width 31 height 9
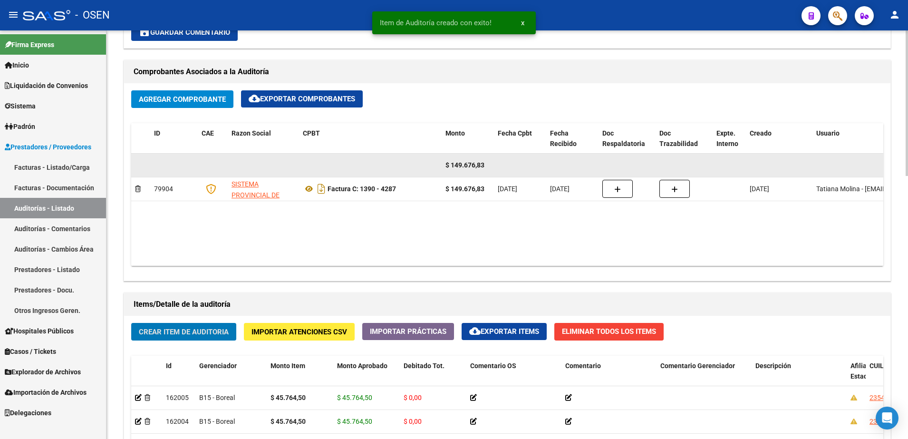
scroll to position [357, 0]
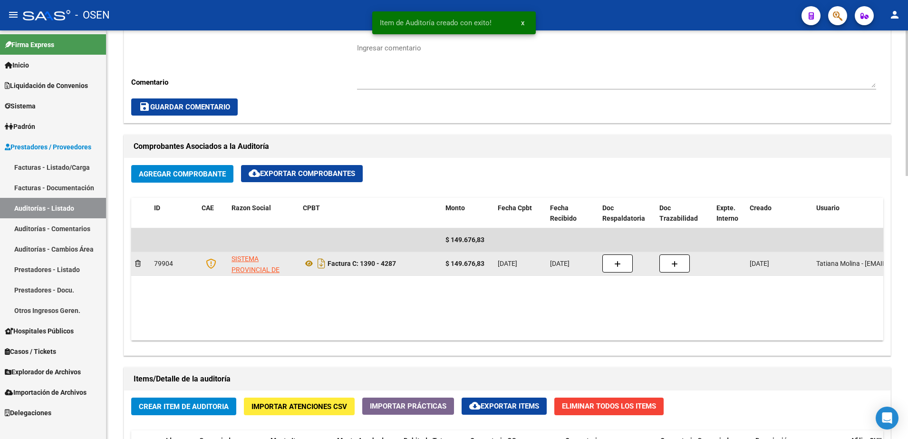
click at [454, 268] on div "$ 149.676,83" at bounding box center [467, 263] width 45 height 11
drag, startPoint x: 443, startPoint y: 266, endPoint x: 488, endPoint y: 262, distance: 45.8
click at [488, 262] on datatable-body-cell "$ 149.676,83" at bounding box center [468, 263] width 52 height 23
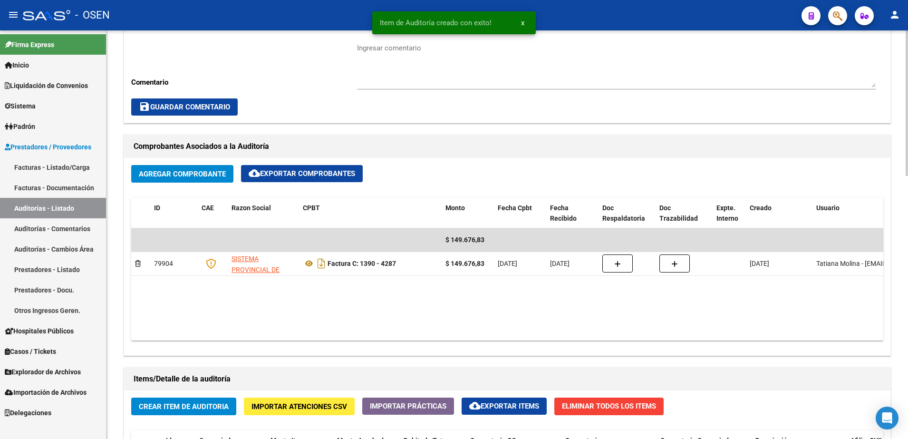
copy strong "$ 149.676,83"
click at [394, 53] on textarea "Ingresar comentario" at bounding box center [616, 65] width 519 height 45
paste textarea "$ 149.676,83"
type textarea "$ 149.676,83"
drag, startPoint x: 397, startPoint y: 48, endPoint x: 327, endPoint y: 48, distance: 70.4
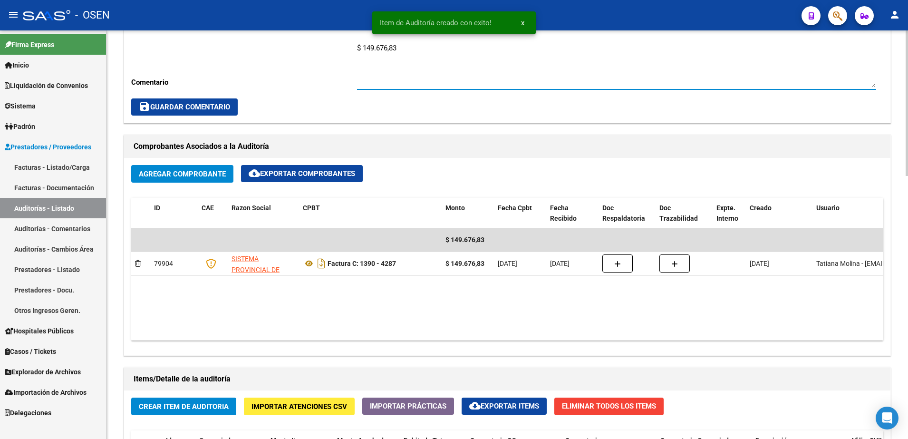
click at [327, 48] on div "Cambiar de área a esta auditoría Area * Hospitales de Autogestión Seleccionar a…" at bounding box center [507, 48] width 766 height 150
